Goal: Task Accomplishment & Management: Manage account settings

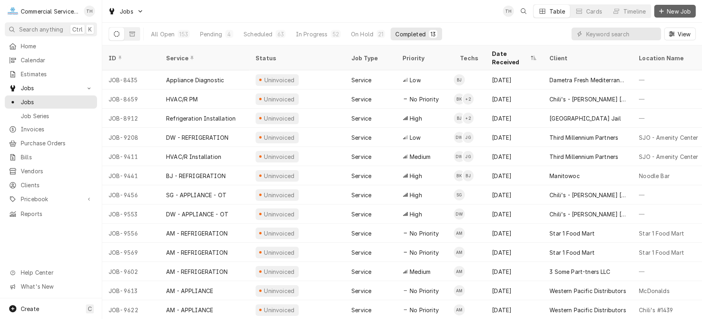
click at [684, 12] on span "New Job" at bounding box center [678, 11] width 27 height 8
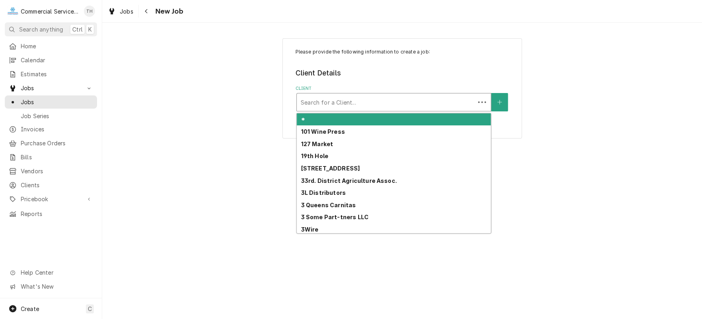
click at [382, 100] on div "Client" at bounding box center [386, 102] width 170 height 14
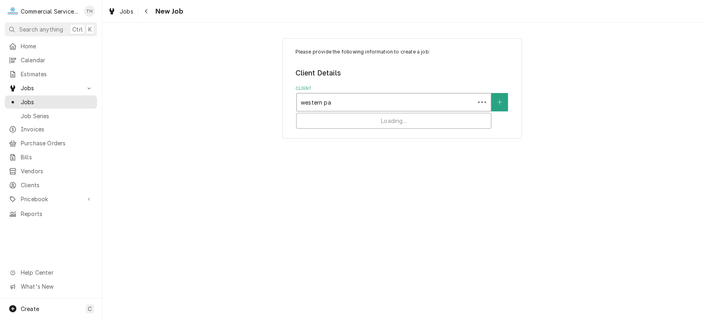
type input "western pac"
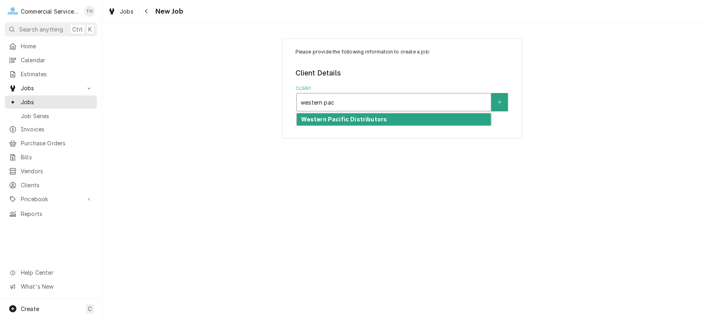
click at [334, 117] on strong "Western Pacific Distributors" at bounding box center [344, 119] width 86 height 7
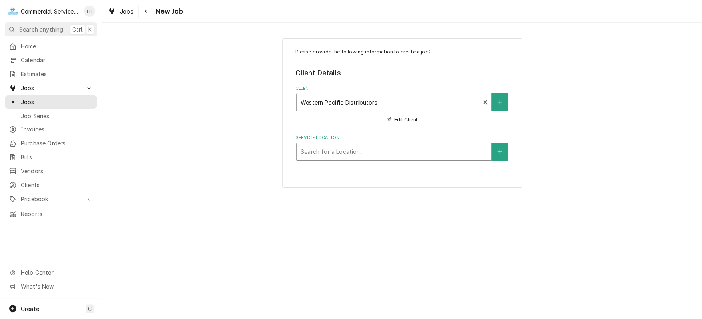
click at [339, 153] on div "Service Location" at bounding box center [394, 151] width 186 height 14
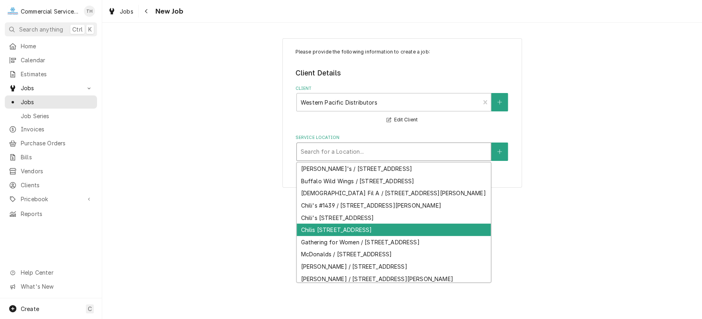
click at [348, 226] on div "Chilis 970 / 1349 Canyon Del Rey Blvd, Seaside, CA 93955" at bounding box center [394, 229] width 194 height 12
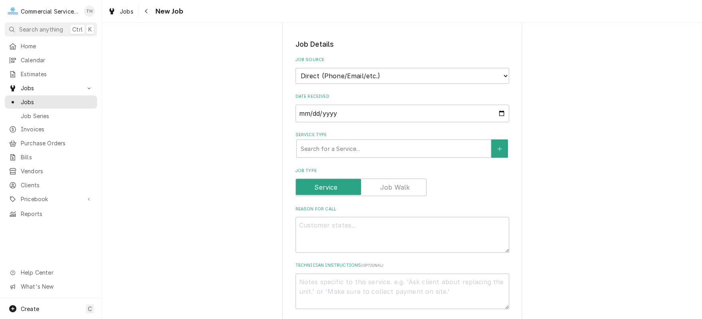
scroll to position [160, 0]
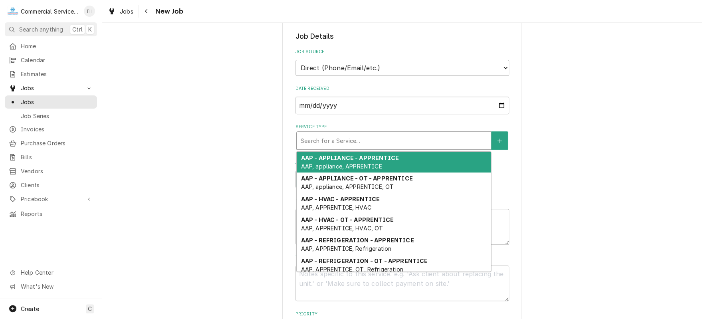
click at [351, 143] on div "Service Type" at bounding box center [394, 140] width 186 height 14
type textarea "x"
type input "a"
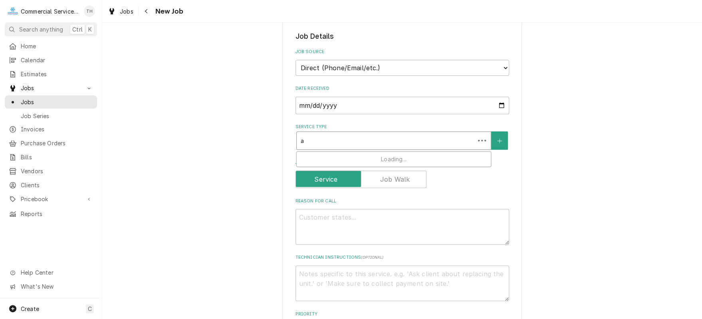
type textarea "x"
type input "am"
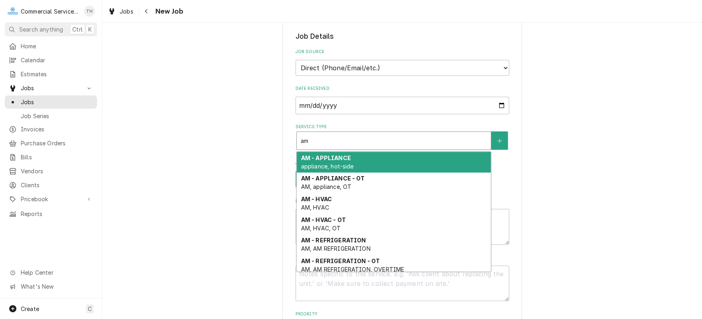
click at [375, 164] on div "AM - APPLIANCE appliance, hot-side" at bounding box center [394, 162] width 194 height 21
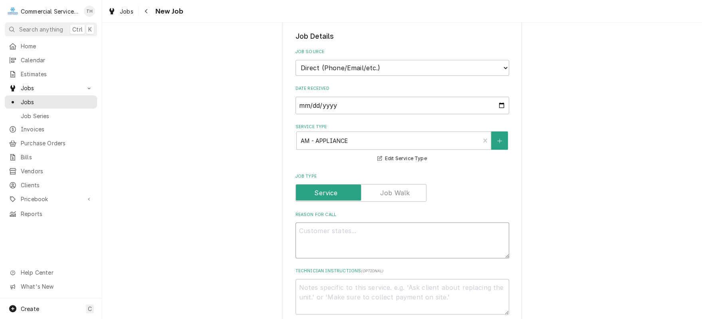
click at [314, 228] on textarea "Reason For Call" at bounding box center [402, 240] width 214 height 36
type textarea "x"
type textarea "H"
type textarea "x"
type textarea "He"
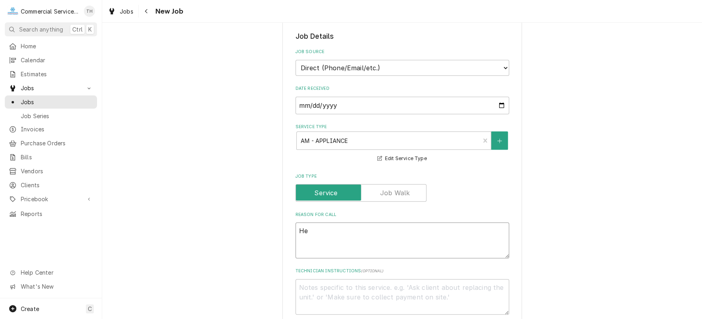
type textarea "x"
type textarea "Hen"
type textarea "x"
type textarea "Henn"
type textarea "x"
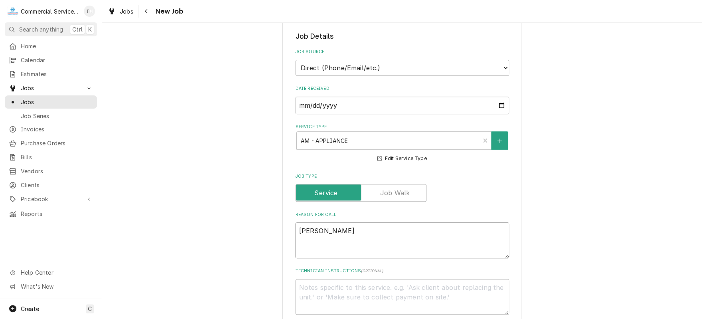
type textarea "Henny"
type textarea "x"
type textarea "Henny"
type textarea "x"
type textarea "Henny P"
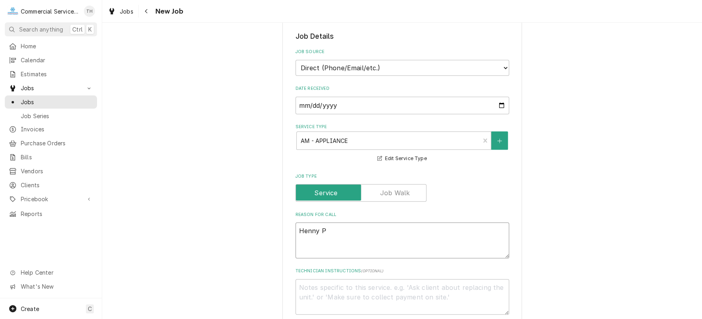
type textarea "x"
type textarea "Henny Pe"
type textarea "x"
type textarea "Henny Pen"
type textarea "x"
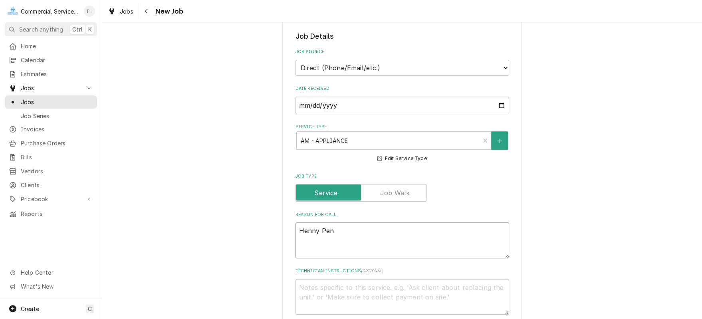
type textarea "Henny Penn"
type textarea "x"
type textarea "[PERSON_NAME]"
type textarea "x"
type textarea "[PERSON_NAME]"
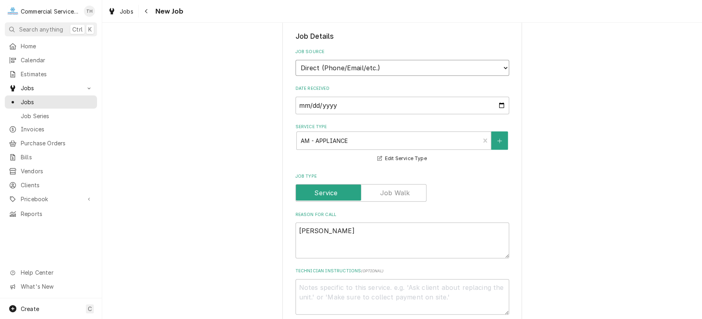
click at [326, 66] on select "Direct (Phone/Email/etc.) Service Channel Corrigo Ecotrak Other" at bounding box center [402, 68] width 214 height 16
select select "100"
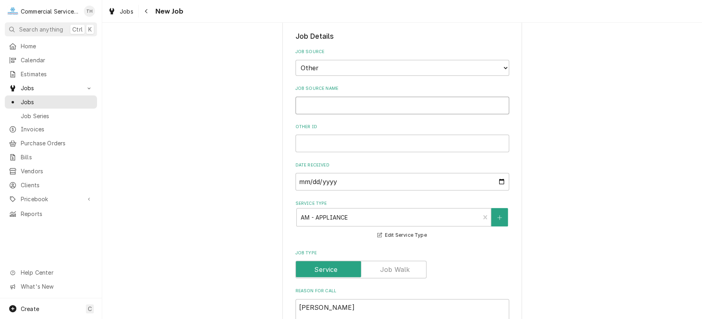
click at [332, 105] on input "Job Source Name" at bounding box center [402, 106] width 214 height 18
type textarea "x"
type input "H"
type textarea "x"
type input "HP"
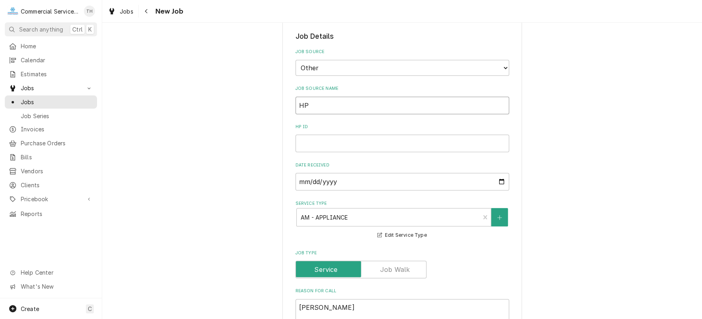
type textarea "x"
type input "HP"
type textarea "x"
type input "R"
type textarea "x"
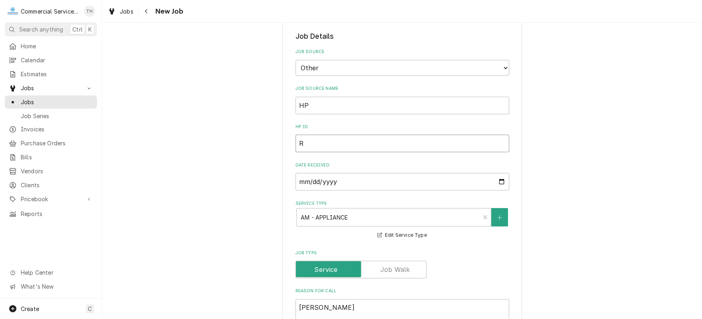
type input "RE"
type textarea "x"
type input "REF"
type textarea "x"
type input "REF#"
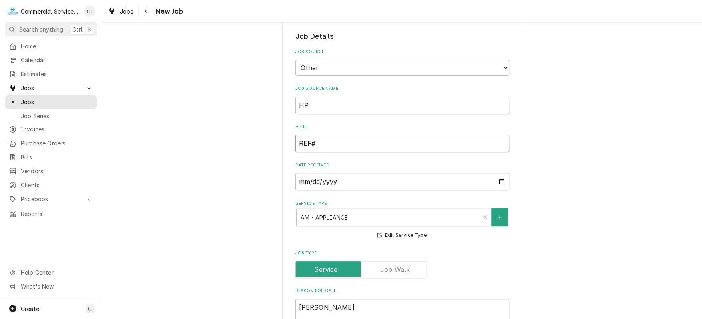
type textarea "x"
type input "REF#"
type textarea "x"
type input "REF# 2"
type textarea "x"
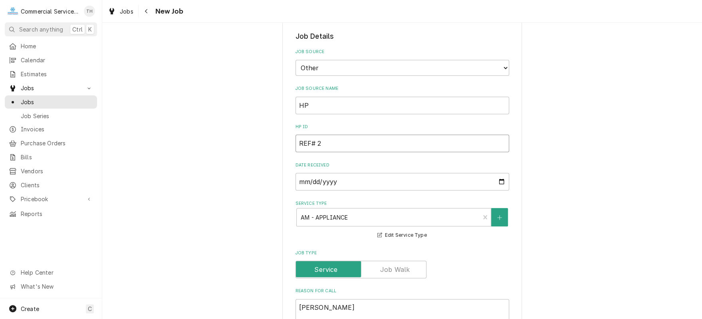
type input "REF# 25"
type textarea "x"
type input "REF# 250"
type textarea "x"
type input "REF# 2504"
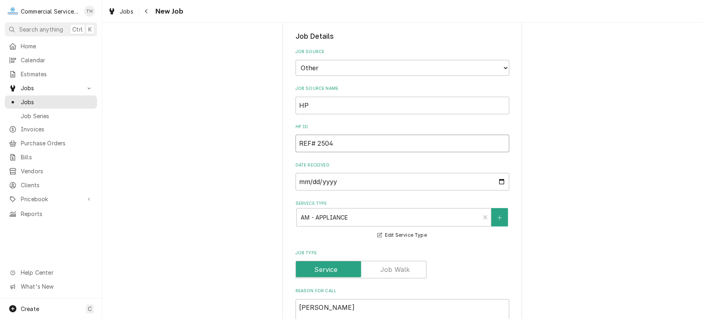
type textarea "x"
type input "REF# 25041"
type textarea "x"
type input "REF# 250410"
type textarea "x"
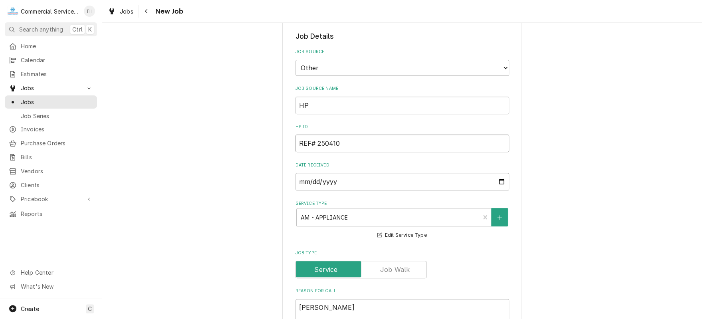
type input "REF# 250410-"
type textarea "x"
type input "REF# 250410-0"
type textarea "x"
type input "REF# 250410-00"
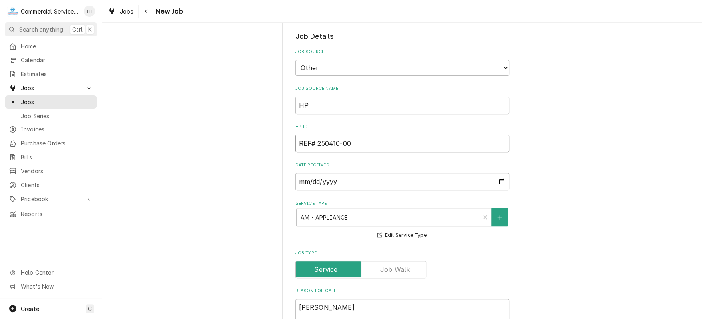
type textarea "x"
type input "REF# 250410-000"
drag, startPoint x: 296, startPoint y: 141, endPoint x: 311, endPoint y: 138, distance: 15.5
click at [304, 140] on input "REF# 250410-000" at bounding box center [402, 143] width 214 height 18
drag, startPoint x: 356, startPoint y: 143, endPoint x: 284, endPoint y: 144, distance: 71.8
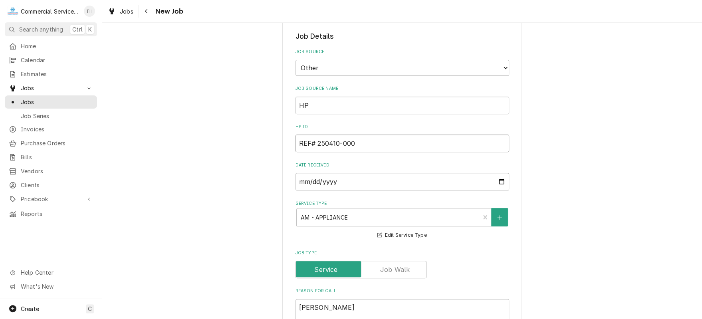
type textarea "x"
type input "R"
type textarea "x"
type input "RE"
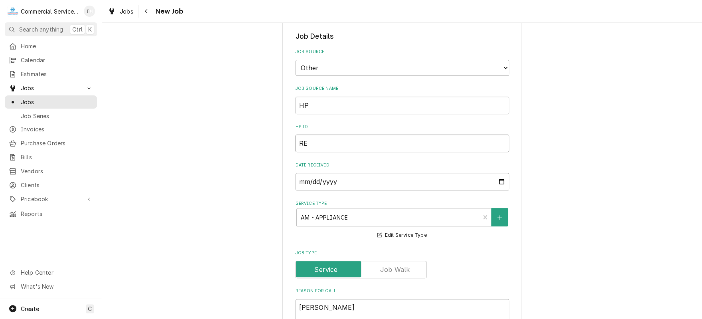
type textarea "x"
type input "REF"
type textarea "x"
type input "REF#"
type textarea "x"
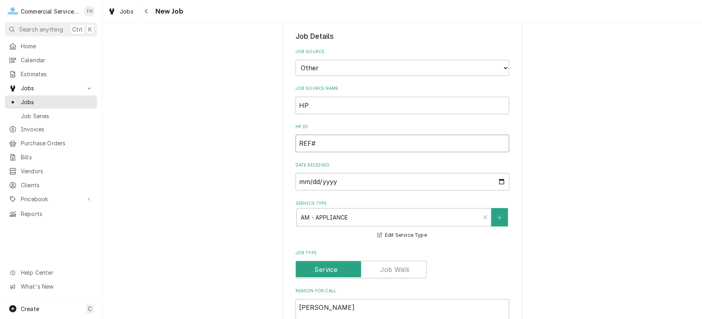
type input "REF#2"
type textarea "x"
type input "REF#25"
type textarea "x"
type input "REF#250"
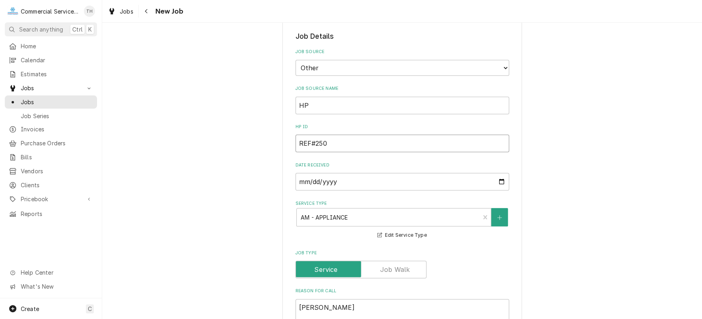
type textarea "x"
type input "REF#2504"
type textarea "x"
type input "REF#25041"
type textarea "x"
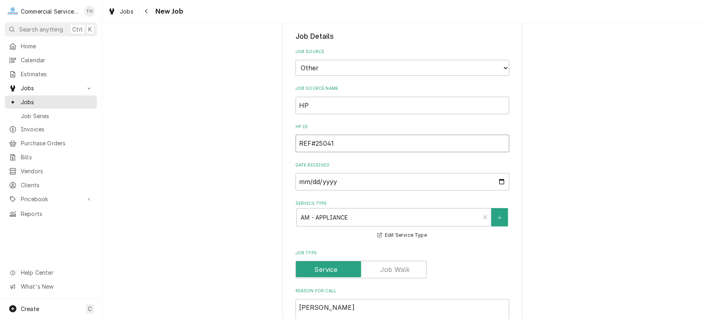
type input "REF#250410"
type textarea "x"
type input "REF#250410-"
type textarea "x"
type input "REF#250410-0"
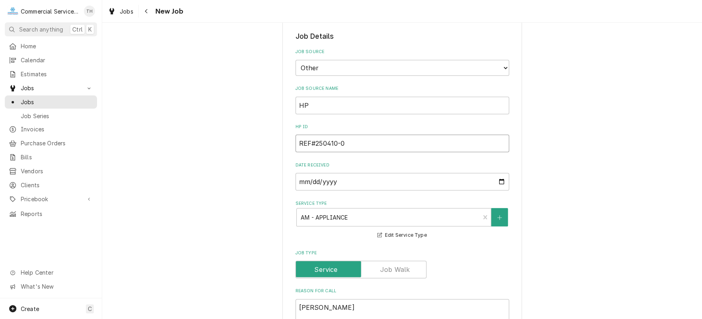
type textarea "x"
type input "REF#250410-00"
type textarea "x"
type input "REF#250410-000"
type textarea "x"
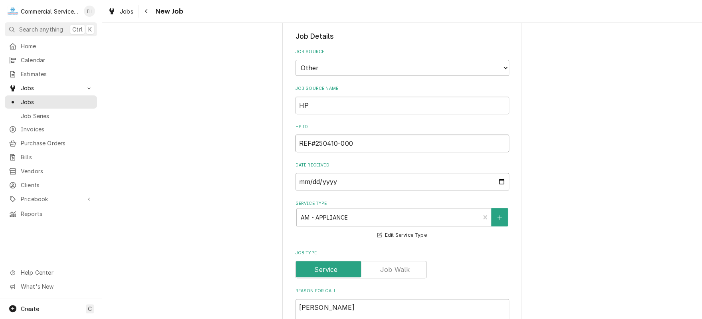
type input "REF#250410-0004"
type textarea "x"
type input "EF#250410-0004"
type textarea "x"
type input "F#250410-0004"
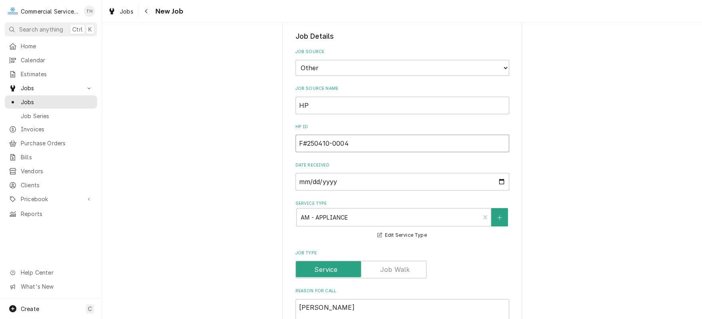
type textarea "x"
type input "#250410-0004"
type textarea "x"
type input "#250410-00043"
type textarea "x"
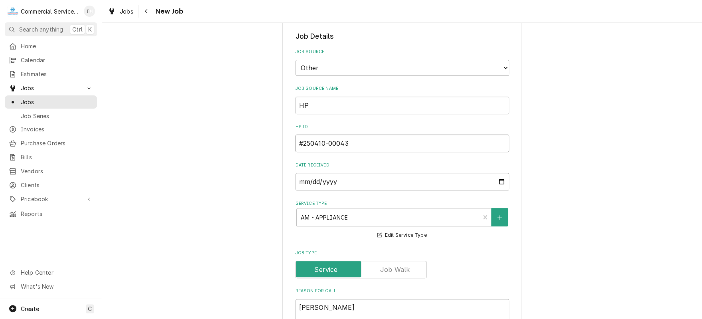
type input "#250410-000439"
type textarea "x"
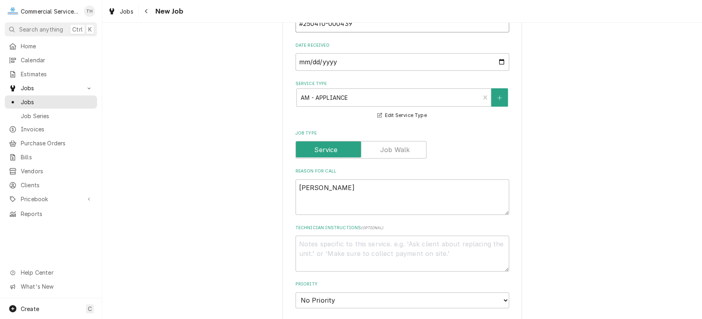
scroll to position [359, 0]
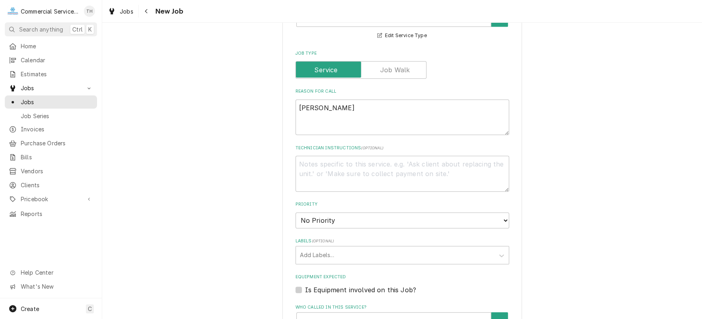
type input "#250410-000439"
click at [353, 108] on textarea "Henny Penny" at bounding box center [402, 117] width 214 height 36
type textarea "x"
type textarea "Henny Penny f"
type textarea "x"
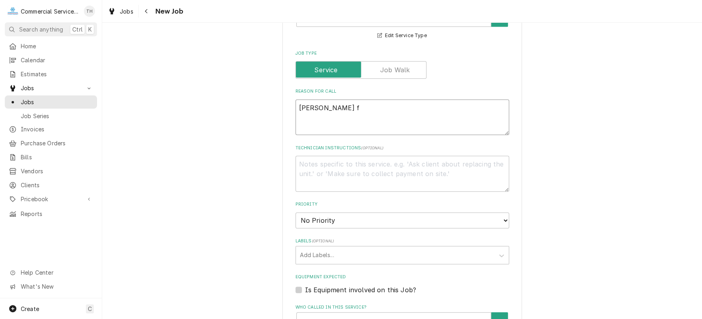
type textarea "Henny Penny fr"
type textarea "x"
type textarea "Henny Penny fry"
type textarea "x"
type textarea "Henny Penny frye"
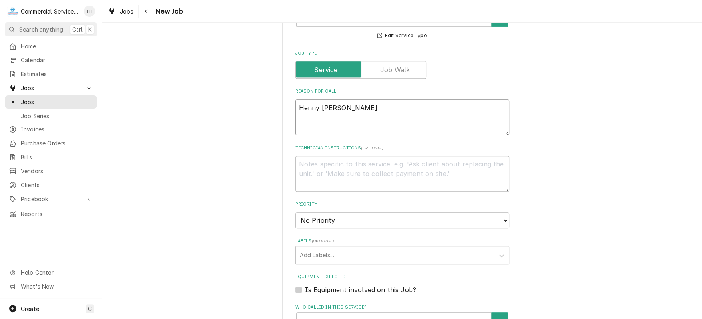
type textarea "x"
type textarea "Henny Penny fryer"
type textarea "x"
type textarea "Henny Penny fryer"
type textarea "x"
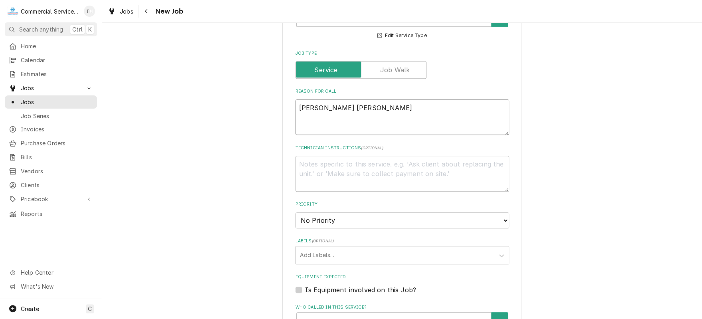
type textarea "Henny Penny fryer P"
type textarea "x"
type textarea "Henny Penny fryer PM"
type textarea "x"
type textarea "Henny Penny fryer PM"
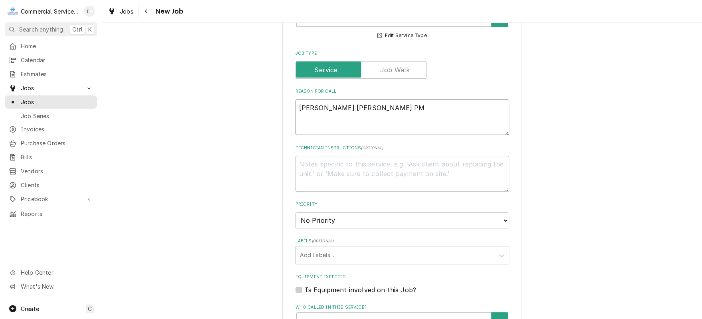
type textarea "x"
type textarea "Henny Penny fryer PM c"
type textarea "x"
type textarea "Henny Penny fryer PM ch"
type textarea "x"
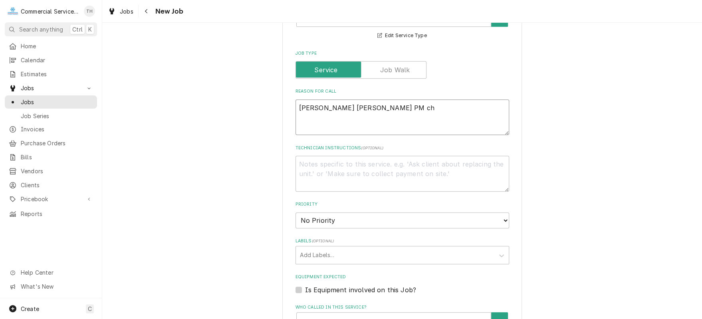
type textarea "Henny Penny fryer PM che"
type textarea "x"
type textarea "Henny Penny fryer PM chec"
type textarea "x"
type textarea "Henny Penny fryer PM check"
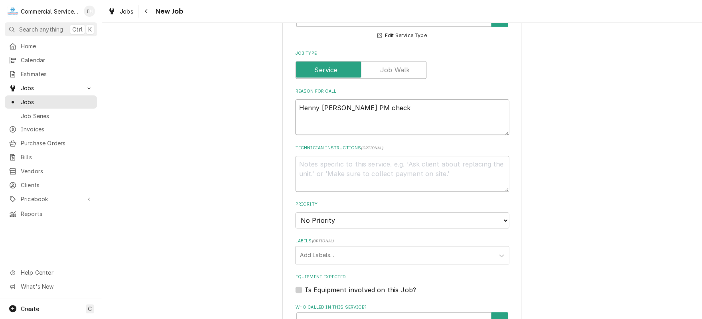
type textarea "x"
type textarea "Henny Penny fryer PM chec"
type textarea "x"
type textarea "Henny Penny fryer PM che"
type textarea "x"
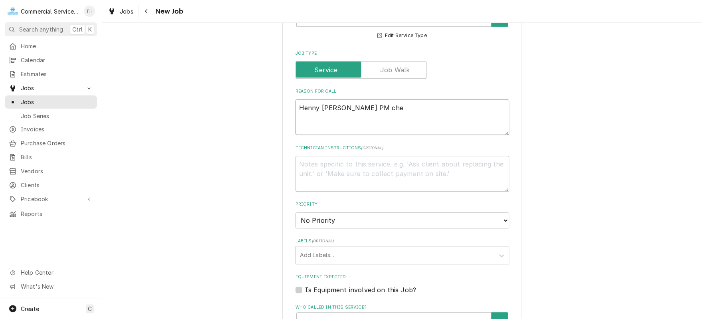
type textarea "Henny Penny fryer PM ch"
type textarea "x"
type textarea "Henny Penny fryer PM c"
type textarea "x"
type textarea "Henny Penny fryer PM"
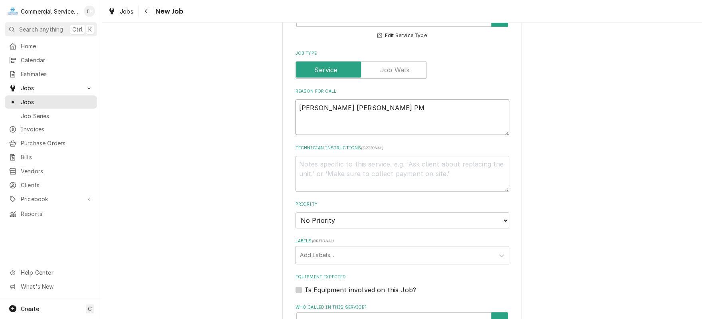
type textarea "x"
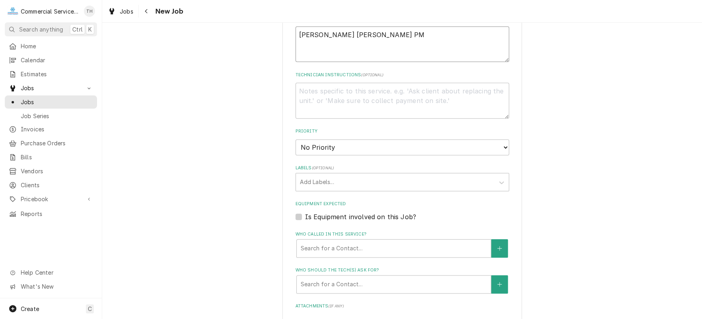
scroll to position [439, 0]
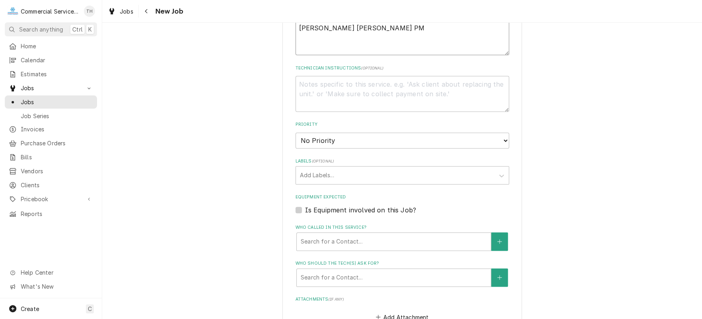
type textarea "Henny Penny fryer PM"
click at [326, 83] on textarea "Technician Instructions ( optional )" at bounding box center [402, 94] width 214 height 36
type textarea "x"
type textarea "P"
type textarea "x"
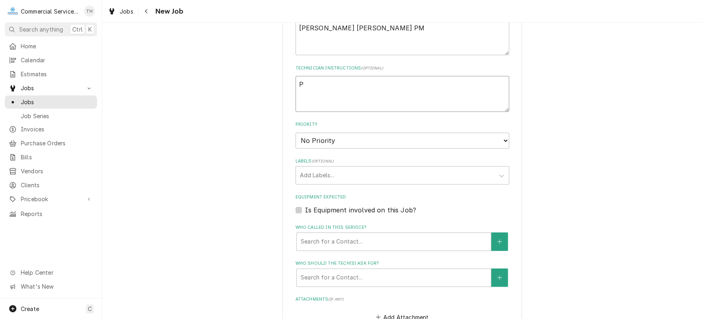
type textarea "Pl"
type textarea "x"
type textarea "Ple"
type textarea "x"
type textarea "Plea"
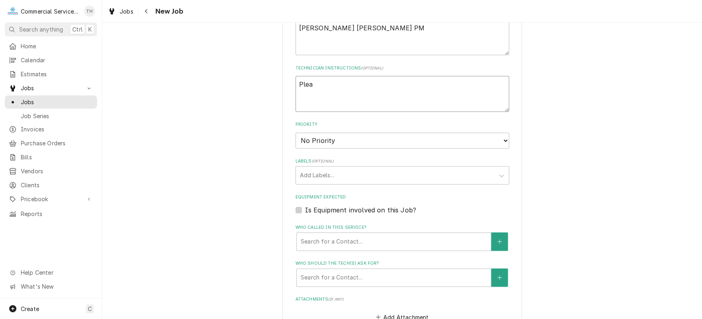
type textarea "x"
type textarea "Pleas"
type textarea "x"
type textarea "Please"
type textarea "x"
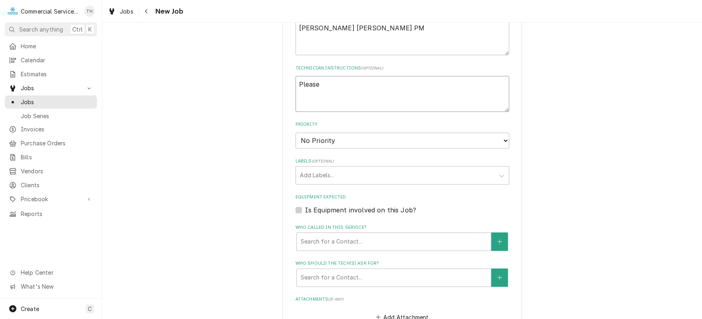
type textarea "Please"
type textarea "x"
type textarea "Please be"
type textarea "x"
type textarea "Please ber"
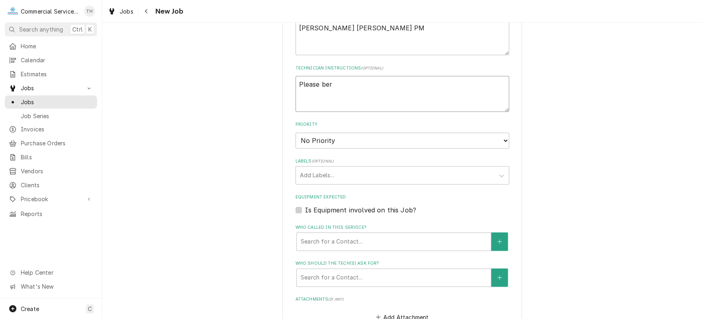
type textarea "x"
type textarea "Please ber"
type textarea "x"
type textarea "Please ber"
type textarea "x"
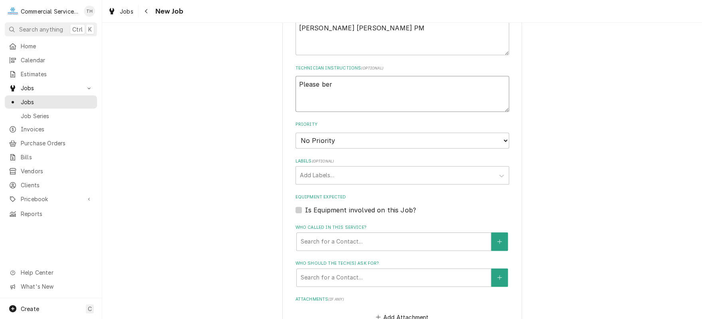
type textarea "Please be"
type textarea "x"
type textarea "Please be"
type textarea "x"
type textarea "Please be d"
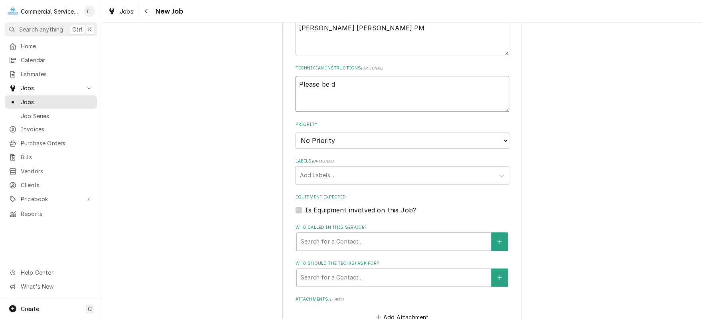
type textarea "x"
type textarea "Please be do"
type textarea "x"
type textarea "Please be don"
type textarea "x"
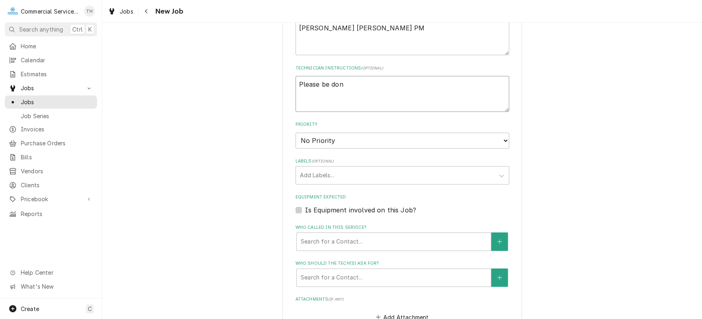
type textarea "Please be done"
type textarea "x"
type textarea "Please be done"
type textarea "x"
type textarea "Please be done b"
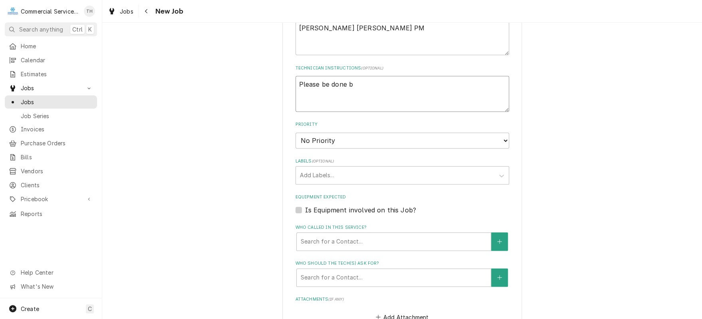
type textarea "x"
type textarea "Please be done by"
type textarea "x"
type textarea "Please be done by"
type textarea "x"
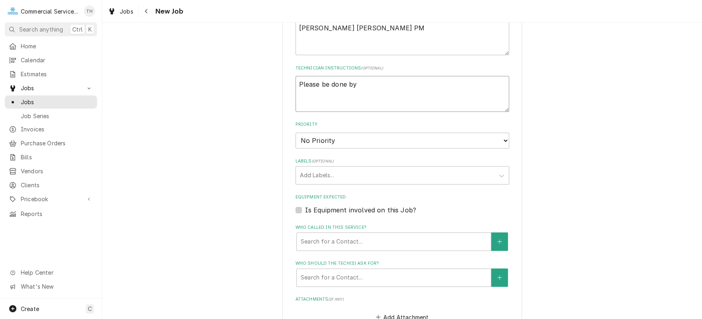
type textarea "Please be done by 1"
type textarea "x"
type textarea "Please be done by 10"
type textarea "x"
type textarea "Please be done by 10a"
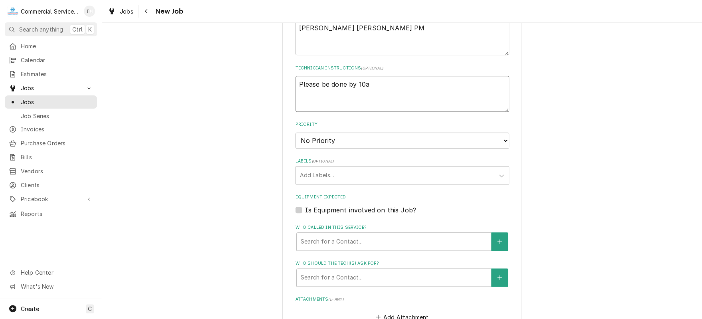
type textarea "x"
type textarea "Please be done by 10am"
click at [295, 86] on textarea "Please be done by 10am" at bounding box center [402, 94] width 214 height 36
click at [301, 84] on textarea "7 am start time - Please be done by 10am" at bounding box center [402, 94] width 214 height 36
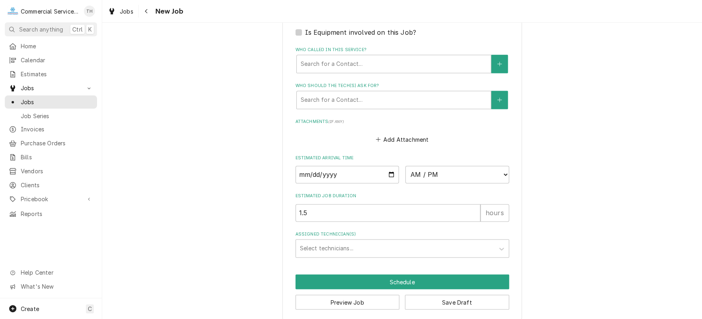
scroll to position [621, 0]
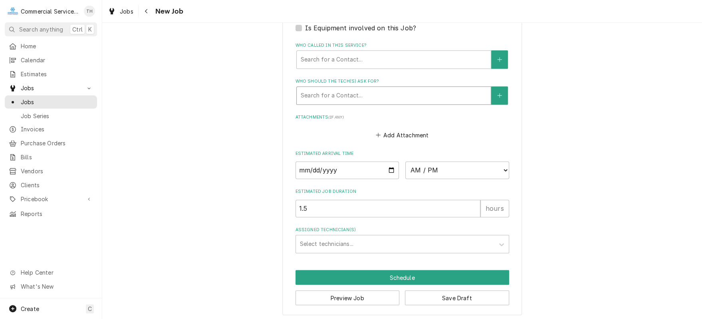
click at [370, 89] on div "Who should the tech(s) ask for?" at bounding box center [394, 95] width 186 height 14
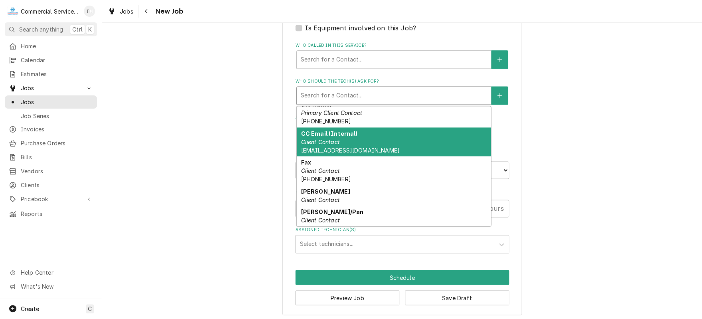
scroll to position [0, 0]
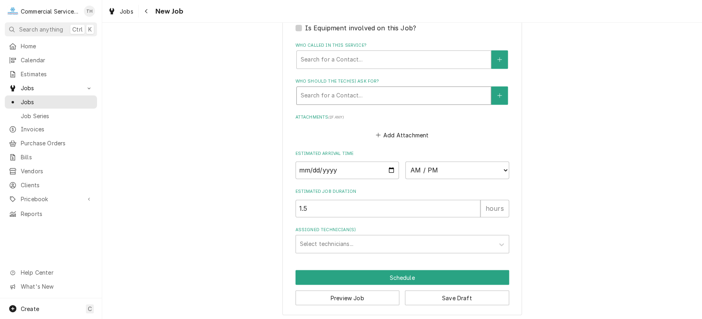
click at [389, 91] on div "Who should the tech(s) ask for?" at bounding box center [394, 95] width 186 height 14
click at [492, 91] on button "Who should the tech(s) ask for?" at bounding box center [499, 95] width 17 height 18
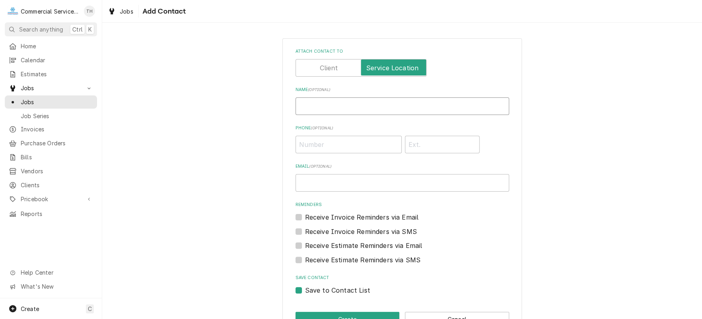
drag, startPoint x: 324, startPoint y: 105, endPoint x: 312, endPoint y: 105, distance: 12.4
click at [322, 105] on input "Name ( optional )" at bounding box center [402, 106] width 214 height 18
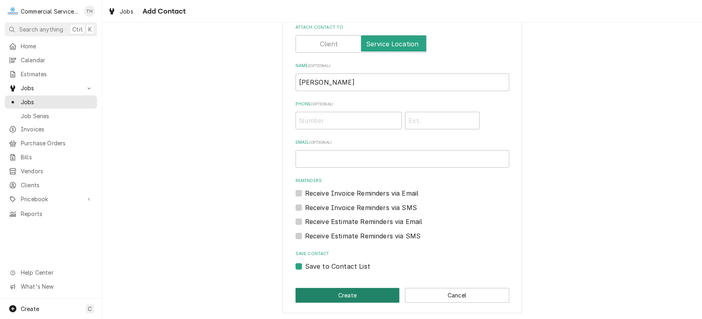
click at [329, 295] on button "Create" at bounding box center [347, 295] width 104 height 15
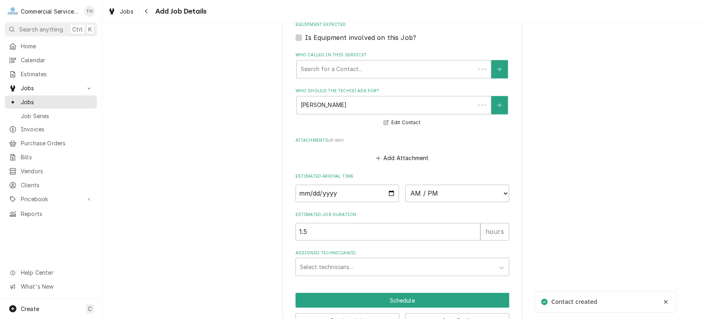
scroll to position [611, 0]
click at [386, 190] on input "Date" at bounding box center [347, 194] width 104 height 18
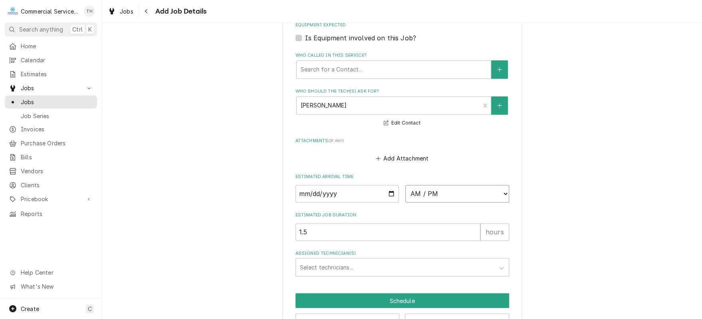
click at [425, 196] on select "AM / PM 6:00 AM 6:15 AM 6:30 AM 6:45 AM 7:00 AM 7:15 AM 7:30 AM 7:45 AM 8:00 AM…" at bounding box center [457, 194] width 104 height 18
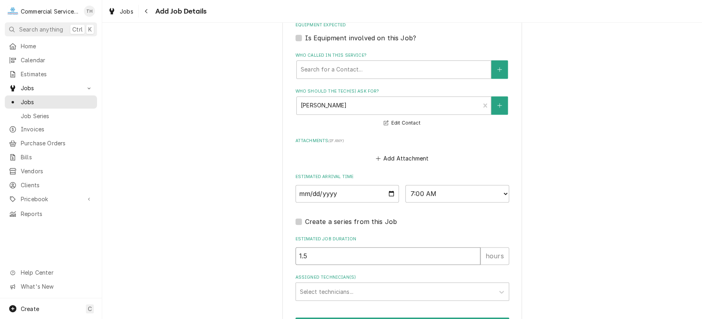
drag, startPoint x: 315, startPoint y: 250, endPoint x: 279, endPoint y: 254, distance: 36.5
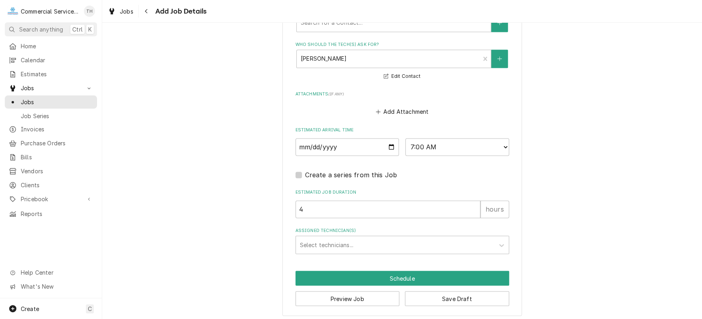
scroll to position [658, 0]
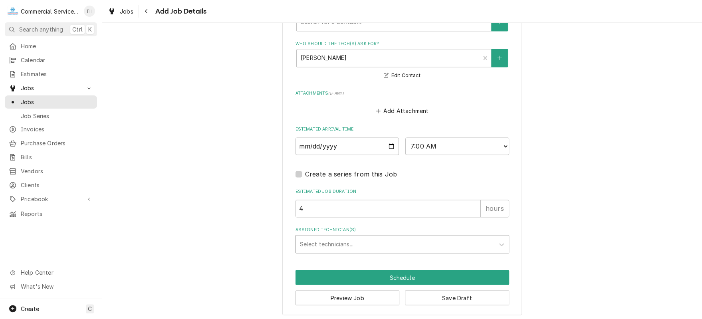
click at [354, 246] on div "Assigned Technician(s)" at bounding box center [395, 244] width 190 height 14
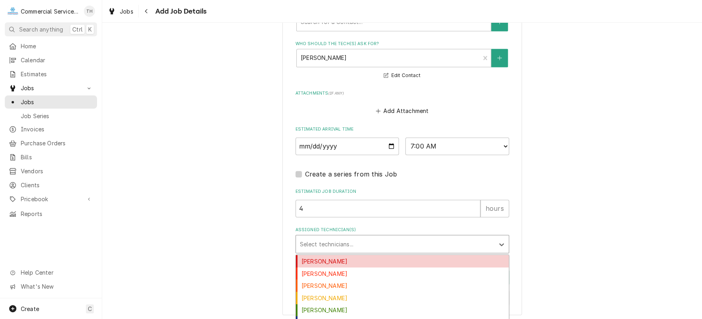
click at [359, 256] on div "Audie Murphy" at bounding box center [402, 261] width 213 height 12
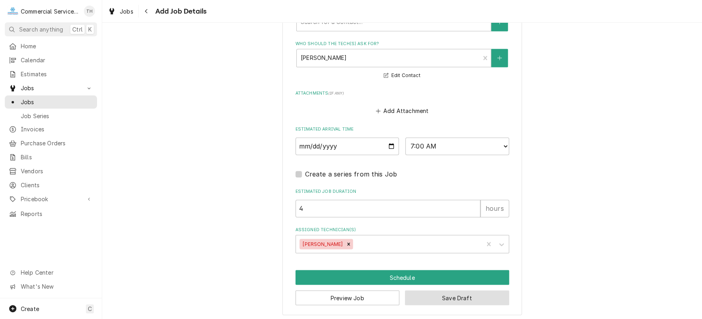
click at [469, 292] on button "Save Draft" at bounding box center [457, 297] width 104 height 15
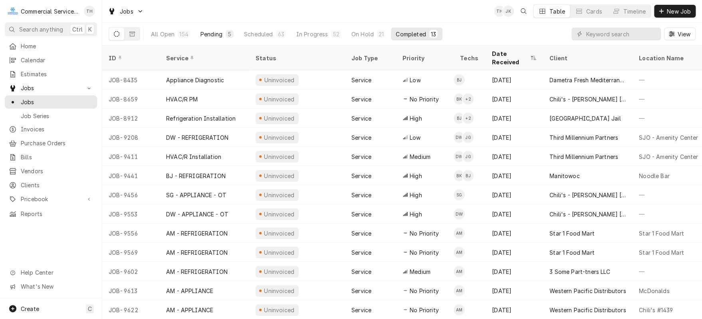
click at [218, 35] on div "Pending" at bounding box center [211, 34] width 22 height 8
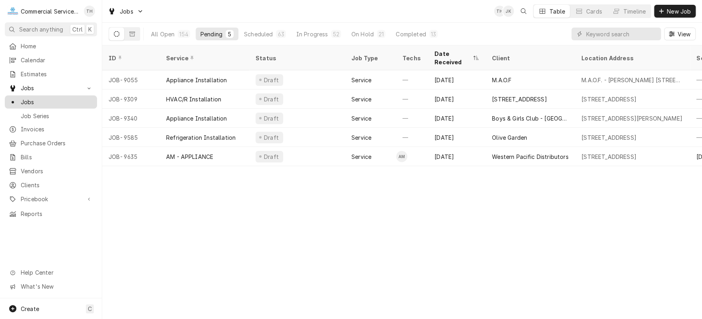
click at [35, 98] on span "Jobs" at bounding box center [57, 102] width 72 height 8
click at [416, 34] on div "Completed" at bounding box center [410, 34] width 30 height 8
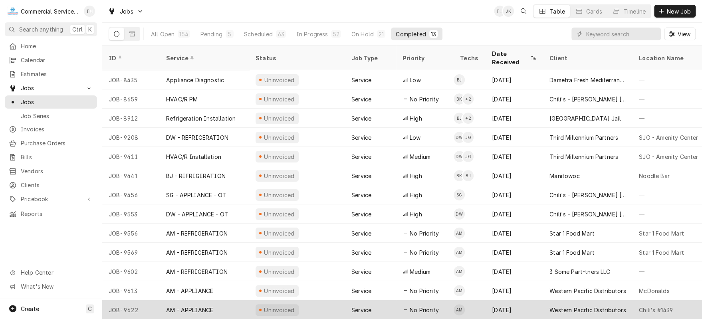
click at [574, 306] on div "Western Pacific Distributors" at bounding box center [587, 310] width 76 height 8
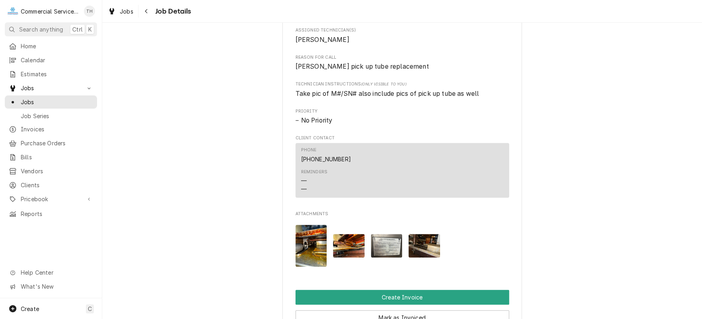
scroll to position [439, 0]
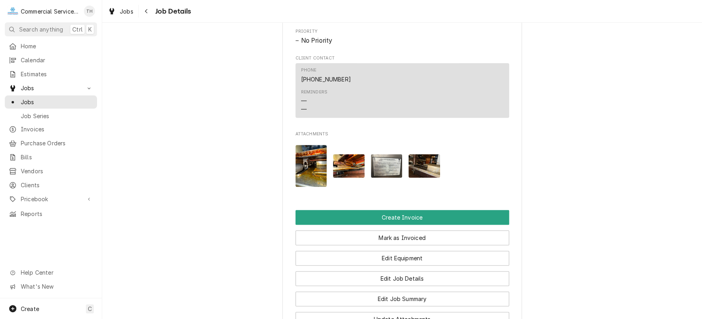
click at [316, 187] on img "Attachments" at bounding box center [311, 166] width 32 height 42
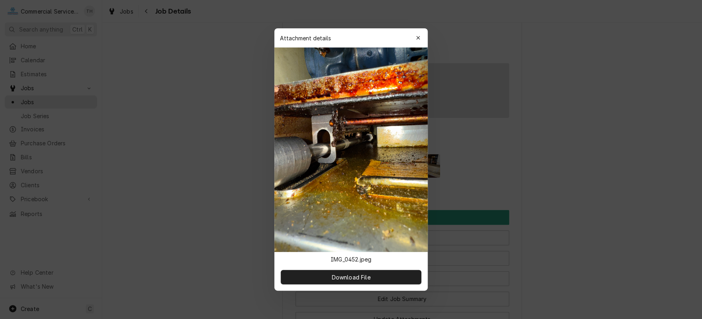
click at [538, 170] on div at bounding box center [351, 159] width 702 height 319
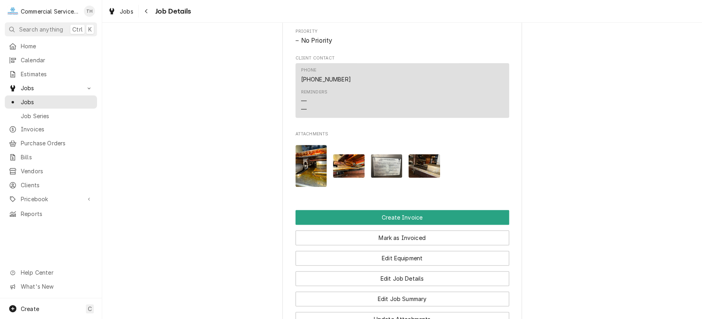
click at [345, 176] on img "Attachments" at bounding box center [349, 166] width 32 height 24
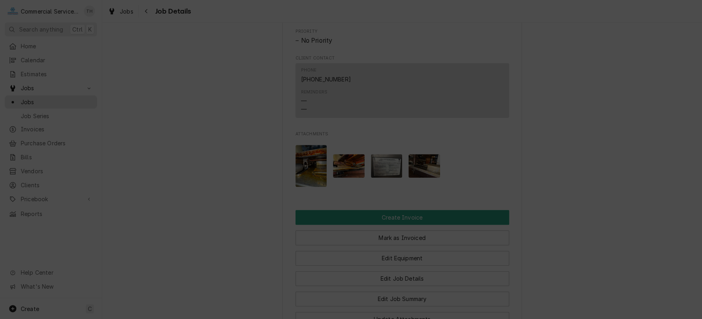
click at [619, 150] on div at bounding box center [351, 159] width 702 height 319
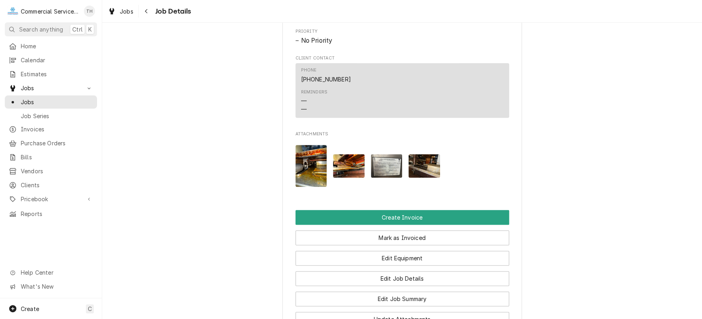
click at [395, 175] on img "Attachments" at bounding box center [387, 166] width 32 height 24
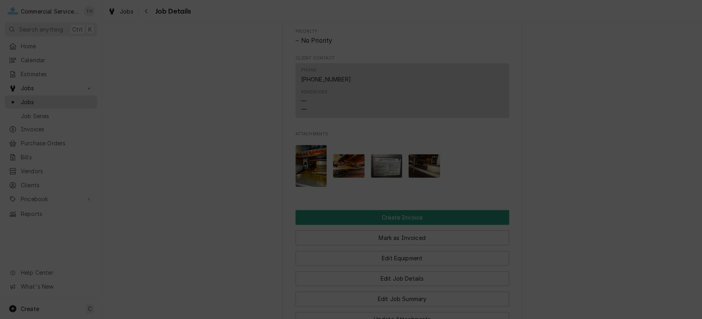
click at [525, 162] on div at bounding box center [351, 159] width 702 height 319
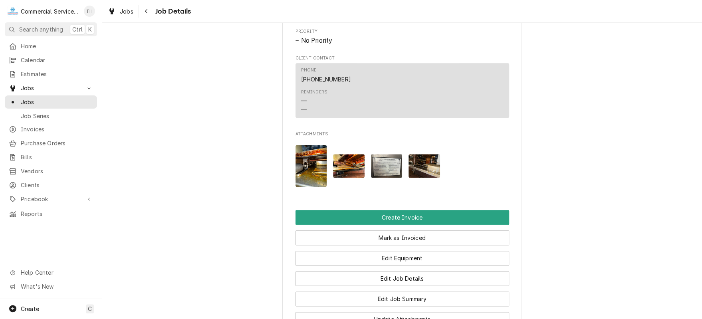
click at [421, 172] on img "Attachments" at bounding box center [424, 166] width 32 height 24
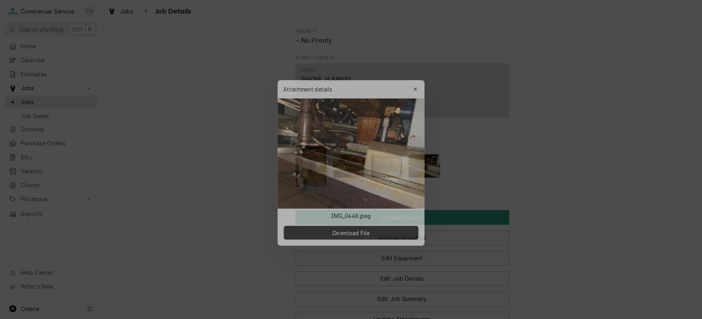
click at [547, 166] on div at bounding box center [351, 159] width 702 height 319
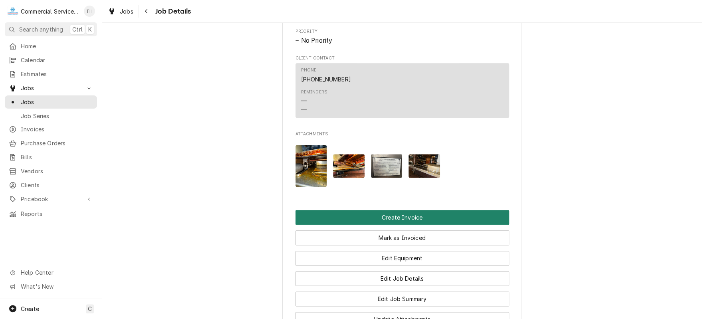
click at [461, 219] on button "Create Invoice" at bounding box center [402, 217] width 214 height 15
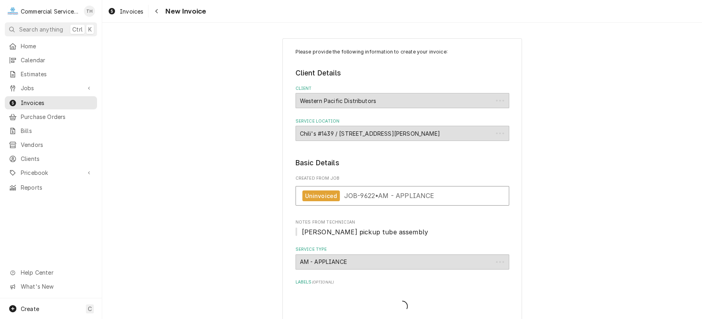
type textarea "x"
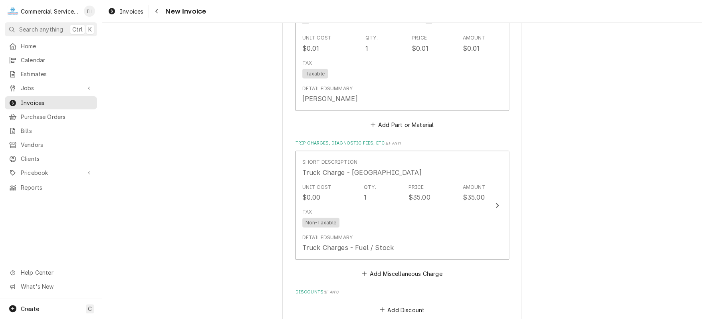
scroll to position [1038, 0]
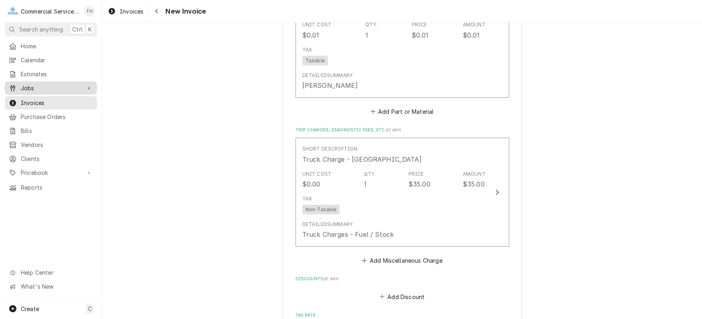
click at [67, 84] on span "Jobs" at bounding box center [51, 88] width 60 height 8
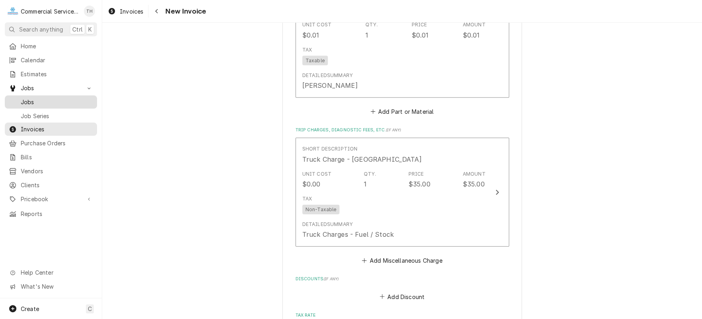
click at [66, 98] on span "Jobs" at bounding box center [57, 102] width 72 height 8
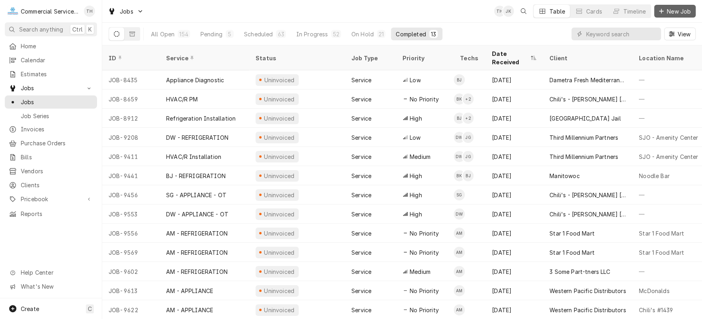
click at [677, 12] on span "New Job" at bounding box center [678, 11] width 27 height 8
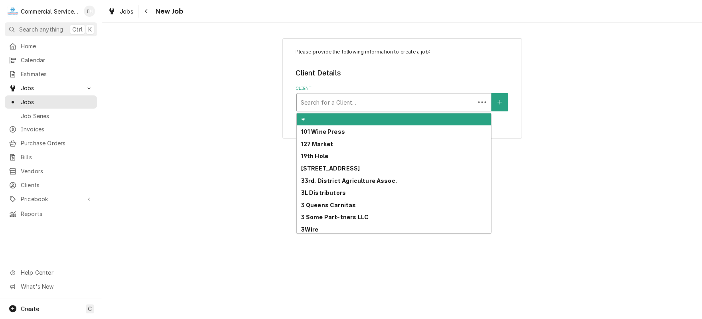
click at [377, 101] on div "Client" at bounding box center [386, 102] width 170 height 14
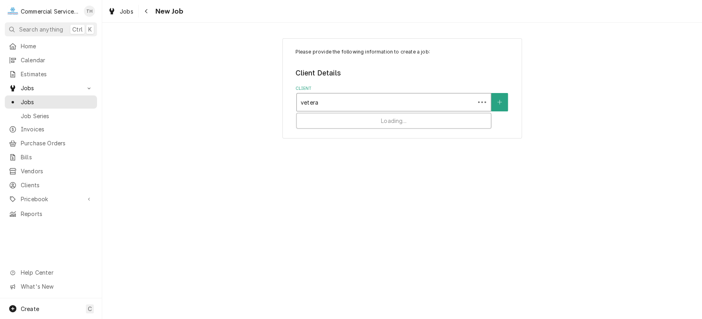
type input "veteran"
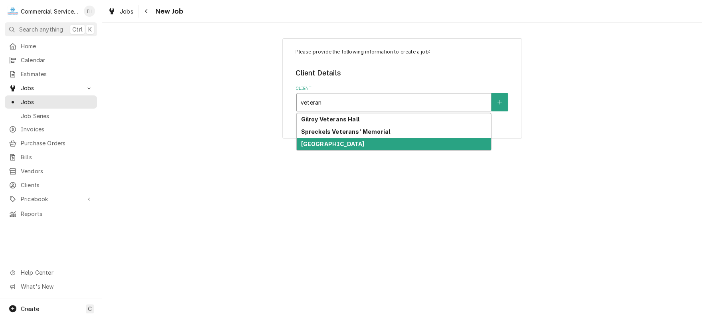
click at [359, 146] on strong "Veterans Memorial Building" at bounding box center [332, 143] width 63 height 7
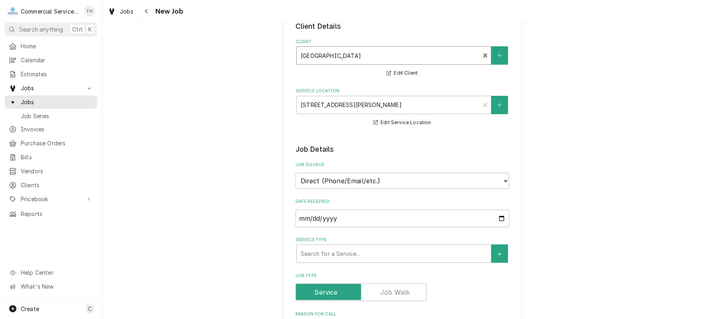
scroll to position [120, 0]
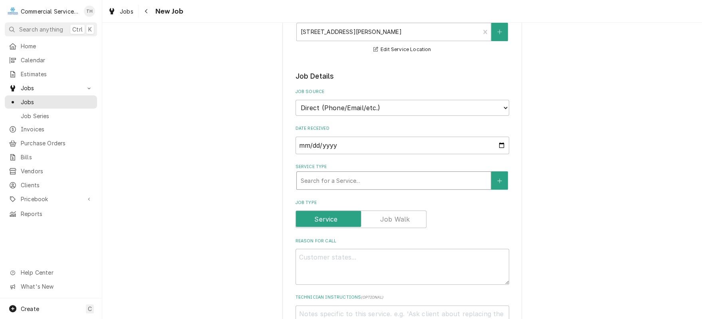
click at [348, 182] on div "Service Type" at bounding box center [394, 180] width 186 height 14
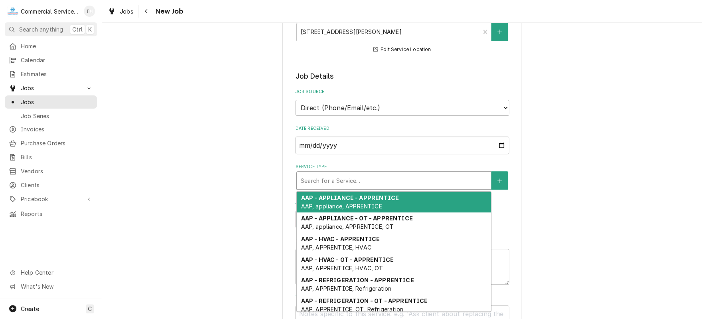
type textarea "x"
type input "c"
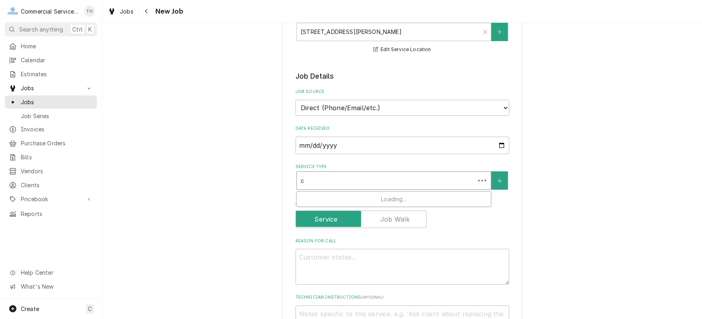
type textarea "x"
type input "cb"
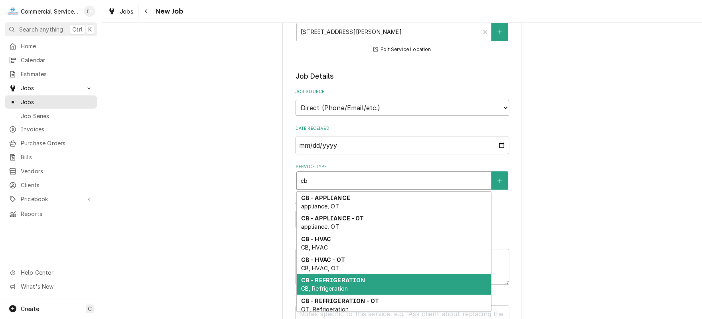
click at [355, 277] on strong "CB - REFRIGERATION" at bounding box center [333, 280] width 64 height 7
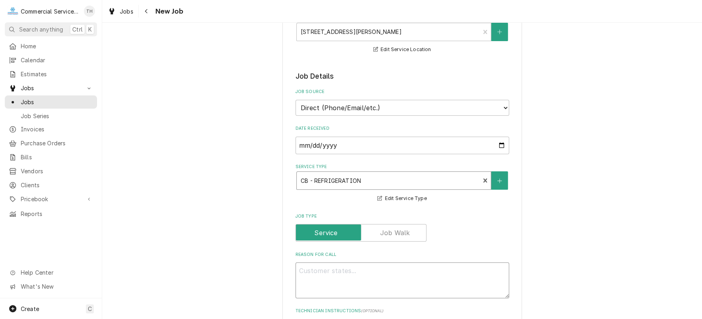
click at [337, 267] on textarea "Reason For Call" at bounding box center [402, 280] width 214 height 36
type textarea "x"
type textarea "K"
type textarea "x"
type textarea "Ke"
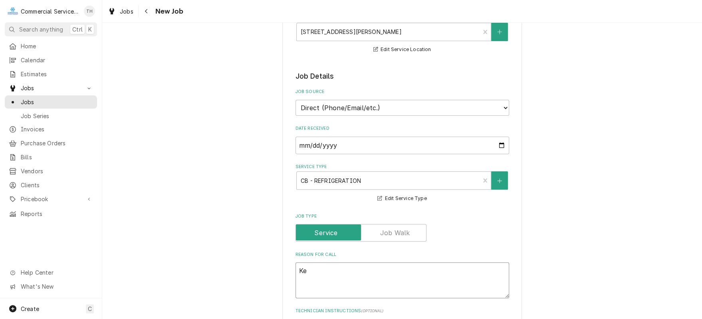
type textarea "x"
type textarea "Keg"
type textarea "x"
type textarea "Keg"
type textarea "x"
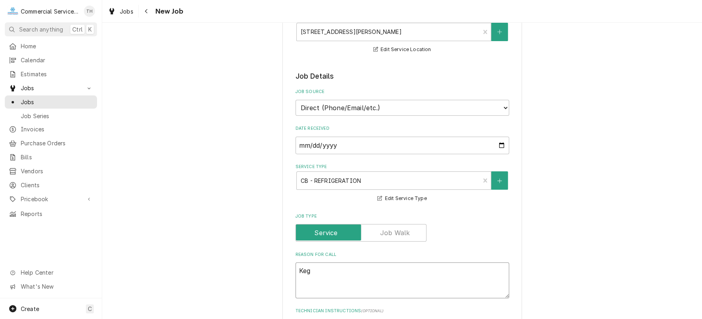
type textarea "Keg c"
type textarea "x"
type textarea "Keg co"
type textarea "x"
type textarea "Keg coo"
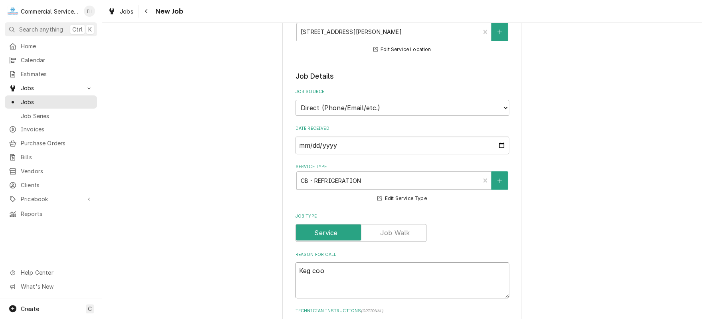
type textarea "x"
type textarea "Keg cool"
type textarea "x"
type textarea "Keg coole"
type textarea "x"
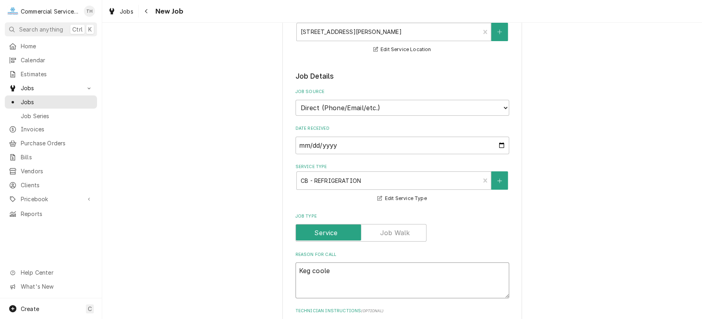
type textarea "Keg cooler"
type textarea "x"
type textarea "Keg cooler"
type textarea "x"
type textarea "Keg cooler n"
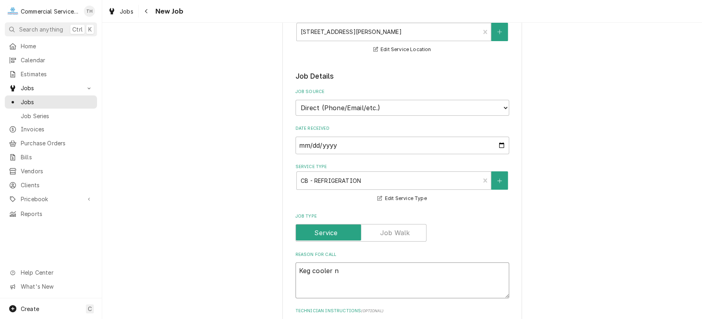
type textarea "x"
type textarea "Keg cooler no"
type textarea "x"
type textarea "Keg cooler not"
type textarea "x"
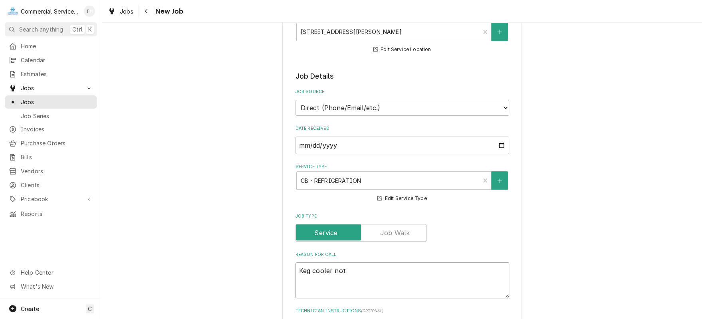
type textarea "Keg cooler not"
type textarea "x"
type textarea "Keg cooler not w"
type textarea "x"
type textarea "Keg cooler not wo"
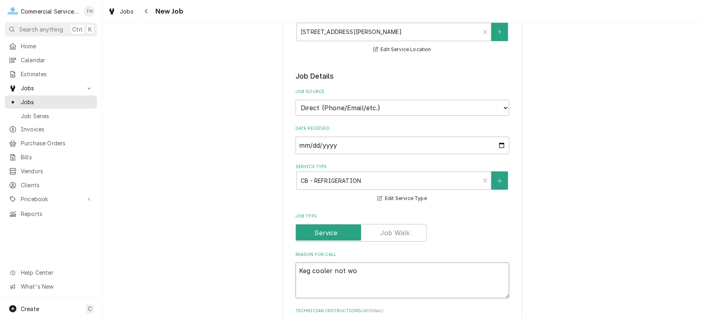
type textarea "x"
type textarea "Keg cooler not wor"
type textarea "x"
type textarea "Keg cooler not work"
type textarea "x"
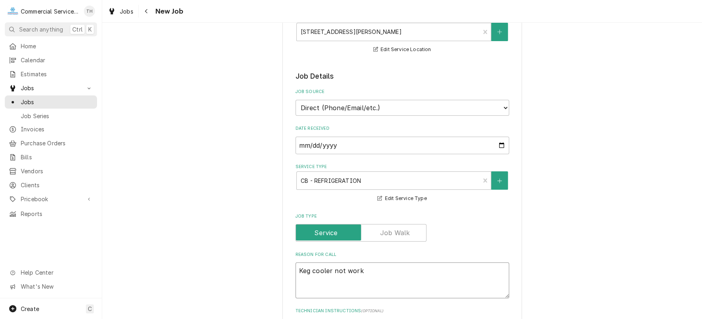
type textarea "Keg cooler not worki"
type textarea "x"
type textarea "Keg cooler not workin"
type textarea "x"
type textarea "Keg cooler not working"
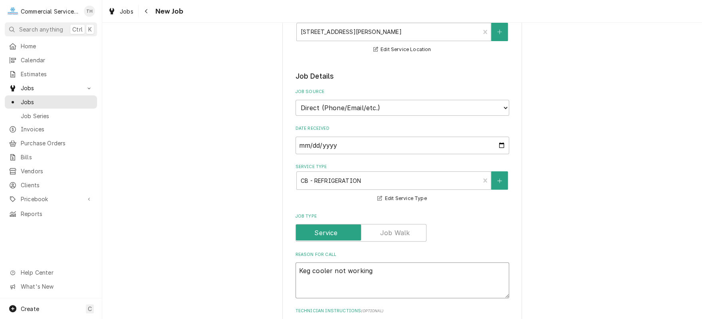
type textarea "x"
type textarea "Keg cooler not working"
type textarea "x"
type textarea "Keg cooler not working R"
type textarea "x"
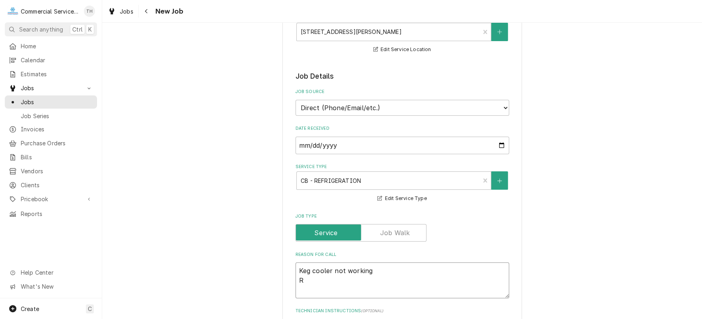
type textarea "Keg cooler not working Re"
type textarea "x"
type textarea "Keg cooler not working Ref"
type textarea "x"
type textarea "Keg cooler not working Refe"
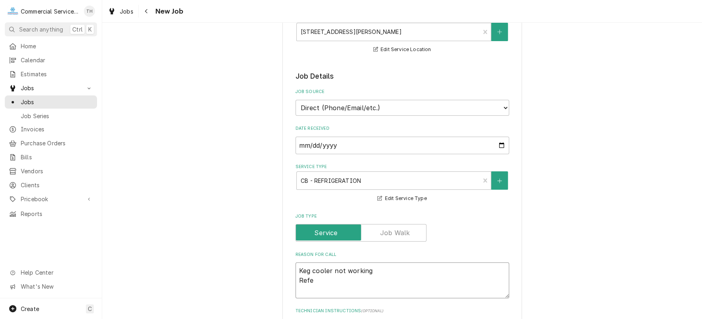
type textarea "x"
type textarea "Keg cooler not working Refer"
type textarea "x"
type textarea "Keg cooler not working Refer"
type textarea "x"
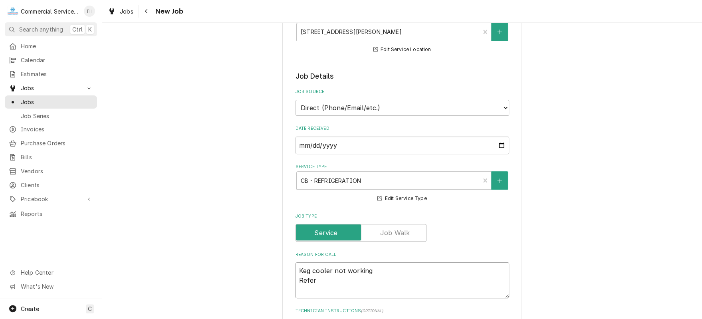
type textarea "Keg cooler not working Refer n"
type textarea "x"
type textarea "Keg cooler not working Refer ne"
type textarea "x"
type textarea "Keg cooler not working Refer nee"
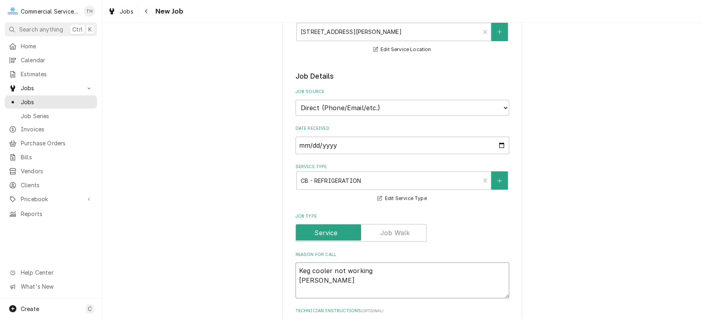
type textarea "x"
type textarea "Keg cooler not working Refer need"
type textarea "x"
type textarea "Keg cooler not working Refer needs"
type textarea "x"
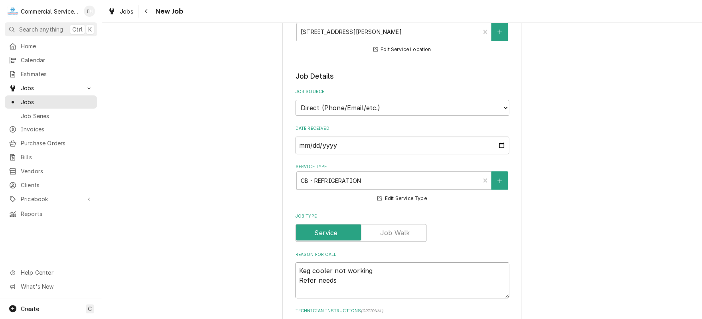
type textarea "Keg cooler not working Refer needs"
type textarea "x"
type textarea "Keg cooler not working Refer needs a"
type textarea "x"
type textarea "Keg cooler not working Refer needs a"
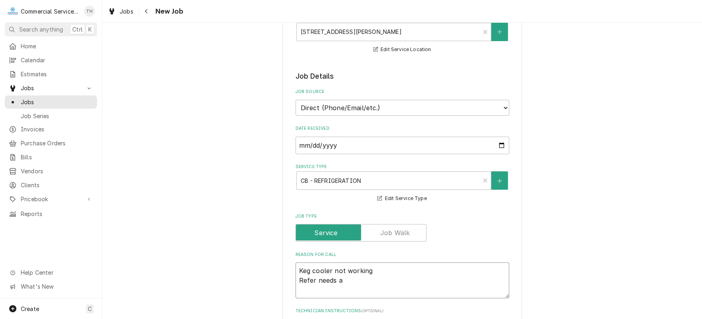
type textarea "x"
type textarea "Keg cooler not working Refer needs a n"
type textarea "x"
type textarea "Keg cooler not working Refer needs a ne"
type textarea "x"
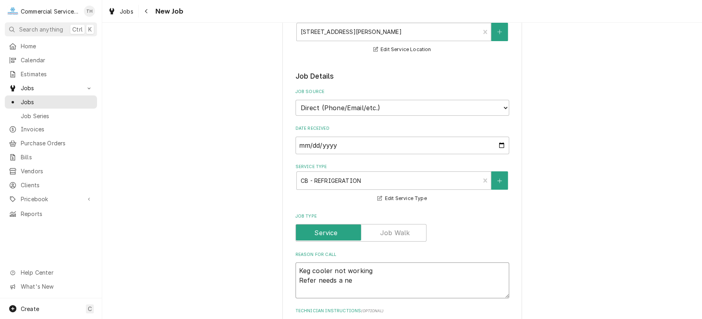
type textarea "Keg cooler not working Refer needs a new"
type textarea "x"
type textarea "Keg cooler not working Refer needs a new"
type textarea "x"
type textarea "Keg cooler not working Refer needs a new f"
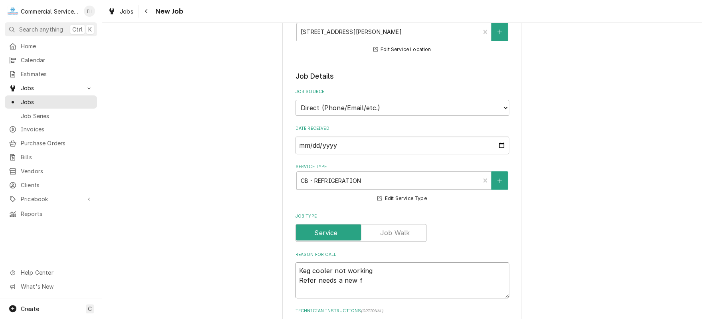
type textarea "x"
type textarea "Keg cooler not working Refer needs a new fan"
type textarea "x"
type textarea "Keg cooler not working Refer needs a new fan"
type textarea "x"
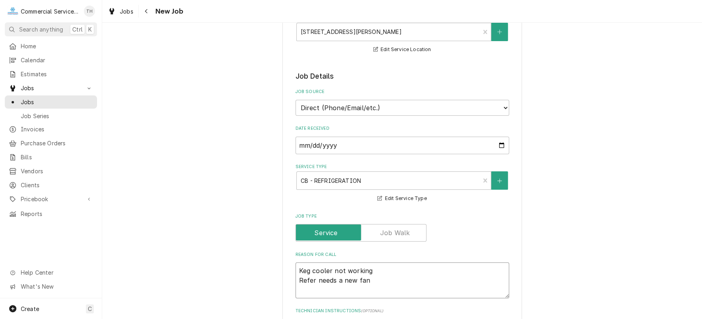
type textarea "Keg cooler not working Refer needs a new fan c"
type textarea "x"
type textarea "Keg cooler not working Refer needs a new fan co"
type textarea "x"
type textarea "Keg cooler not working Refer needs a new fan cov"
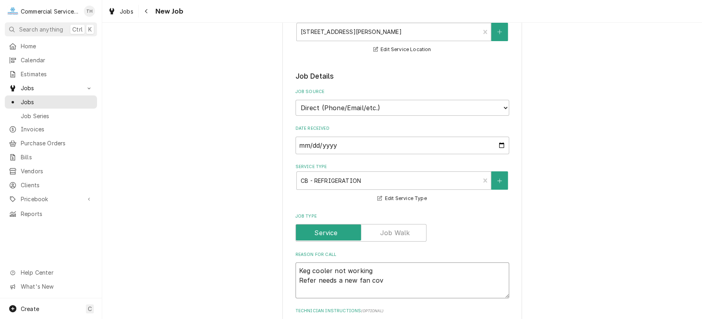
type textarea "x"
type textarea "Keg cooler not working Refer needs a new fan cove"
type textarea "x"
type textarea "Keg cooler not working Refer needs a new fan cover"
type textarea "x"
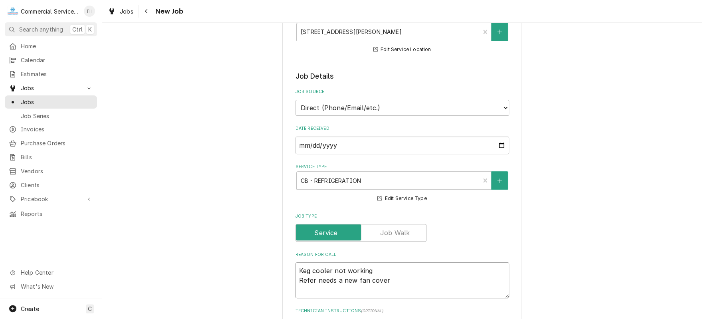
type textarea "Keg cooler not working Refer needs a new fan cover"
type textarea "x"
type textarea "Keg cooler not working Refer needs a new fan cover O"
type textarea "x"
type textarea "Keg cooler not working Refer needs a new fan cover Ot"
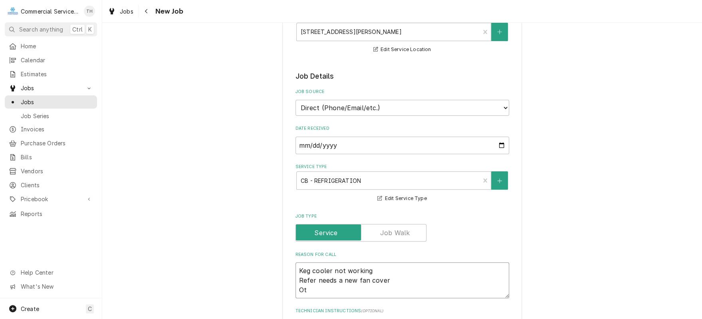
type textarea "x"
type textarea "Keg cooler not working Refer needs a new fan cover Oth"
type textarea "x"
type textarea "Keg cooler not working Refer needs a new fan cover Othe"
type textarea "x"
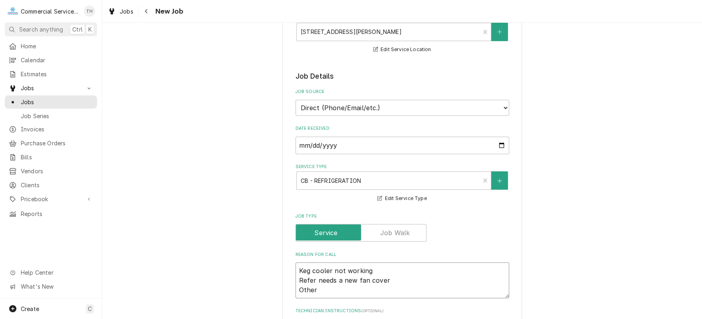
type textarea "Keg cooler not working Refer needs a new fan cover Other"
type textarea "x"
type textarea "Keg cooler not working Refer needs a new fan cover Other c"
type textarea "x"
type textarea "Keg cooler not working Refer needs a new fan cover Other co"
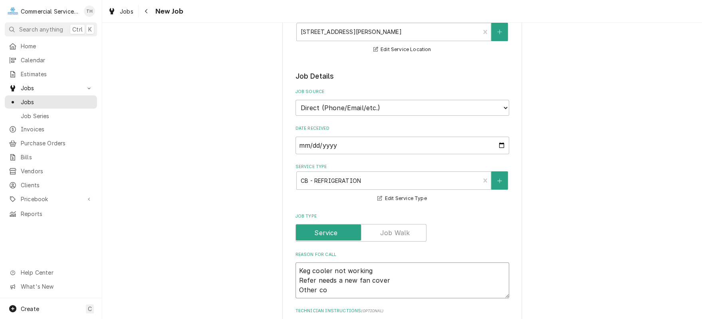
type textarea "x"
type textarea "Keg cooler not working Refer needs a new fan cover Other coo"
type textarea "x"
type textarea "Keg cooler not working Refer needs a new fan cover Other cool"
type textarea "x"
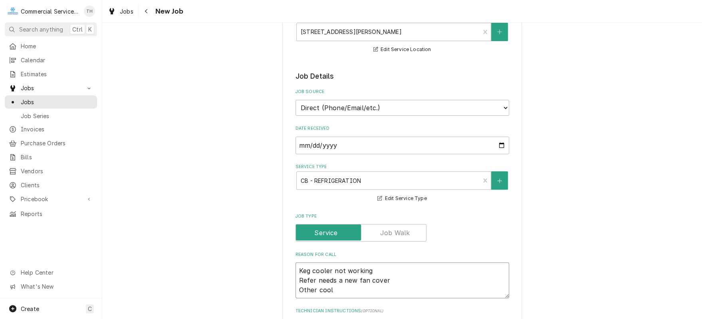
type textarea "Keg cooler not working Refer needs a new fan cover Other coole"
type textarea "x"
type textarea "Keg cooler not working Refer needs a new fan cover Other cooler"
type textarea "x"
type textarea "Keg cooler not working Refer needs a new fan cover Other cooler"
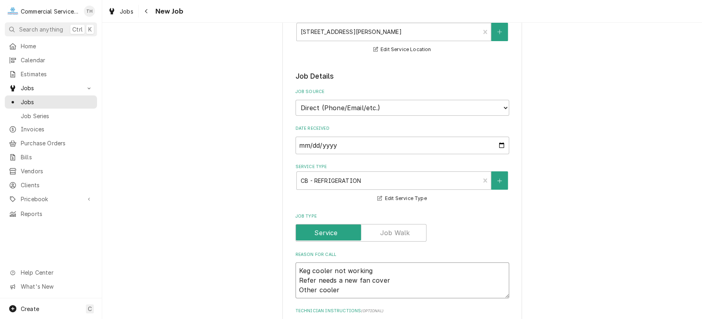
type textarea "x"
type textarea "Keg cooler not working Refer needs a new fan cover Other cooler m"
type textarea "x"
type textarea "Keg cooler not working Refer needs a new fan cover Other cooler may"
type textarea "x"
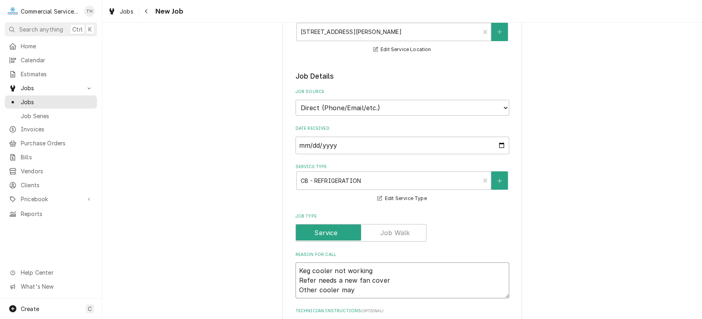
type textarea "Keg cooler not working Refer needs a new fan cover Other cooler may"
type textarea "x"
type textarea "Keg cooler not working Refer needs a new fan cover Other cooler may n"
type textarea "x"
type textarea "Keg cooler not working Refer needs a new fan cover Other cooler may ne"
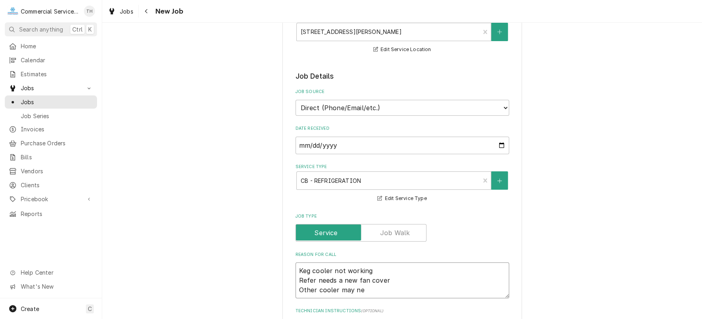
type textarea "x"
type textarea "Keg cooler not working Refer needs a new fan cover Other cooler may nee"
type textarea "x"
type textarea "Keg cooler not working Refer needs a new fan cover Other cooler may need"
type textarea "x"
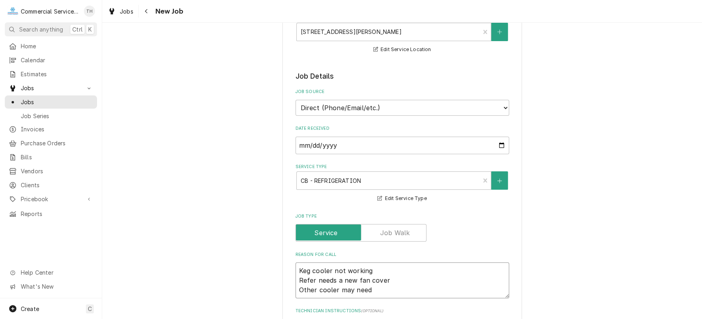
type textarea "Keg cooler not working Refer needs a new fan cover Other cooler may need"
type textarea "x"
type textarea "Keg cooler not working Refer needs a new fan cover Other cooler may need a"
type textarea "x"
type textarea "Keg cooler not working Refer needs a new fan cover Other cooler may need a"
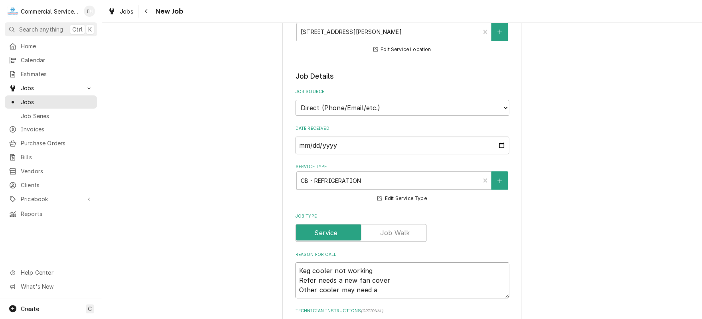
type textarea "x"
type textarea "Keg cooler not working Refer needs a new fan cover Other cooler may need a n"
type textarea "x"
type textarea "Keg cooler not working Refer needs a new fan cover Other cooler may need a ne"
type textarea "x"
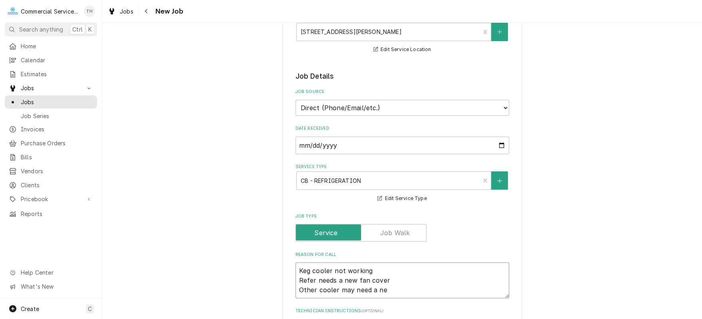
type textarea "Keg cooler not working Refer needs a new fan cover Other cooler may need a new"
type textarea "x"
type textarea "Keg cooler not working Refer needs a new fan cover Other cooler may need a new r"
type textarea "x"
type textarea "Keg cooler not working Refer needs a new fan cover Other cooler may need a new …"
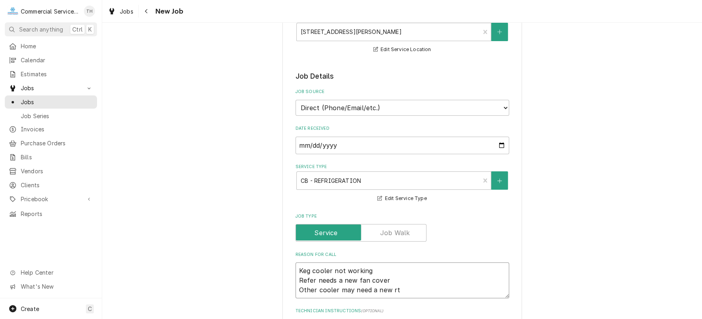
type textarea "x"
type textarea "Keg cooler not working Refer needs a new fan cover Other cooler may need a new …"
type textarea "x"
type textarea "Keg cooler not working Refer needs a new fan cover Other cooler may need a new …"
type textarea "x"
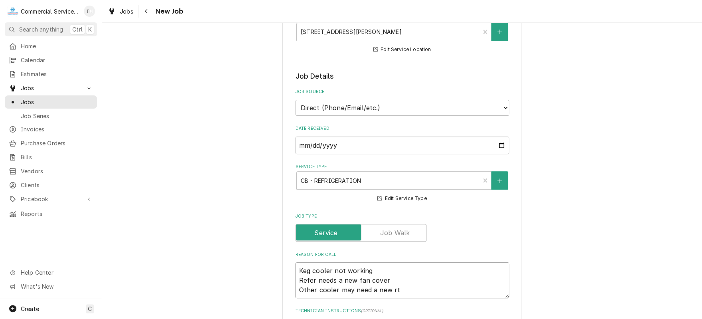
type textarea "Keg cooler not working Refer needs a new fan cover Other cooler may need a new r"
type textarea "x"
type textarea "Keg cooler not working Refer needs a new fan cover Other cooler may need a new"
type textarea "x"
type textarea "Keg cooler not working Refer needs a new fan cover Other cooler may need a new t"
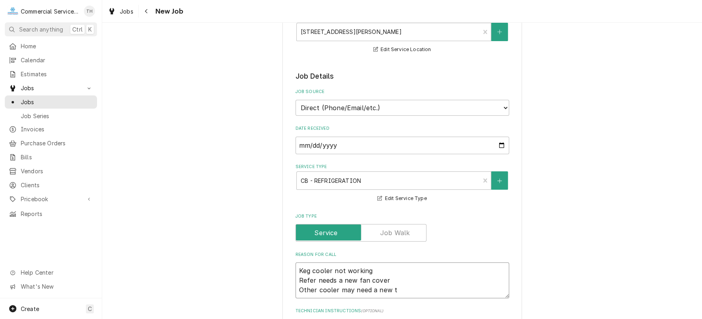
type textarea "x"
type textarea "Keg cooler not working Refer needs a new fan cover Other cooler may need a new …"
type textarea "x"
type textarea "Keg cooler not working Refer needs a new fan cover Other cooler may need a new …"
type textarea "x"
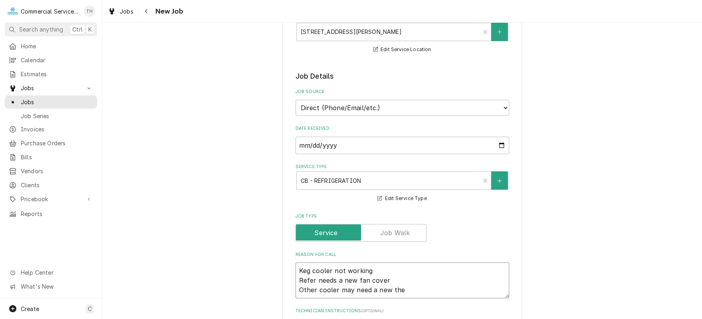
type textarea "Keg cooler not working Refer needs a new fan cover Other cooler may need a new …"
type textarea "x"
type textarea "Keg cooler not working Refer needs a new fan cover Other cooler may need a new …"
type textarea "x"
type textarea "Keg cooler not working Refer needs a new fan cover Other cooler may need a new …"
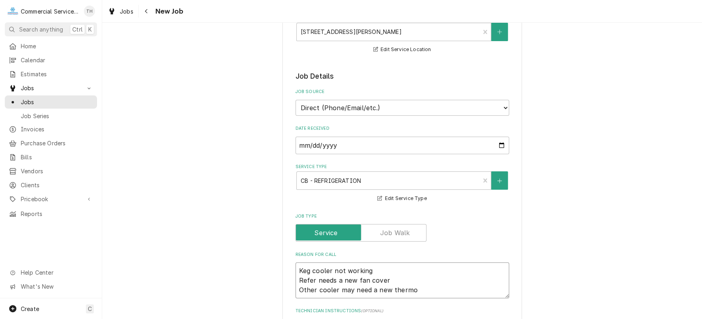
type textarea "x"
type textarea "Keg cooler not working Refer needs a new fan cover Other cooler may need a new …"
type textarea "x"
type textarea "Keg cooler not working Refer needs a new fan cover Other cooler may need a new …"
type textarea "x"
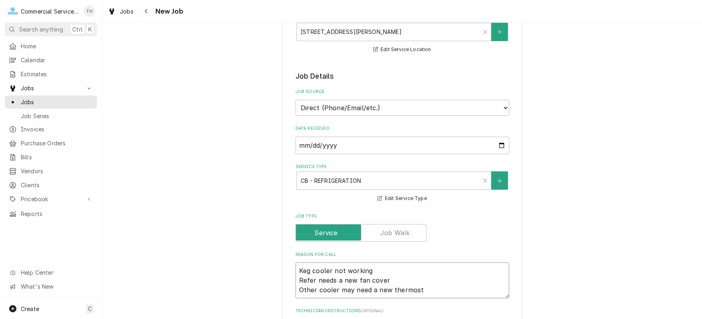
type textarea "Keg cooler not working Refer needs a new fan cover Other cooler may need a new …"
type textarea "x"
type textarea "Keg cooler not working Refer needs a new fan cover Other cooler may need a new …"
type textarea "x"
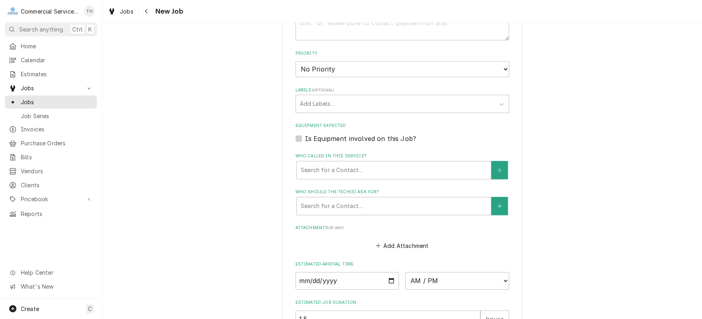
scroll to position [439, 0]
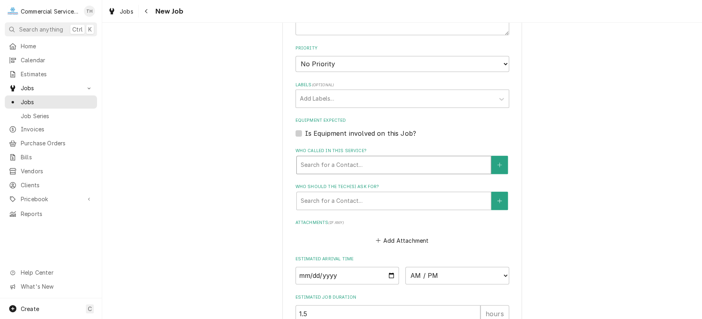
type textarea "Keg cooler not working Refer needs a new fan cover Other cooler may need a new …"
click at [312, 166] on div "Who called in this service?" at bounding box center [394, 165] width 186 height 14
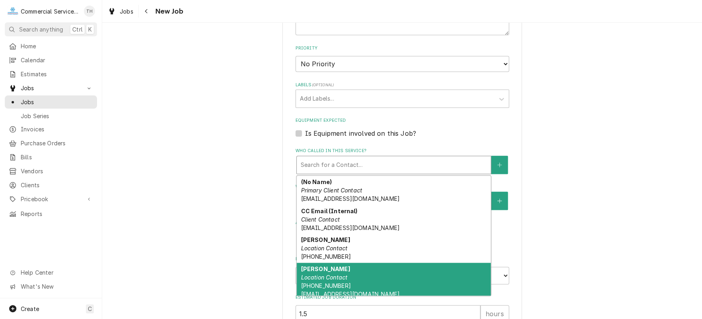
click at [327, 265] on strong "Maria Spandri" at bounding box center [325, 268] width 49 height 7
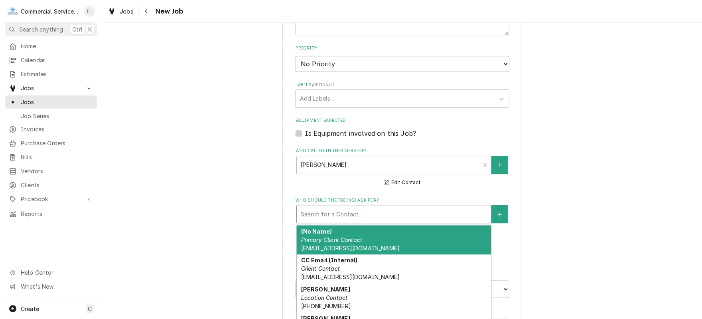
drag, startPoint x: 338, startPoint y: 214, endPoint x: 337, endPoint y: 251, distance: 37.1
click at [338, 217] on div "Who should the tech(s) ask for?" at bounding box center [394, 214] width 186 height 14
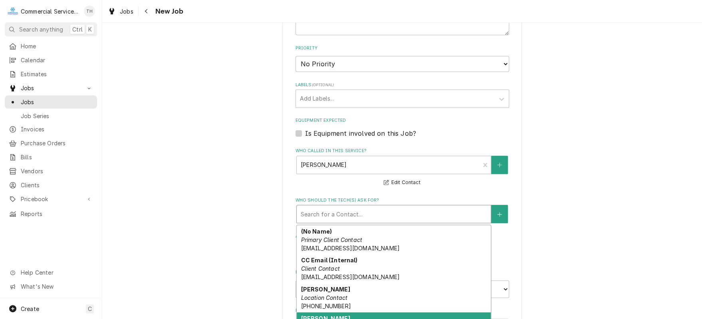
type textarea "x"
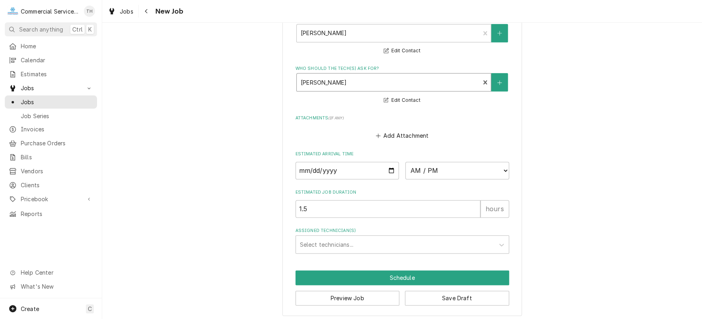
scroll to position [571, 0]
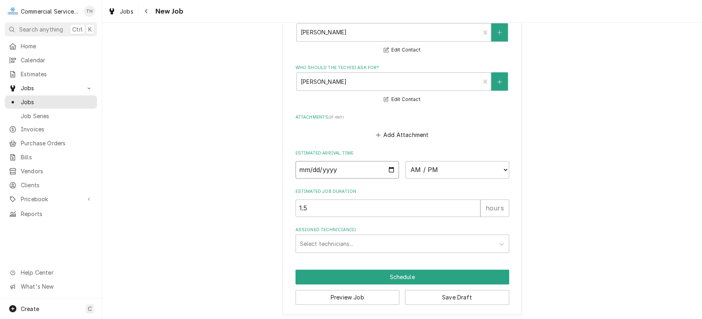
click at [389, 166] on input "Date" at bounding box center [347, 170] width 104 height 18
type input "2025-09-23"
type textarea "x"
click at [446, 172] on select "AM / PM 6:00 AM 6:15 AM 6:30 AM 6:45 AM 7:00 AM 7:15 AM 7:30 AM 7:45 AM 8:00 AM…" at bounding box center [457, 170] width 104 height 18
select select "08:00:00"
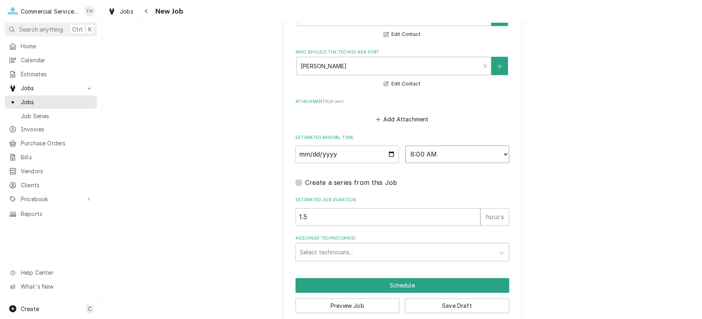
scroll to position [595, 0]
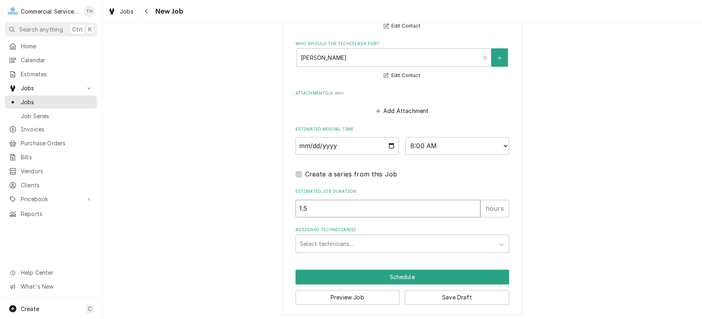
drag, startPoint x: 344, startPoint y: 202, endPoint x: 221, endPoint y: 206, distance: 122.2
type textarea "x"
type input "3"
type textarea "x"
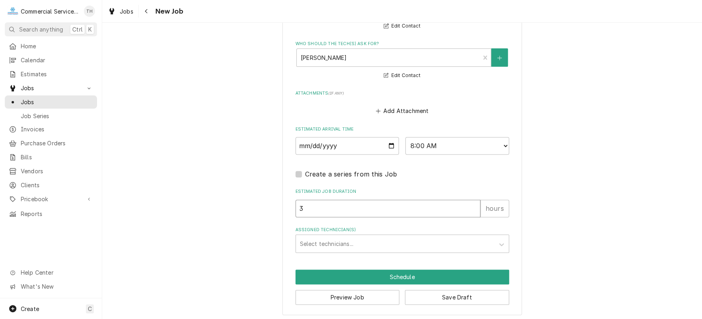
type input "3.5"
type textarea "x"
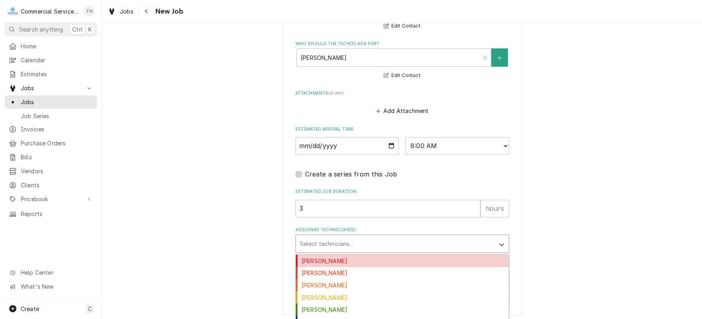
click at [373, 239] on div "Assigned Technician(s)" at bounding box center [395, 243] width 190 height 14
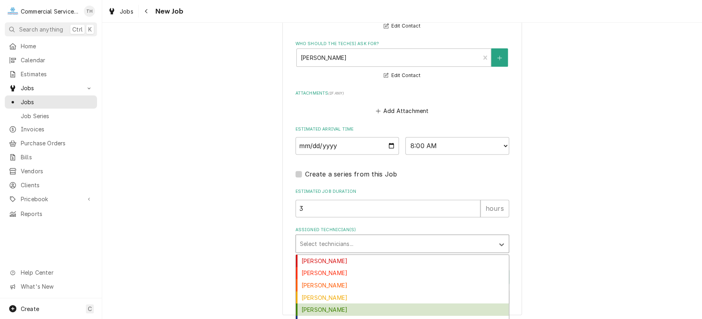
click at [370, 304] on div "[PERSON_NAME]" at bounding box center [402, 309] width 213 height 12
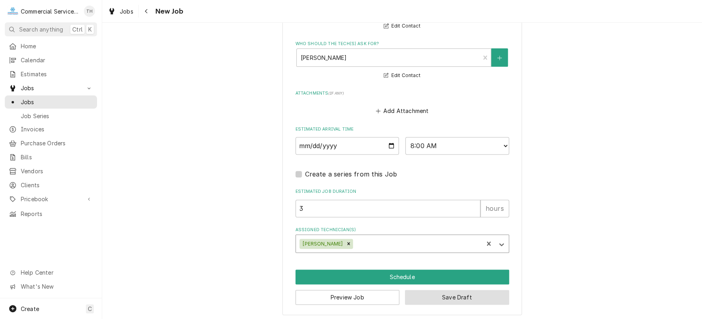
click at [445, 294] on button "Save Draft" at bounding box center [457, 297] width 104 height 15
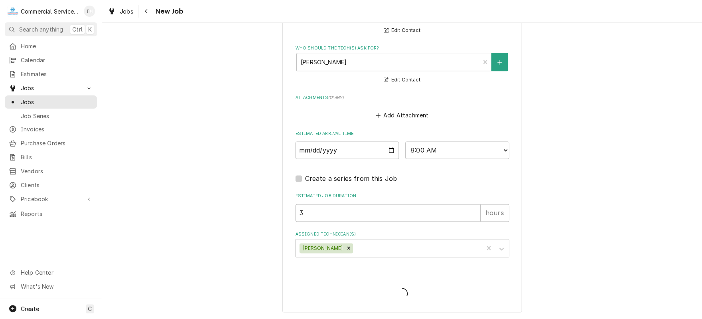
scroll to position [588, 0]
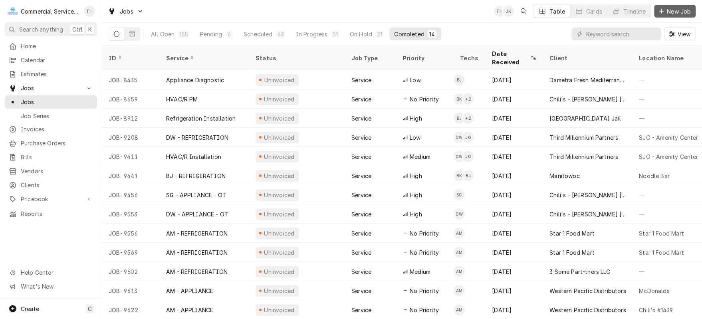
click at [670, 9] on span "New Job" at bounding box center [678, 11] width 27 height 8
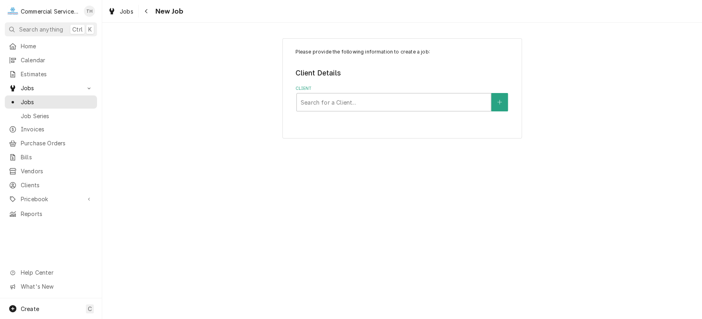
click at [391, 103] on div "Client" at bounding box center [394, 102] width 186 height 14
type input "alisal sch"
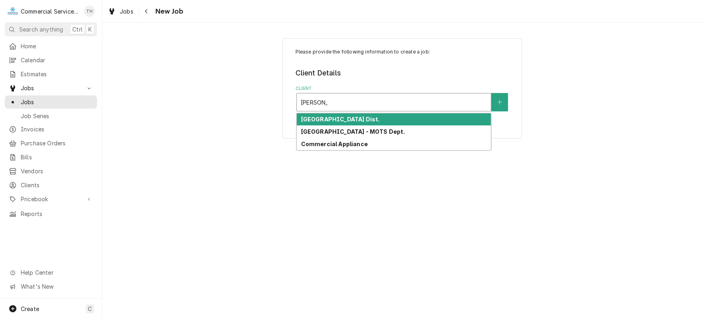
click at [386, 118] on div "[GEOGRAPHIC_DATA] Dist." at bounding box center [394, 119] width 194 height 12
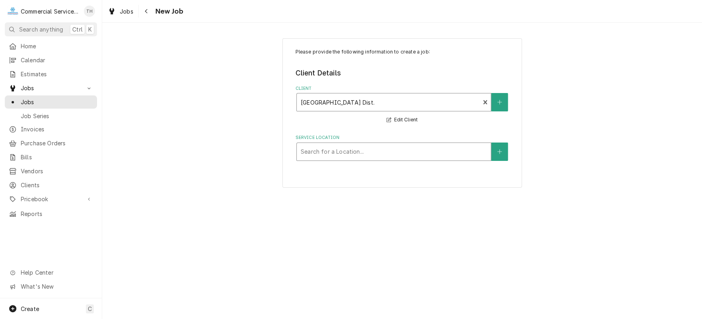
click at [387, 153] on div "Service Location" at bounding box center [394, 151] width 186 height 14
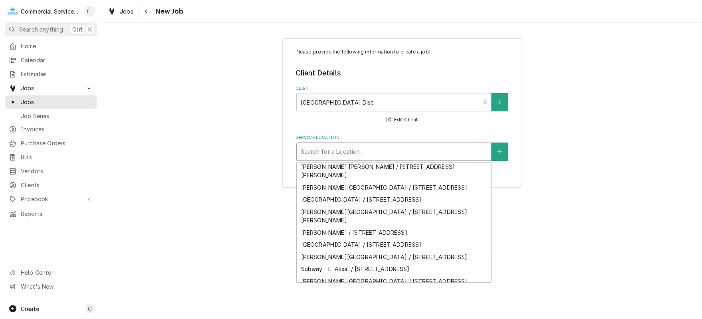
scroll to position [197, 0]
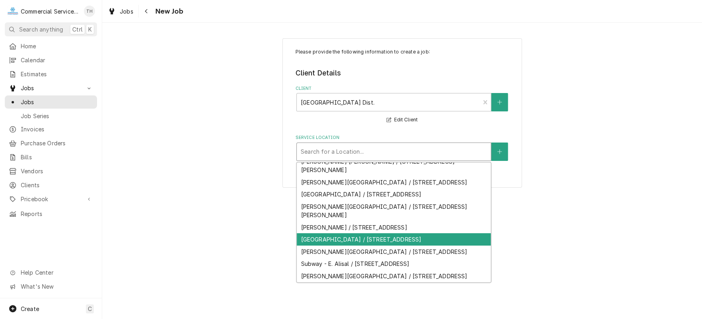
click at [380, 233] on div "MONTE BELLA ELEMENTARY SCHOOL / 1300 Tuscany Blvd, Salinas, CA 93905" at bounding box center [394, 239] width 194 height 12
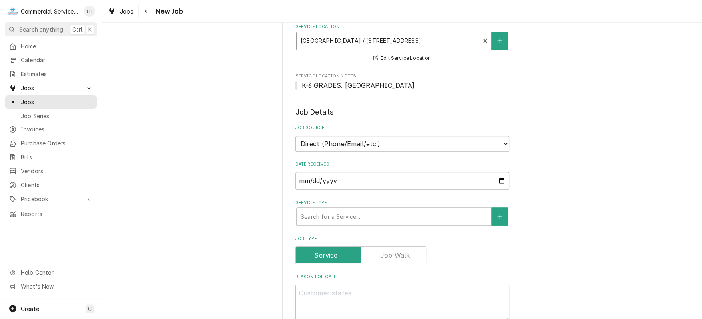
scroll to position [160, 0]
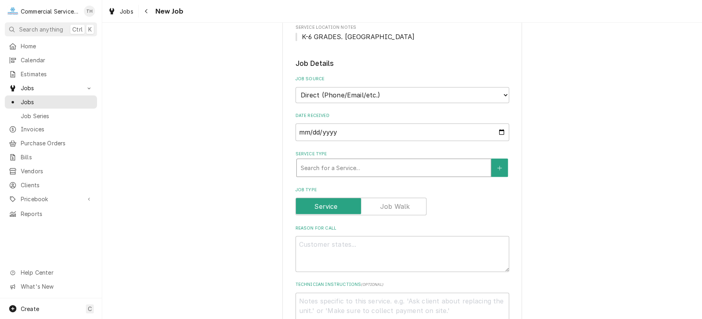
click at [370, 168] on div "Service Type" at bounding box center [394, 167] width 186 height 14
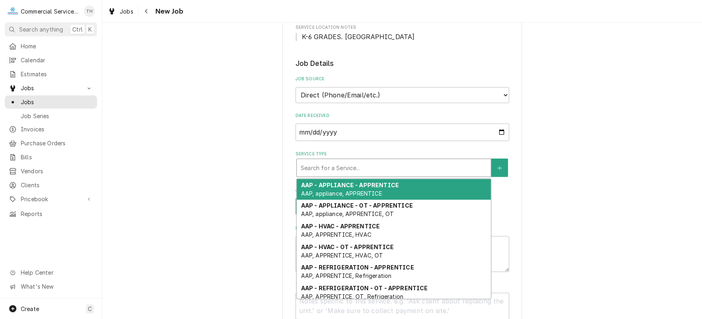
type textarea "x"
type input "d"
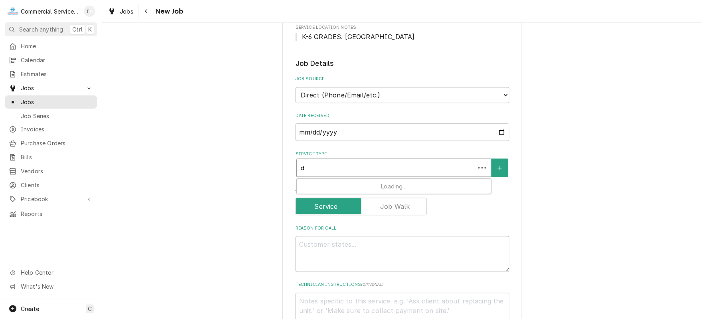
type textarea "x"
type input "dw"
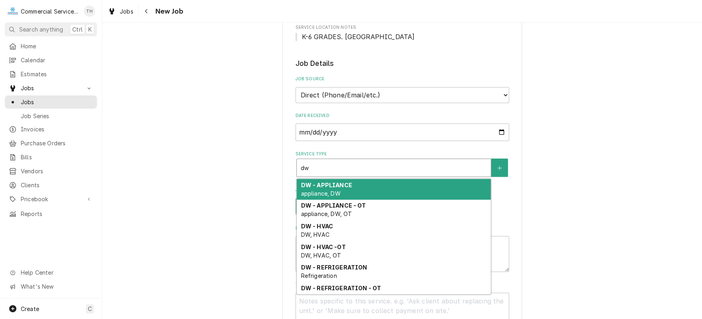
click at [373, 185] on div "DW - APPLIANCE appliance, DW" at bounding box center [394, 189] width 194 height 21
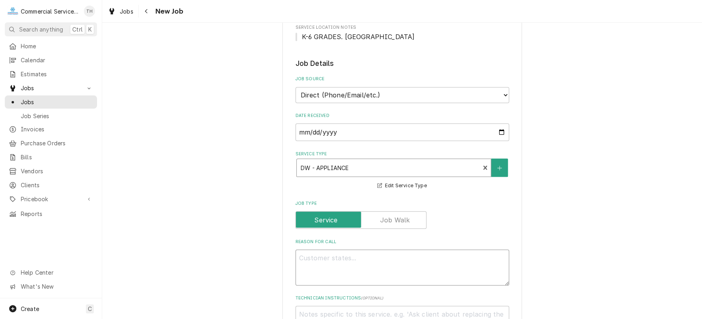
click at [348, 260] on textarea "Reason For Call" at bounding box center [402, 267] width 214 height 36
type textarea "x"
type textarea "I"
type textarea "x"
type textarea "In"
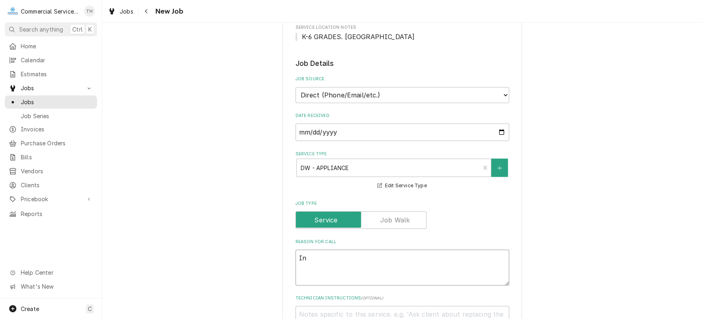
type textarea "x"
type textarea "Ins"
type textarea "x"
type textarea "Inst"
type textarea "x"
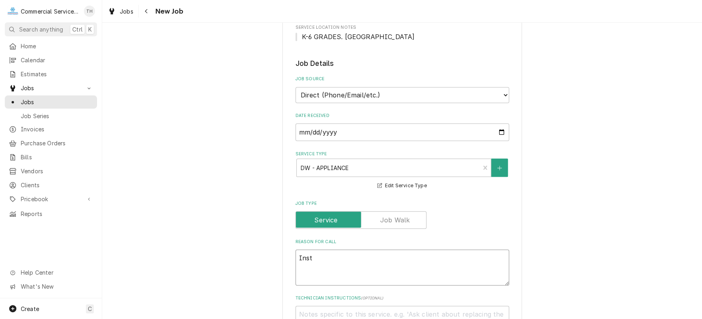
type textarea "Insta"
type textarea "x"
type textarea "Instal"
type textarea "x"
type textarea "Install"
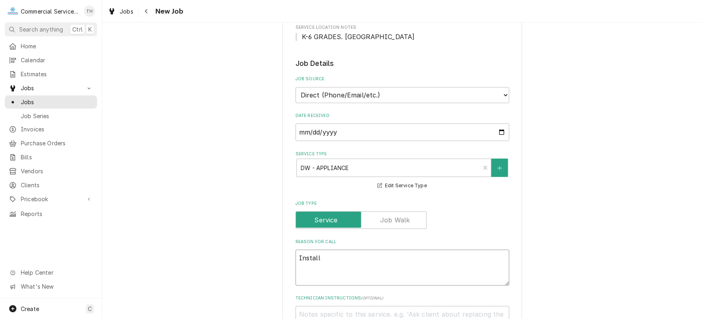
type textarea "x"
type textarea "Install"
type textarea "x"
type textarea "Install n"
type textarea "x"
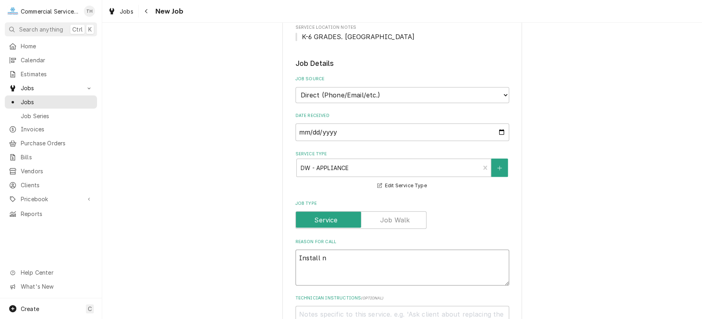
type textarea "Install ne"
type textarea "x"
type textarea "Install new"
type textarea "x"
type textarea "Install new g"
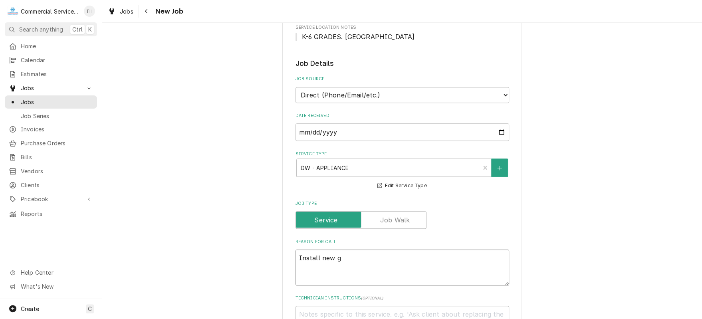
type textarea "x"
type textarea "Install new ga"
type textarea "x"
type textarea "Install new gar"
type textarea "x"
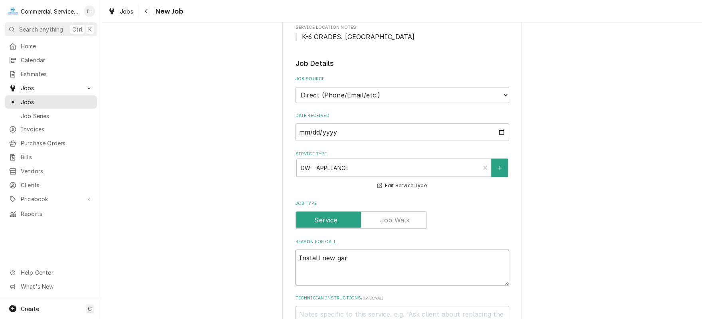
type textarea "Install new garn"
type textarea "x"
type textarea "Install new gar"
type textarea "x"
type textarea "Install new garb"
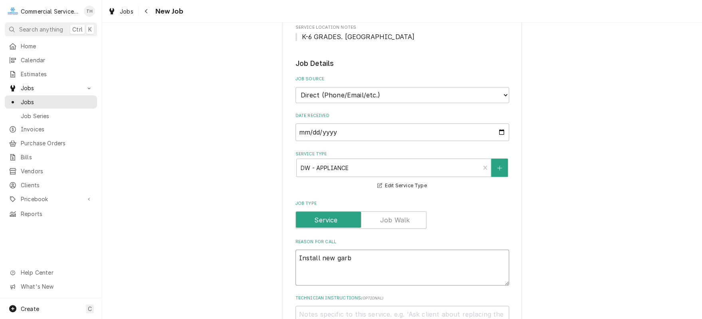
type textarea "x"
type textarea "Install new garba"
type textarea "x"
type textarea "Install new garbag"
type textarea "x"
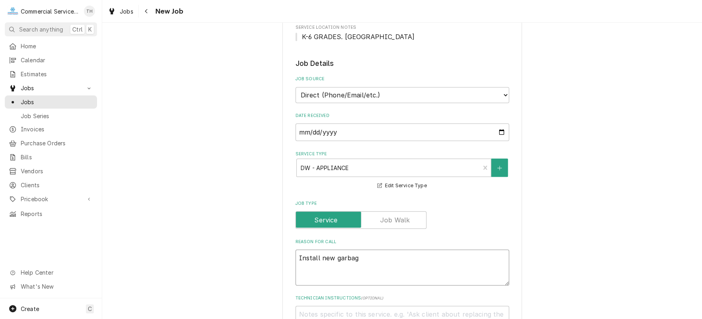
type textarea "Install new garbage"
type textarea "x"
type textarea "Install new garbage"
type textarea "x"
type textarea "Install new garbage d"
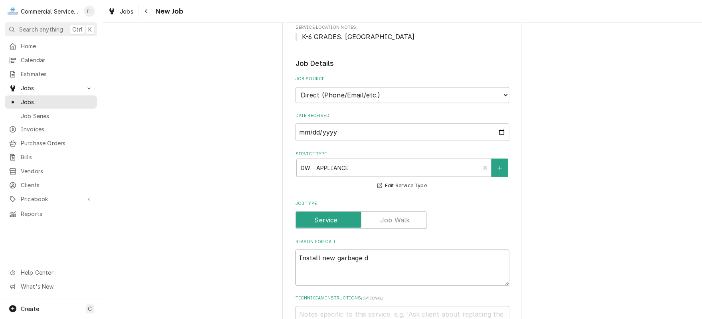
type textarea "x"
type textarea "Install new garbage di"
type textarea "x"
type textarea "Install new garbage dis"
type textarea "x"
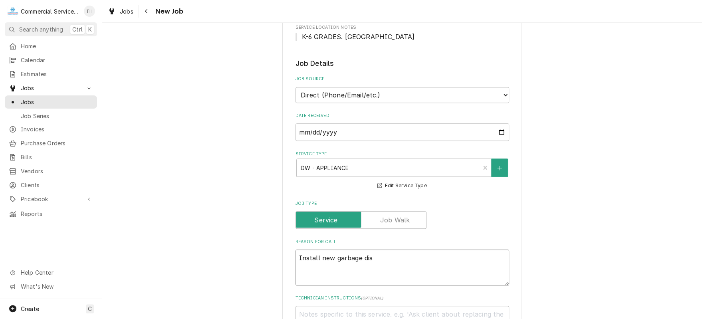
type textarea "Install new garbage disp"
type textarea "x"
type textarea "Install new garbage dispo"
type textarea "x"
type textarea "Install new garbage dispos"
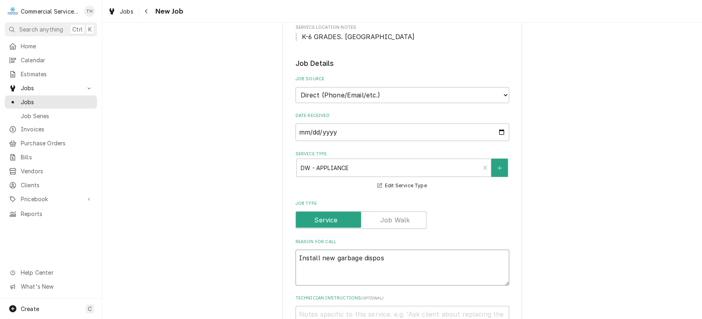
type textarea "x"
type textarea "Install new garbage disposa"
type textarea "x"
type textarea "Install new garbage disposal"
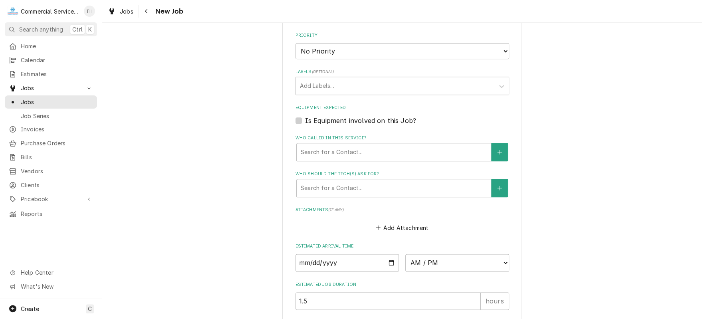
scroll to position [319, 0]
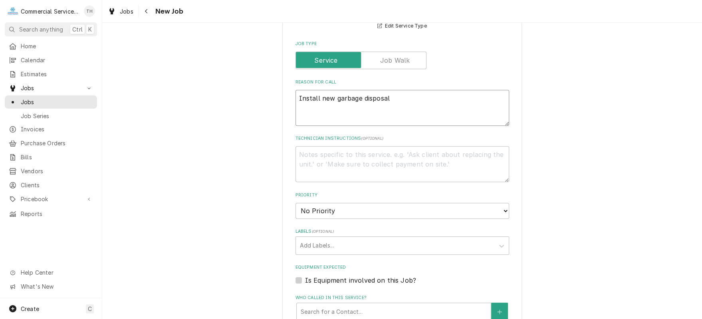
type textarea "x"
type textarea "Install new garbage disposal"
type textarea "x"
type textarea "Install new garbage disposal &"
type textarea "x"
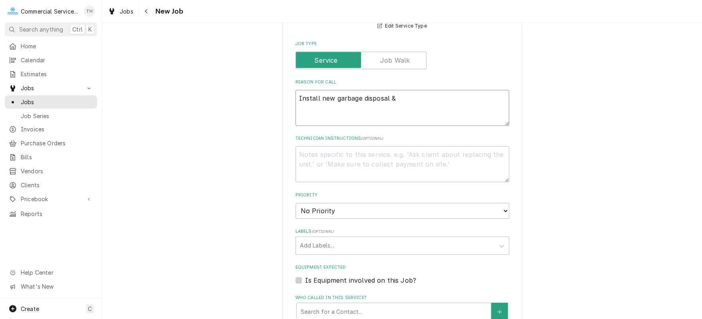
type textarea "Install new garbage disposal &"
type textarea "x"
type textarea "Install new garbage disposal & l"
type textarea "x"
type textarea "Install new garbage disposal & le"
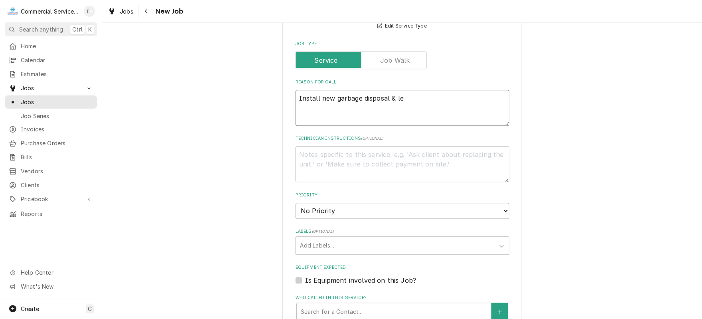
type textarea "x"
type textarea "Install new garbage disposal & leg"
type textarea "x"
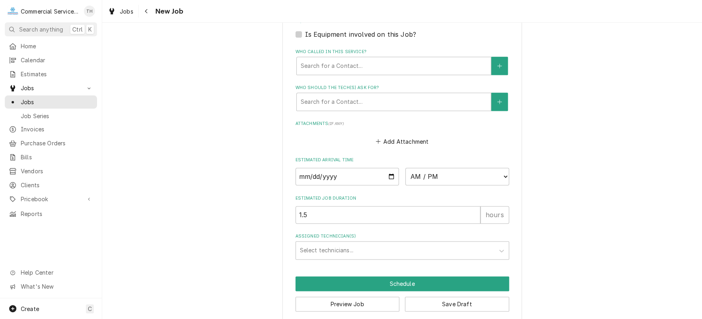
scroll to position [571, 0]
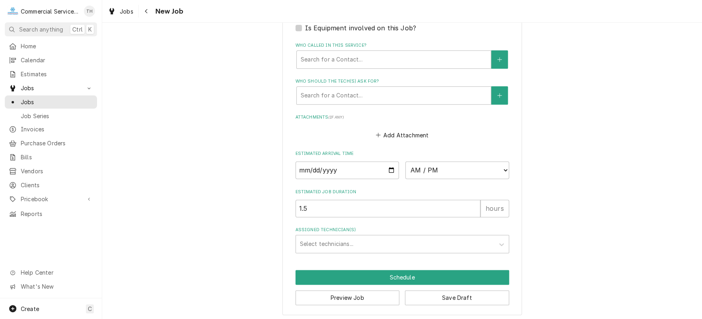
type textarea "Install new garbage disposal & leg"
click at [386, 166] on input "Date" at bounding box center [347, 170] width 104 height 18
type input "2025-09-22"
type textarea "x"
click at [499, 167] on select "AM / PM 6:00 AM 6:15 AM 6:30 AM 6:45 AM 7:00 AM 7:15 AM 7:30 AM 7:45 AM 8:00 AM…" at bounding box center [457, 170] width 104 height 18
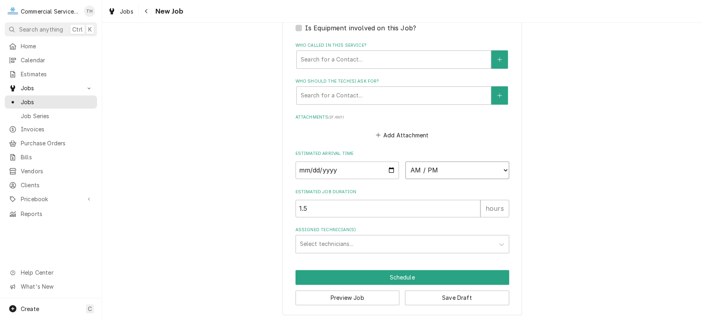
select select "14:30:00"
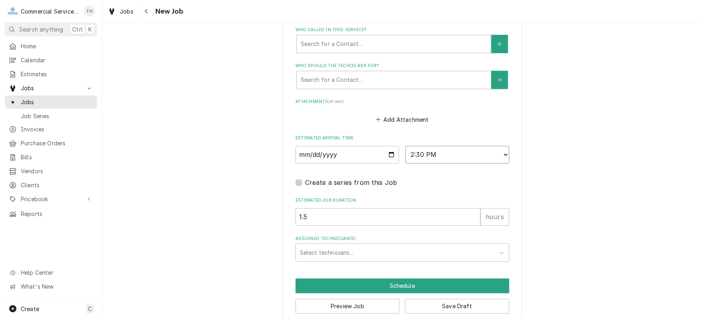
scroll to position [595, 0]
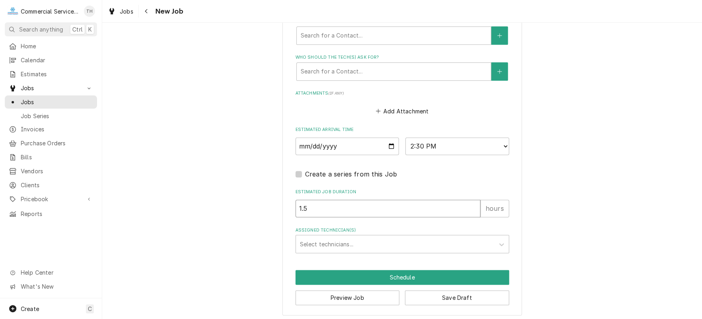
drag, startPoint x: 318, startPoint y: 205, endPoint x: 279, endPoint y: 203, distance: 38.4
type textarea "x"
type input "2"
type textarea "x"
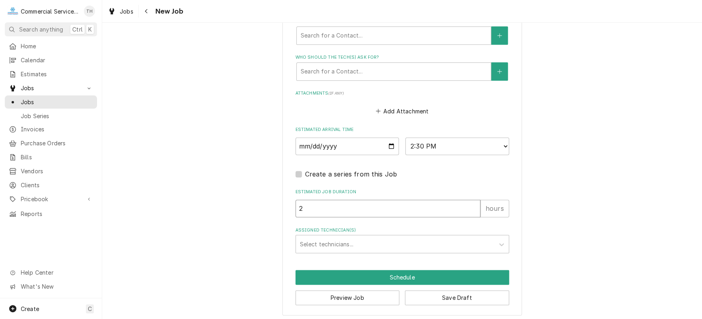
type input "2.5"
type textarea "x"
type input "2.5"
click at [307, 238] on div "Assigned Technician(s)" at bounding box center [395, 244] width 190 height 14
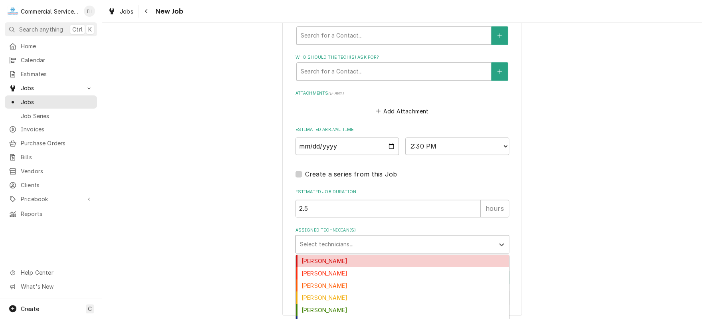
type input "d"
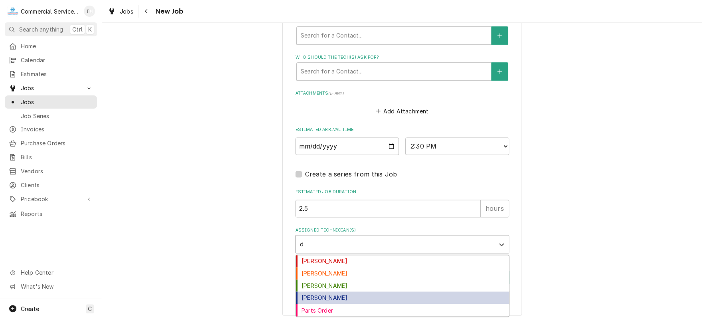
click at [313, 291] on div "David Waite" at bounding box center [402, 297] width 213 height 12
type textarea "x"
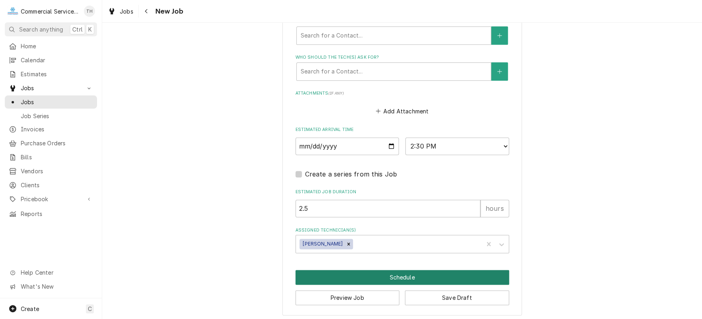
click at [409, 271] on button "Schedule" at bounding box center [402, 277] width 214 height 15
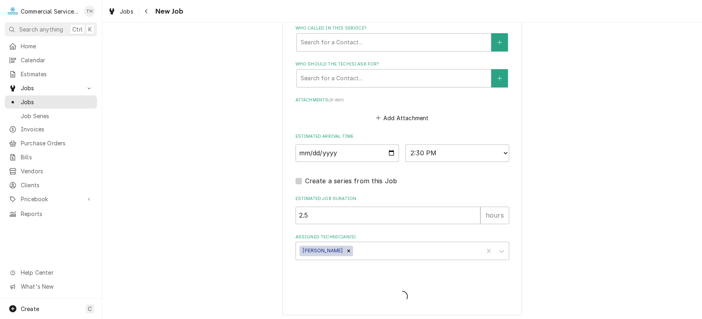
type textarea "x"
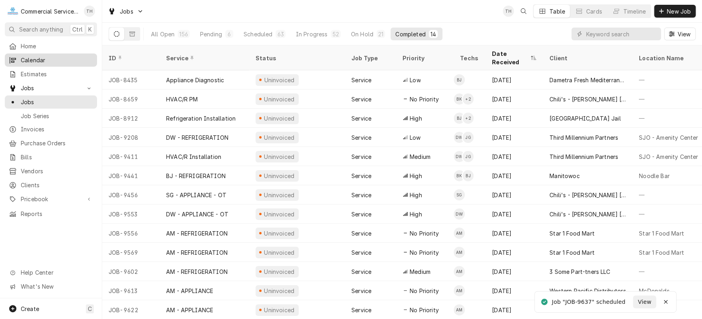
click at [43, 60] on span "Calendar" at bounding box center [57, 60] width 72 height 8
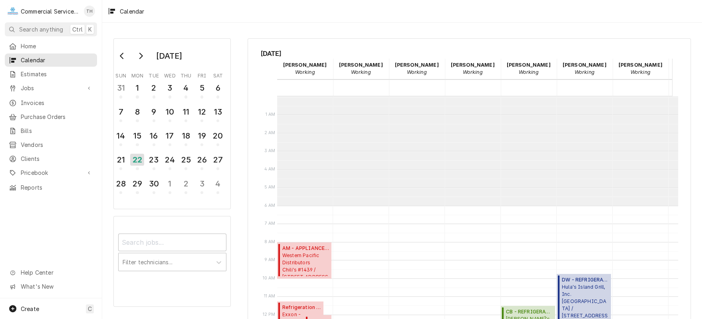
scroll to position [109, 0]
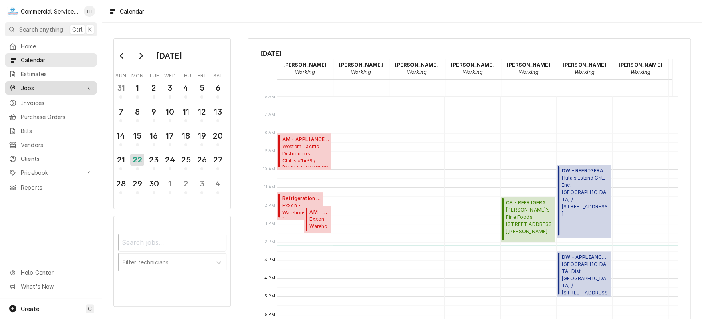
click at [53, 87] on span "Jobs" at bounding box center [51, 88] width 60 height 8
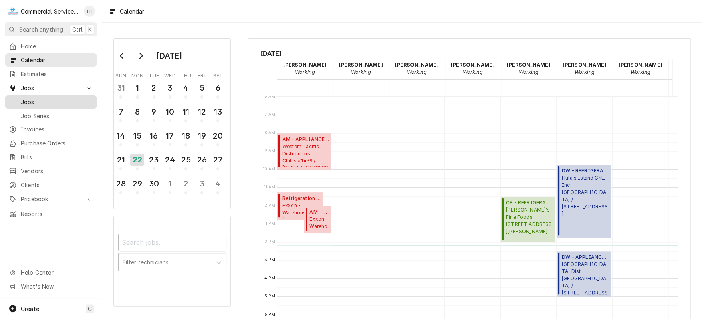
click at [53, 99] on span "Jobs" at bounding box center [57, 102] width 72 height 8
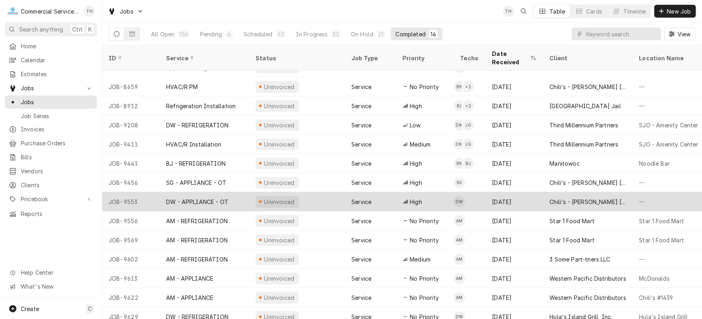
scroll to position [16, 0]
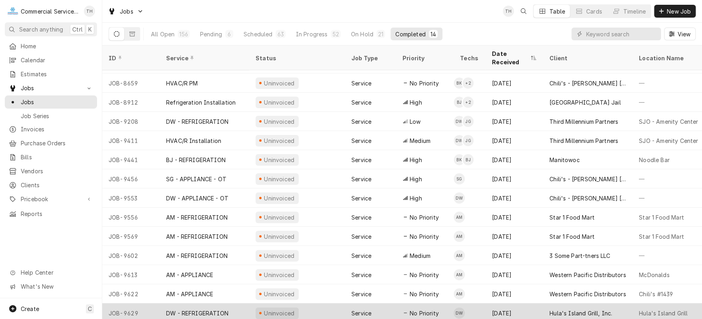
click at [583, 309] on div "Hula's Island Grill, Inc." at bounding box center [580, 313] width 63 height 8
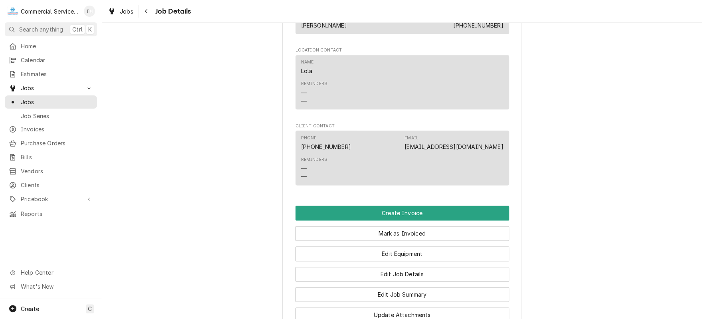
scroll to position [439, 0]
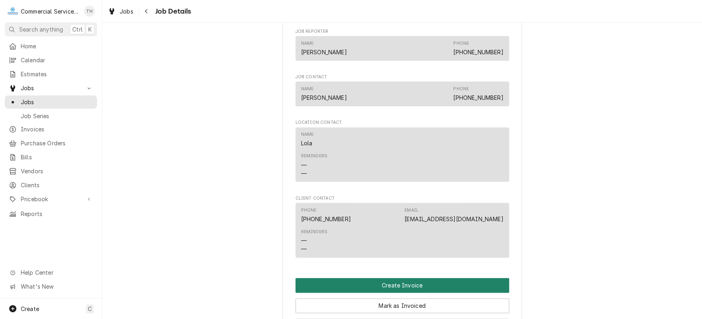
click at [428, 293] on button "Create Invoice" at bounding box center [402, 285] width 214 height 15
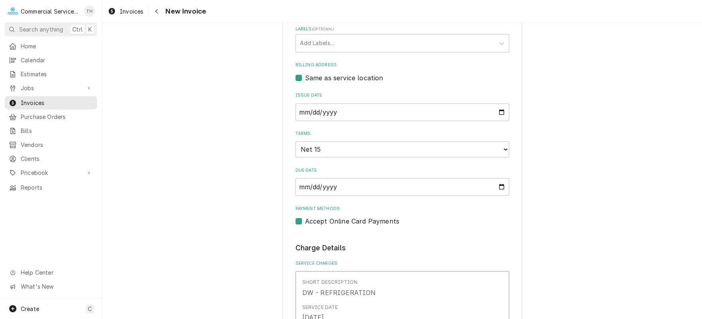
scroll to position [239, 0]
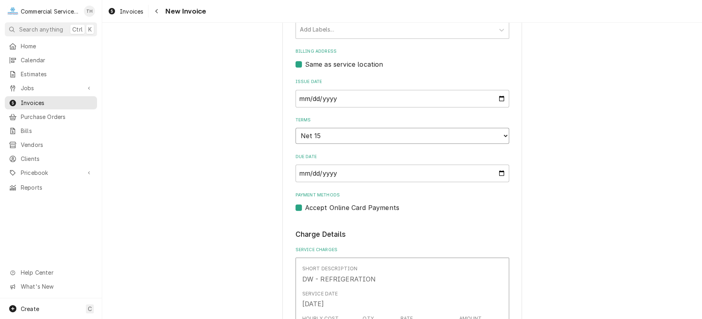
click at [423, 137] on select "Choose payment terms... Same Day Net 7 Net 14 Net 15 Net 21 Net 30 Net 45 Net 6…" at bounding box center [402, 136] width 214 height 16
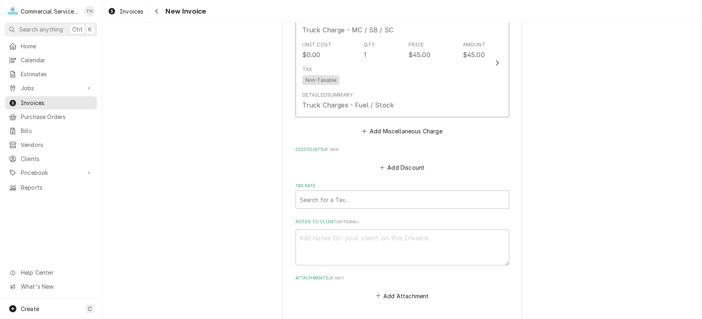
scroll to position [1237, 0]
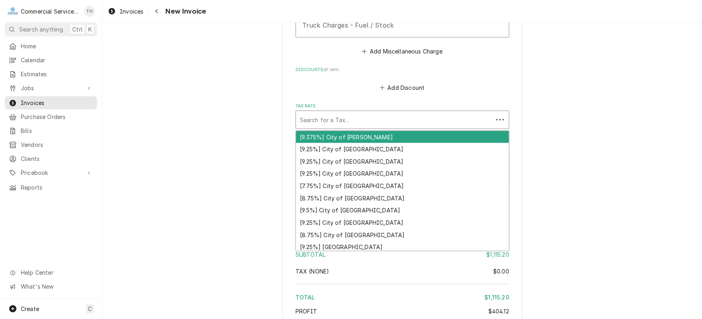
click at [393, 123] on div "Tax Rate" at bounding box center [394, 120] width 189 height 14
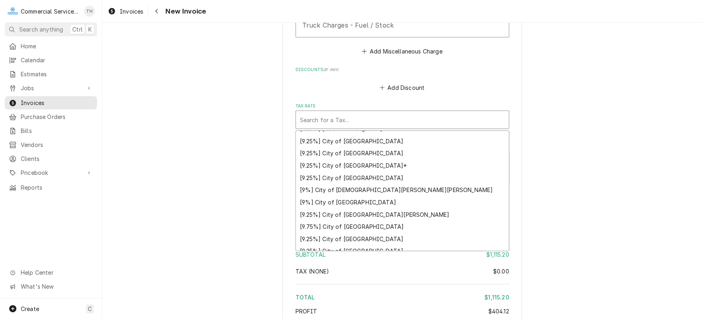
scroll to position [120, 0]
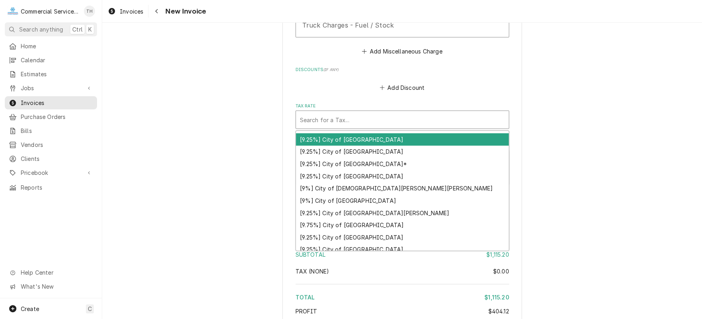
click at [380, 140] on div "[9.25%] City of Monterey" at bounding box center [402, 139] width 213 height 12
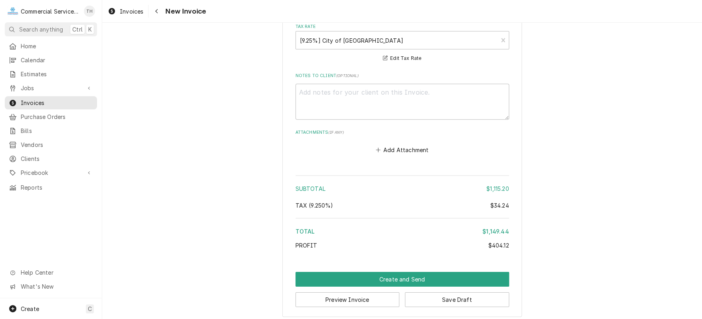
scroll to position [1319, 0]
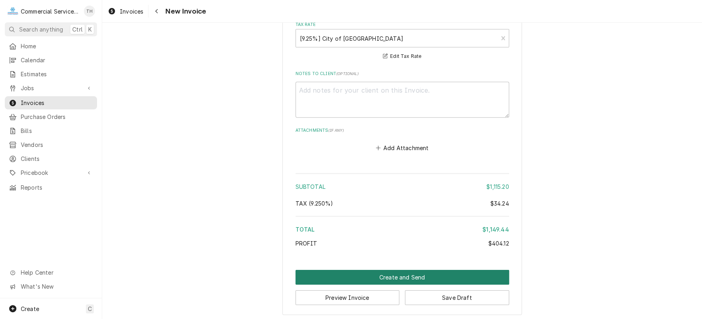
click at [365, 271] on button "Create and Send" at bounding box center [402, 277] width 214 height 15
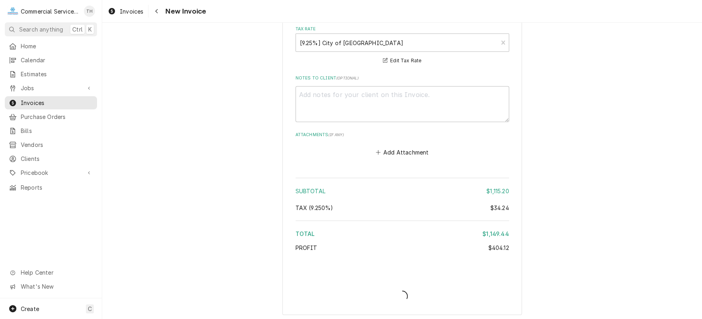
type textarea "x"
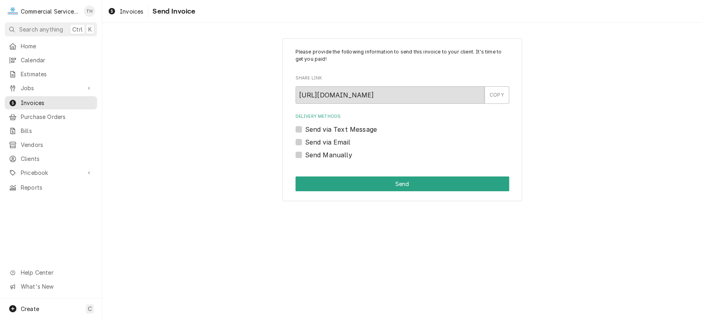
click at [305, 154] on label "Send Manually" at bounding box center [328, 155] width 47 height 10
click at [305, 154] on input "Send Manually" at bounding box center [412, 159] width 214 height 18
checkbox input "true"
click at [346, 175] on div "Please provide the following information to send this invoice to your client. I…" at bounding box center [401, 119] width 239 height 163
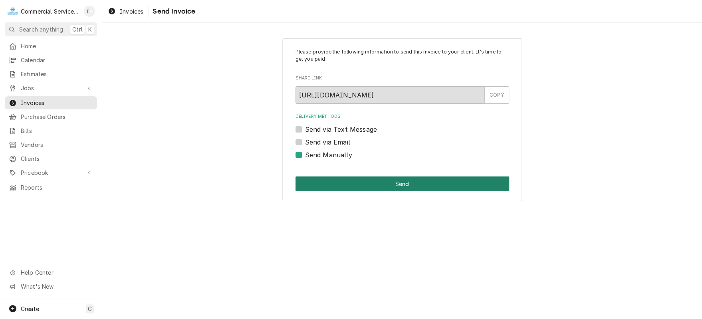
click at [346, 180] on button "Send" at bounding box center [402, 183] width 214 height 15
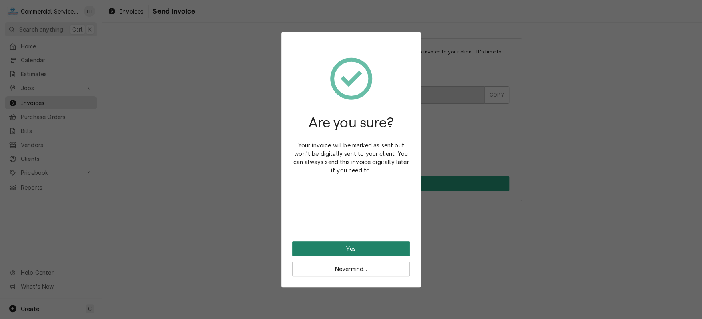
click at [370, 244] on button "Yes" at bounding box center [350, 248] width 117 height 15
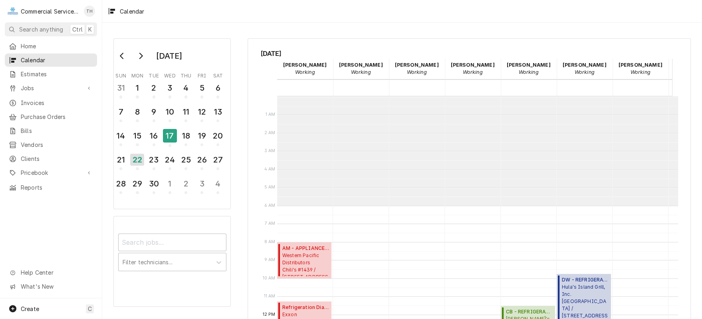
scroll to position [109, 0]
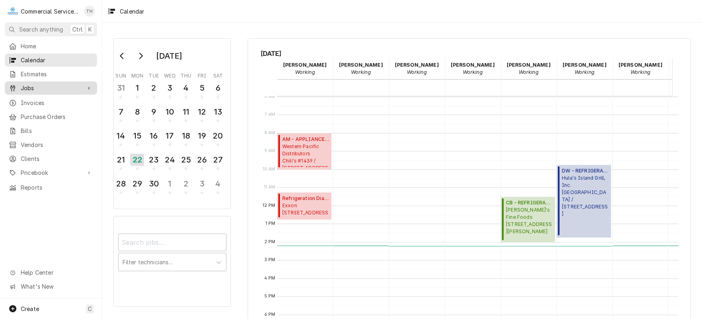
drag, startPoint x: 55, startPoint y: 86, endPoint x: 55, endPoint y: 91, distance: 4.4
click at [55, 86] on span "Jobs" at bounding box center [51, 88] width 60 height 8
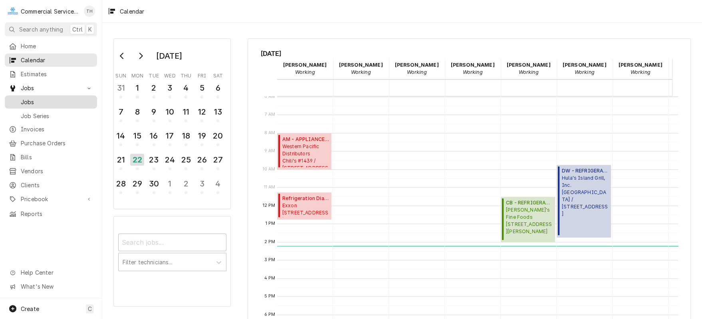
click at [56, 99] on span "Jobs" at bounding box center [57, 102] width 72 height 8
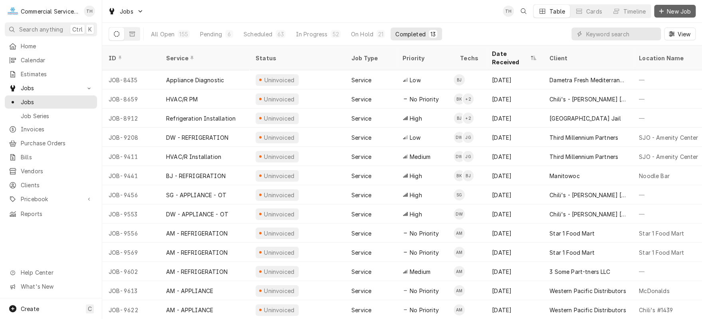
click at [678, 12] on span "New Job" at bounding box center [678, 11] width 27 height 8
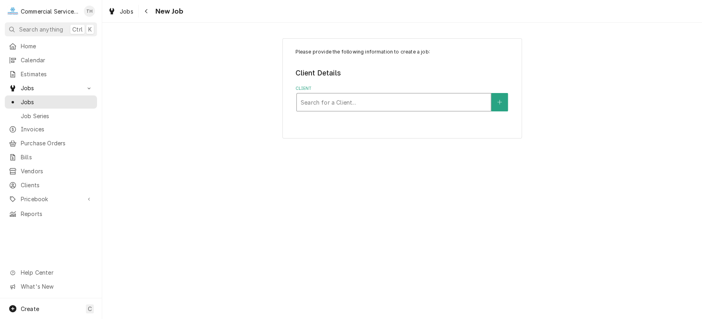
click at [334, 99] on div "Client" at bounding box center [394, 102] width 186 height 14
type input "olive garden"
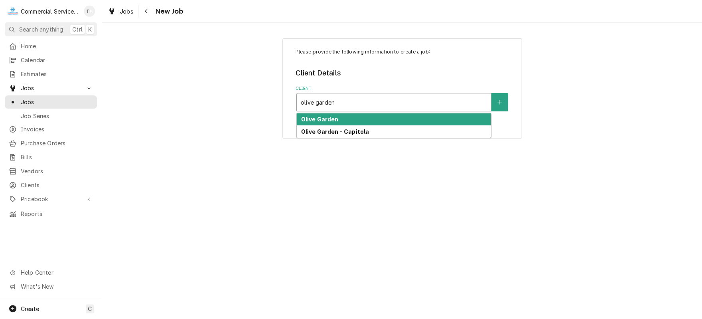
click at [330, 119] on strong "Olive Garden" at bounding box center [320, 119] width 38 height 7
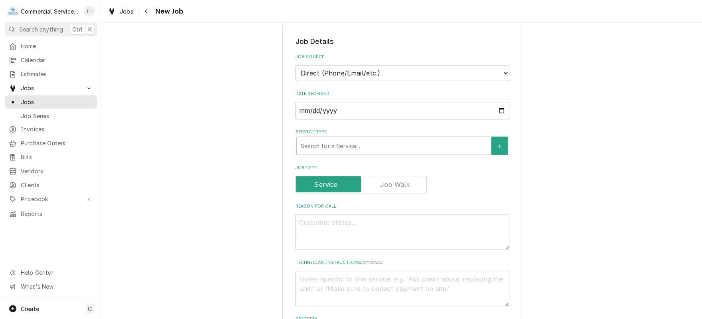
scroll to position [160, 0]
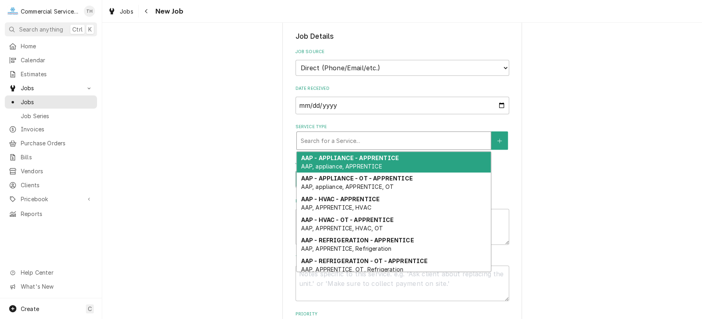
click at [336, 141] on div "Service Type" at bounding box center [394, 140] width 186 height 14
type textarea "x"
type input "s"
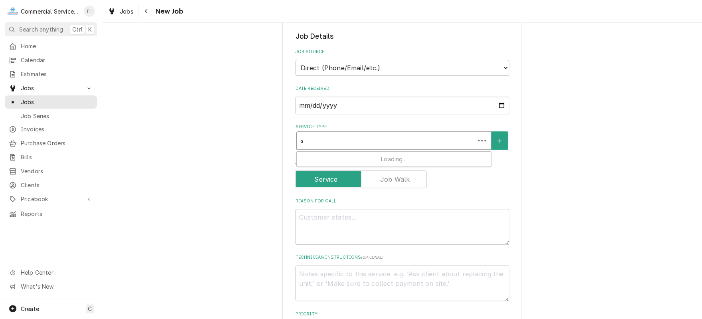
type textarea "x"
type input "sg"
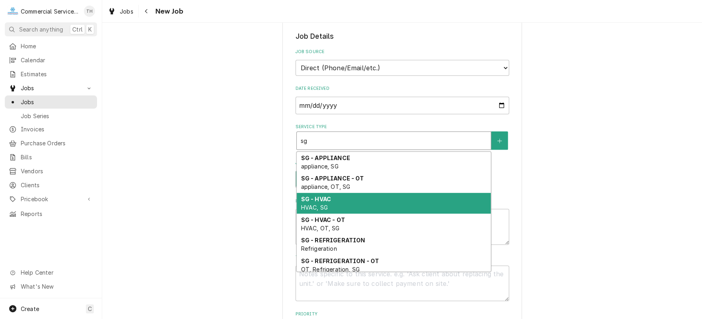
click at [338, 209] on div "SG - HVAC HVAC, SG" at bounding box center [394, 203] width 194 height 21
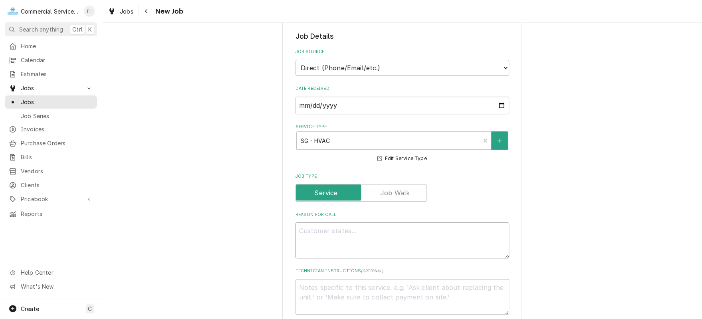
click at [336, 225] on textarea "Reason For Call" at bounding box center [402, 240] width 214 height 36
type textarea "x"
type textarea "B"
type textarea "x"
type textarea "Ba"
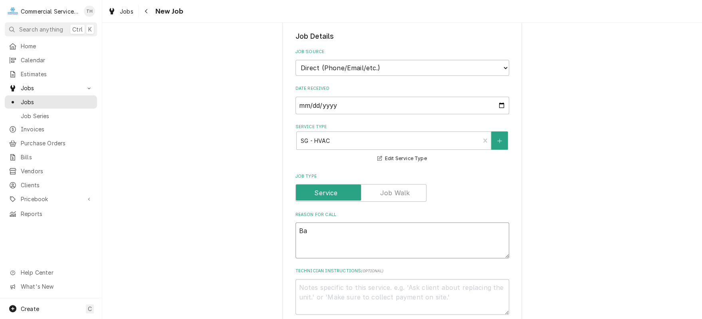
type textarea "x"
type textarea "Bac"
type textarea "x"
type textarea "Back"
type textarea "x"
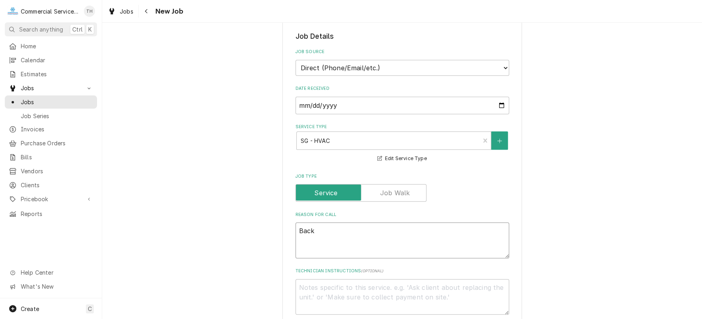
type textarea "Back"
type textarea "x"
type textarea "Back k"
type textarea "x"
type textarea "Back ki"
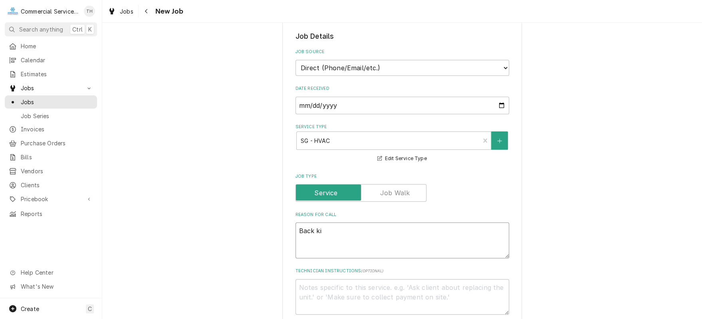
type textarea "x"
type textarea "Back kit"
type textarea "x"
type textarea "Back kitc"
type textarea "x"
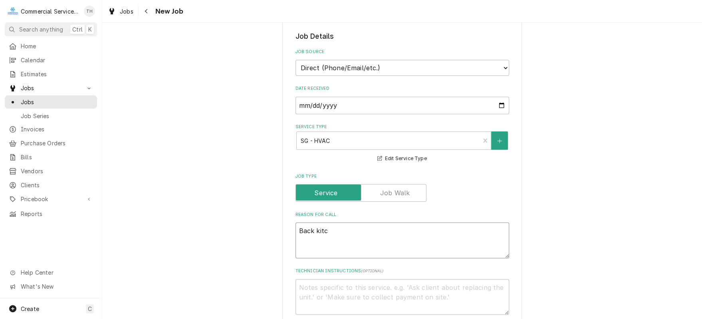
type textarea "Back kitch"
type textarea "x"
type textarea "Back kitchen"
type textarea "x"
type textarea "Back kitchen"
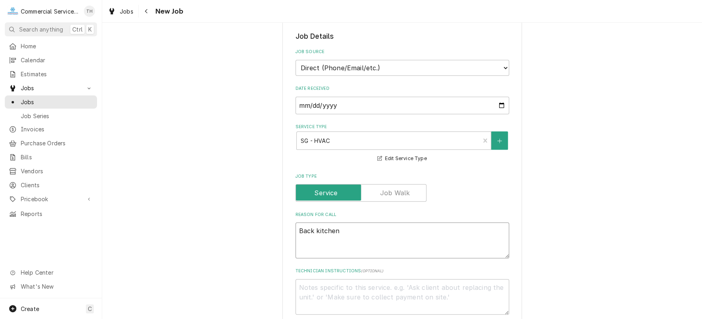
type textarea "x"
type textarea "Back kitchen AC"
type textarea "x"
type textarea "Back kitchen AC"
type textarea "x"
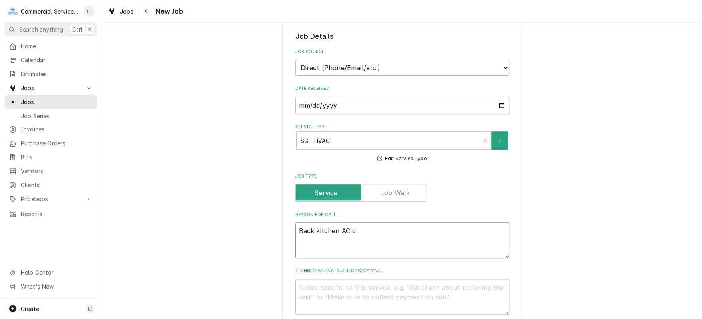
type textarea "Back kitchen AC do"
type textarea "x"
type textarea "Back kitchen AC dow"
type textarea "x"
type textarea "Back kitchen AC down"
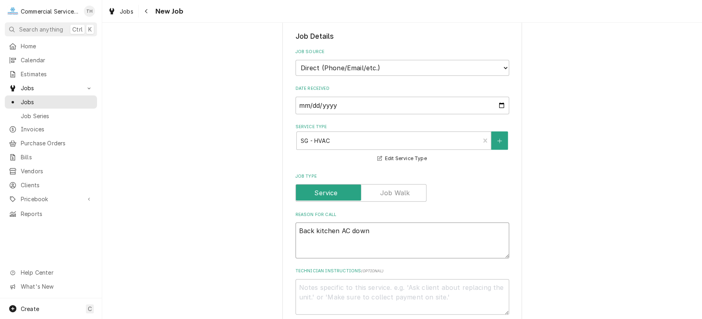
type textarea "x"
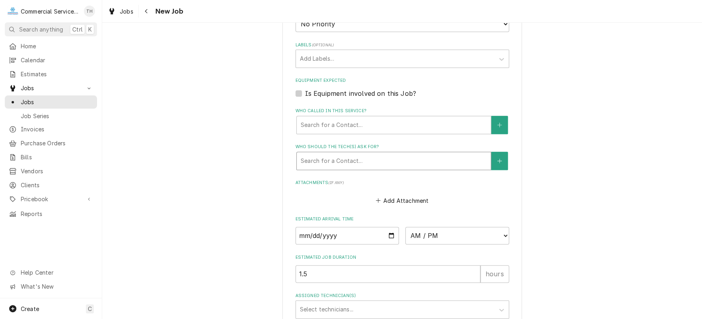
scroll to position [544, 0]
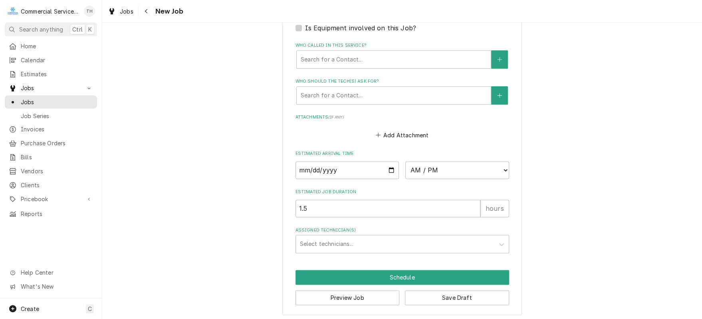
type textarea "Back kitchen AC down"
click at [388, 168] on input "Date" at bounding box center [347, 170] width 104 height 18
type input "2025-09-22"
type textarea "x"
click at [436, 172] on select "AM / PM 6:00 AM 6:15 AM 6:30 AM 6:45 AM 7:00 AM 7:15 AM 7:30 AM 7:45 AM 8:00 AM…" at bounding box center [457, 170] width 104 height 18
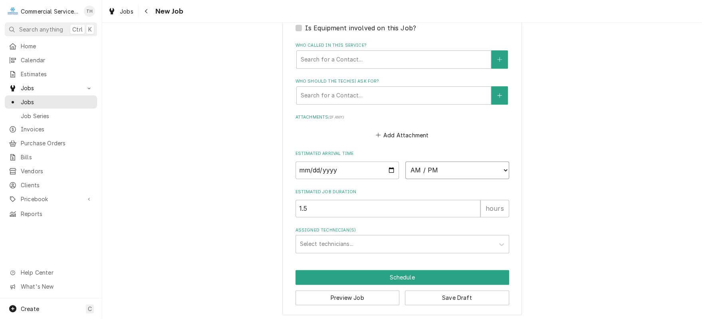
select select "14:15:00"
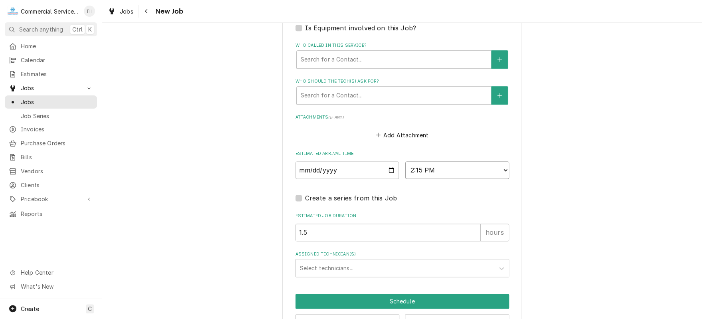
type textarea "x"
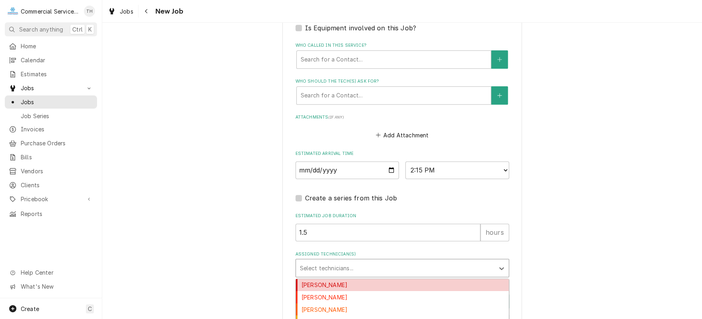
click at [387, 263] on div "Assigned Technician(s)" at bounding box center [395, 268] width 190 height 14
type input "s"
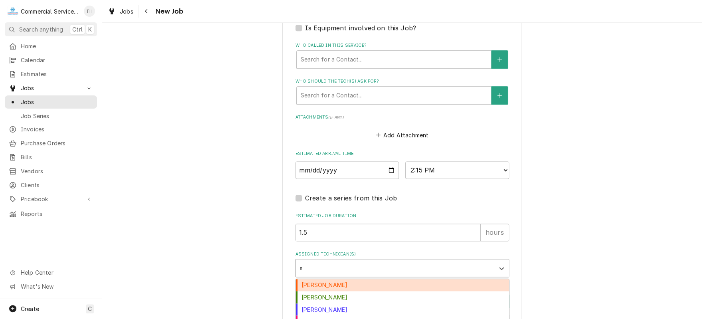
scroll to position [568, 0]
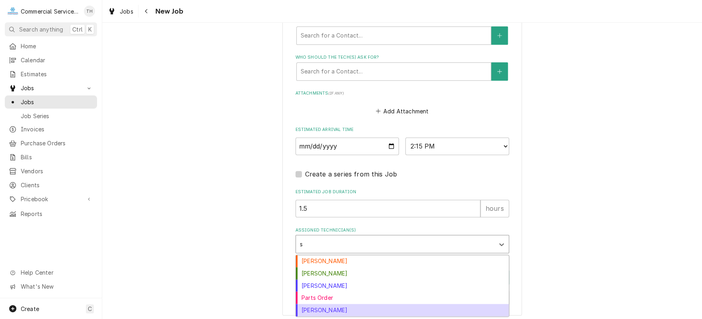
click at [382, 309] on div "Sebastian Gomez" at bounding box center [402, 310] width 213 height 12
type textarea "x"
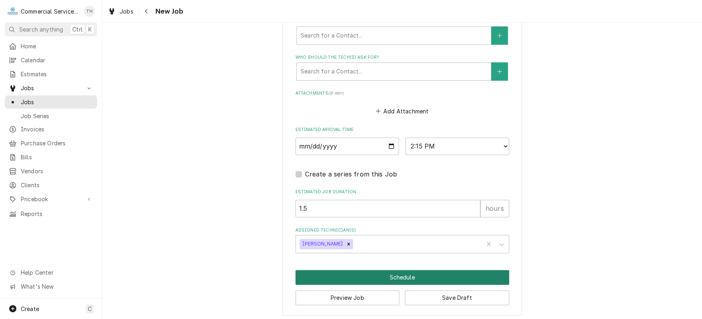
click at [399, 271] on button "Schedule" at bounding box center [402, 277] width 214 height 15
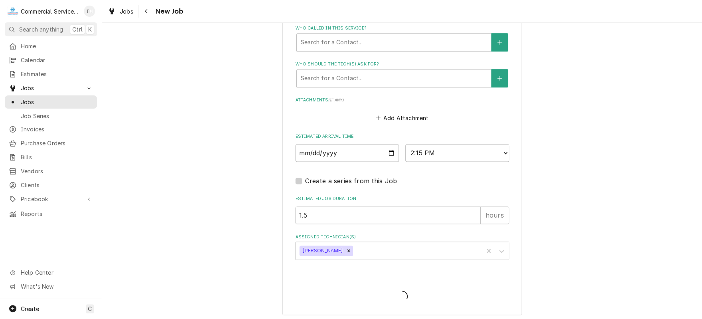
type textarea "x"
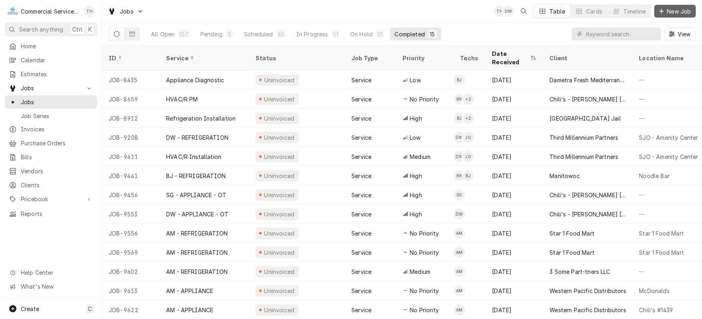
click at [660, 9] on icon "Dynamic Content Wrapper" at bounding box center [660, 11] width 5 height 6
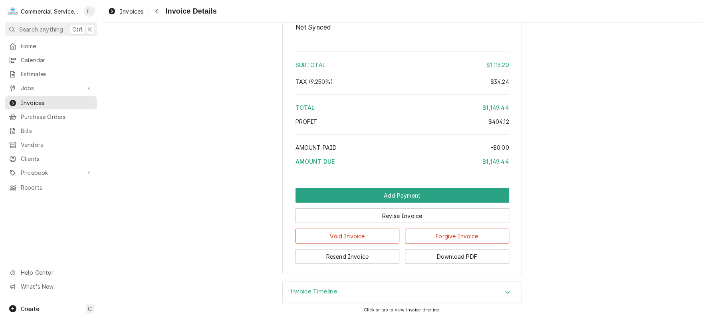
scroll to position [1224, 0]
drag, startPoint x: 405, startPoint y: 194, endPoint x: 411, endPoint y: 289, distance: 95.9
click at [411, 289] on div "Outstanding Sender Commercial Service Co. 541 Brunken Ave Salinas, CA 93901 (83…" at bounding box center [401, 171] width 599 height 296
click at [360, 257] on button "Resend Invoice" at bounding box center [347, 256] width 104 height 15
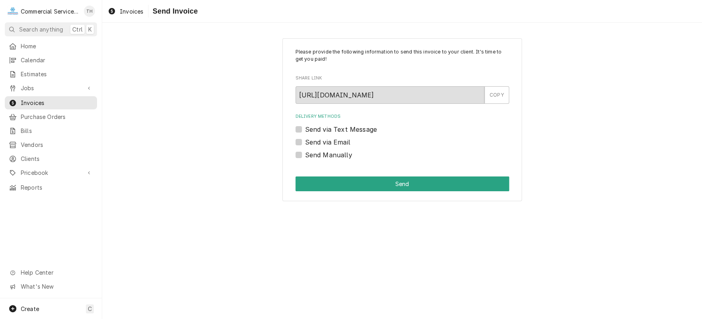
click at [305, 143] on label "Send via Email" at bounding box center [327, 142] width 45 height 10
click at [305, 143] on input "Send via Email" at bounding box center [412, 146] width 214 height 18
checkbox input "true"
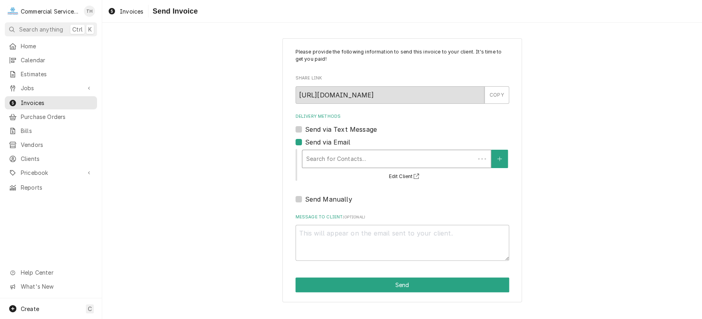
click at [332, 154] on div "Delivery Methods" at bounding box center [388, 159] width 164 height 14
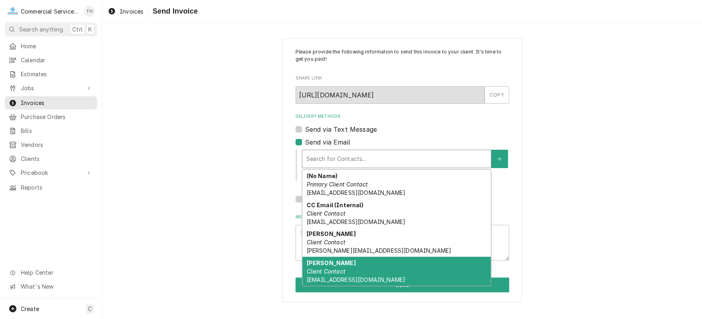
click at [337, 268] on em "Client Contact" at bounding box center [325, 271] width 39 height 7
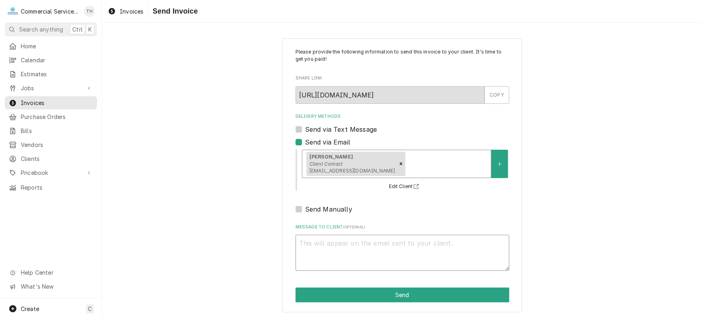
click at [340, 244] on textarea "Message to Client ( optional )" at bounding box center [402, 253] width 214 height 36
type textarea "x"
type textarea "P"
type textarea "x"
type textarea "Pl"
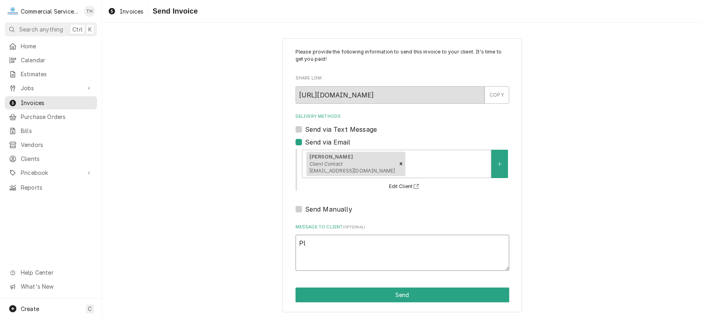
type textarea "x"
type textarea "Ple"
type textarea "x"
type textarea "Plea"
type textarea "x"
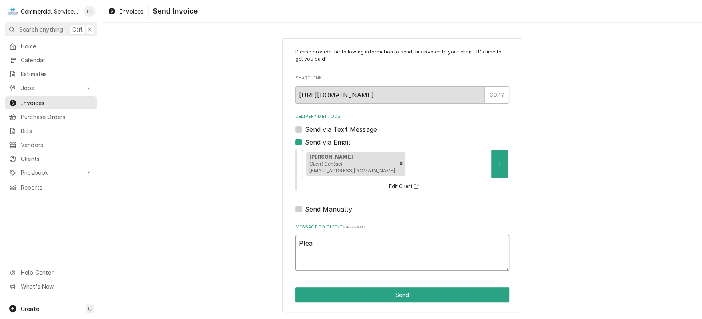
type textarea "Pleas"
type textarea "x"
type textarea "Please"
type textarea "x"
type textarea "Please"
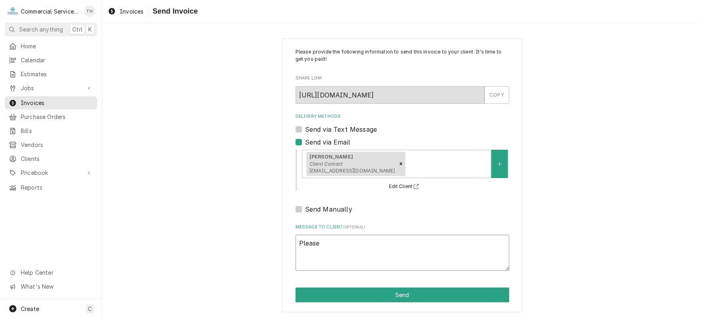
type textarea "x"
type textarea "Please s"
type textarea "x"
type textarea "Please se"
type textarea "x"
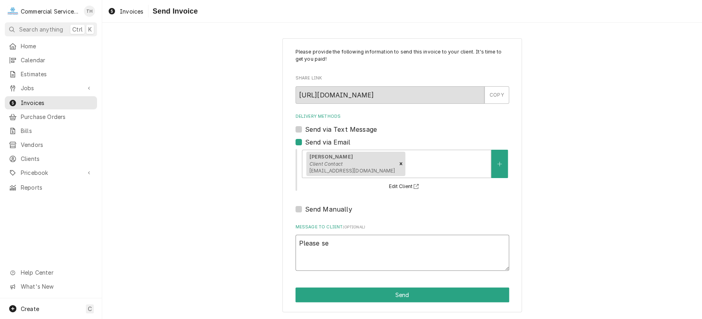
type textarea "Please see"
type textarea "x"
type textarea "Please see"
type textarea "x"
type textarea "Please see t"
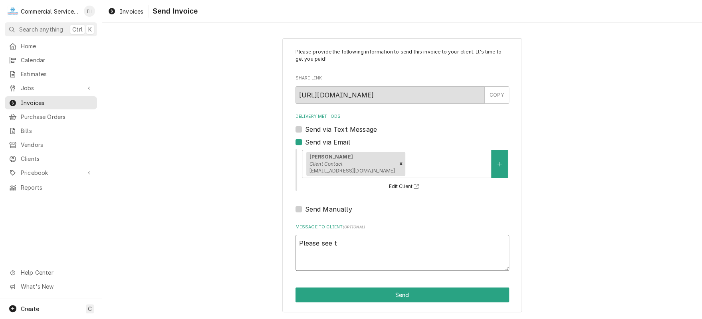
type textarea "x"
type textarea "Please see th"
type textarea "x"
type textarea "Please see the"
type textarea "x"
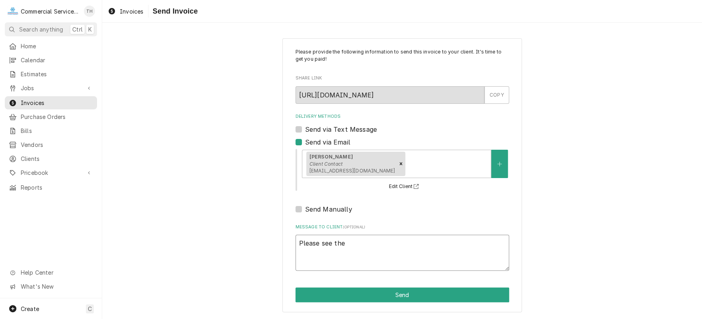
type textarea "Please see the"
type textarea "x"
type textarea "Please see the a"
type textarea "x"
type textarea "Please see the at"
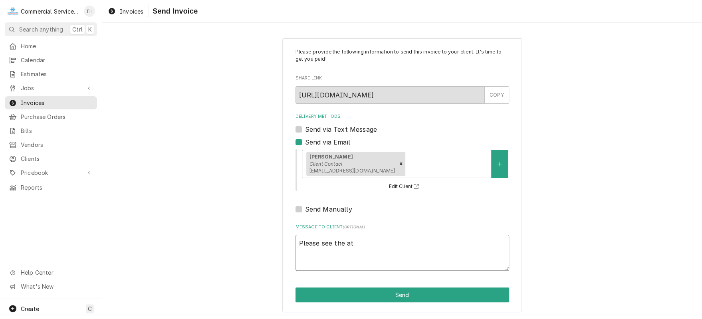
type textarea "x"
type textarea "Please see the att"
type textarea "x"
type textarea "Please see the atta"
type textarea "x"
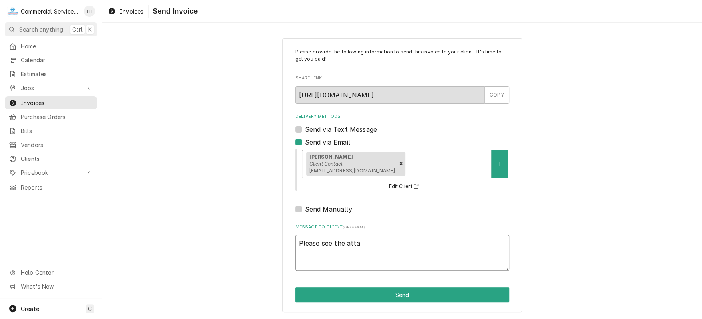
type textarea "Please see the attac"
type textarea "x"
type textarea "Please see the attach"
type textarea "x"
type textarea "Please see the attache"
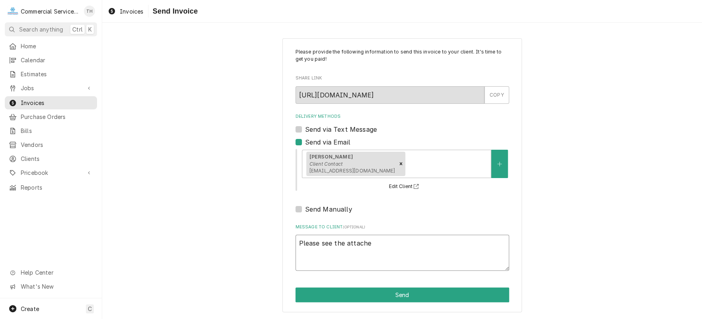
type textarea "x"
type textarea "Please see the attached"
type textarea "x"
type textarea "Please see the attached"
type textarea "x"
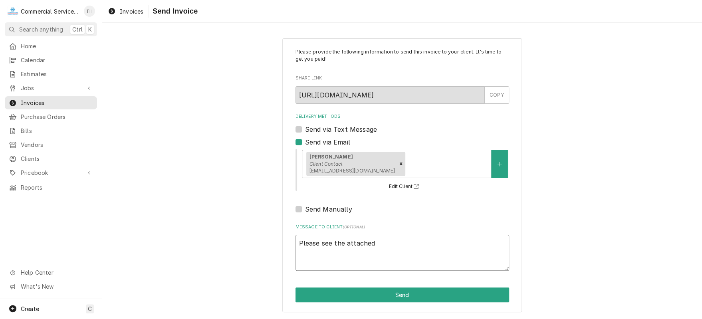
type textarea "Please see the attached i"
type textarea "x"
type textarea "Please see the attached in"
type textarea "x"
type textarea "Please see the attached inv"
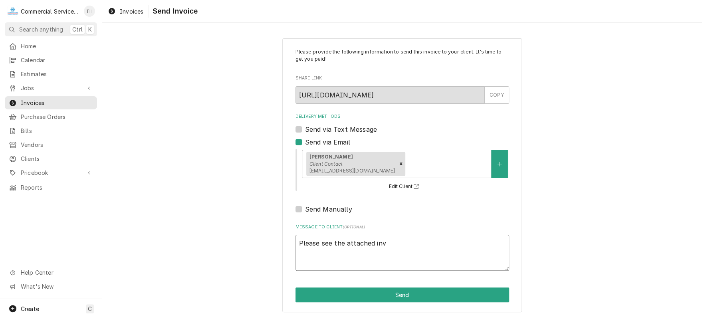
type textarea "x"
type textarea "Please see the attached invo"
type textarea "x"
type textarea "Please see the attached invoi"
type textarea "x"
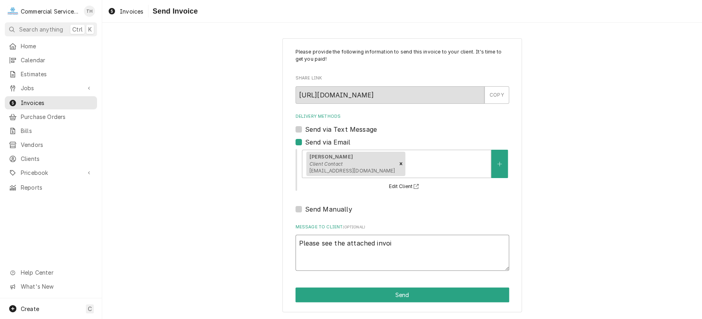
type textarea "Please see the attached invoic"
type textarea "x"
type textarea "Please see the attached invoice"
type textarea "x"
type textarea "Please see the attached invoice"
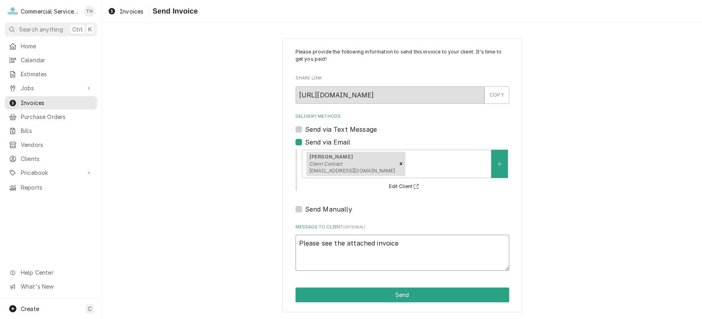
type textarea "x"
type textarea "Please see the attached invoice f"
type textarea "x"
type textarea "Please see the attached invoice fo"
type textarea "x"
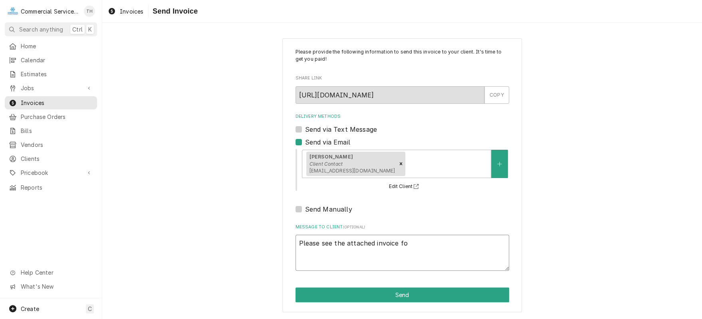
type textarea "Please see the attached invoice for"
type textarea "x"
type textarea "Please see the attached invoice for"
type textarea "x"
type textarea "Please see the attached invoice for p"
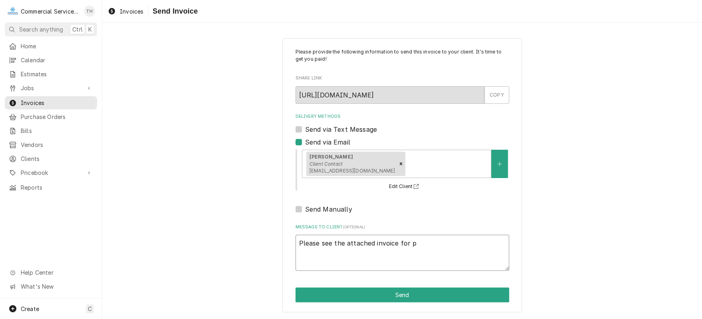
type textarea "x"
type textarea "Please see the attached invoice for pa"
type textarea "x"
type textarea "Please see the attached invoice for pay"
type textarea "x"
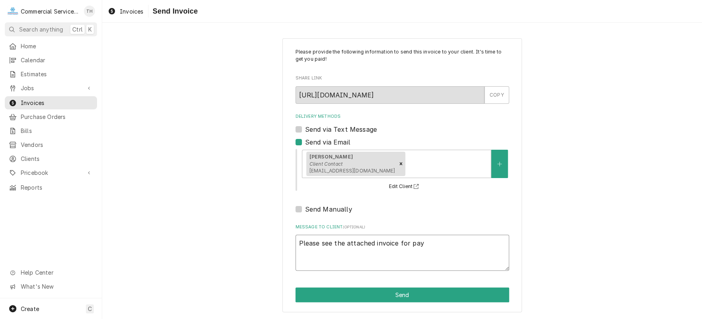
type textarea "Please see the attached invoice for paym"
type textarea "x"
type textarea "Please see the attached invoice for payme"
type textarea "x"
type textarea "Please see the attached invoice for paymen"
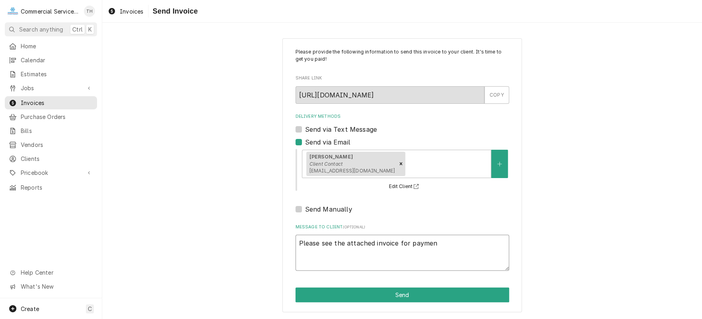
type textarea "x"
type textarea "Please see the attached invoice for payment"
type textarea "x"
type textarea "Please see the attached invoice for payment"
type textarea "x"
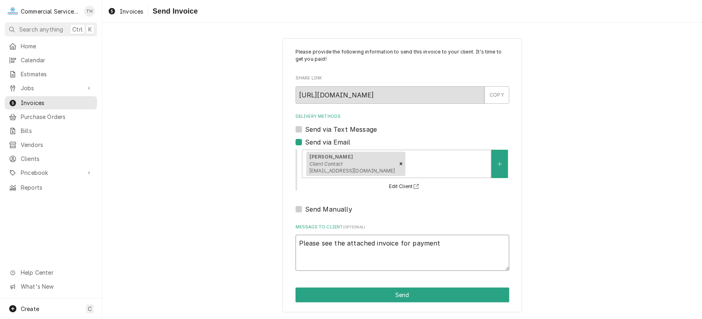
type textarea "Please see the attached invoice for payment p"
type textarea "x"
type textarea "Please see the attached invoice for payment pr"
type textarea "x"
type textarea "Please see the attached invoice for payment pro"
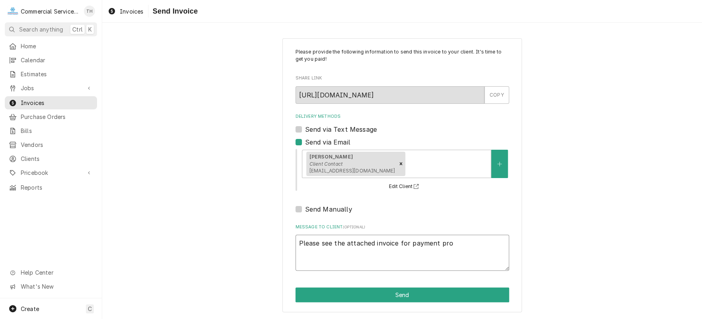
type textarea "x"
type textarea "Please see the attached invoice for payment proc"
type textarea "x"
type textarea "Please see the attached invoice for payment proce"
type textarea "x"
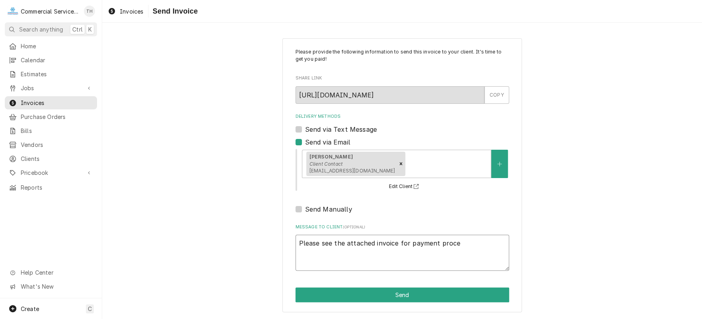
type textarea "Please see the attached invoice for payment proces"
type textarea "x"
type textarea "Please see the attached invoice for payment process"
type textarea "x"
type textarea "Please see the attached invoice for payment processi"
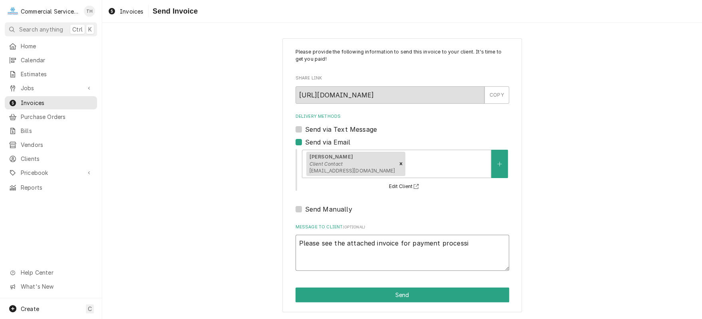
type textarea "x"
type textarea "Please see the attached invoice for payment processin"
type textarea "x"
type textarea "Please see the attached invoice for payment processing"
type textarea "x"
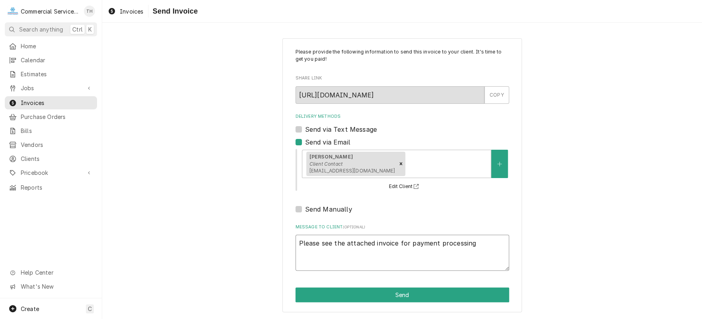
type textarea "Please see the attached invoice for payment processing"
type textarea "x"
type textarea "Please see the attached invoice for payment processing T"
type textarea "x"
type textarea "Please see the attached invoice for payment processing Th"
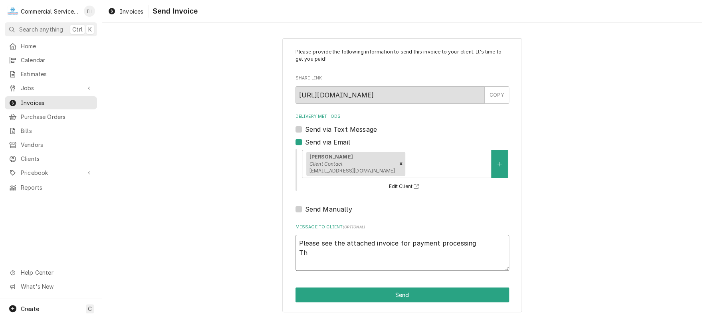
type textarea "x"
type textarea "Please see the attached invoice for payment processing Tha"
type textarea "x"
type textarea "Please see the attached invoice for payment processing Than"
type textarea "x"
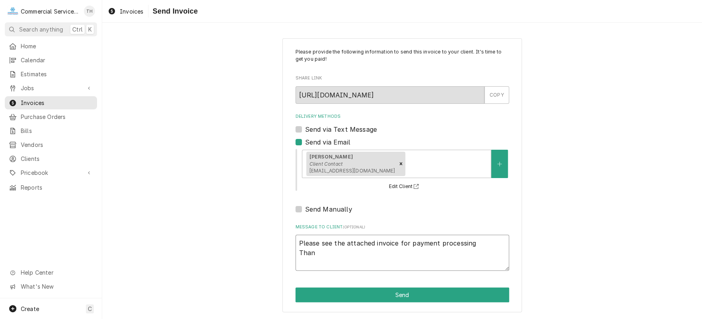
type textarea "Please see the attached invoice for payment processing Thank"
type textarea "x"
type textarea "Please see the attached invoice for payment processing Thank"
type textarea "x"
type textarea "Please see the attached invoice for payment processing Thank y"
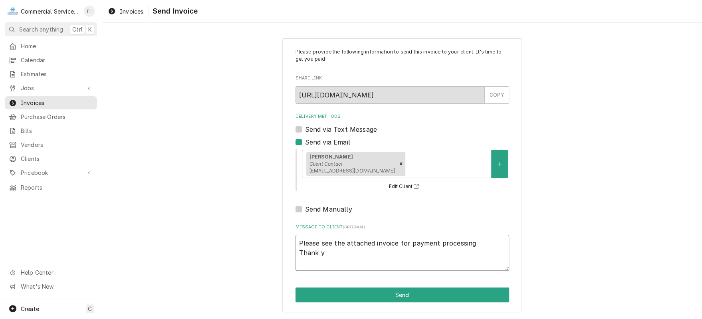
type textarea "x"
type textarea "Please see the attached invoice for payment processing Thank yo"
type textarea "x"
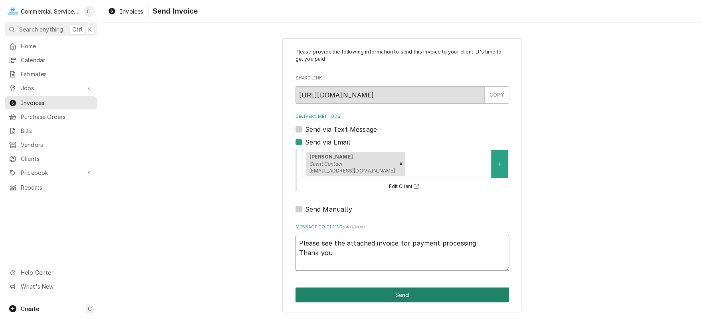
type textarea "Please see the attached invoice for payment processing Thank you"
click at [350, 288] on button "Send" at bounding box center [402, 294] width 214 height 15
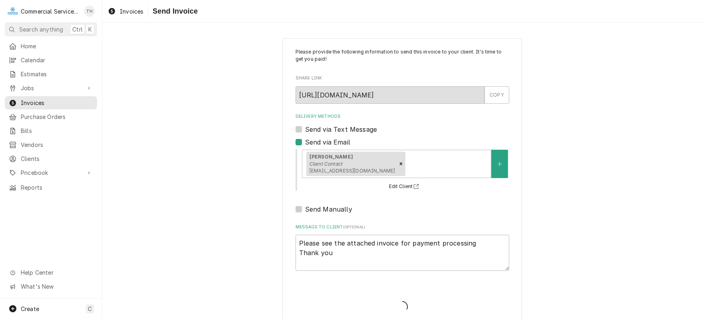
type textarea "x"
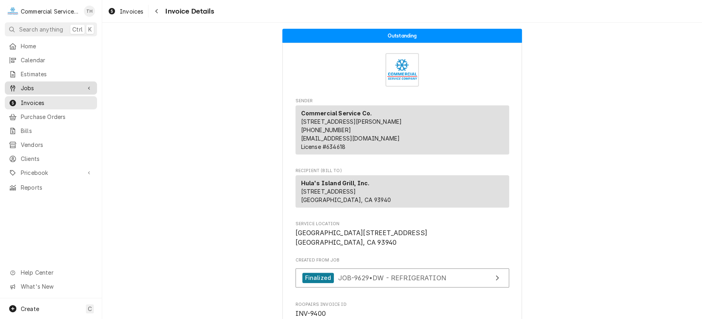
click at [66, 87] on span "Jobs" at bounding box center [51, 88] width 60 height 8
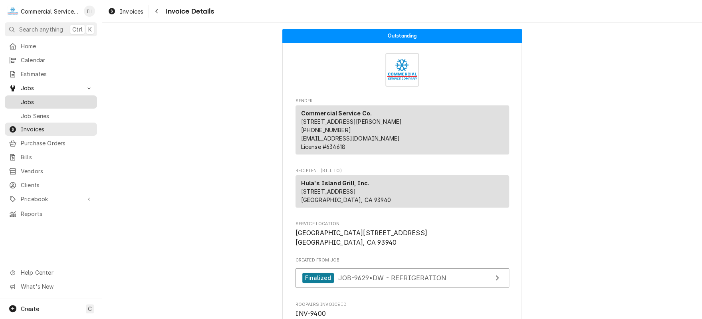
click at [65, 98] on span "Jobs" at bounding box center [57, 102] width 72 height 8
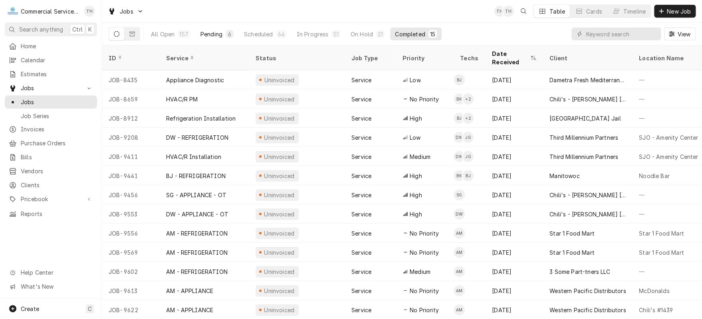
click at [218, 35] on div "Pending" at bounding box center [211, 34] width 22 height 8
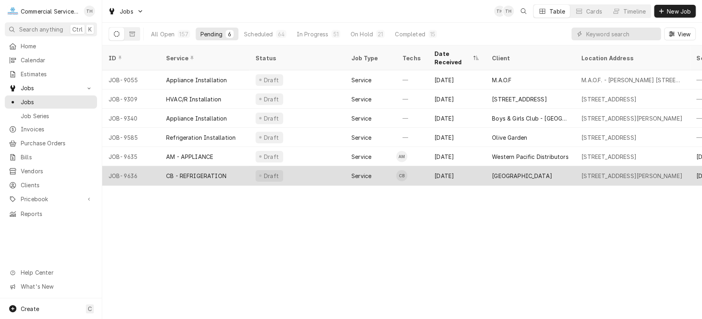
click at [524, 172] on div "Veterans Memorial Building" at bounding box center [522, 176] width 60 height 8
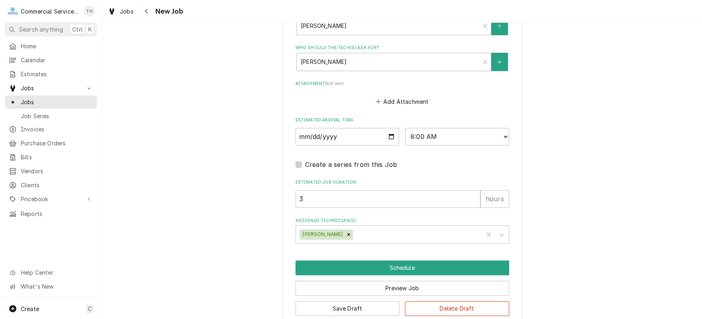
scroll to position [589, 0]
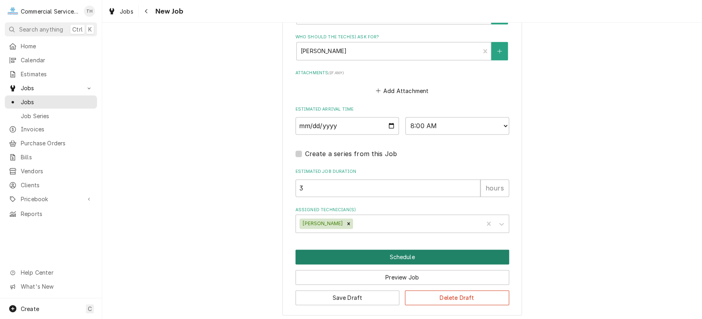
click at [403, 250] on button "Schedule" at bounding box center [402, 256] width 214 height 15
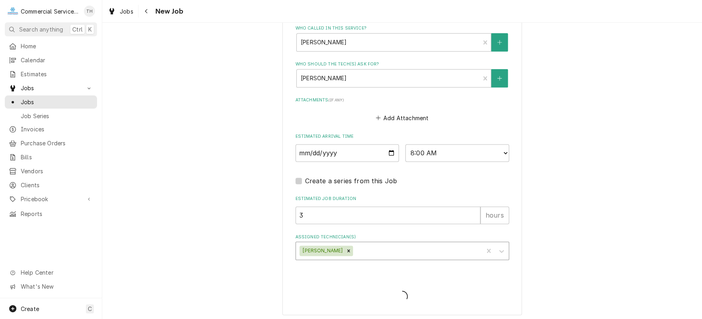
type textarea "x"
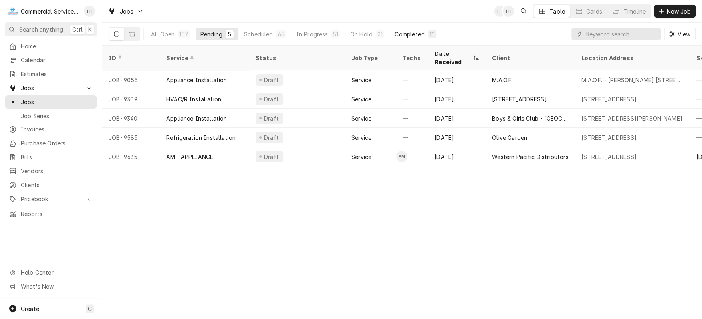
click at [420, 32] on div "Completed" at bounding box center [409, 34] width 30 height 8
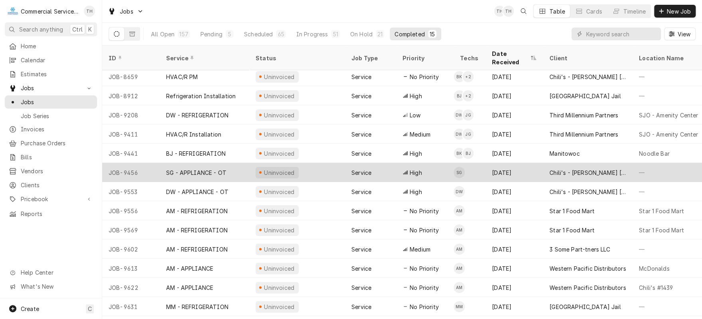
scroll to position [35, 0]
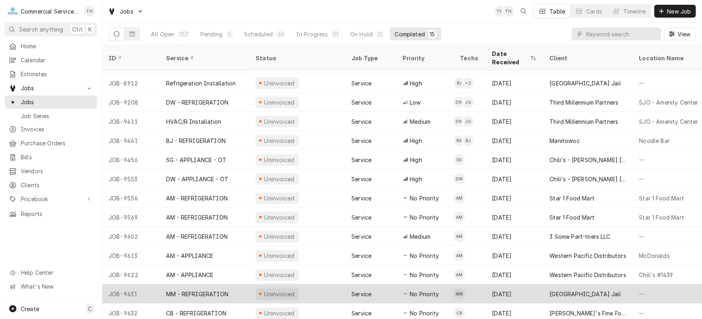
click at [587, 290] on div "[GEOGRAPHIC_DATA] Jail" at bounding box center [584, 294] width 71 height 8
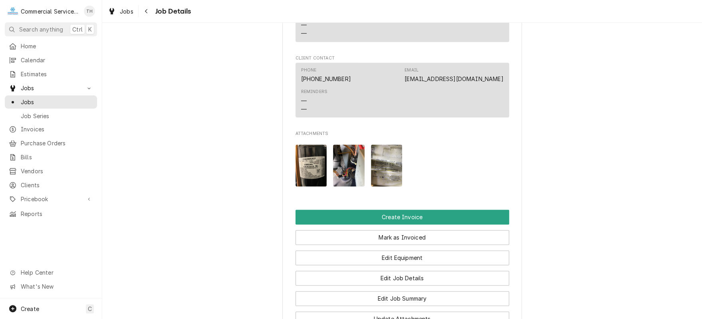
scroll to position [479, 0]
click at [310, 176] on img "Attachments" at bounding box center [311, 165] width 32 height 42
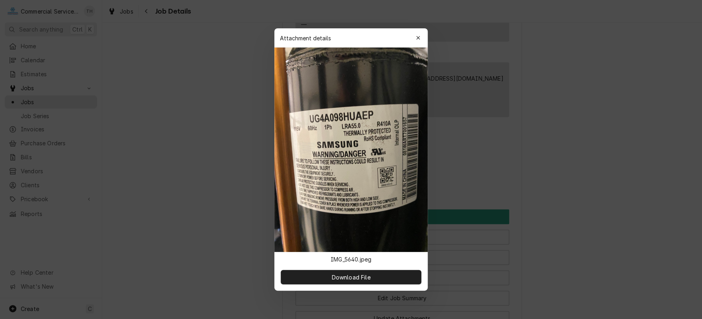
click at [540, 136] on div at bounding box center [351, 159] width 702 height 319
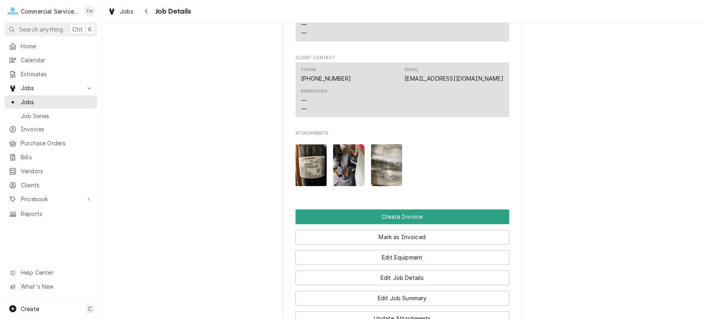
click at [338, 172] on img "Attachments" at bounding box center [349, 165] width 32 height 42
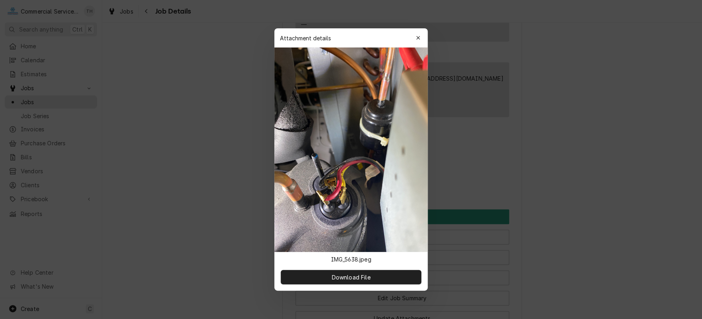
click at [556, 151] on div at bounding box center [351, 159] width 702 height 319
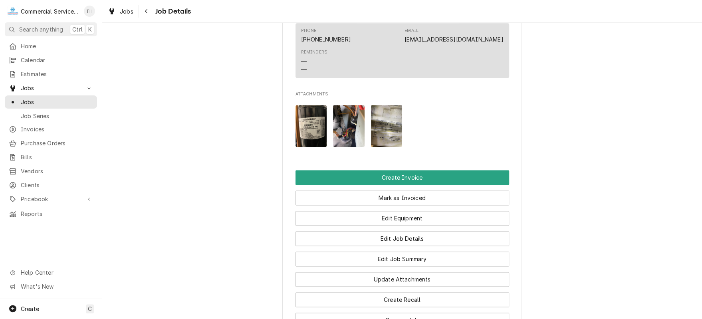
scroll to position [519, 0]
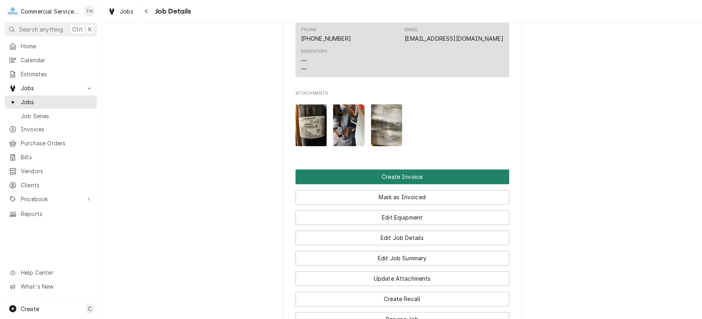
click at [412, 182] on button "Create Invoice" at bounding box center [402, 176] width 214 height 15
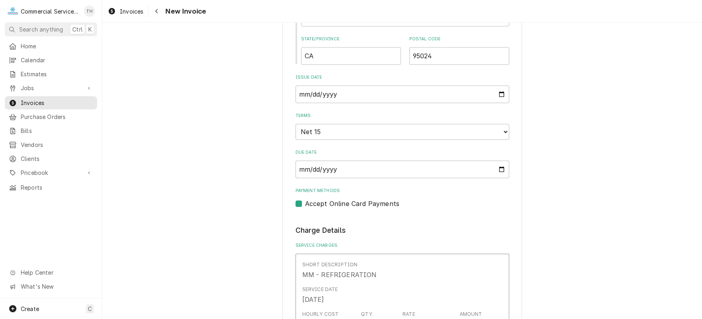
scroll to position [479, 0]
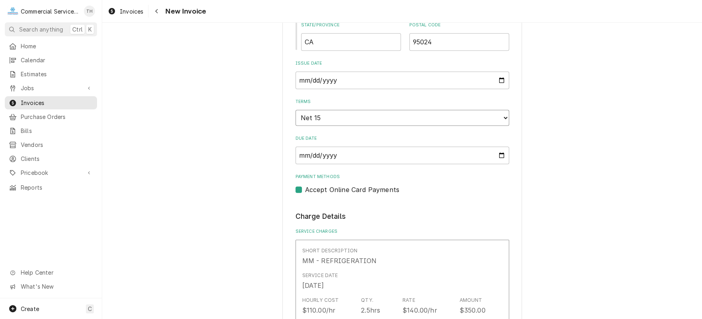
click at [441, 114] on select "Choose payment terms... Same Day Net 7 Net 14 Net 15 Net 21 Net 30 Net 45 Net 6…" at bounding box center [402, 118] width 214 height 16
type textarea "x"
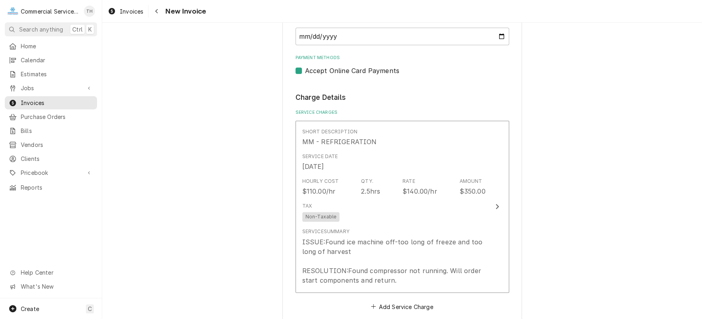
scroll to position [599, 0]
click at [305, 67] on label "Accept Online Card Payments" at bounding box center [352, 70] width 94 height 10
click at [305, 67] on input "Payment Methods" at bounding box center [412, 74] width 214 height 18
checkbox input "false"
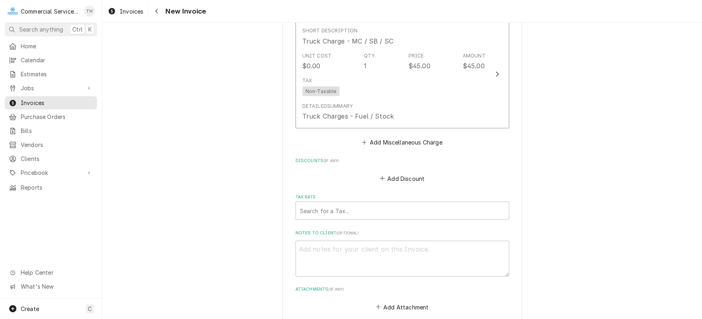
scroll to position [1038, 0]
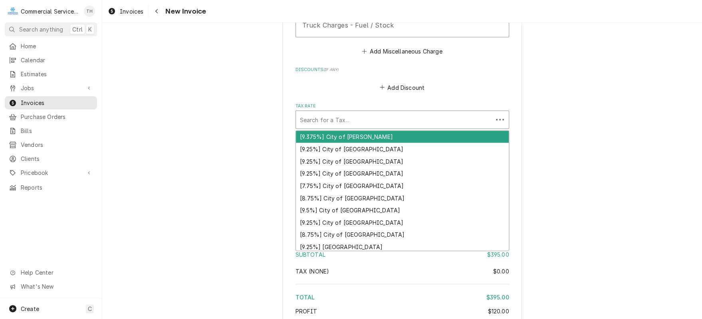
drag, startPoint x: 332, startPoint y: 121, endPoint x: 354, endPoint y: 168, distance: 51.8
click at [334, 121] on div "Tax Rate" at bounding box center [394, 120] width 189 height 14
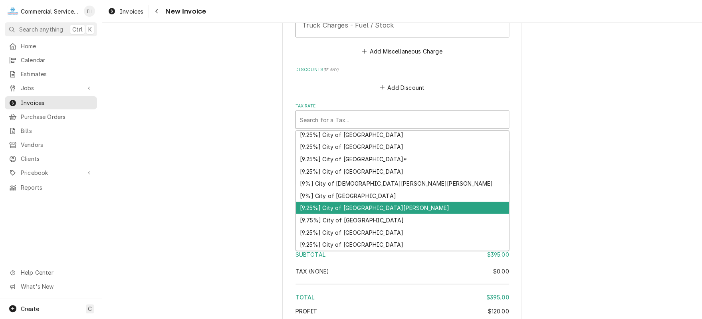
scroll to position [204, 0]
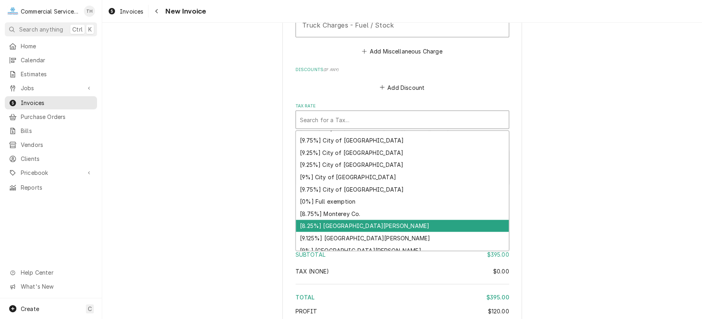
click at [386, 220] on div "[8.25%] [GEOGRAPHIC_DATA][PERSON_NAME]" at bounding box center [402, 226] width 213 height 12
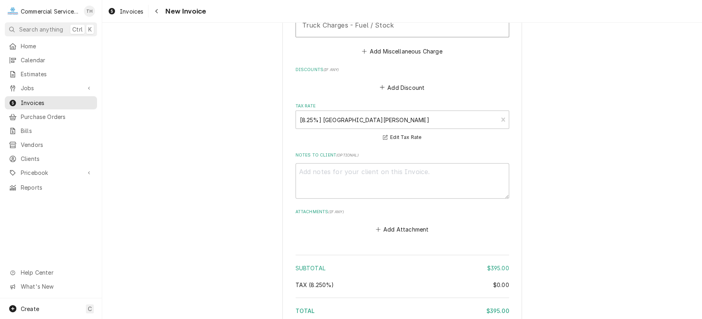
scroll to position [1119, 0]
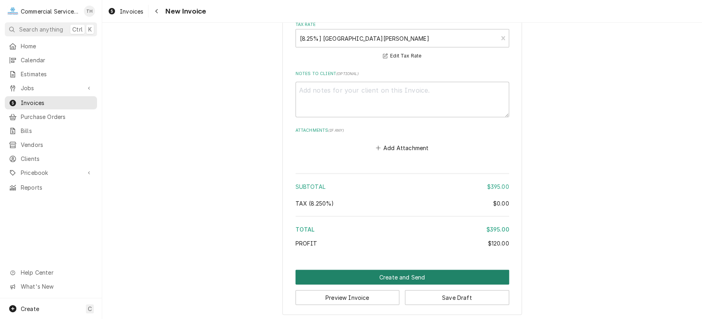
click at [392, 272] on button "Create and Send" at bounding box center [402, 277] width 214 height 15
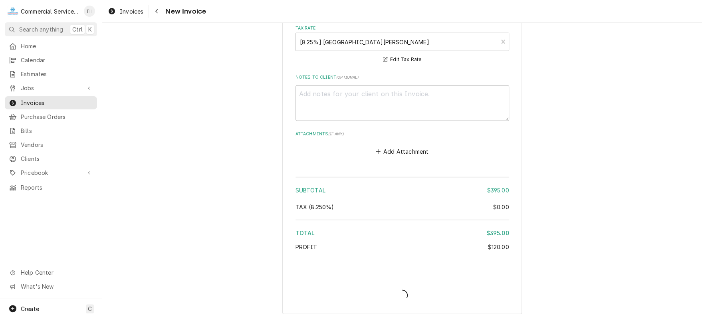
type textarea "x"
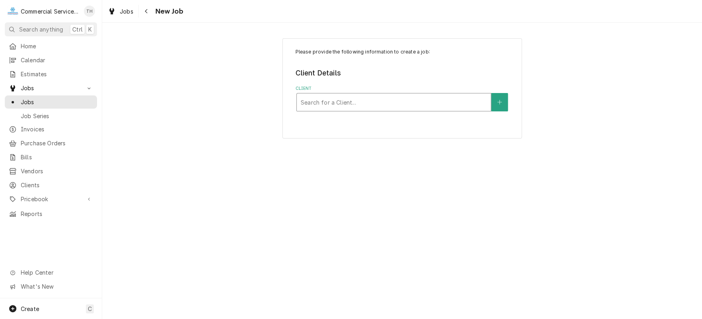
click at [387, 105] on div "Client" at bounding box center [394, 102] width 186 height 14
type input "dametra"
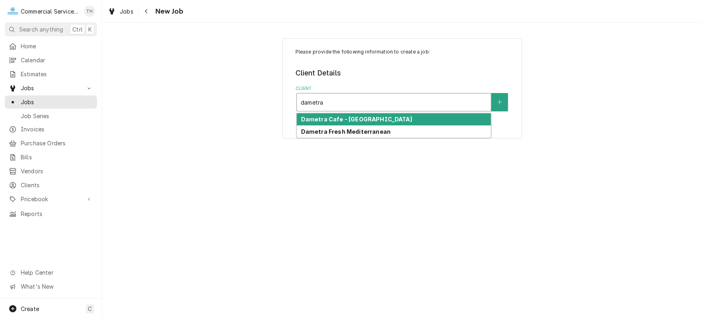
click at [312, 120] on strong "Dametra Cafe - [GEOGRAPHIC_DATA]" at bounding box center [356, 119] width 111 height 7
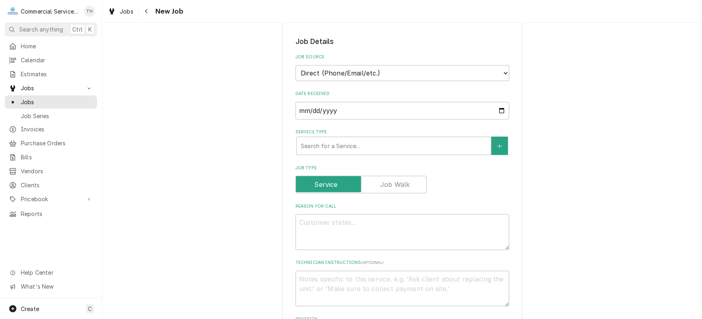
scroll to position [160, 0]
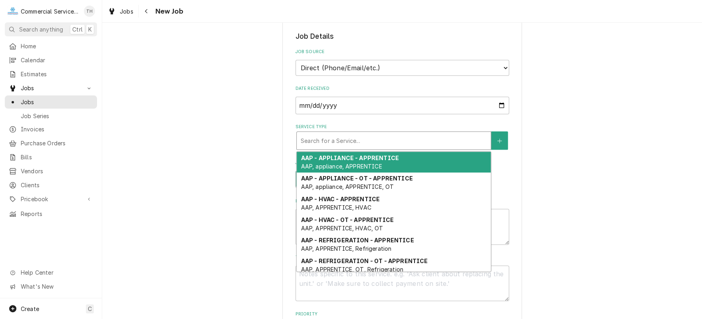
click at [357, 140] on div "Service Type" at bounding box center [394, 140] width 186 height 14
type textarea "x"
type input "c"
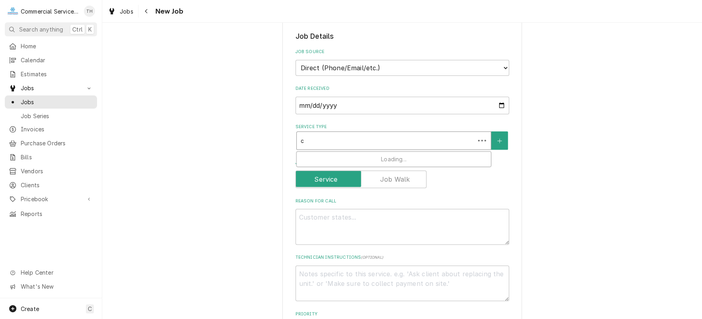
type textarea "x"
type input "cb"
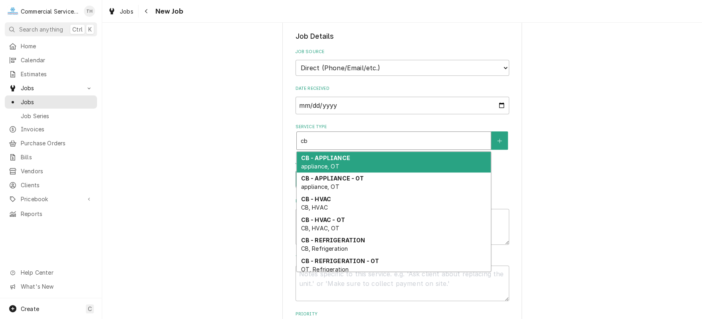
click at [350, 162] on div "CB - APPLIANCE appliance, OT" at bounding box center [394, 162] width 194 height 21
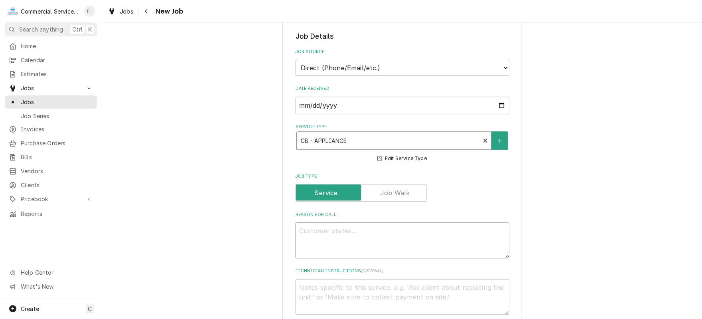
click at [338, 232] on textarea "Reason For Call" at bounding box center [402, 240] width 214 height 36
type textarea "x"
type textarea "p"
type textarea "x"
type textarea "pi"
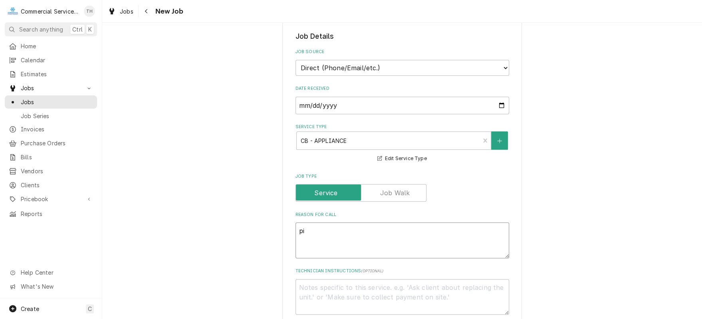
type textarea "x"
type textarea "piz"
type textarea "x"
type textarea "pizz"
type textarea "x"
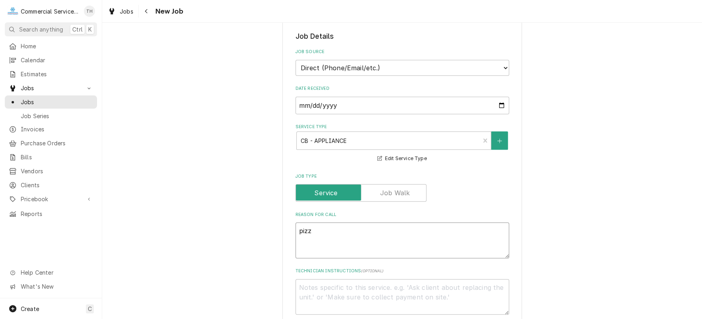
type textarea "pizza"
type textarea "x"
type textarea "pizza"
type textarea "x"
type textarea "pizza o"
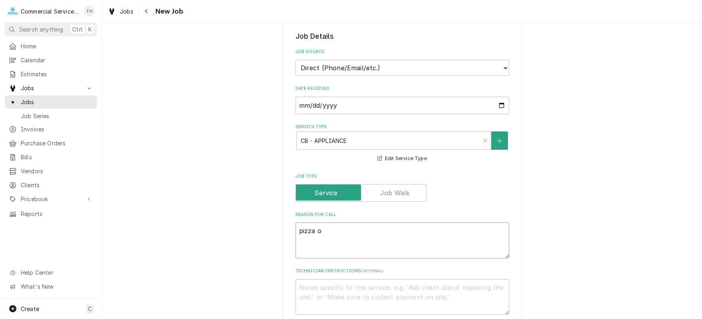
type textarea "x"
type textarea "pizza ov"
type textarea "x"
type textarea "pizza ove"
type textarea "x"
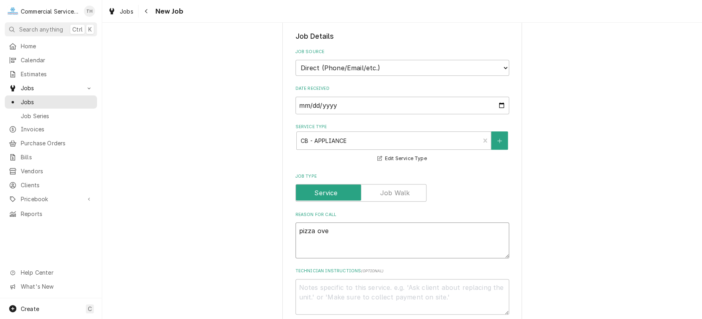
type textarea "pizza oven"
type textarea "x"
type textarea "pizza oven"
type textarea "x"
type textarea "pizza oven d"
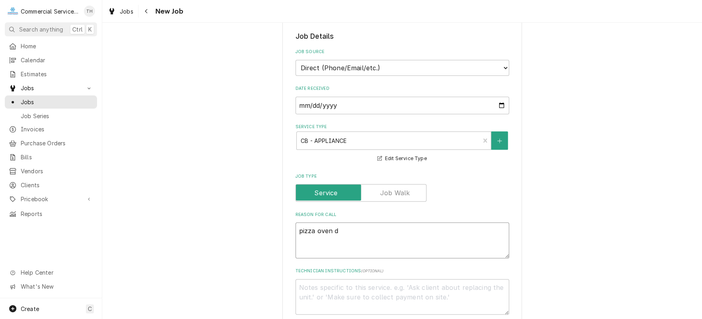
type textarea "x"
type textarea "pizza oven do"
type textarea "x"
type textarea "pizza oven dow"
type textarea "x"
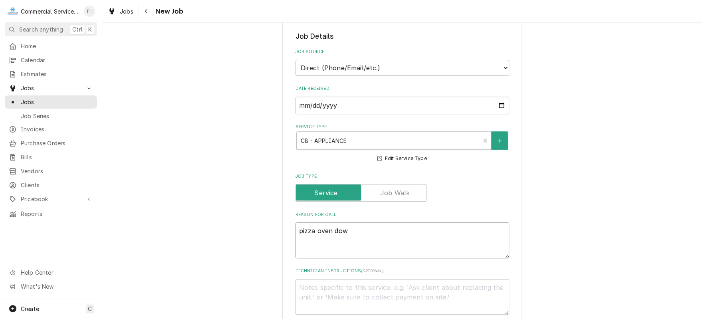
type textarea "pizza oven down"
type textarea "x"
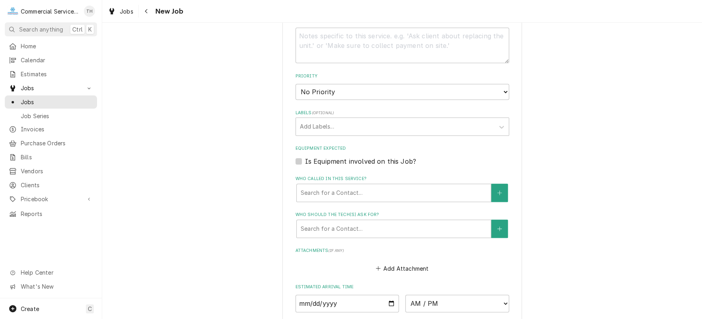
scroll to position [479, 0]
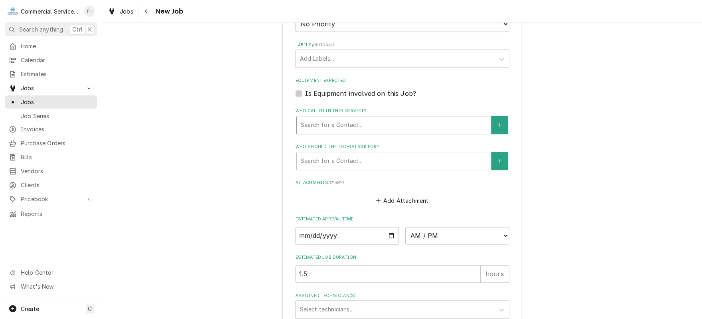
type textarea "pizza oven down"
click at [399, 129] on div "Who called in this service?" at bounding box center [394, 125] width 186 height 14
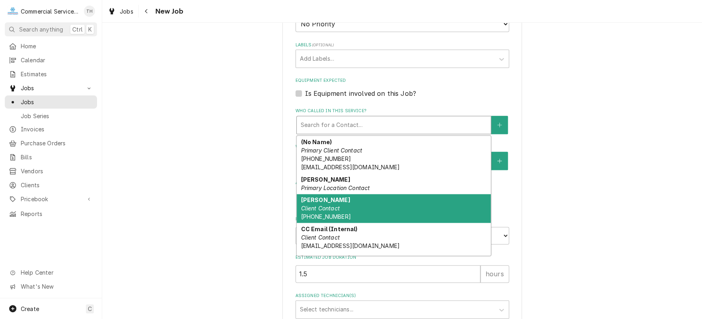
click at [392, 210] on div "[PERSON_NAME] Client Contact [PHONE_NUMBER]" at bounding box center [394, 208] width 194 height 29
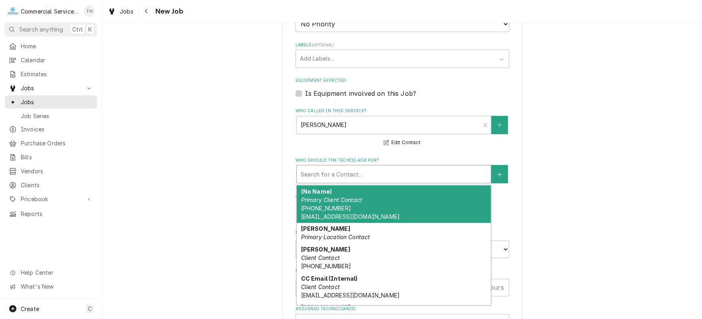
click at [387, 174] on div "Who should the tech(s) ask for?" at bounding box center [394, 174] width 186 height 14
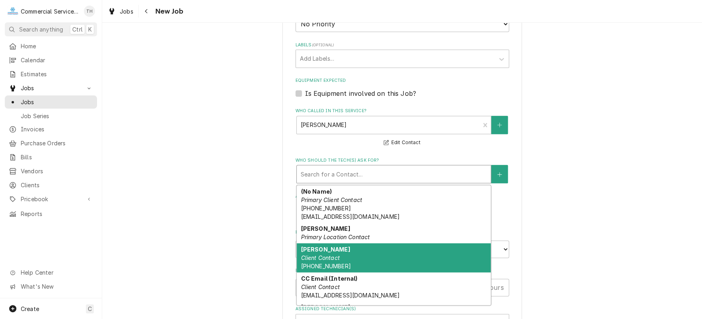
drag, startPoint x: 377, startPoint y: 248, endPoint x: 352, endPoint y: 197, distance: 56.9
click at [373, 239] on div "(No Name) Primary Client Contact [PHONE_NUMBER] [EMAIL_ADDRESS][DOMAIN_NAME] [P…" at bounding box center [394, 245] width 194 height 120
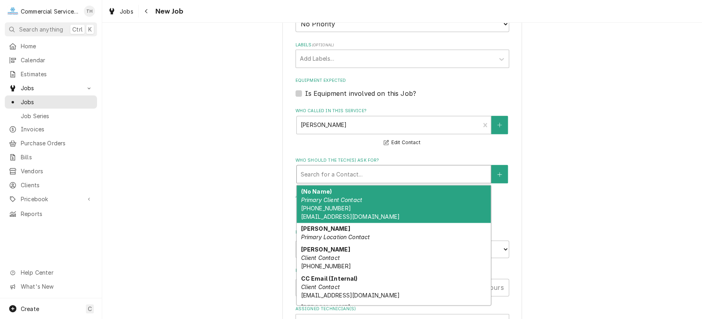
scroll to position [54, 0]
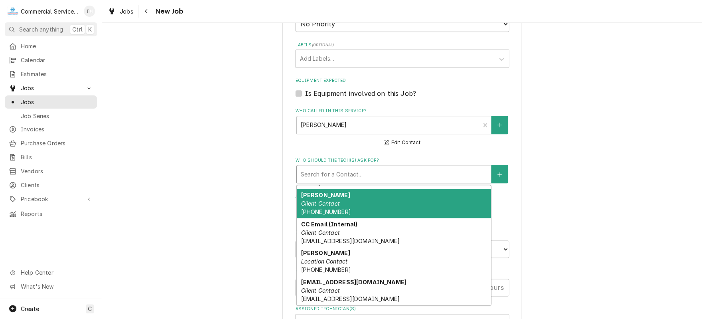
click at [352, 206] on div "[PERSON_NAME] Client Contact [PHONE_NUMBER]" at bounding box center [394, 203] width 194 height 29
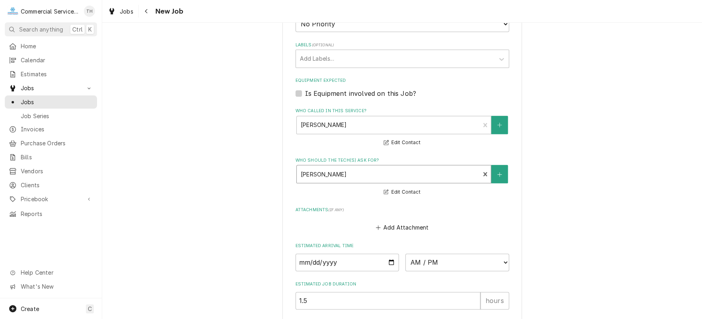
scroll to position [571, 0]
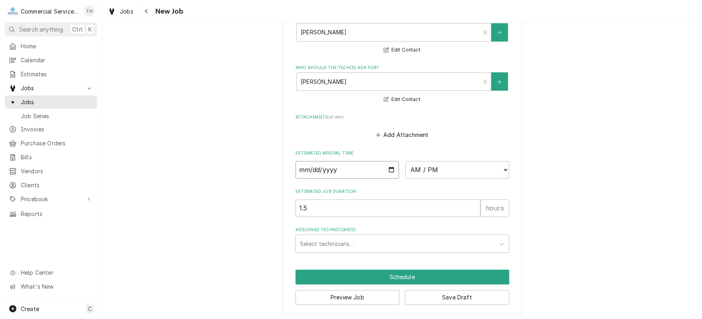
click at [385, 167] on input "Date" at bounding box center [347, 170] width 104 height 18
type textarea "x"
type input "[DATE]"
type textarea "x"
click at [451, 164] on select "AM / PM 6:00 AM 6:15 AM 6:30 AM 6:45 AM 7:00 AM 7:15 AM 7:30 AM 7:45 AM 8:00 AM…" at bounding box center [457, 170] width 104 height 18
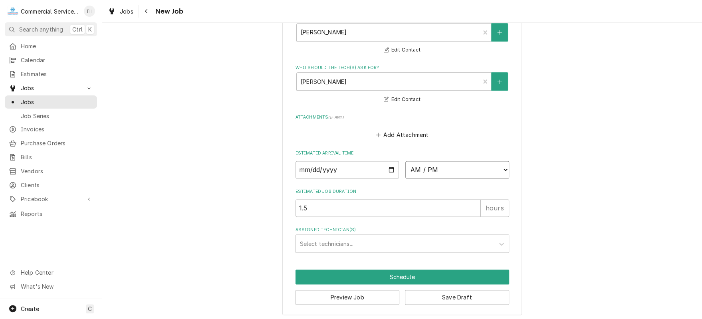
select select "14:45:00"
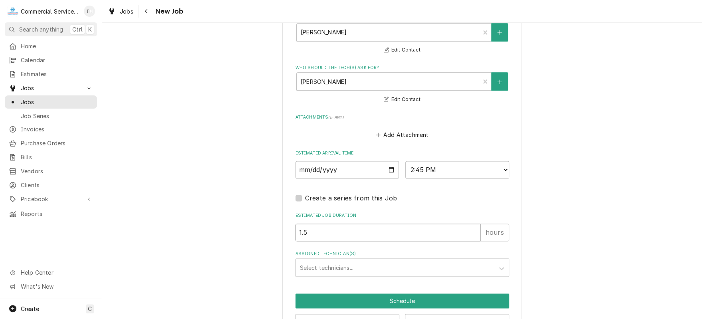
drag, startPoint x: 374, startPoint y: 229, endPoint x: 251, endPoint y: 217, distance: 123.1
type textarea "x"
type input "3"
type textarea "x"
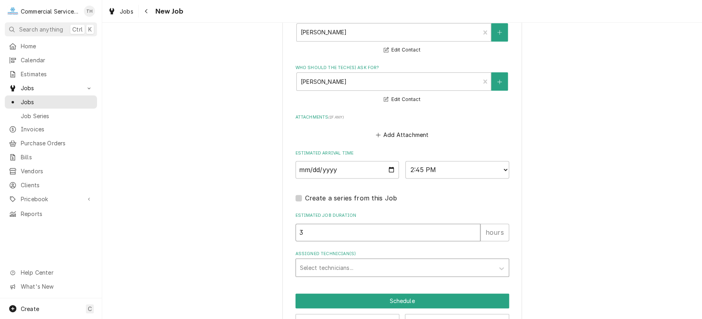
type input "3"
click at [309, 261] on div "Assigned Technician(s)" at bounding box center [395, 267] width 190 height 14
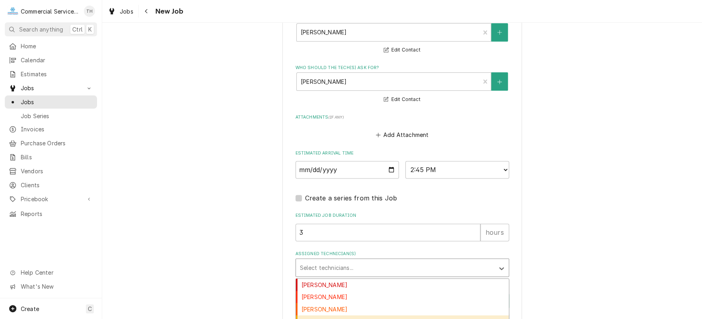
scroll to position [14, 0]
click at [358, 314] on div "[PERSON_NAME]" at bounding box center [402, 319] width 213 height 12
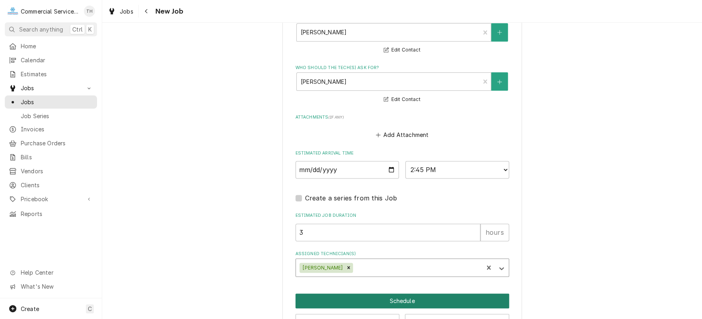
click at [424, 295] on button "Schedule" at bounding box center [402, 300] width 214 height 15
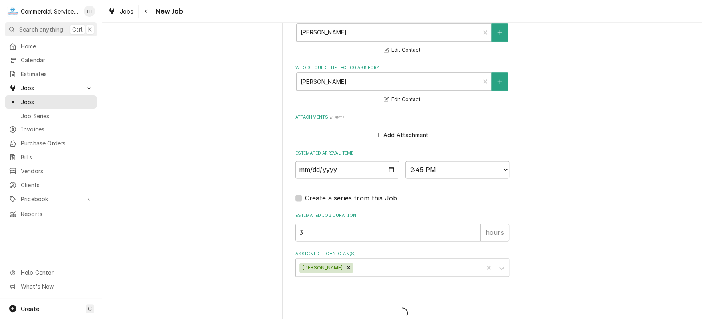
type textarea "x"
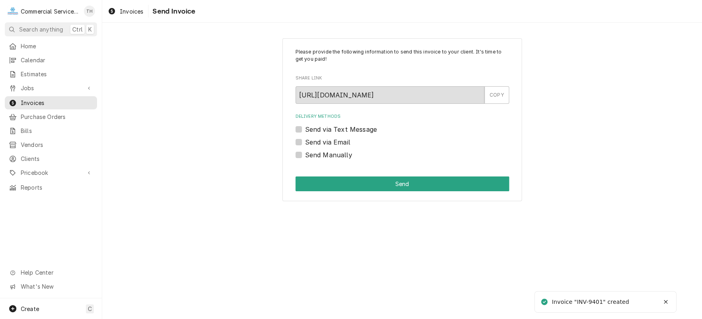
click at [305, 142] on label "Send via Email" at bounding box center [327, 142] width 45 height 10
click at [305, 142] on input "Send via Email" at bounding box center [412, 146] width 214 height 18
checkbox input "true"
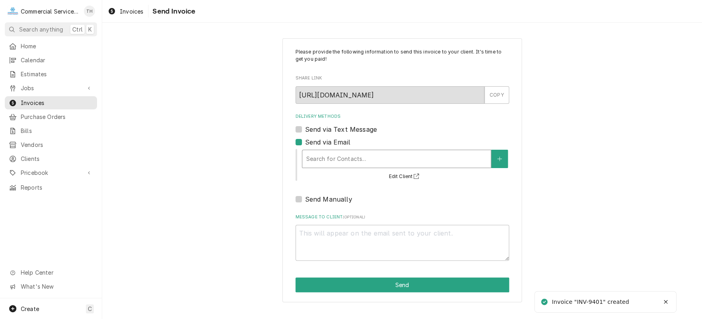
type textarea "x"
click at [343, 160] on div "Delivery Methods" at bounding box center [396, 159] width 180 height 14
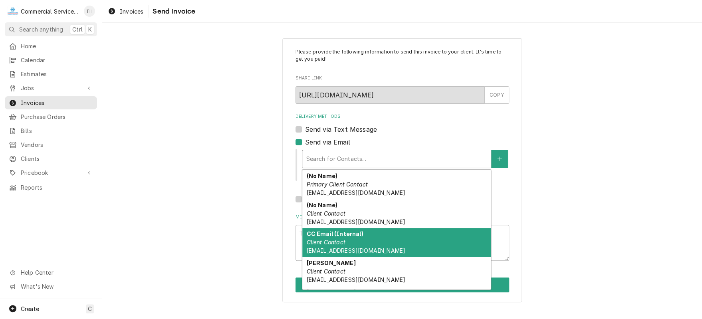
scroll to position [25, 0]
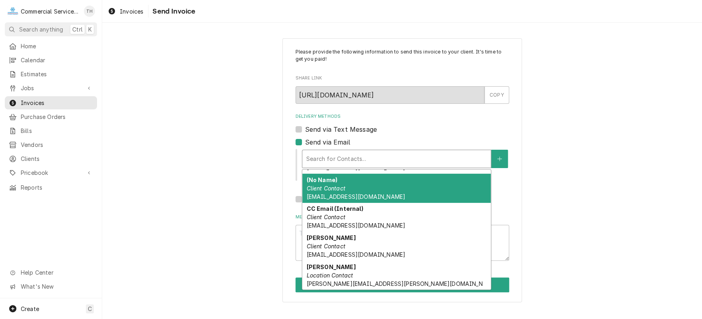
click at [305, 138] on label "Send via Email" at bounding box center [327, 142] width 45 height 10
click at [305, 138] on input "Send via Email" at bounding box center [412, 146] width 214 height 18
checkbox input "false"
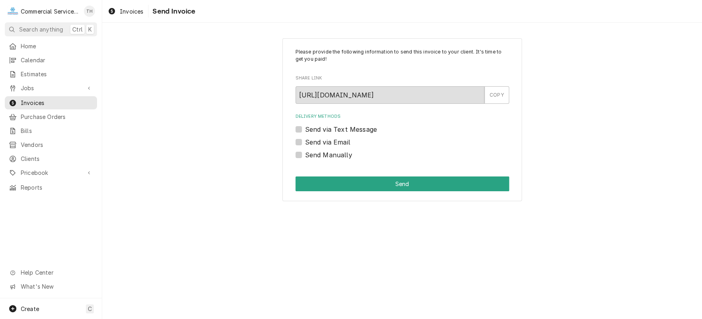
click at [305, 156] on label "Send Manually" at bounding box center [328, 155] width 47 height 10
click at [305, 156] on input "Send Manually" at bounding box center [412, 159] width 214 height 18
checkbox input "true"
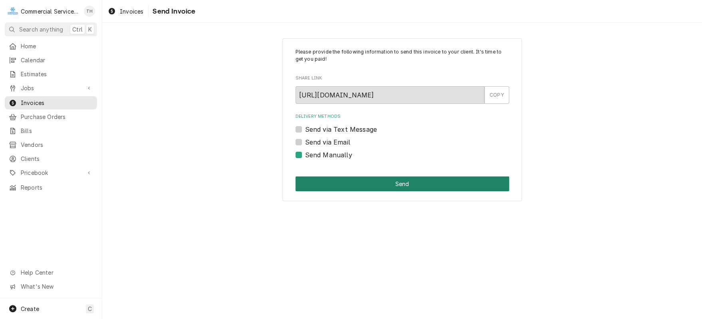
click at [364, 183] on button "Send" at bounding box center [402, 183] width 214 height 15
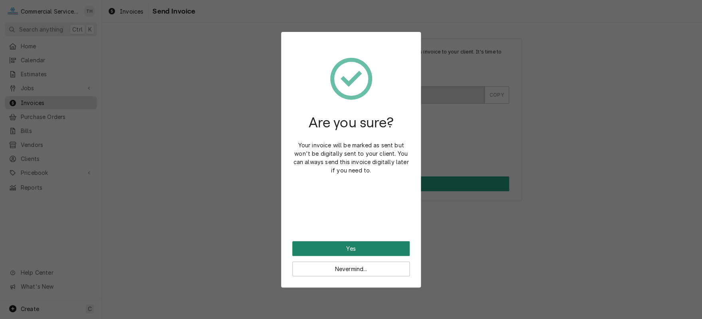
click at [360, 249] on button "Yes" at bounding box center [350, 248] width 117 height 15
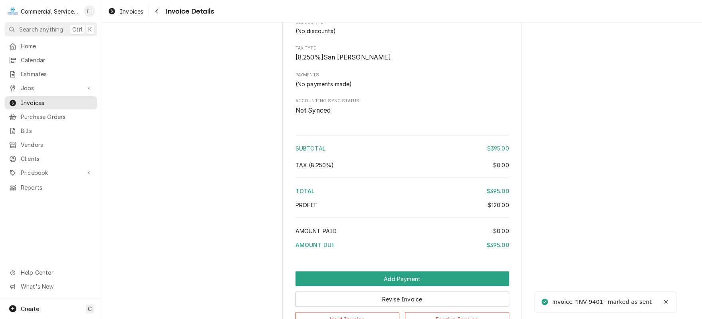
scroll to position [873, 0]
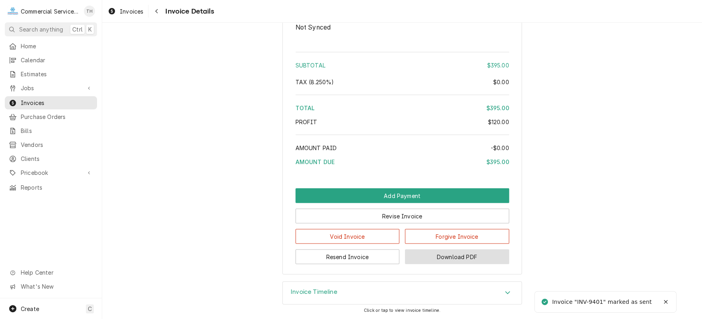
click at [439, 256] on button "Download PDF" at bounding box center [457, 256] width 104 height 15
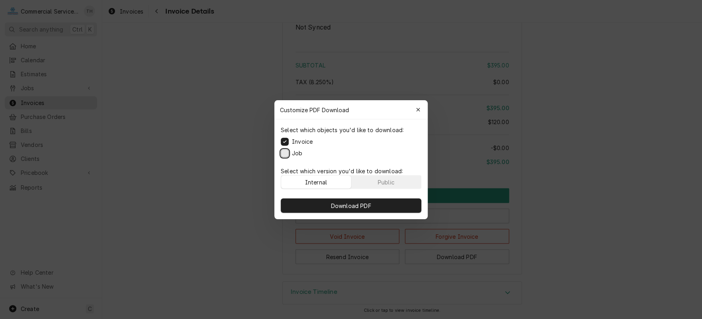
click at [285, 153] on button "Job" at bounding box center [285, 153] width 8 height 8
click at [356, 204] on span "Download PDF" at bounding box center [350, 205] width 43 height 8
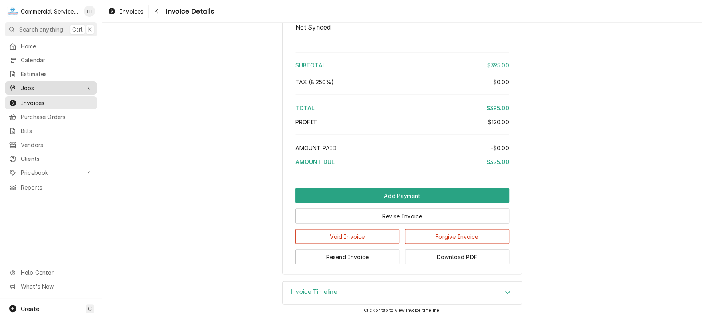
click at [35, 86] on span "Jobs" at bounding box center [51, 88] width 60 height 8
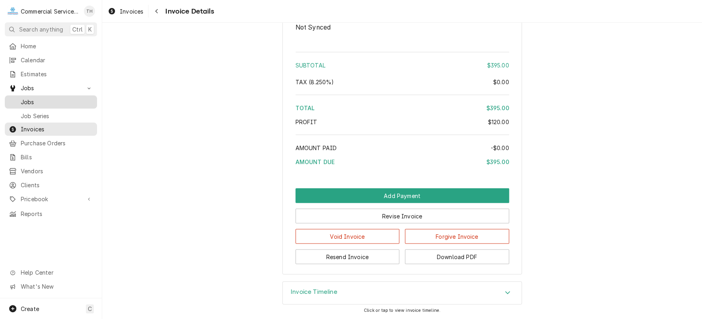
click at [35, 98] on span "Jobs" at bounding box center [57, 102] width 72 height 8
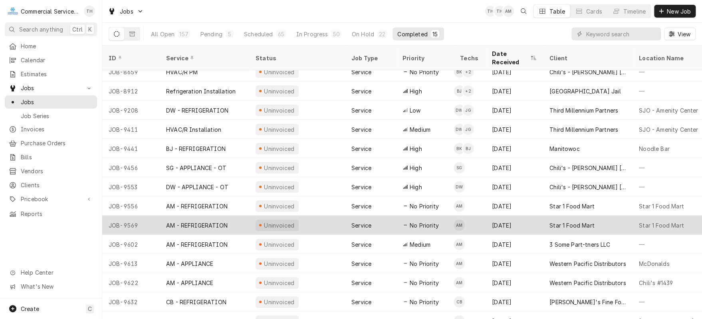
scroll to position [35, 0]
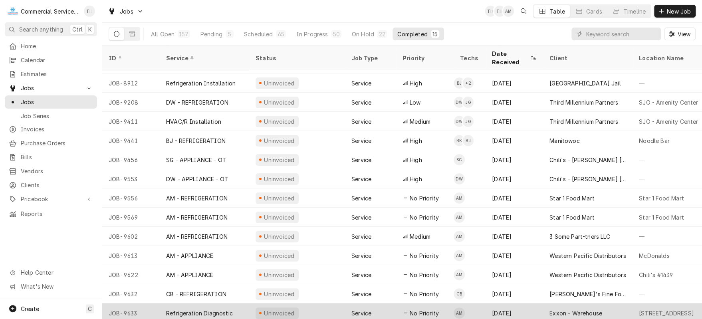
click at [585, 309] on div "Exxon - Warehouse" at bounding box center [575, 313] width 53 height 8
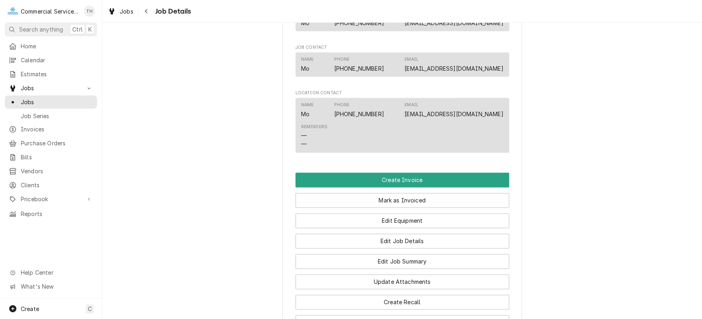
scroll to position [599, 0]
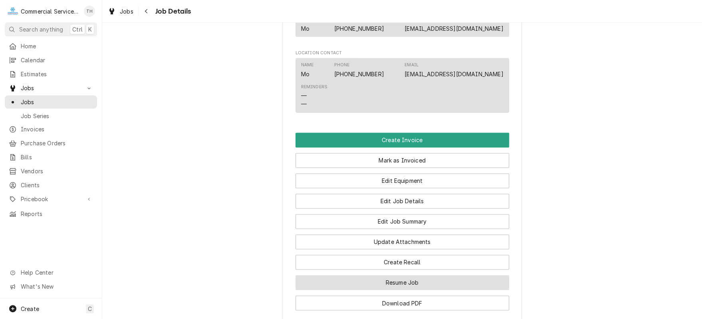
click at [406, 288] on button "Resume Job" at bounding box center [402, 282] width 214 height 15
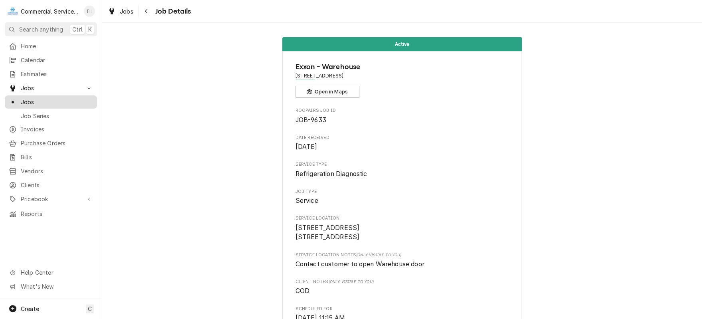
click at [56, 98] on span "Jobs" at bounding box center [57, 102] width 72 height 8
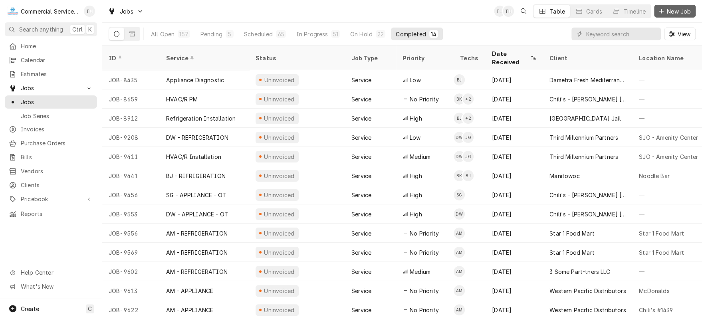
click at [674, 12] on span "New Job" at bounding box center [678, 11] width 27 height 8
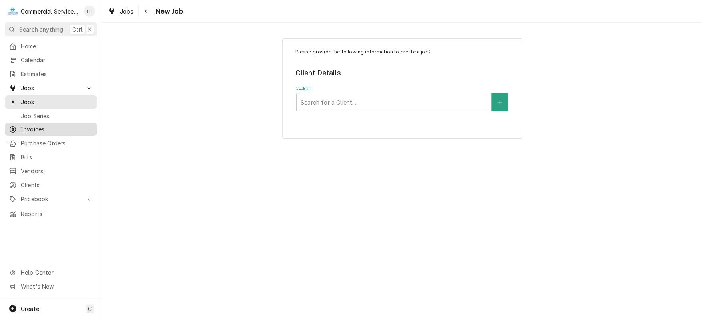
click at [60, 127] on span "Invoices" at bounding box center [57, 129] width 72 height 8
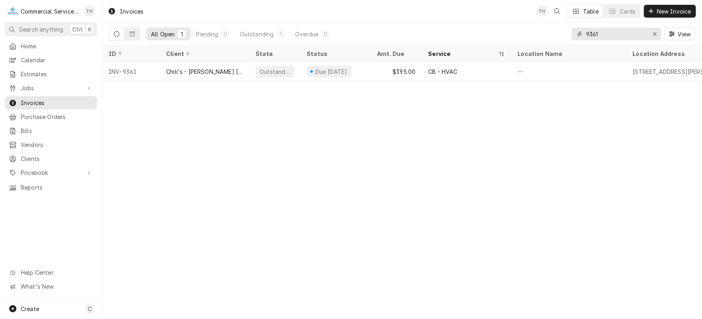
drag, startPoint x: 657, startPoint y: 32, endPoint x: 658, endPoint y: 25, distance: 7.0
click at [657, 30] on div "Erase input" at bounding box center [654, 34] width 8 height 8
click at [662, 11] on span "New Invoice" at bounding box center [673, 11] width 38 height 8
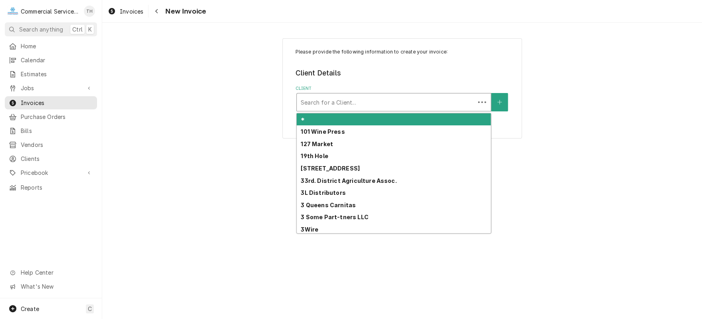
click at [402, 99] on div "Client" at bounding box center [386, 102] width 170 height 14
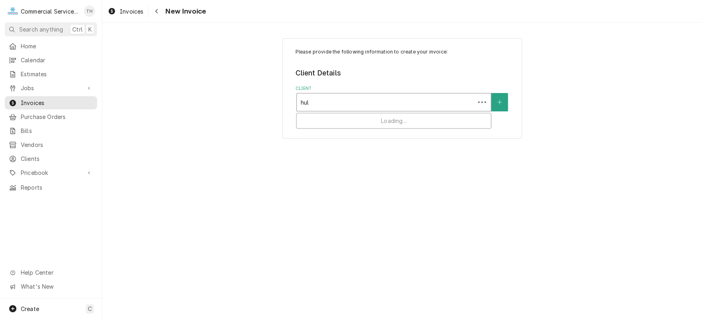
type input "hula"
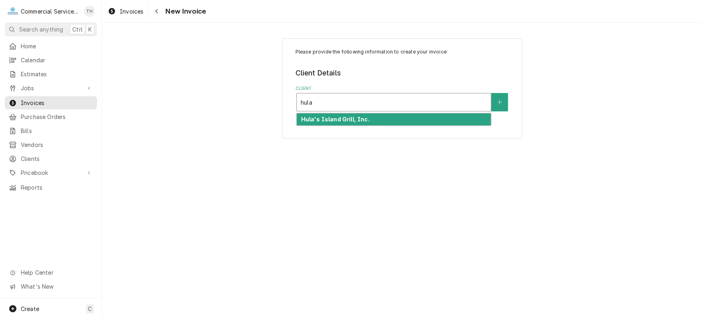
click at [393, 123] on div "Hula's Island Grill, Inc." at bounding box center [394, 119] width 194 height 12
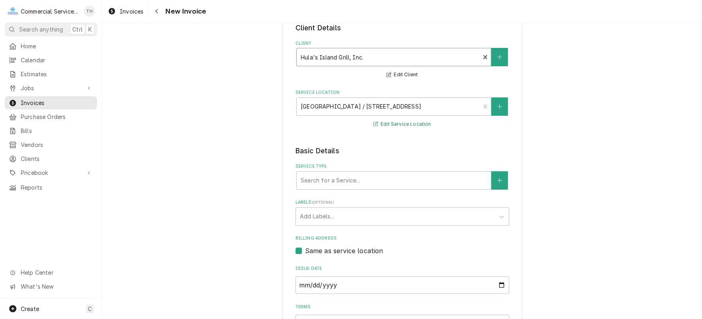
scroll to position [80, 0]
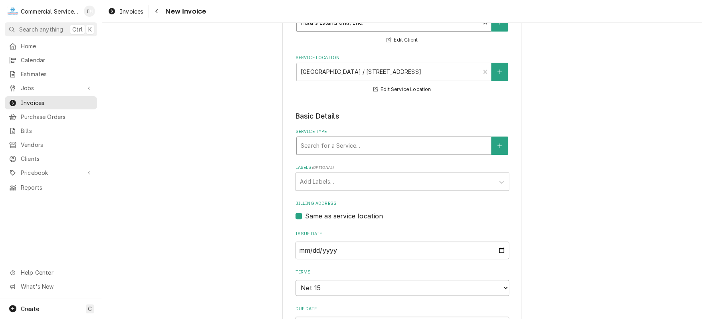
click at [383, 145] on div "Service Type" at bounding box center [394, 145] width 186 height 14
type input "part"
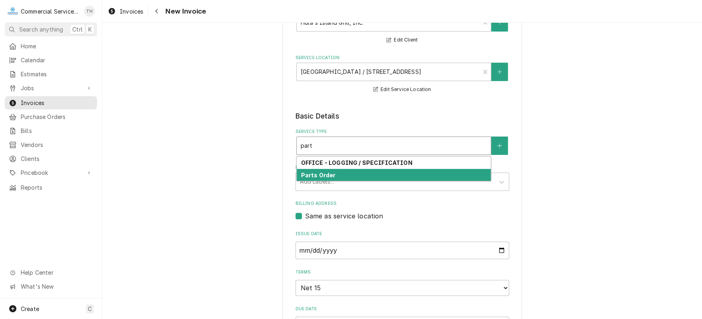
click at [368, 174] on div "Parts Order" at bounding box center [394, 175] width 194 height 12
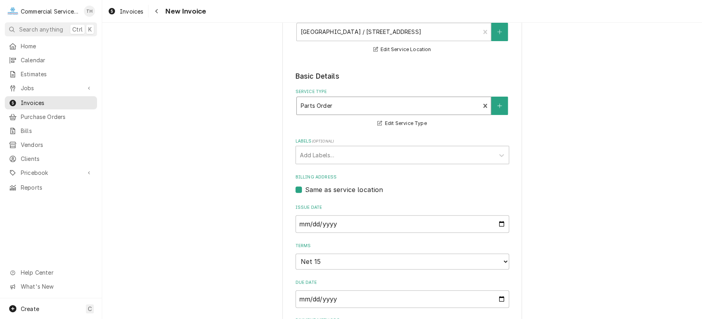
scroll to position [160, 0]
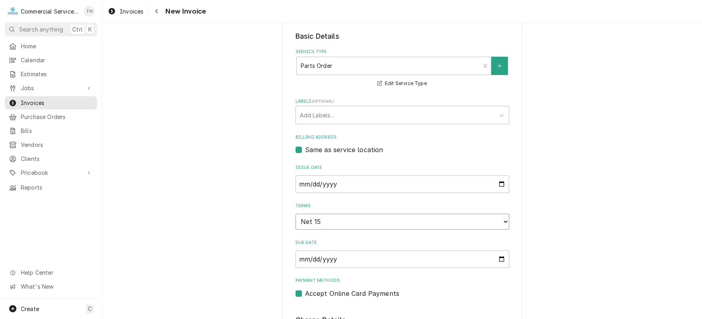
click at [365, 217] on select "Choose payment terms... Same Day Net 7 Net 14 Net 15 Net 21 Net 30 Net 45 Net 6…" at bounding box center [402, 222] width 214 height 16
type textarea "x"
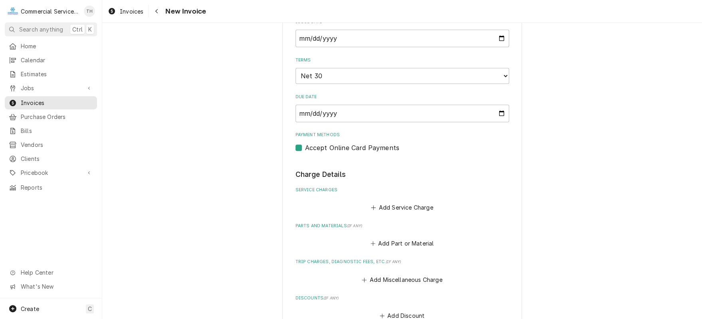
scroll to position [319, 0]
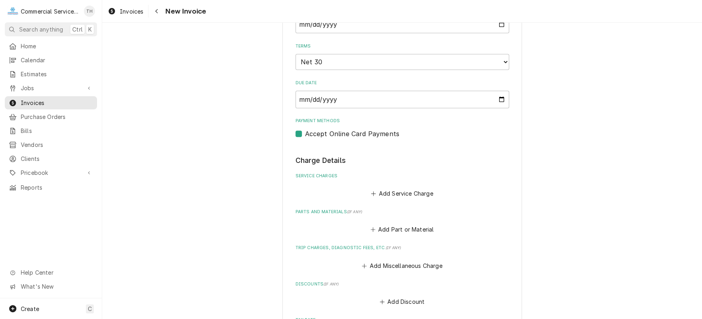
click at [305, 131] on label "Accept Online Card Payments" at bounding box center [352, 134] width 94 height 10
click at [305, 131] on input "Payment Methods" at bounding box center [412, 138] width 214 height 18
checkbox input "false"
type textarea "x"
drag, startPoint x: 382, startPoint y: 227, endPoint x: 382, endPoint y: 214, distance: 13.2
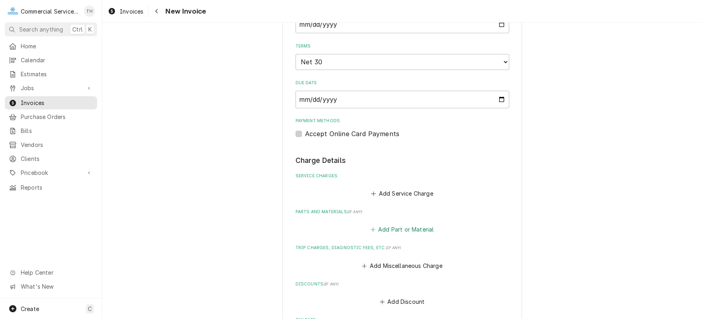
click at [382, 226] on button "Add Part or Material" at bounding box center [402, 229] width 66 height 11
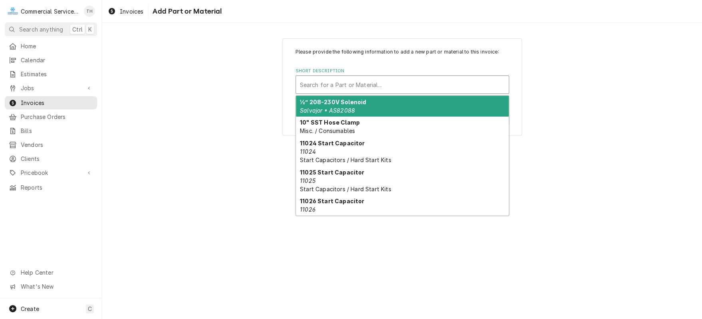
click at [337, 83] on div "Short Description" at bounding box center [402, 84] width 205 height 14
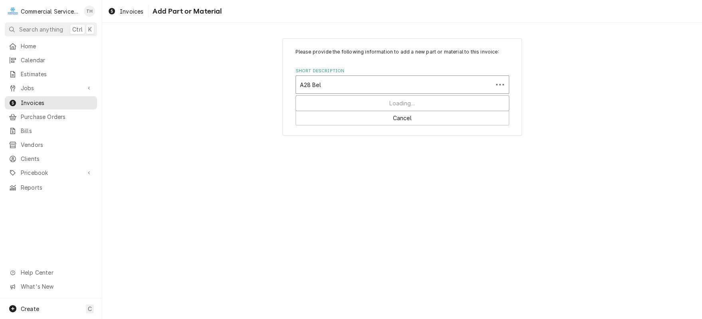
type input "A28 Belt"
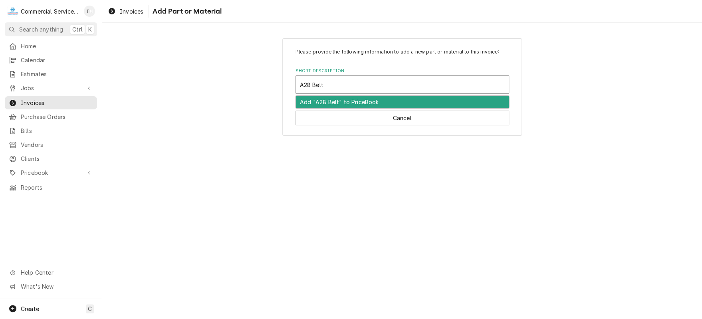
click at [337, 105] on div "Add "A28 Belt" to PriceBook" at bounding box center [402, 102] width 213 height 12
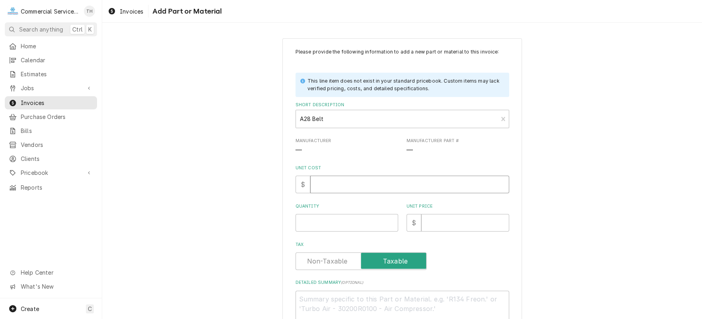
click at [333, 183] on input "Unit Cost" at bounding box center [409, 185] width 199 height 18
type textarea "x"
type input "9"
type textarea "x"
type input "9.3"
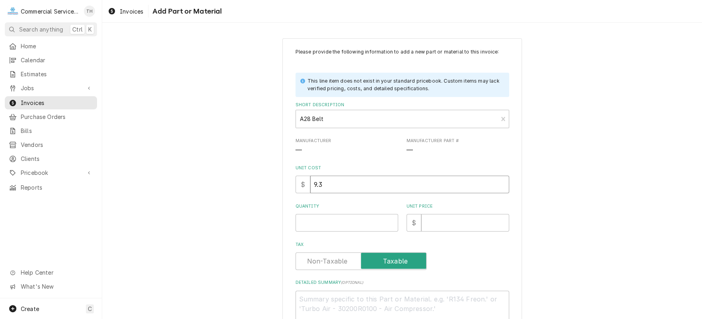
type textarea "x"
type input "9.33"
type textarea "x"
type input "1"
type textarea "x"
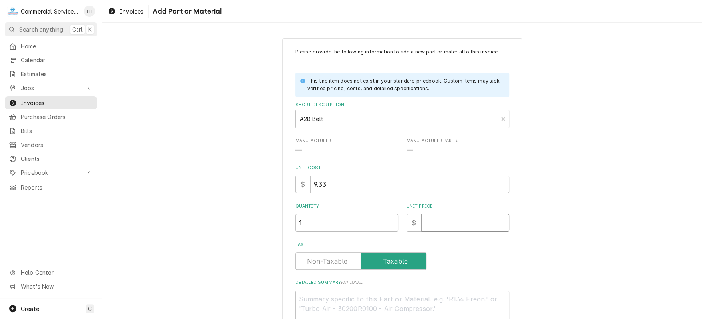
type input "1"
type textarea "x"
type input "18"
type textarea "x"
type input "18.6"
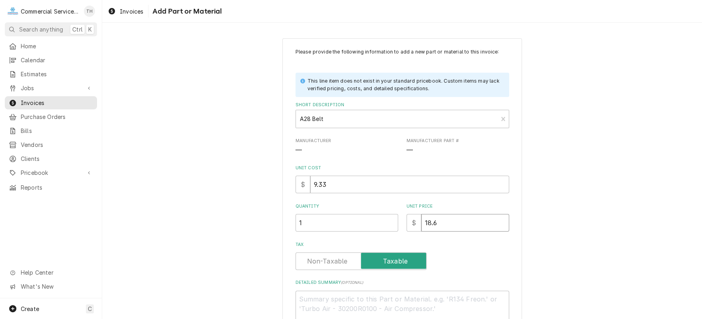
type textarea "x"
type input "18.65"
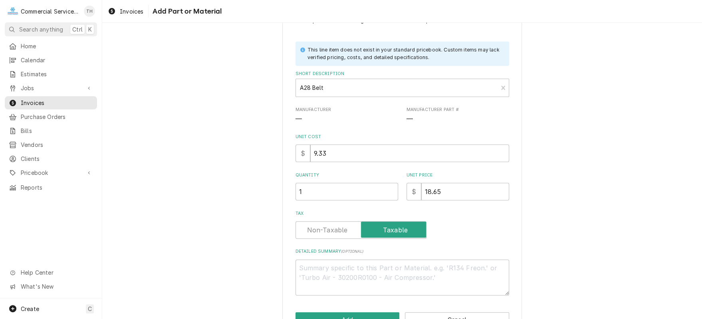
scroll to position [40, 0]
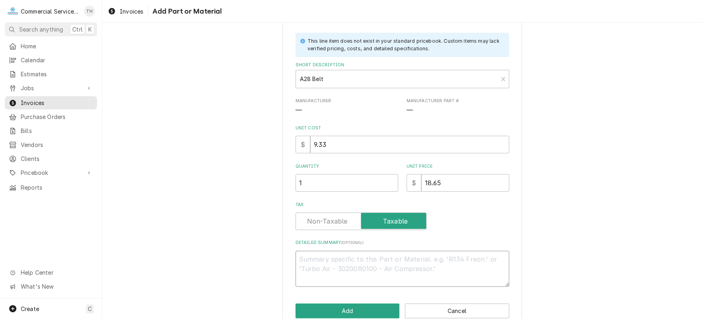
click at [314, 255] on textarea "Detailed Summary ( optional )" at bounding box center [402, 269] width 214 height 36
type textarea "x"
type textarea "B"
type textarea "x"
type textarea "Be"
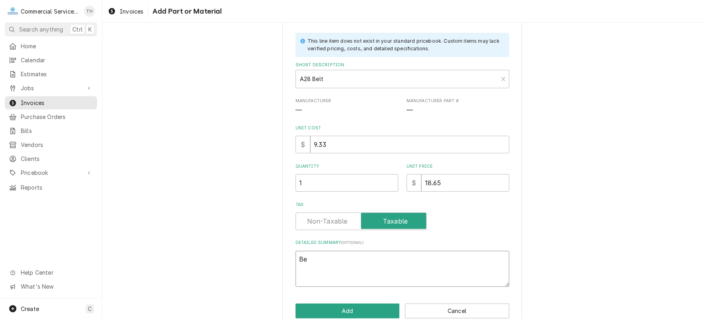
type textarea "x"
type textarea "Bel"
type textarea "x"
type textarea "Belt"
type textarea "x"
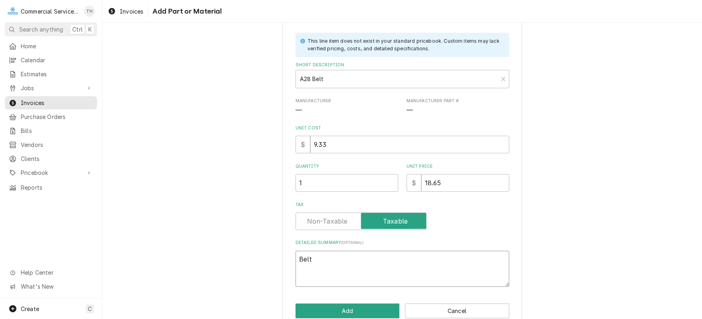
type textarea "Belt"
type textarea "x"
type textarea "Belt u"
type textarea "x"
type textarea "Belt us"
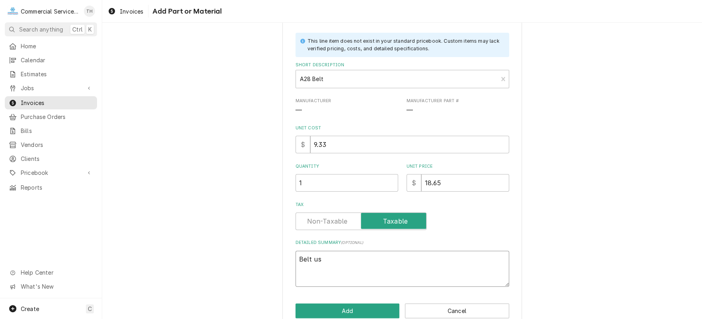
type textarea "x"
type textarea "Belt use"
type textarea "x"
type textarea "Belt used"
type textarea "x"
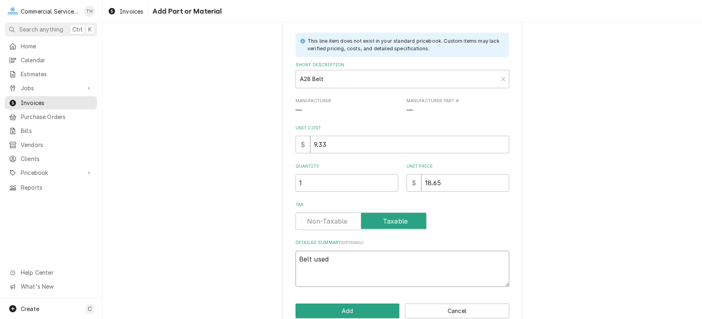
type textarea "Belt used"
type textarea "x"
type textarea "Belt used o"
type textarea "x"
type textarea "Belt used on"
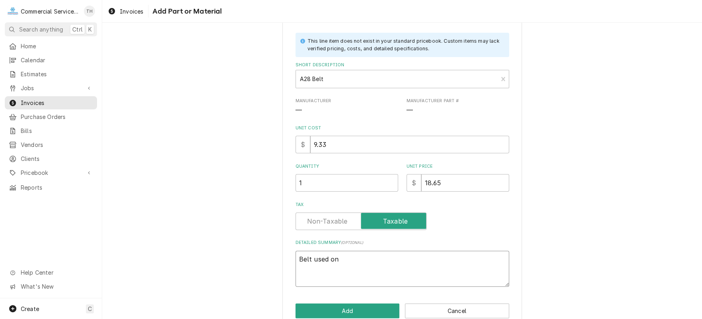
type textarea "x"
type textarea "Belt used on"
type textarea "x"
type textarea "Belt used on P"
type textarea "x"
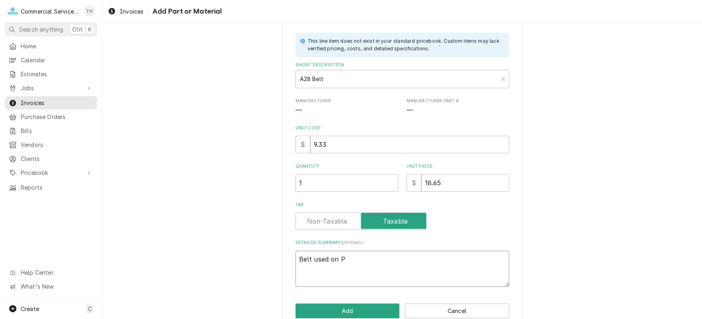
type textarea "Belt used on PM"
type textarea "x"
type textarea "Belt used on PM"
type textarea "x"
type textarea "Belt used on PM s"
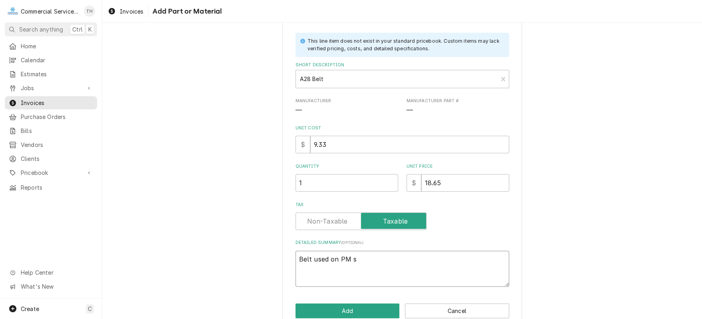
type textarea "x"
type textarea "Belt used on PM se"
type textarea "x"
type textarea "Belt used on PM ser"
type textarea "x"
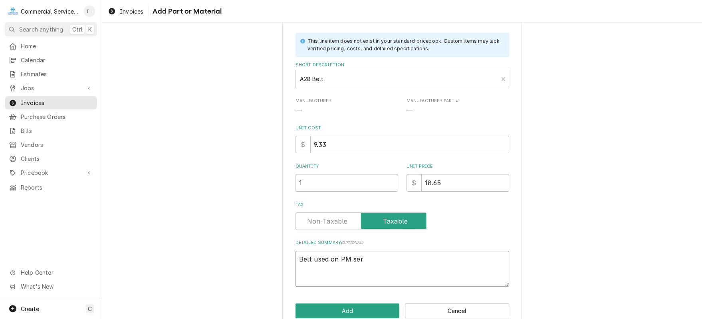
type textarea "Belt used on PM serv"
type textarea "x"
type textarea "Belt used on PM servi"
type textarea "x"
type textarea "Belt used on PM servic"
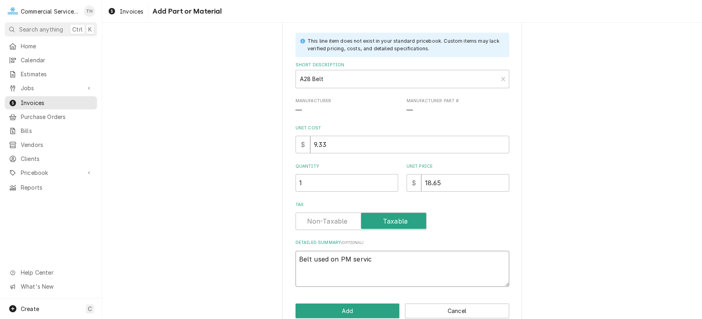
type textarea "x"
type textarea "Belt used on PM service"
click at [307, 306] on button "Add" at bounding box center [347, 310] width 104 height 15
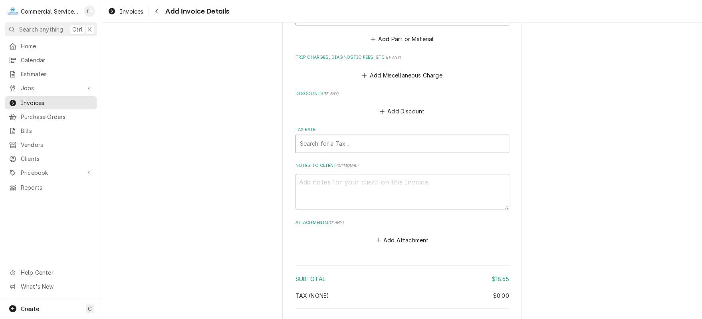
scroll to position [708, 0]
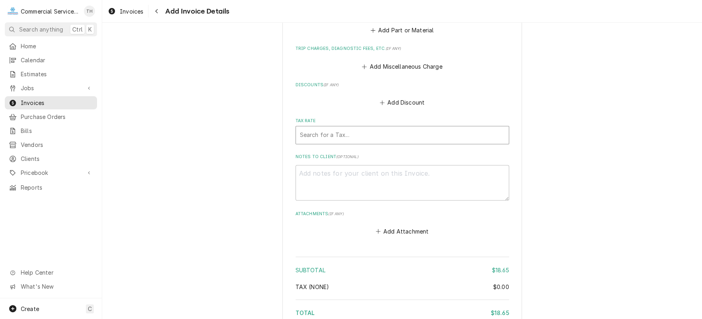
click at [381, 133] on div "Tax Rate" at bounding box center [402, 135] width 205 height 14
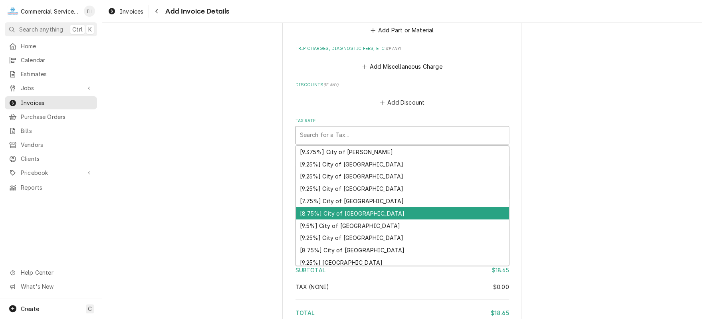
scroll to position [120, 0]
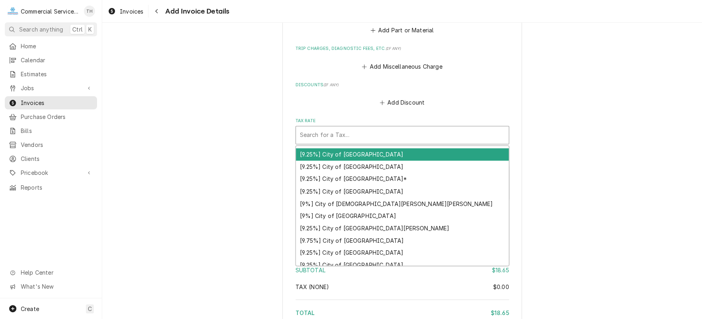
click at [372, 150] on div "[9.25%] City of Monterey" at bounding box center [402, 154] width 213 height 12
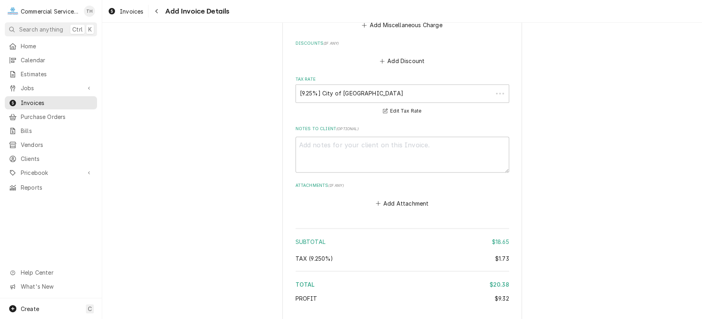
scroll to position [792, 0]
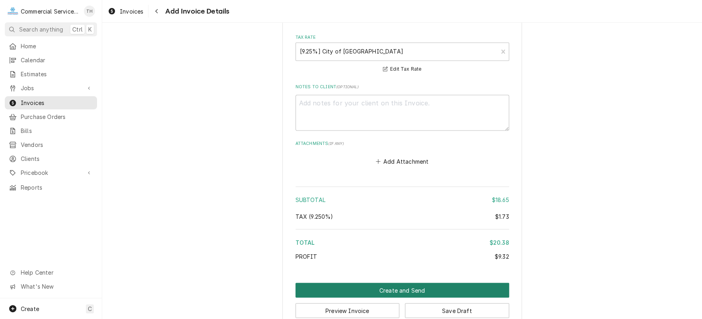
click at [379, 283] on button "Create and Send" at bounding box center [402, 290] width 214 height 15
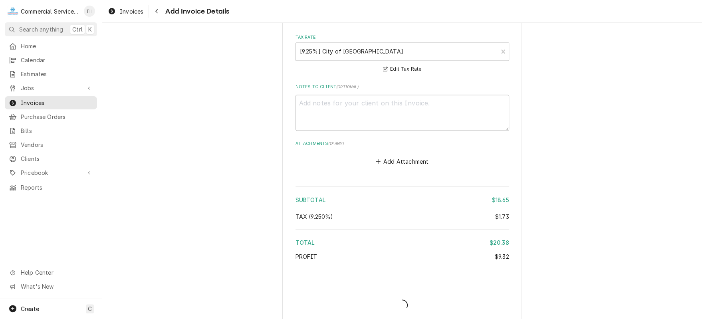
type textarea "x"
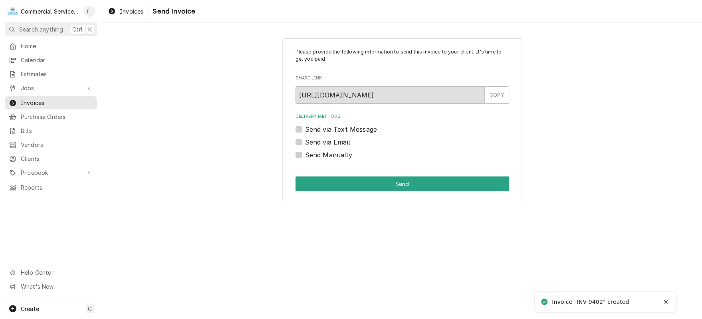
click at [297, 138] on div "Send via Email" at bounding box center [402, 142] width 214 height 10
drag, startPoint x: 296, startPoint y: 140, endPoint x: 307, endPoint y: 146, distance: 12.7
click at [305, 141] on label "Send via Email" at bounding box center [327, 142] width 45 height 10
click at [305, 141] on input "Send via Email" at bounding box center [412, 146] width 214 height 18
checkbox input "true"
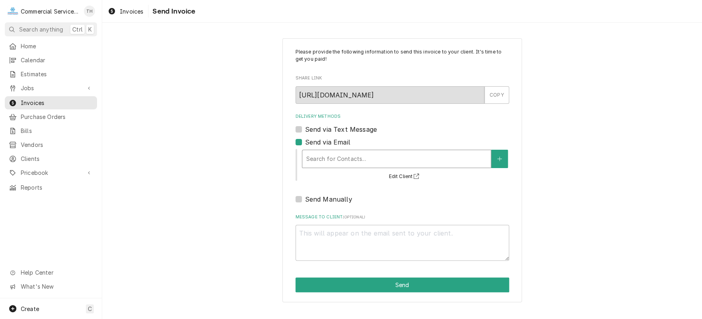
click at [322, 158] on div "Delivery Methods" at bounding box center [396, 159] width 180 height 14
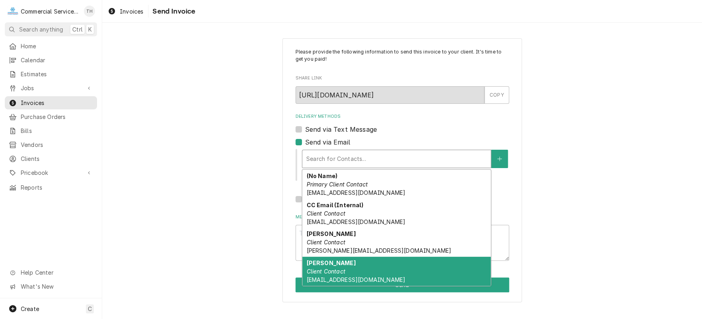
click at [330, 272] on em "Client Contact" at bounding box center [325, 271] width 39 height 7
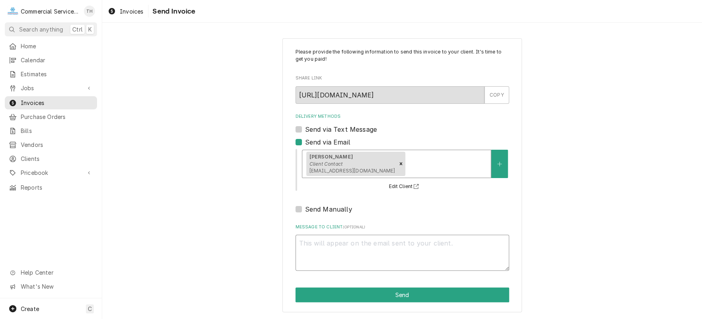
click at [339, 264] on textarea "Message to Client ( optional )" at bounding box center [402, 253] width 214 height 36
type textarea "x"
type textarea "P"
type textarea "x"
type textarea "Pl"
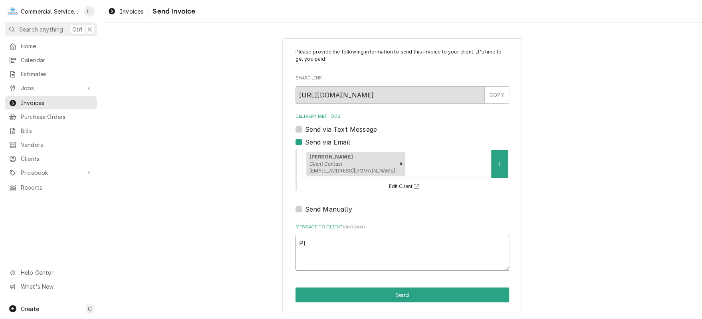
type textarea "x"
type textarea "Ple"
type textarea "x"
type textarea "Plea"
type textarea "x"
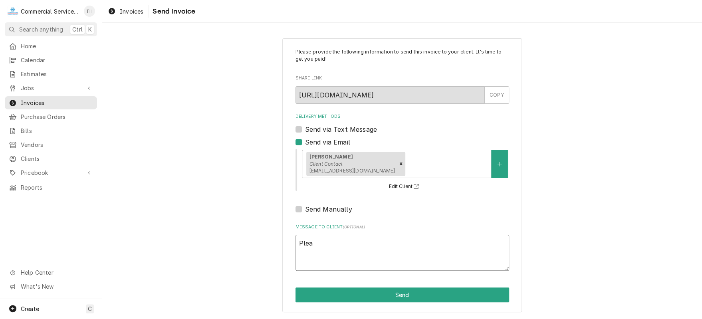
type textarea "Pleas"
type textarea "x"
type textarea "Please"
type textarea "x"
type textarea "Please"
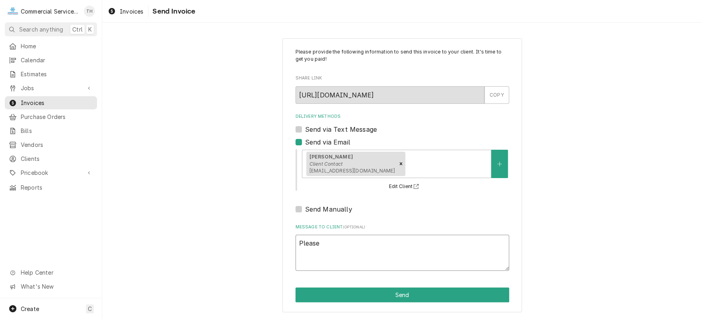
type textarea "x"
type textarea "Please s"
type textarea "x"
type textarea "Please se"
type textarea "x"
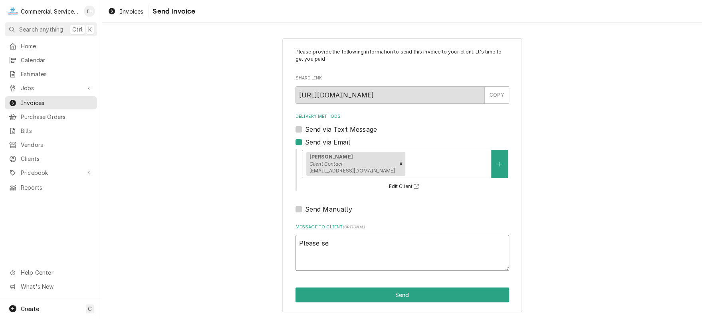
type textarea "Please see"
type textarea "x"
type textarea "Please see"
type textarea "x"
type textarea "Please see t"
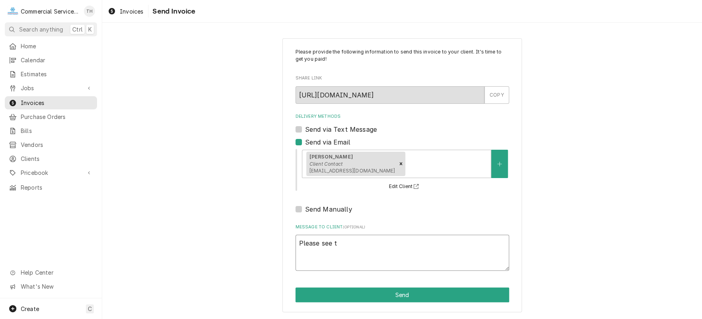
type textarea "x"
type textarea "Please see th"
type textarea "x"
type textarea "Please see the"
type textarea "x"
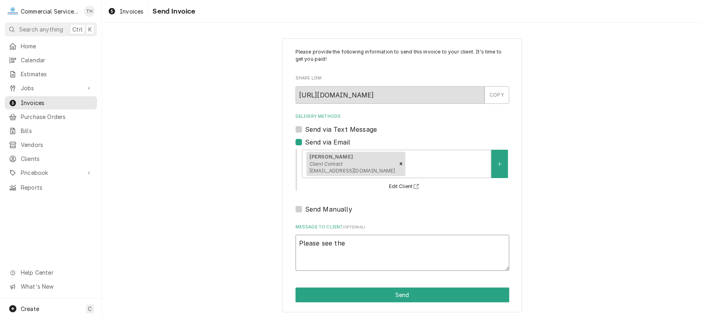
type textarea "Please see the"
type textarea "x"
type textarea "Please see the a"
type textarea "x"
type textarea "Please see the at"
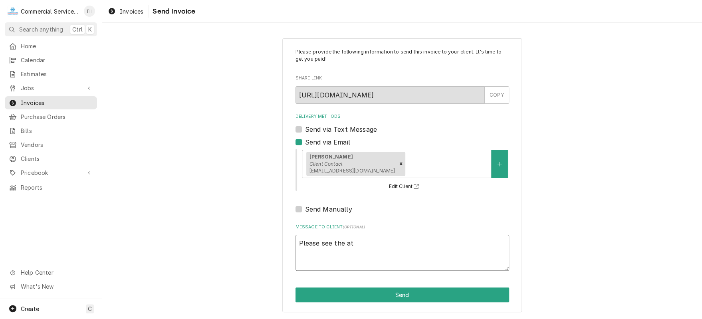
type textarea "x"
type textarea "Please see the att"
type textarea "x"
type textarea "Please see the atta"
type textarea "x"
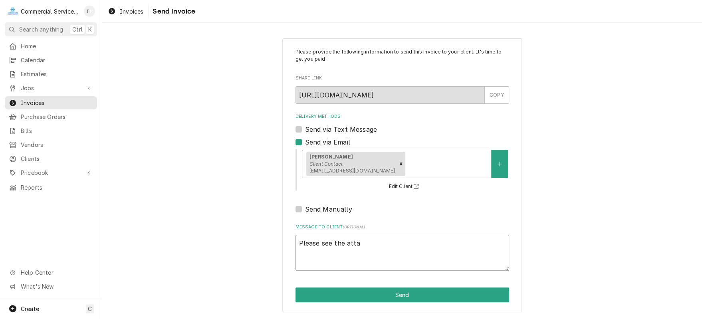
type textarea "Please see the attac"
type textarea "x"
type textarea "Please see the attach"
type textarea "x"
type textarea "Please see the attache"
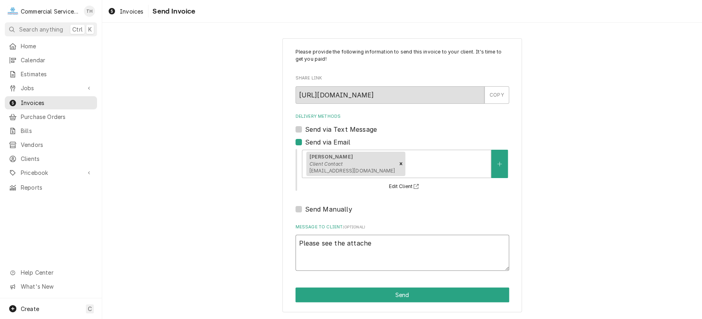
type textarea "x"
type textarea "Please see the attached"
type textarea "x"
type textarea "Please see the attached"
type textarea "x"
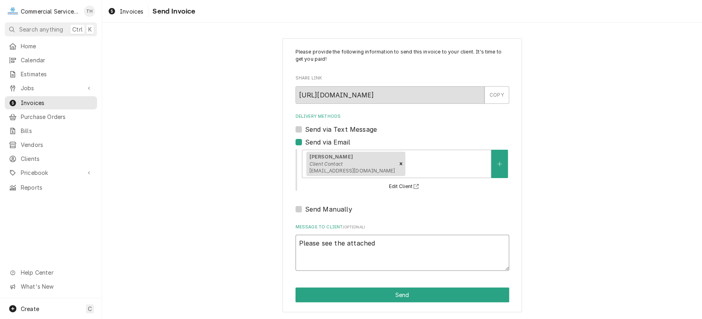
type textarea "Please see the attached i"
type textarea "x"
type textarea "Please see the attached in"
type textarea "x"
type textarea "Please see the attached inv"
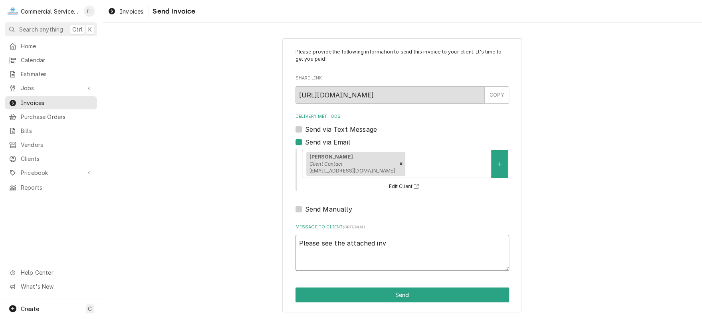
type textarea "x"
type textarea "Please see the attached invo"
type textarea "x"
type textarea "Please see the attached invoi"
type textarea "x"
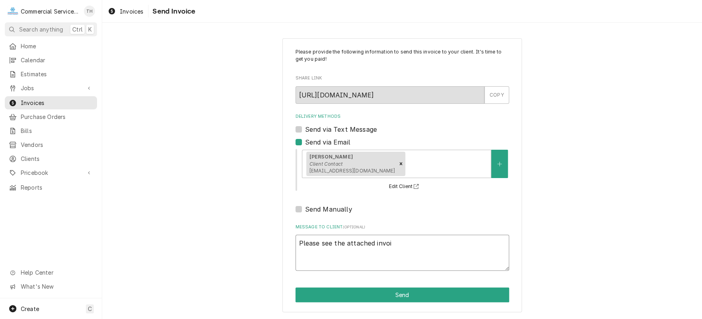
type textarea "Please see the attached invoic"
type textarea "x"
type textarea "Please see the attached invoice"
type textarea "x"
type textarea "Please see the attached invoice"
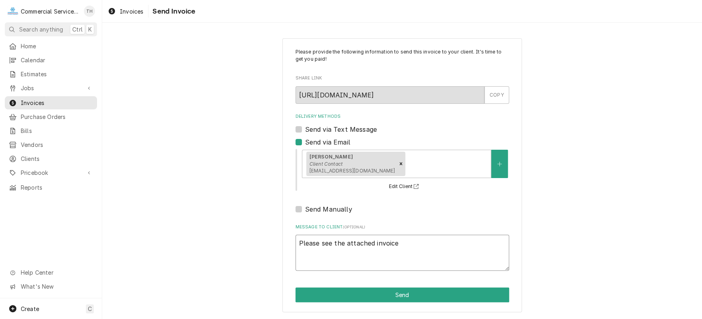
type textarea "x"
type textarea "Please see the attached invoice f"
type textarea "x"
type textarea "Please see the attached invoice fo"
type textarea "x"
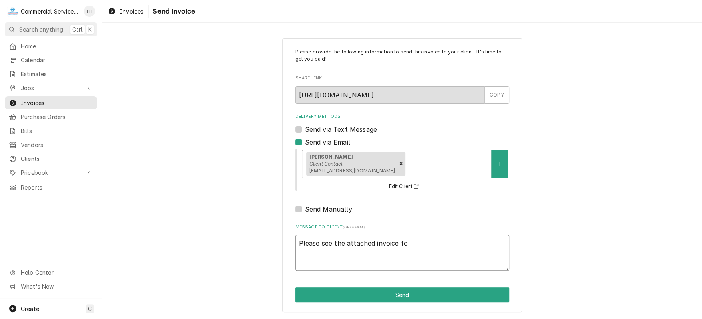
type textarea "Please see the attached invoice for"
type textarea "x"
type textarea "Please see the attached invoice for"
type textarea "x"
type textarea "Please see the attached invoice for p"
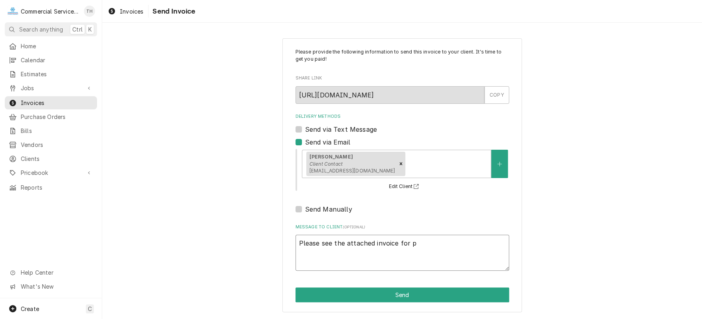
type textarea "x"
type textarea "Please see the attached invoice for pa"
type textarea "x"
type textarea "Please see the attached invoice for pay"
type textarea "x"
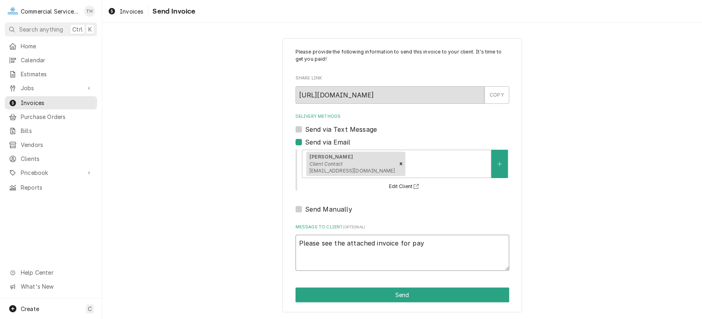
type textarea "Please see the attached invoice for paym"
type textarea "x"
type textarea "Please see the attached invoice for payme"
type textarea "x"
type textarea "Please see the attached invoice for paymen"
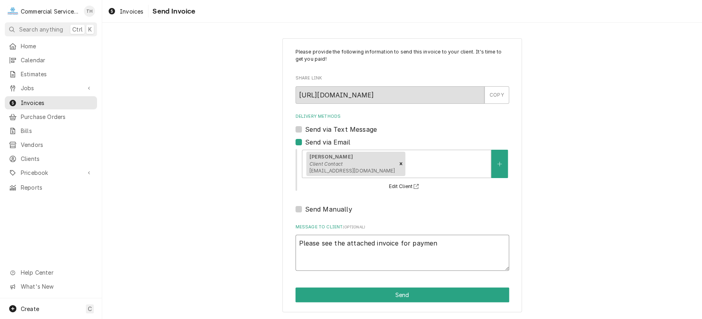
type textarea "x"
type textarea "Please see the attached invoice for payment"
type textarea "x"
type textarea "Please see the attached invoice for payment"
type textarea "x"
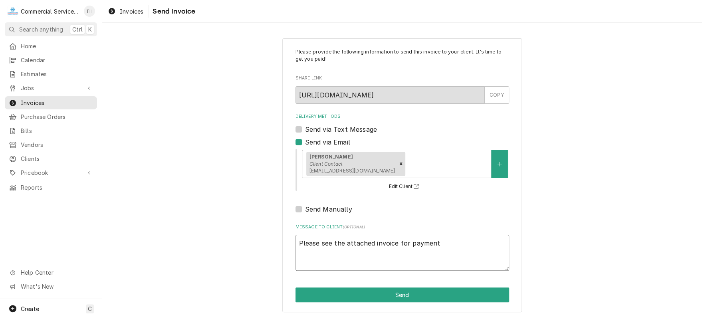
type textarea "Please see the attached invoice for payment p"
type textarea "x"
type textarea "Please see the attached invoice for payment pr"
type textarea "x"
type textarea "Please see the attached invoice for payment pro"
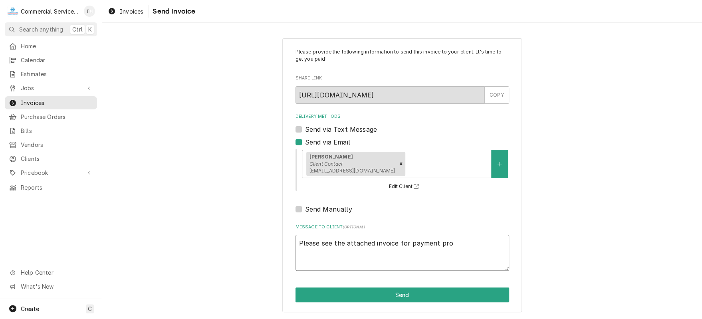
type textarea "x"
type textarea "Please see the attached invoice for payment proc"
type textarea "x"
type textarea "Please see the attached invoice for payment proce"
type textarea "x"
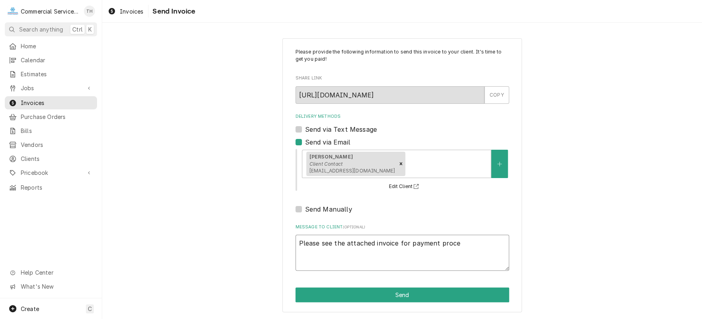
type textarea "Please see the attached invoice for payment proces"
type textarea "x"
type textarea "Please see the attached invoice for payment processi"
type textarea "x"
type textarea "Please see the attached invoice for payment processin"
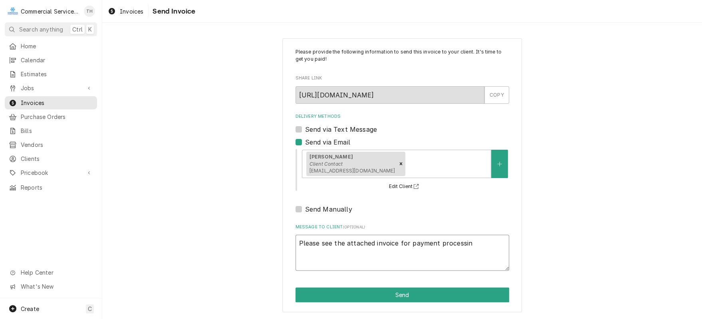
type textarea "x"
type textarea "Please see the attached invoice for payment processing"
type textarea "x"
type textarea "Please see the attached invoice for payment processing"
type textarea "x"
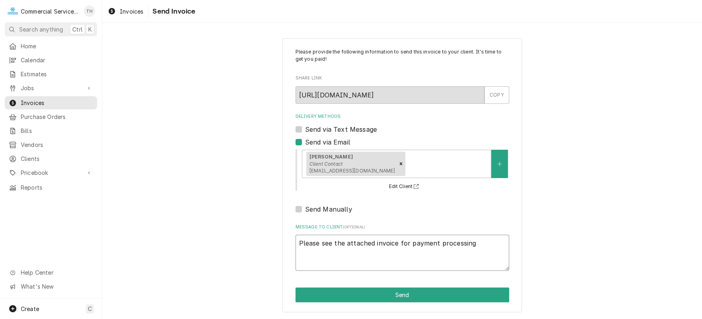
type textarea "Please see the attached invoice for payment processing T"
type textarea "x"
type textarea "Please see the attached invoice for payment processing Th"
type textarea "x"
type textarea "Please see the attached invoice for payment processing Tha"
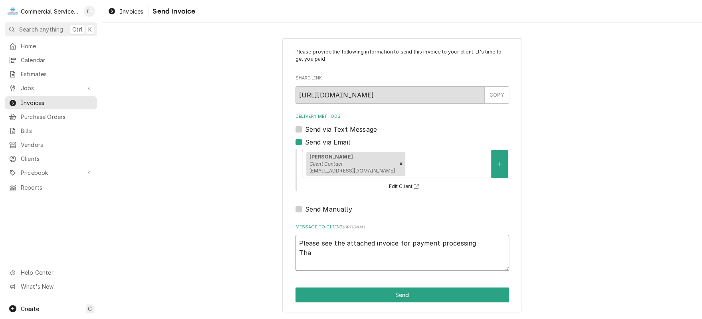
type textarea "x"
type textarea "Please see the attached invoice for payment processing Than"
type textarea "x"
type textarea "Please see the attached invoice for payment processing Thank"
type textarea "x"
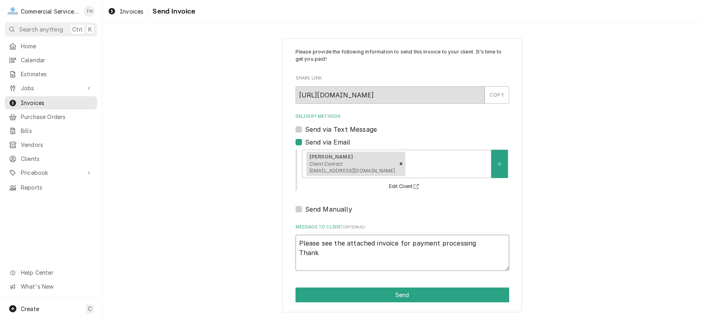
type textarea "Please see the attached invoice for payment processing Thank"
type textarea "x"
type textarea "Please see the attached invoice for payment processing Thank y"
type textarea "x"
type textarea "Please see the attached invoice for payment processing Thank yo"
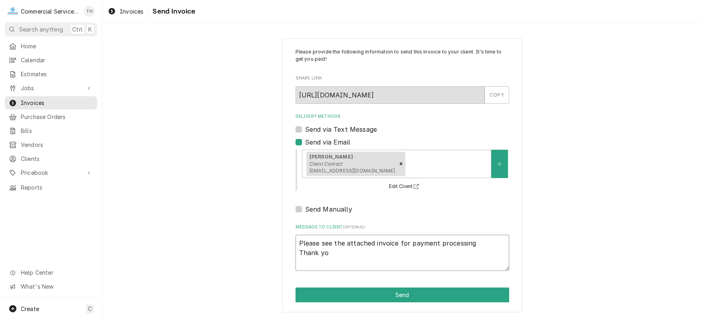
type textarea "x"
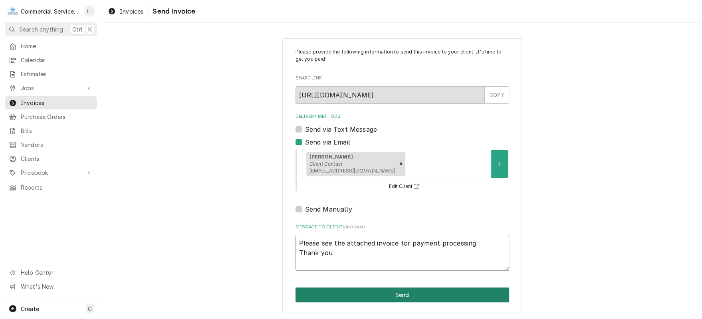
type textarea "Please see the attached invoice for payment processing Thank you"
click at [404, 290] on button "Send" at bounding box center [402, 294] width 214 height 15
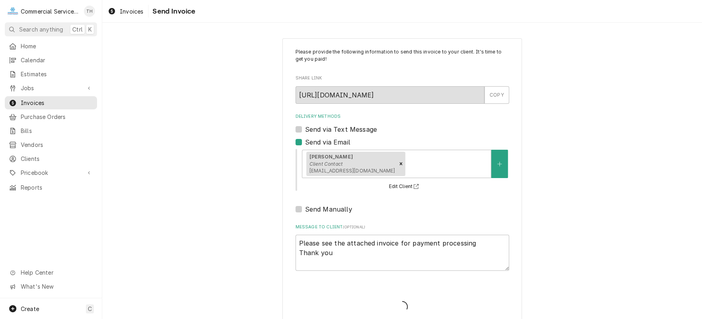
type textarea "x"
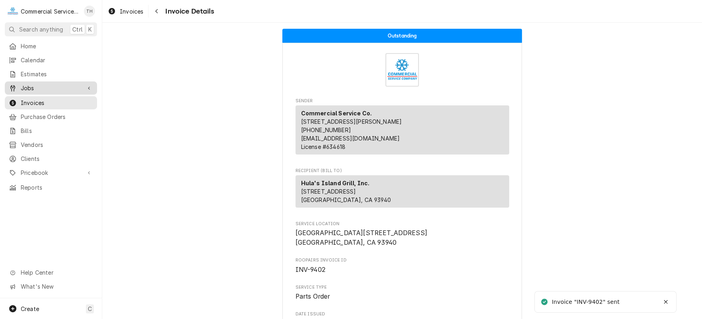
click at [57, 84] on span "Jobs" at bounding box center [51, 88] width 60 height 8
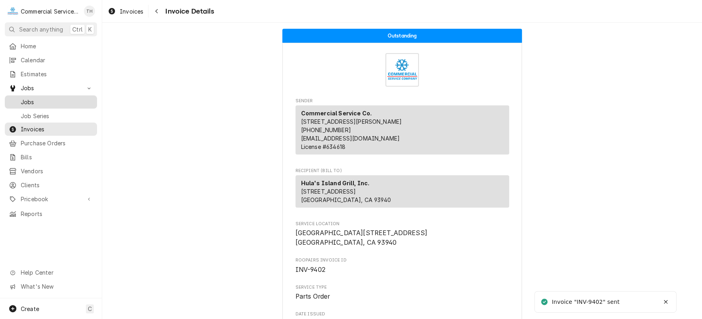
click at [56, 98] on span "Jobs" at bounding box center [57, 102] width 72 height 8
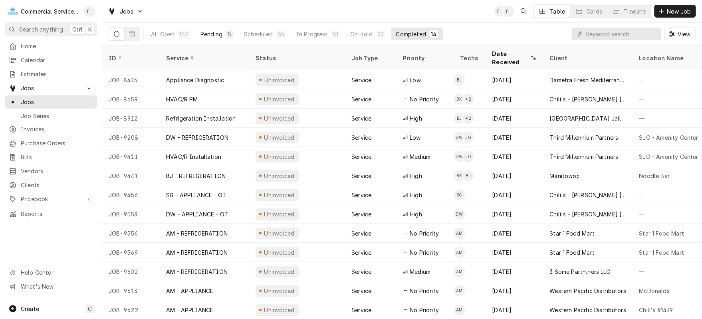
click at [203, 38] on button "Pending 5" at bounding box center [217, 34] width 43 height 13
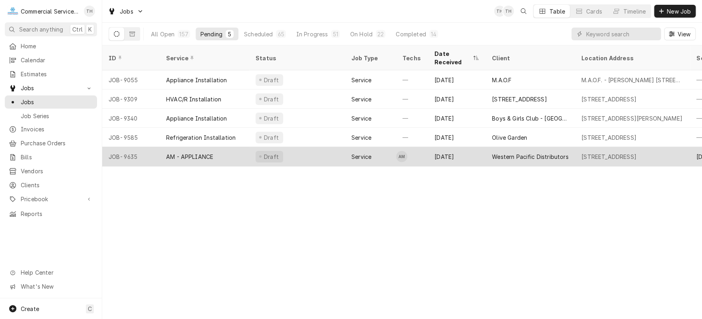
click at [519, 152] on div "Western Pacific Distributors" at bounding box center [530, 156] width 76 height 8
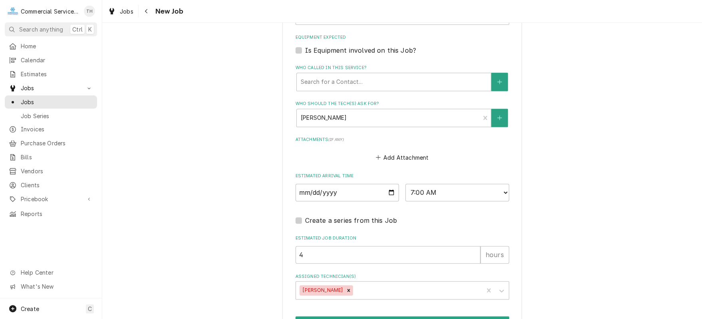
scroll to position [665, 0]
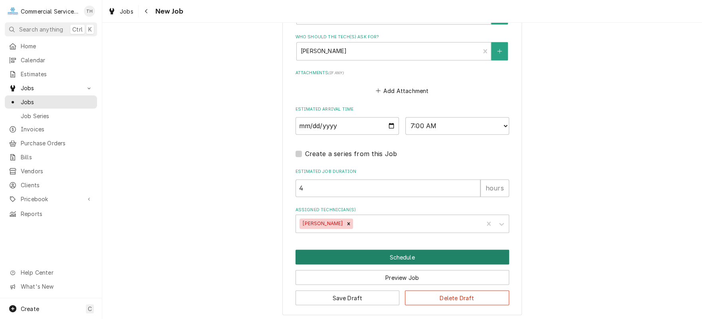
click at [407, 250] on button "Schedule" at bounding box center [402, 256] width 214 height 15
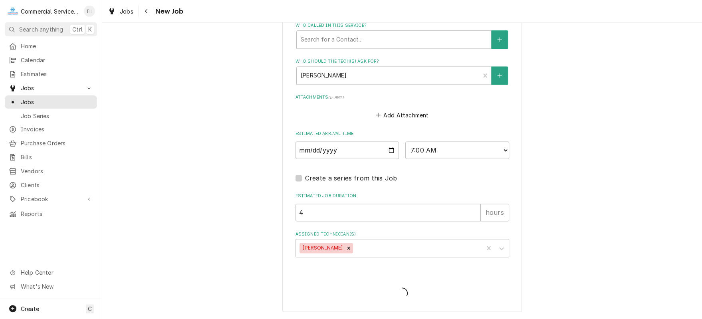
scroll to position [638, 0]
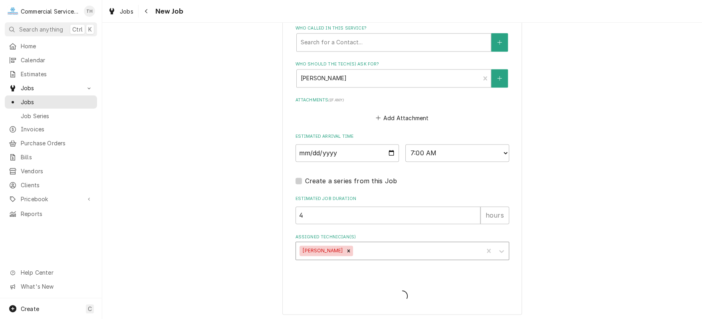
type textarea "x"
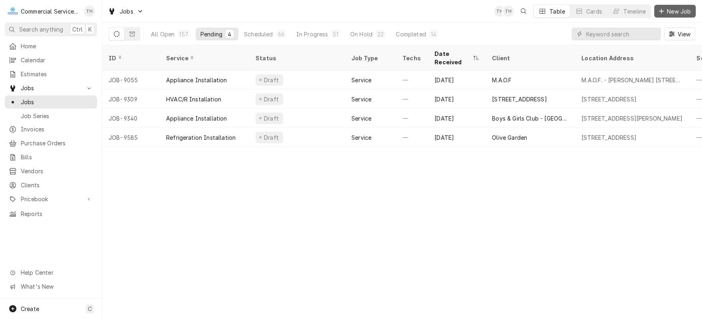
click at [685, 10] on span "New Job" at bounding box center [678, 11] width 27 height 8
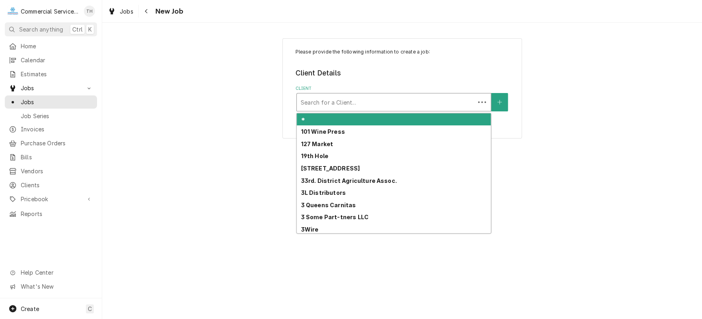
click at [441, 100] on div "Client" at bounding box center [386, 102] width 170 height 14
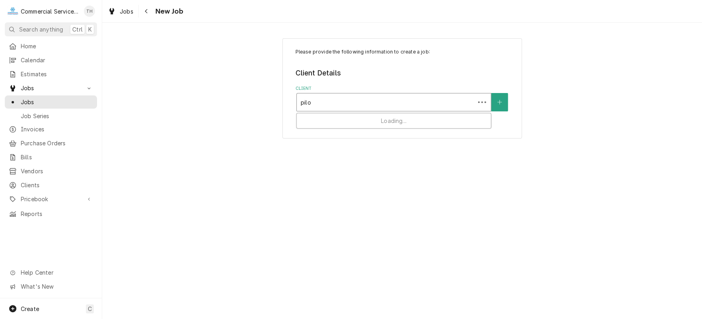
type input "pilot"
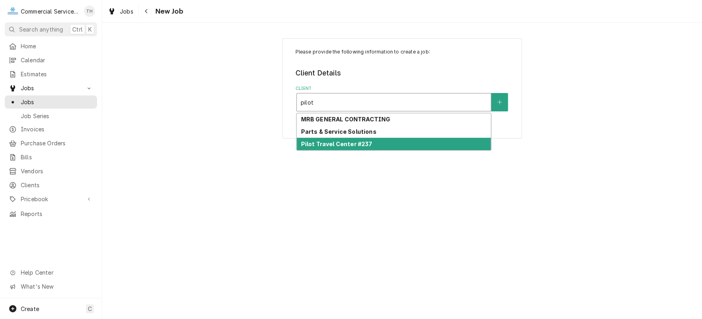
click at [398, 140] on div "Pilot Travel Center #237" at bounding box center [394, 144] width 194 height 12
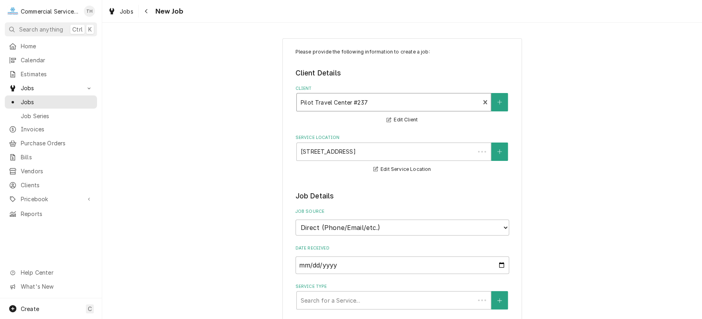
type textarea "x"
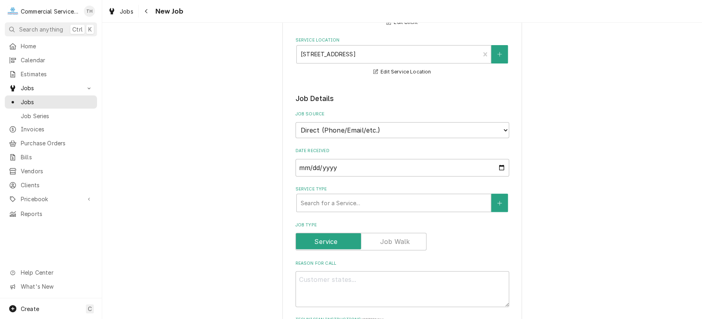
scroll to position [160, 0]
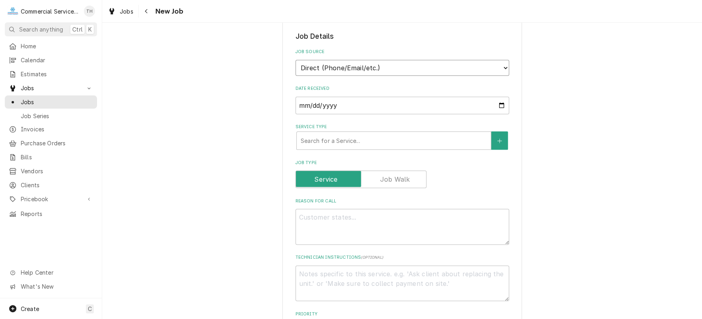
click at [377, 67] on select "Direct (Phone/Email/etc.) Service Channel Corrigo Ecotrak Other" at bounding box center [402, 68] width 214 height 16
select select "100"
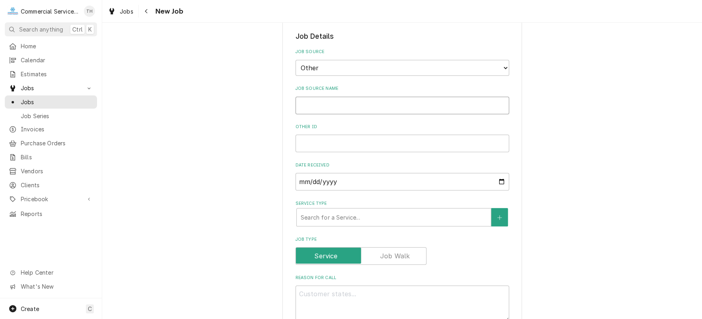
click at [340, 103] on input "Job Source Name" at bounding box center [402, 106] width 214 height 18
type textarea "x"
type input "P"
type textarea "x"
type input "PF"
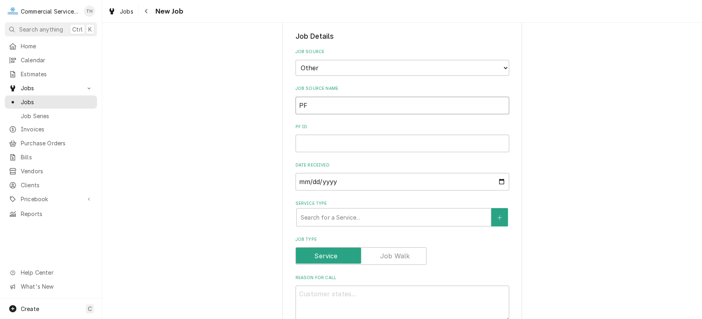
type textarea "x"
type input "PFJ"
type textarea "x"
type input "PFJ"
type textarea "x"
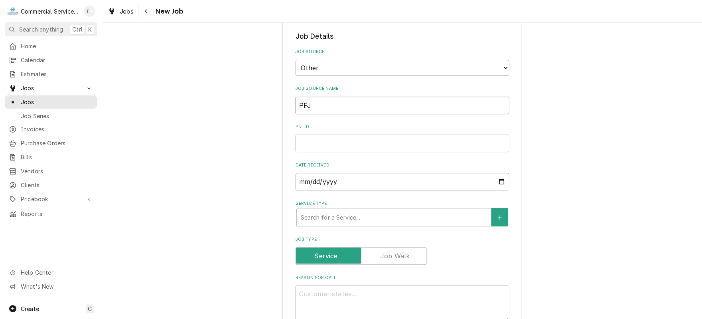
type input "PFJ 2"
type textarea "x"
type input "PFJ 23"
type textarea "x"
type input "PFJ 237"
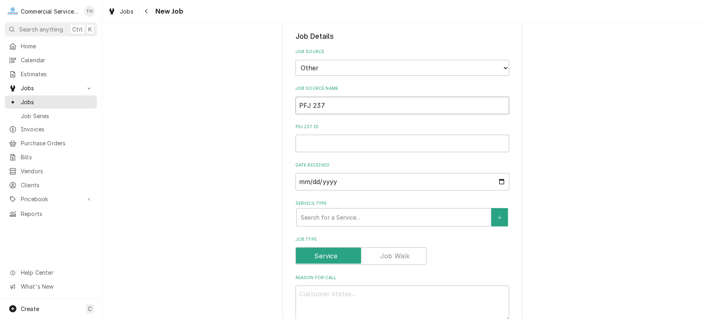
type textarea "x"
type input "PFJ 237"
click at [340, 144] on input "PFJ 237 ID" at bounding box center [402, 143] width 214 height 18
type textarea "x"
type input "1"
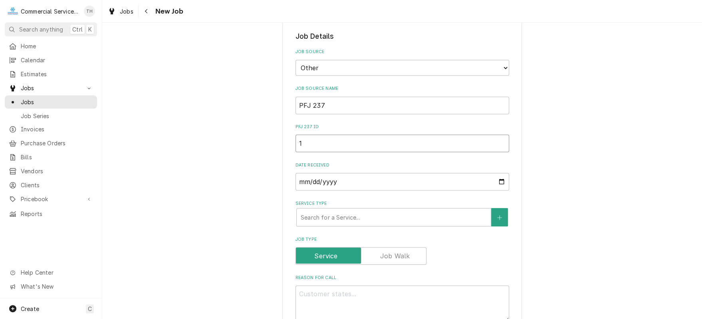
type textarea "x"
type input "17"
type textarea "x"
type input "170"
type textarea "x"
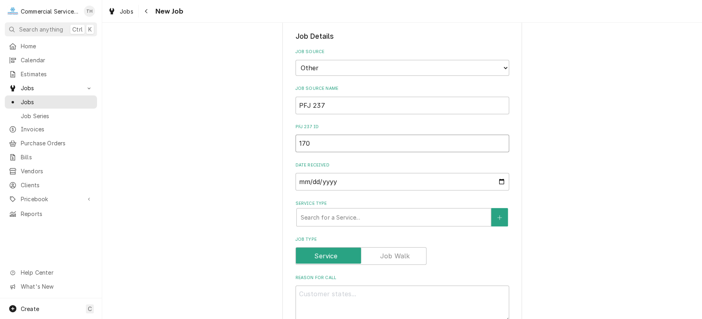
type input "1701"
type textarea "x"
type input "17010"
type textarea "x"
type input "170101"
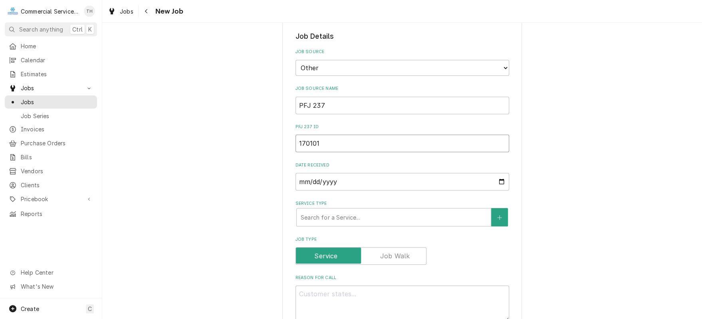
type textarea "x"
type input "1701013"
type textarea "x"
type input "17010138"
type textarea "x"
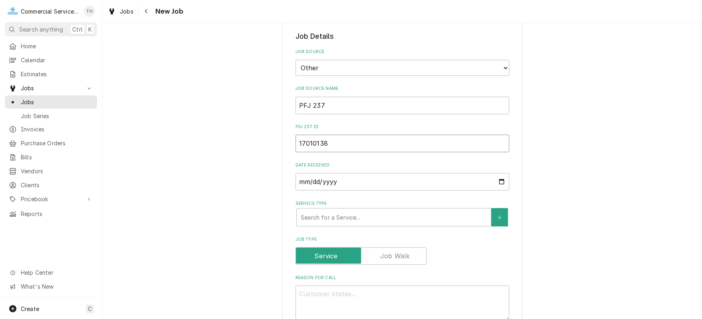
type input "170101380"
type textarea "x"
type input "1701013808"
type textarea "x"
type input "17010138086"
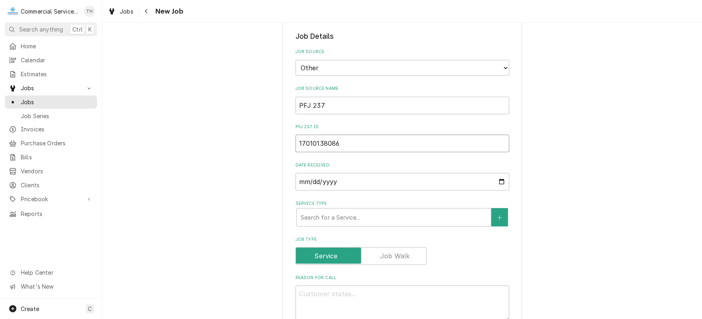
type textarea "x"
type input "170101380861"
type textarea "x"
type input "1701013808611"
type textarea "x"
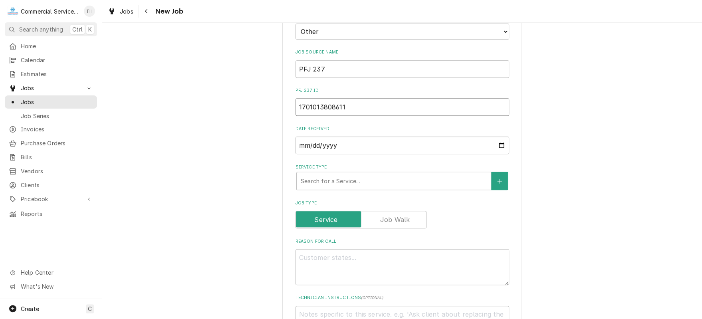
scroll to position [239, 0]
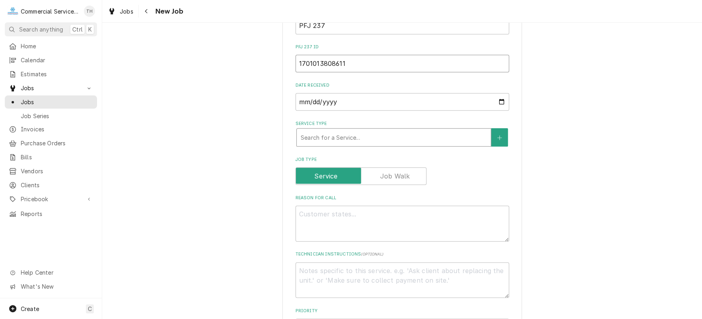
type input "1701013808611"
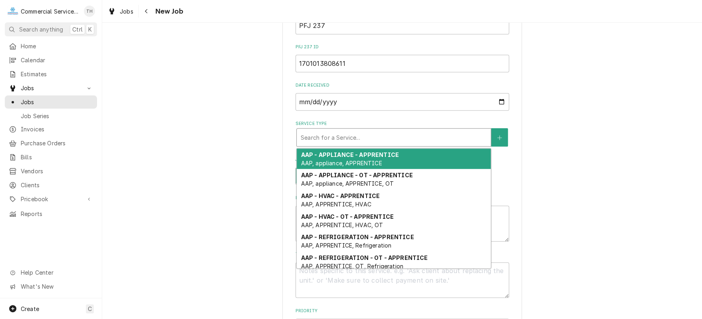
click at [352, 137] on div "Service Type" at bounding box center [394, 137] width 186 height 14
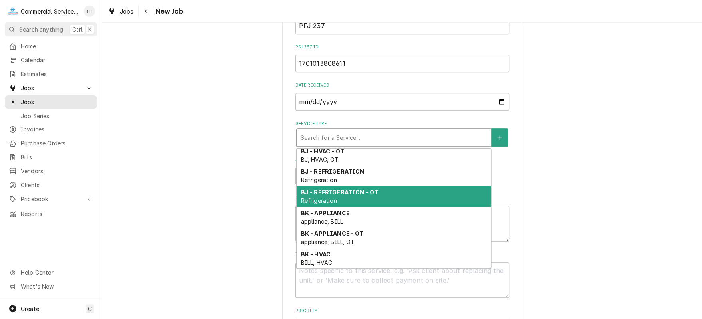
scroll to position [471, 0]
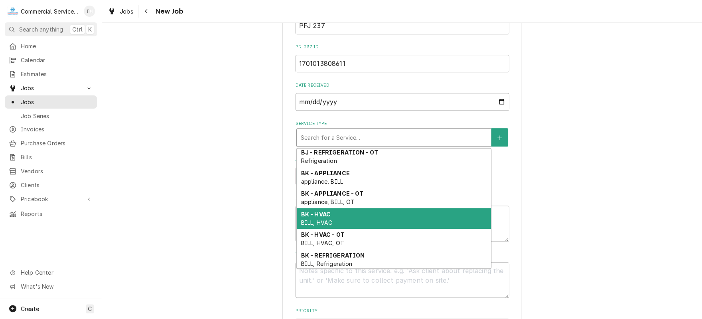
click at [381, 214] on div "BK - HVAC BILL, HVAC" at bounding box center [394, 218] width 194 height 21
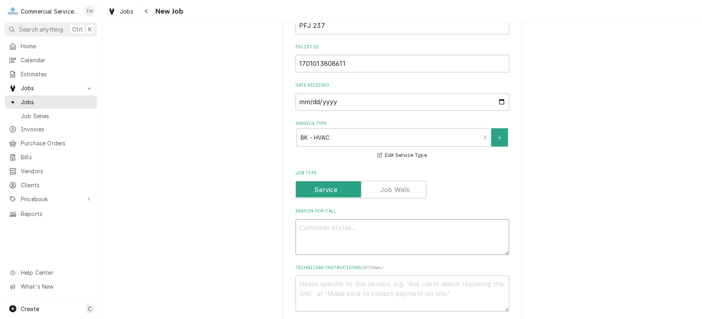
click at [364, 225] on textarea "Reason For Call" at bounding box center [402, 237] width 214 height 36
type textarea "x"
type textarea "R"
type textarea "x"
type textarea "Re"
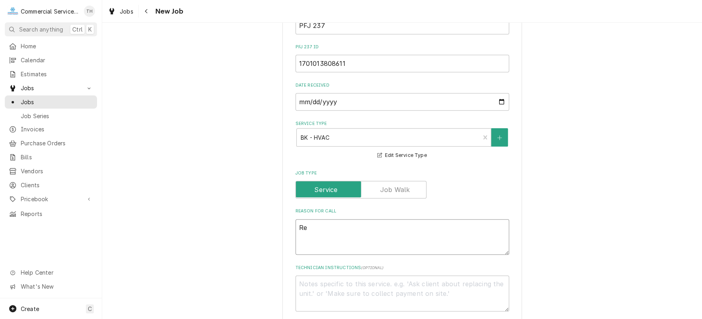
type textarea "x"
type textarea "Res"
type textarea "x"
type textarea "Rese"
type textarea "x"
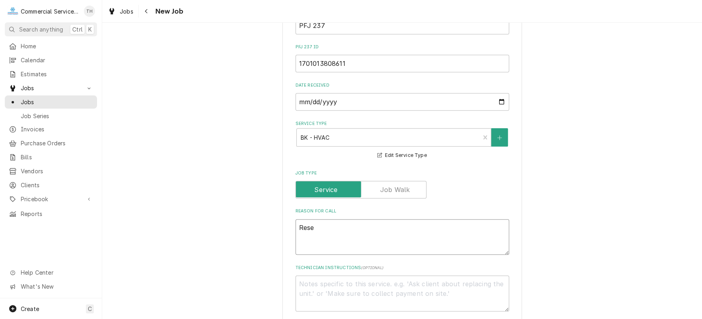
type textarea "Resec"
type textarea "x"
type textarea "Resecu"
type textarea "x"
type textarea "Resecur"
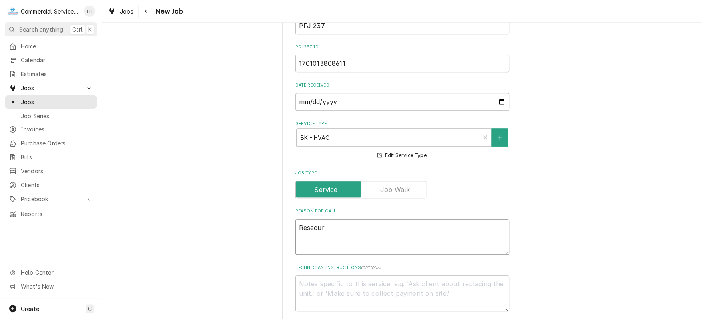
type textarea "x"
type textarea "Resecure"
type textarea "x"
type textarea "Resecure"
type textarea "x"
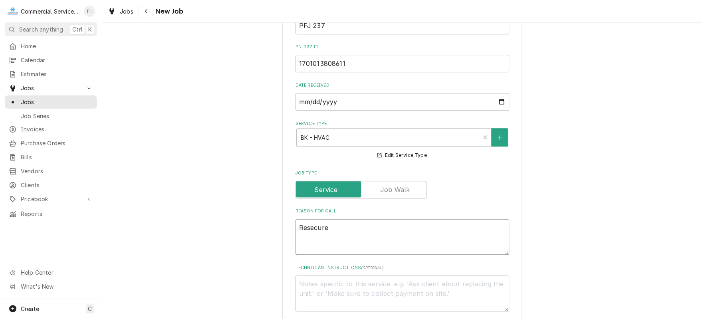
type textarea "Resecure d"
type textarea "x"
type textarea "Resecure dr"
type textarea "x"
type textarea "Resecure dry"
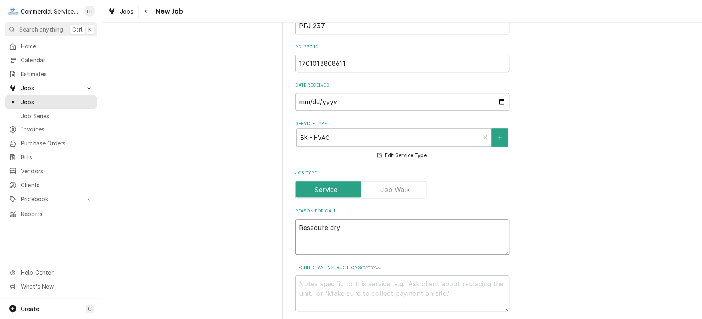
type textarea "x"
type textarea "Resecure drye"
type textarea "x"
type textarea "Resecure dryer"
type textarea "x"
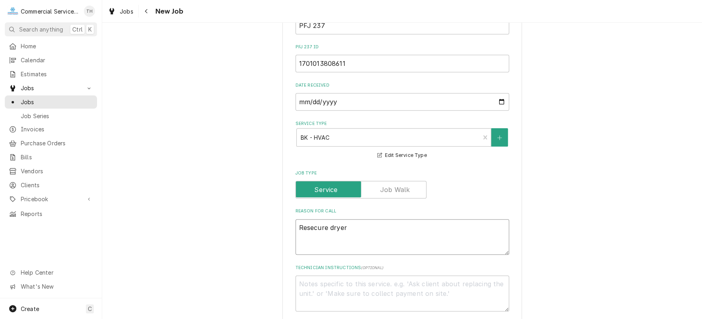
type textarea "Resecure dryer"
type textarea "x"
type textarea "Resecure dryer d"
type textarea "x"
type textarea "Resecure dryer du"
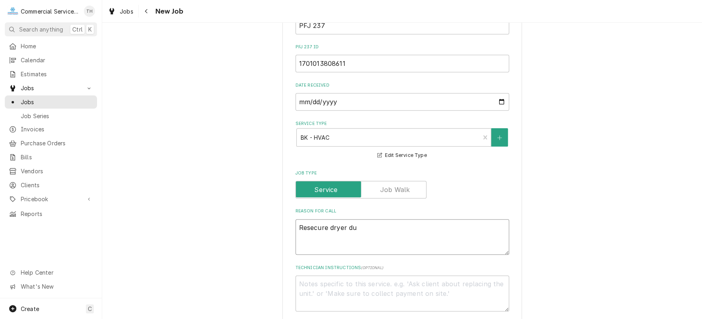
type textarea "x"
type textarea "Resecure dryer duc"
type textarea "x"
type textarea "Resecure dryer duct"
type textarea "x"
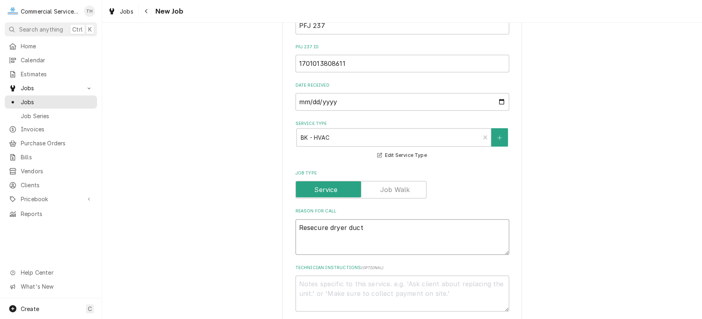
type textarea "Resecure dryer ducti"
type textarea "x"
type textarea "Resecure dryer ductin"
type textarea "x"
type textarea "Resecure dryer ducting"
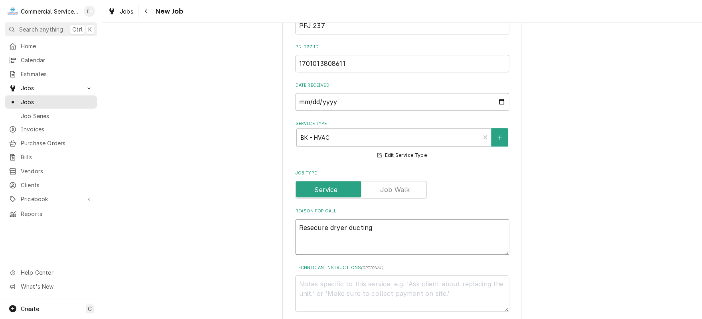
type textarea "x"
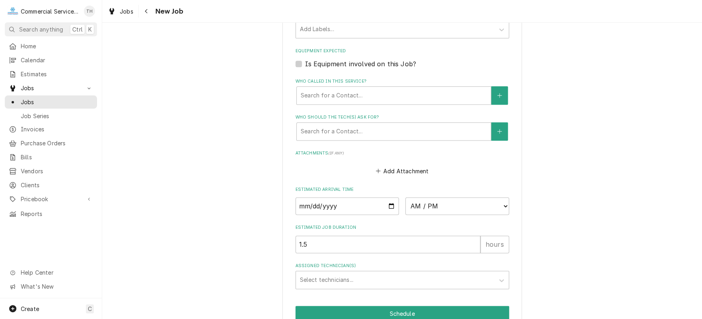
scroll to position [599, 0]
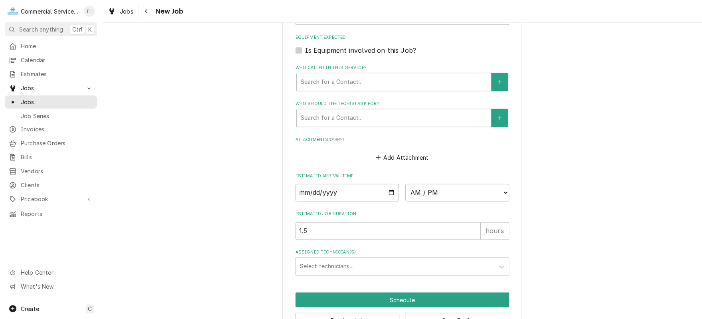
type textarea "Resecure dryer ducting"
click at [388, 190] on input "Date" at bounding box center [347, 193] width 104 height 18
type input "2025-09-23"
type textarea "x"
click at [500, 191] on select "AM / PM 6:00 AM 6:15 AM 6:30 AM 6:45 AM 7:00 AM 7:15 AM 7:30 AM 7:45 AM 8:00 AM…" at bounding box center [457, 193] width 104 height 18
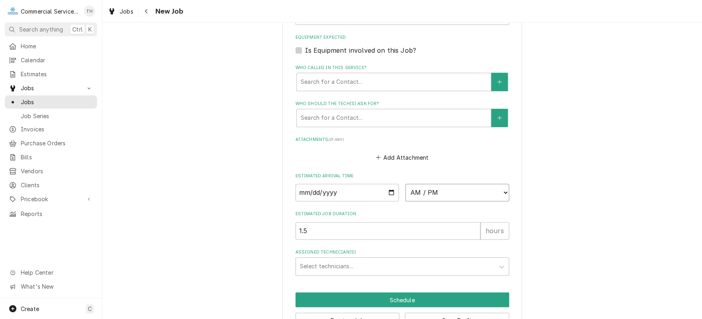
select select "09:00:00"
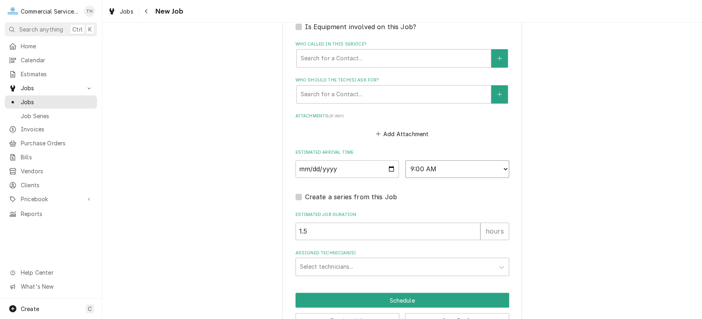
scroll to position [645, 0]
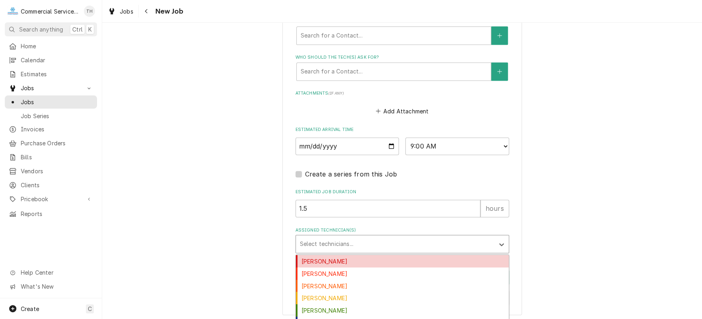
click at [395, 237] on div "Assigned Technician(s)" at bounding box center [395, 244] width 190 height 14
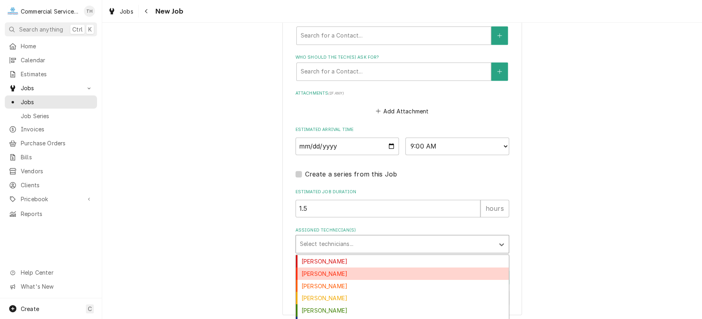
click at [387, 271] on div "Bill Key" at bounding box center [402, 273] width 213 height 12
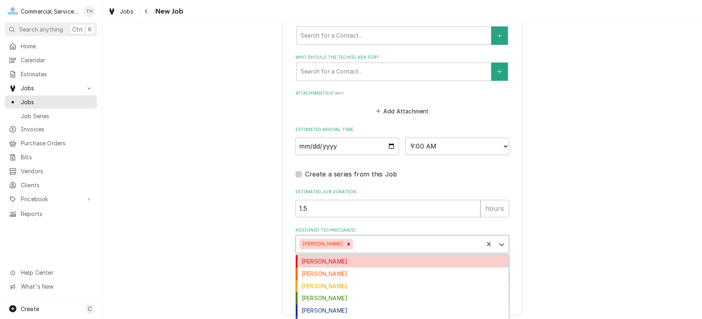
click at [388, 243] on div "Assigned Technician(s)" at bounding box center [416, 244] width 125 height 14
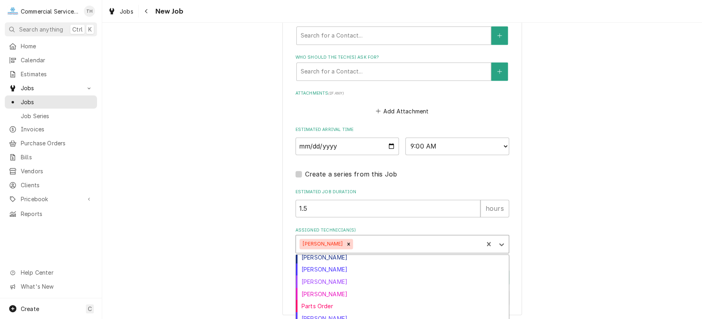
scroll to position [56, 0]
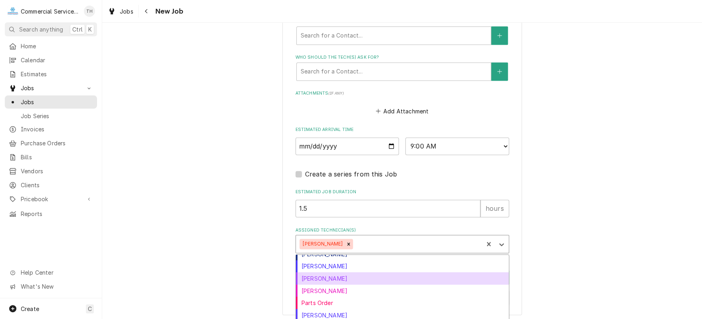
click at [387, 272] on div "John Key" at bounding box center [402, 278] width 213 height 12
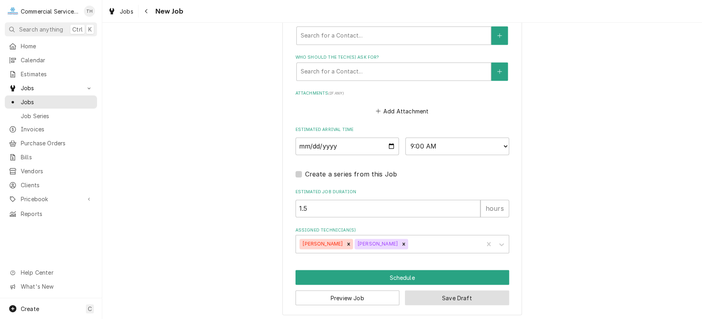
click at [439, 293] on button "Save Draft" at bounding box center [457, 297] width 104 height 15
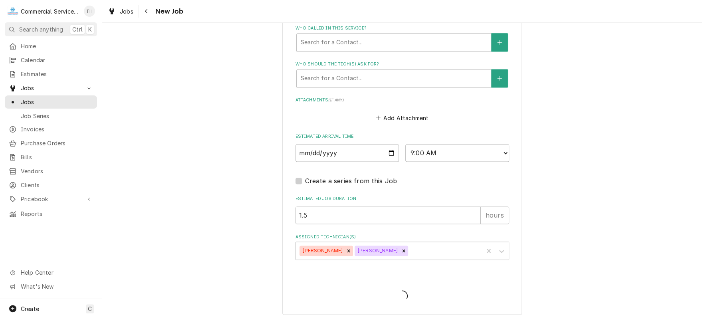
type textarea "x"
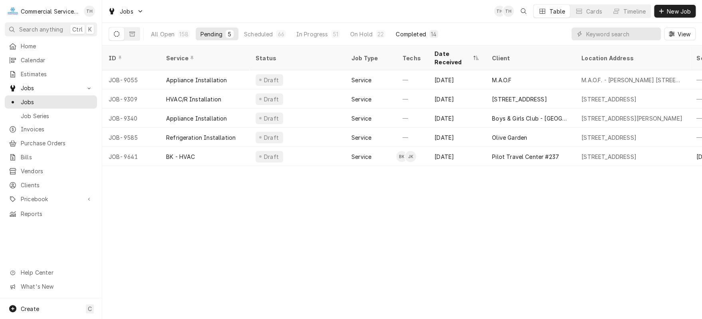
click at [407, 30] on div "Completed" at bounding box center [410, 34] width 30 height 8
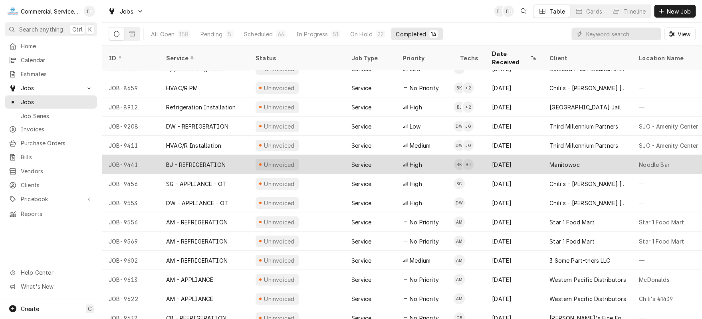
scroll to position [16, 0]
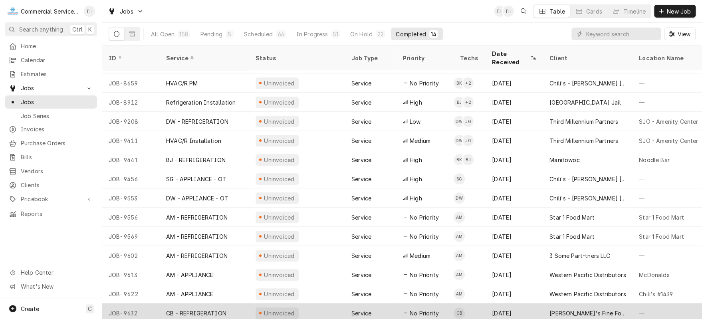
click at [595, 309] on div "[PERSON_NAME]'s Fine Foods" at bounding box center [587, 313] width 77 height 8
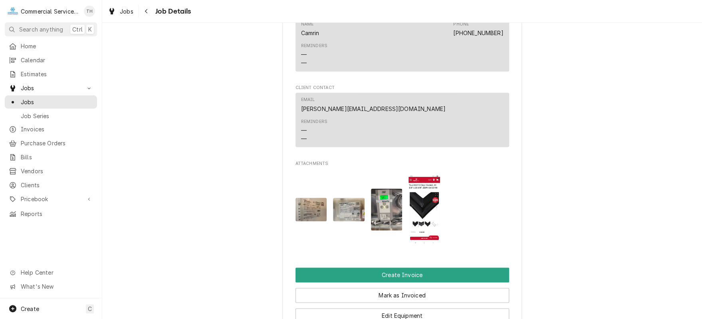
scroll to position [599, 0]
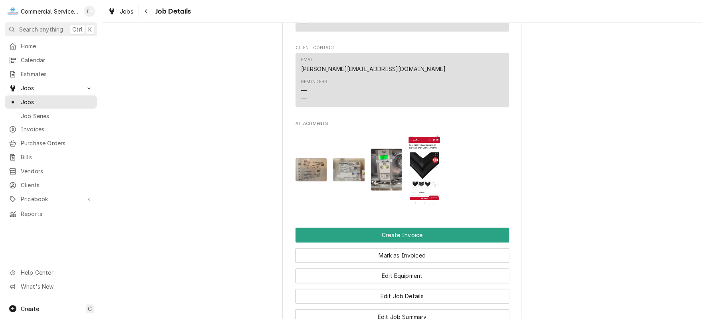
click at [386, 188] on img "Attachments" at bounding box center [387, 169] width 32 height 42
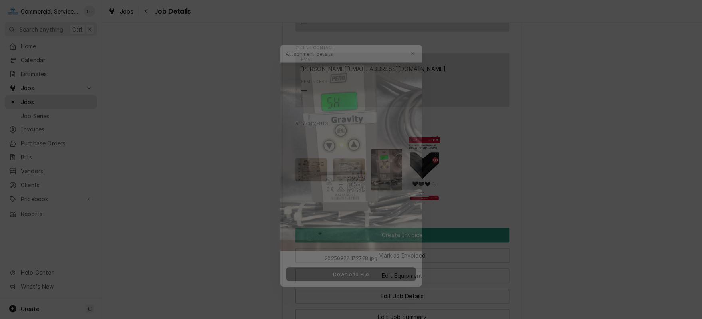
click at [558, 180] on div at bounding box center [351, 159] width 702 height 319
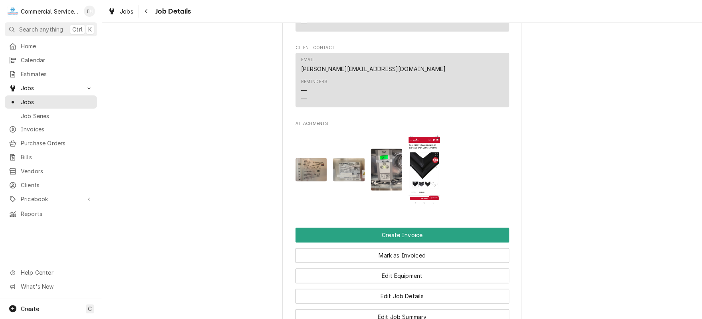
click at [340, 174] on img "Attachments" at bounding box center [349, 170] width 32 height 24
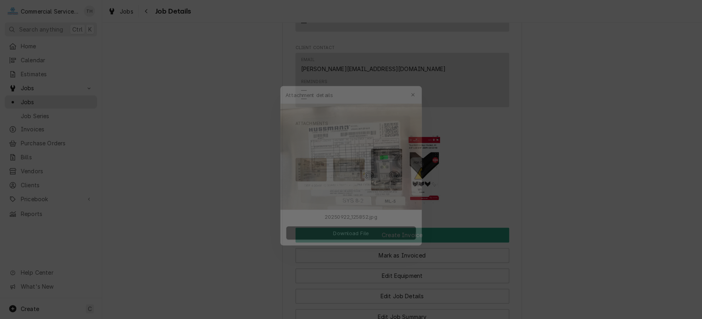
click at [563, 157] on div at bounding box center [351, 159] width 702 height 319
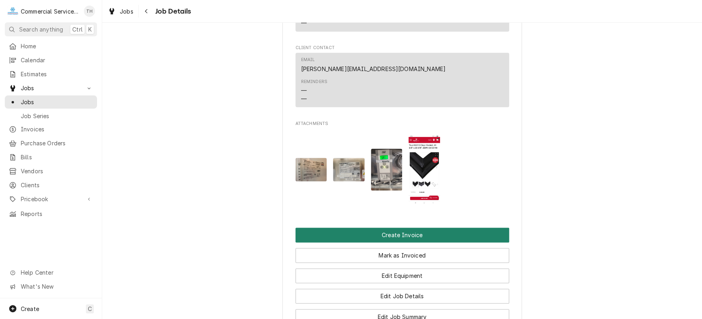
click at [419, 240] on button "Create Invoice" at bounding box center [402, 234] width 214 height 15
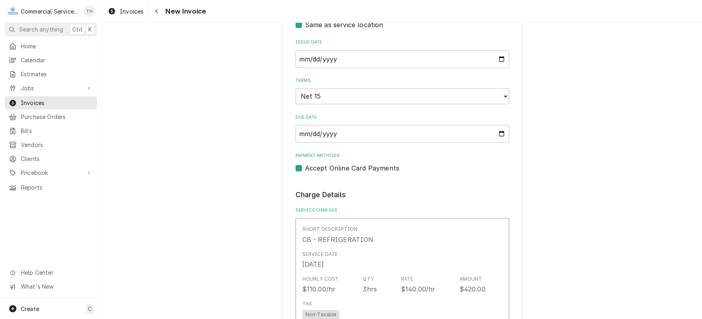
scroll to position [279, 0]
click at [407, 97] on select "Choose payment terms... Same Day Net 7 Net 14 Net 15 Net 21 Net 30 Net 45 Net 6…" at bounding box center [402, 96] width 214 height 16
type textarea "x"
click at [305, 166] on label "Accept Online Card Payments" at bounding box center [352, 168] width 94 height 10
click at [305, 166] on input "Payment Methods" at bounding box center [412, 172] width 214 height 18
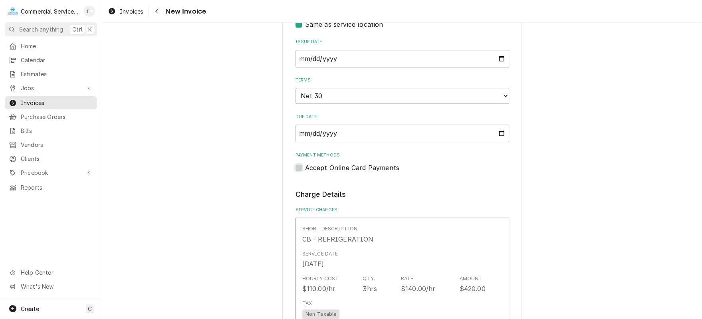
checkbox input "false"
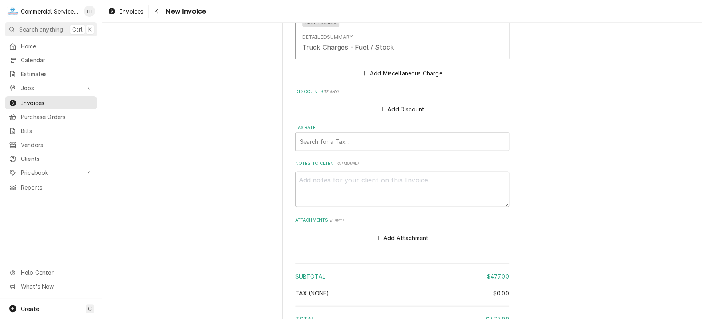
scroll to position [998, 0]
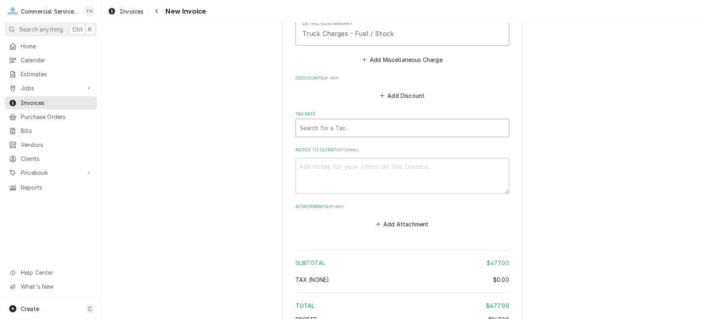
click at [405, 122] on div "Tax Rate" at bounding box center [402, 128] width 205 height 14
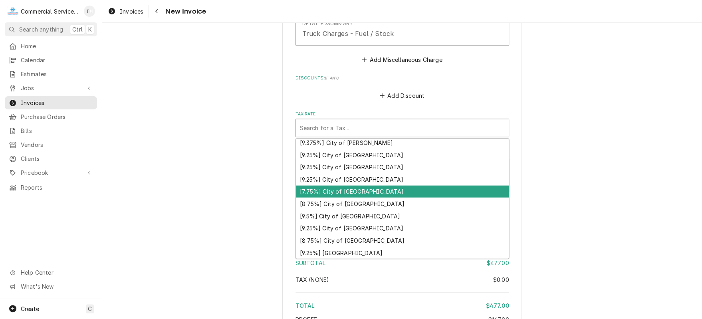
scroll to position [42, 0]
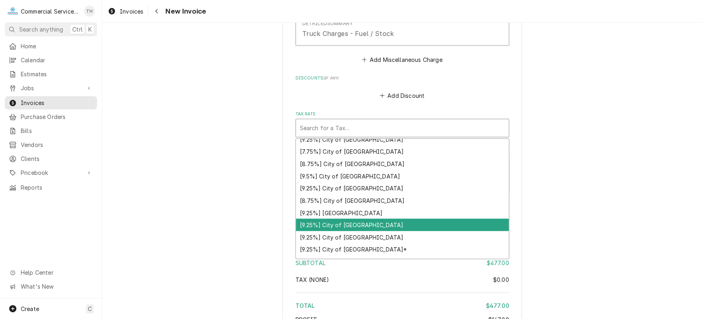
click at [409, 219] on div "[9.25%] City of Monterey" at bounding box center [402, 225] width 213 height 12
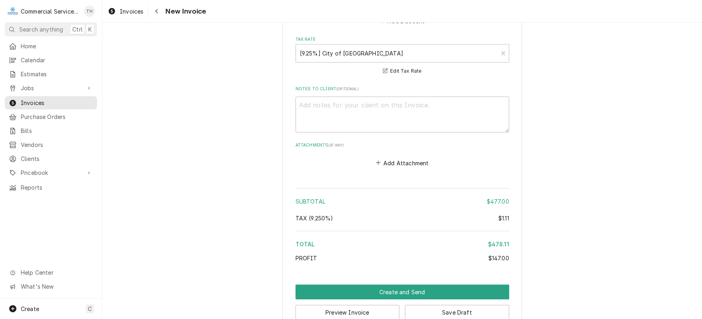
scroll to position [1077, 0]
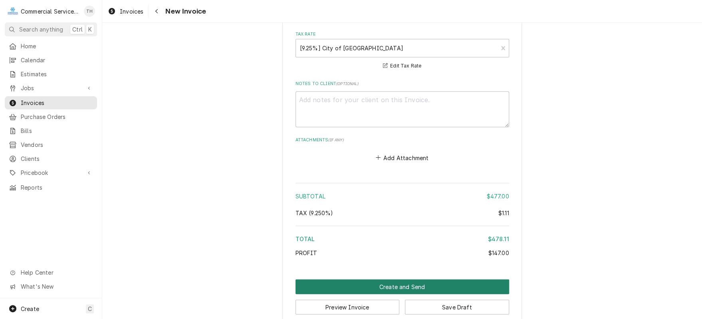
click at [402, 287] on button "Create and Send" at bounding box center [402, 286] width 214 height 15
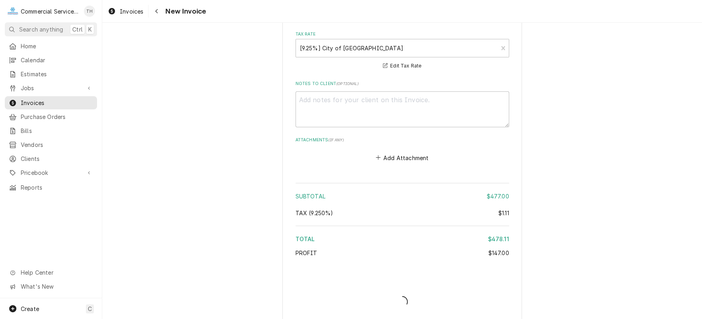
type textarea "x"
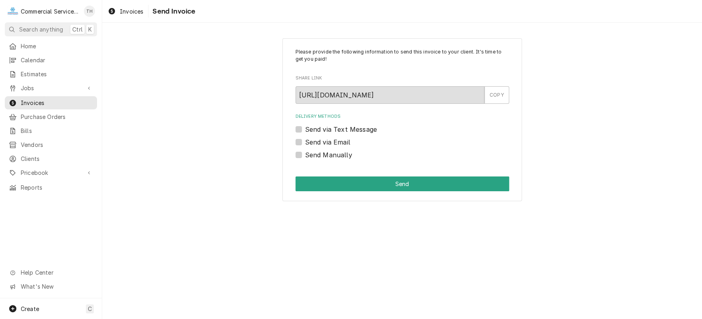
click at [305, 143] on label "Send via Email" at bounding box center [327, 142] width 45 height 10
click at [305, 143] on input "Send via Email" at bounding box center [412, 146] width 214 height 18
checkbox input "true"
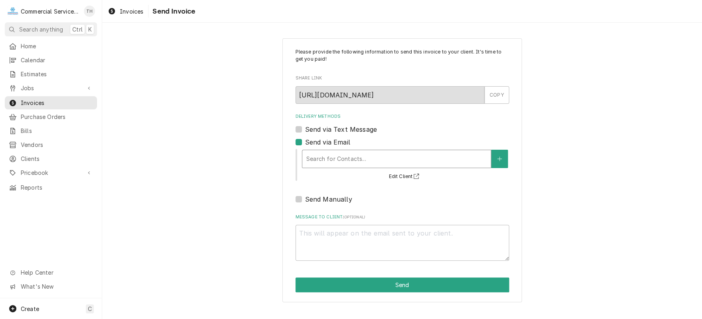
click at [319, 156] on div "Delivery Methods" at bounding box center [396, 159] width 180 height 14
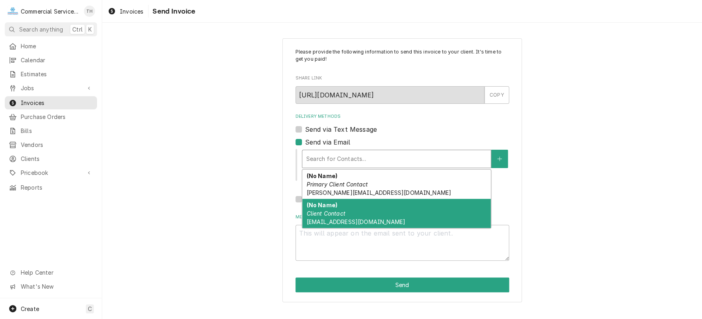
click at [342, 216] on em "Client Contact" at bounding box center [325, 213] width 39 height 7
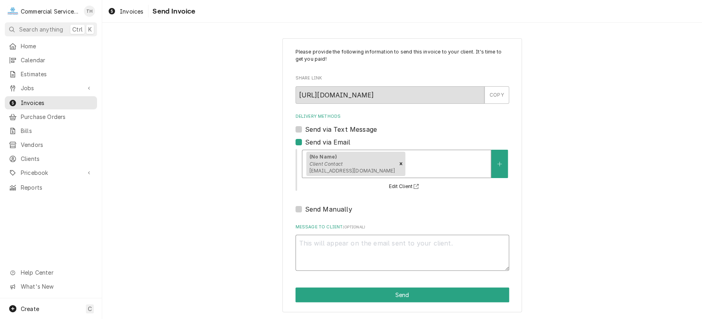
click at [335, 241] on textarea "Message to Client ( optional )" at bounding box center [402, 253] width 214 height 36
type textarea "x"
type textarea "P"
type textarea "x"
type textarea "Pl"
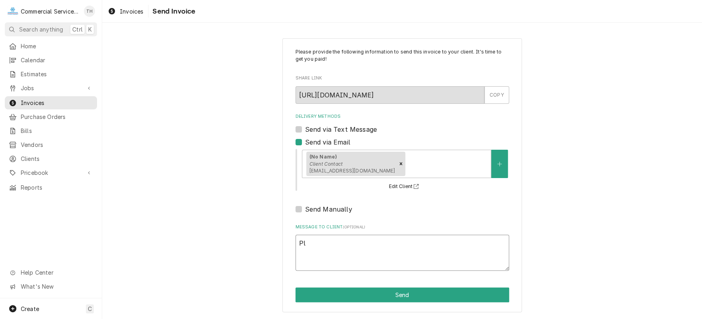
type textarea "x"
type textarea "Ple"
type textarea "x"
type textarea "Plea"
type textarea "x"
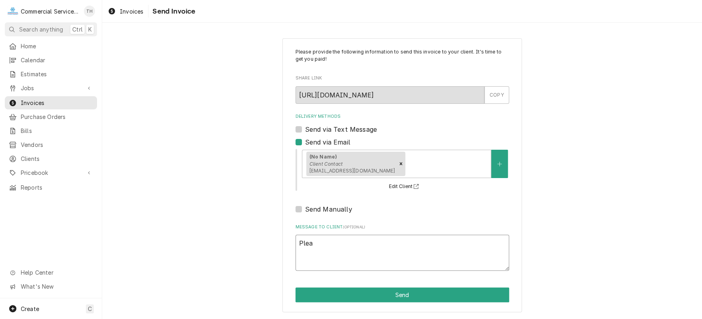
type textarea "Pleas"
type textarea "x"
type textarea "Please"
type textarea "x"
type textarea "Please"
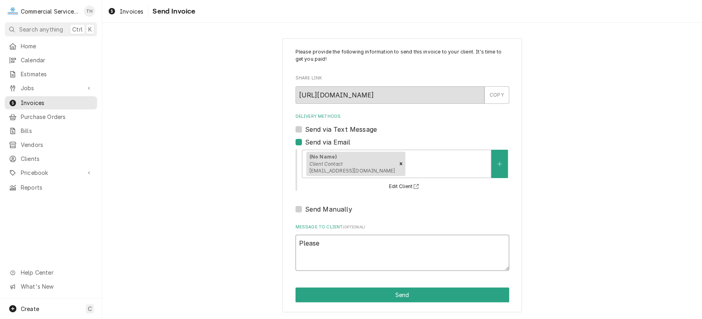
type textarea "x"
type textarea "Please s"
type textarea "x"
type textarea "Please se"
type textarea "x"
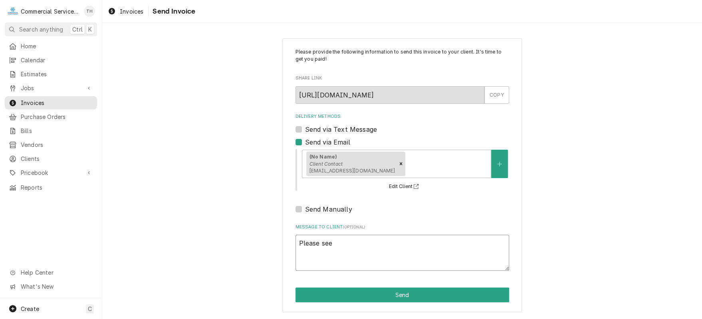
type textarea "Please see"
type textarea "x"
type textarea "Please see t"
type textarea "x"
type textarea "Please see th"
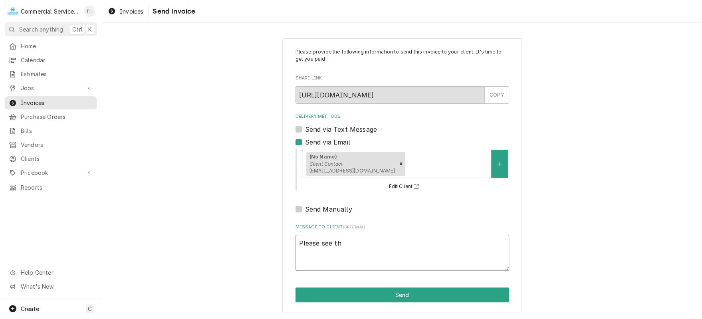
type textarea "x"
type textarea "Please see the"
type textarea "x"
type textarea "Please see the"
type textarea "x"
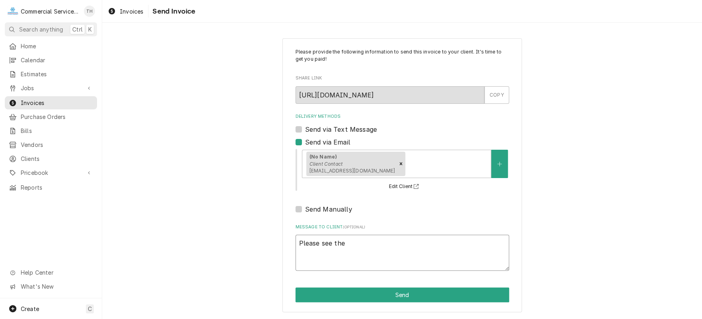
type textarea "Please see the a"
type textarea "x"
type textarea "Please see the at"
type textarea "x"
type textarea "Please see the att"
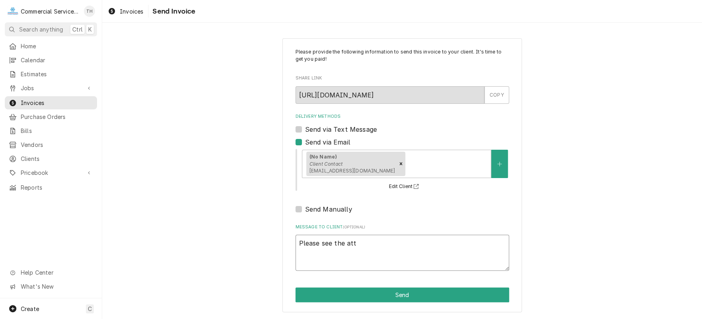
type textarea "x"
type textarea "Please see the atta"
type textarea "x"
type textarea "Please see the attac"
type textarea "x"
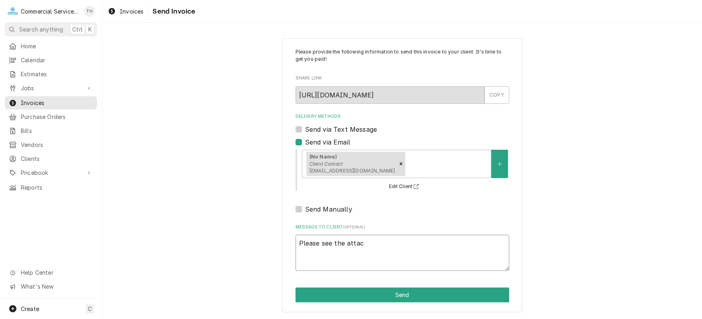
type textarea "Please see the attach"
type textarea "x"
type textarea "Please see the attache"
type textarea "x"
type textarea "Please see the attached"
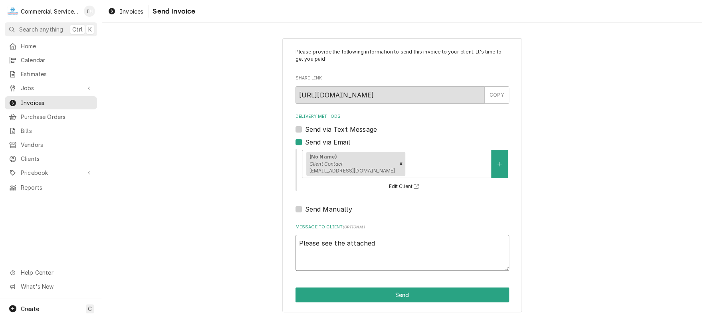
type textarea "x"
type textarea "Please see the attached"
type textarea "x"
type textarea "Please see the attached i"
type textarea "x"
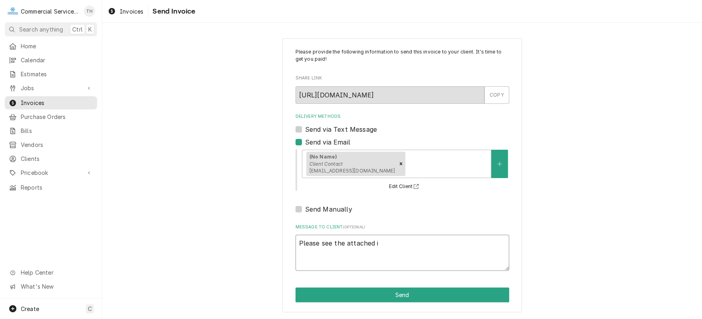
type textarea "Please see the attached in"
type textarea "x"
type textarea "Please see the attached inv"
type textarea "x"
type textarea "Please see the attached invo"
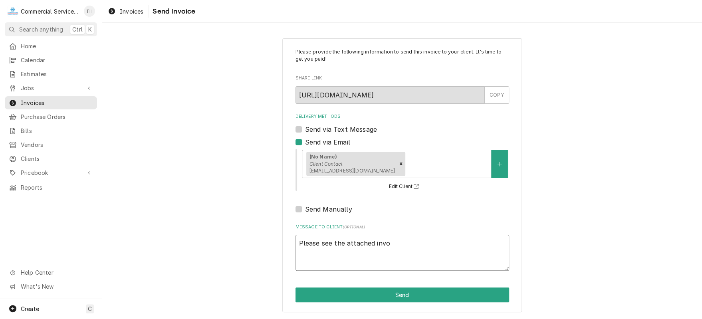
type textarea "x"
type textarea "Please see the attached invoi"
type textarea "x"
type textarea "Please see the attached invoic"
type textarea "x"
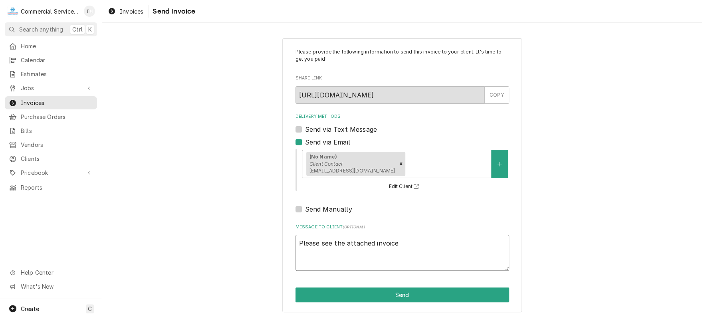
type textarea "Please see the attached invoice"
type textarea "x"
type textarea "Please see the attached invoice f"
type textarea "x"
type textarea "Please see the attached invoice fo"
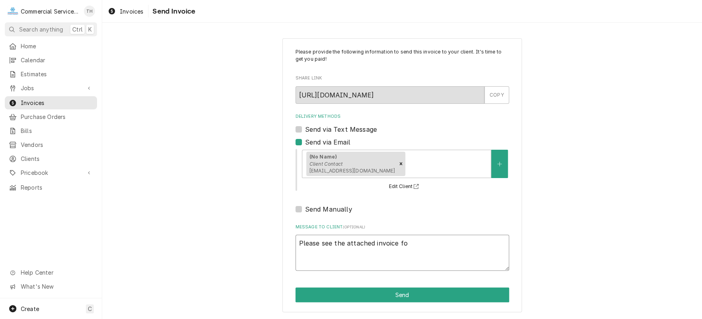
type textarea "x"
type textarea "Please see the attached invoice for"
type textarea "x"
type textarea "Please see the attached invoice for"
type textarea "x"
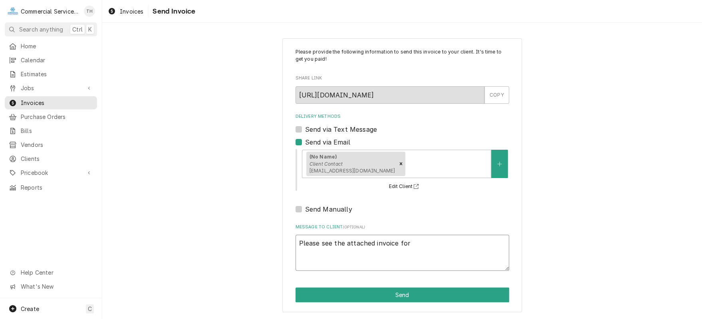
type textarea "Please see the attached invoice for p"
type textarea "x"
type textarea "Please see the attached invoice for pa"
type textarea "x"
type textarea "Please see the attached invoice for pay"
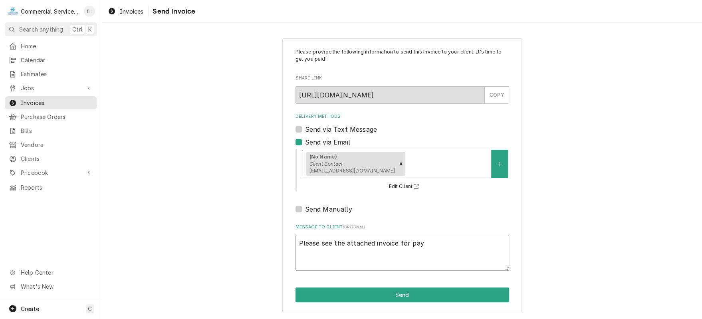
type textarea "x"
type textarea "Please see the attached invoice for paym"
type textarea "x"
type textarea "Please see the attached invoice for payme"
type textarea "x"
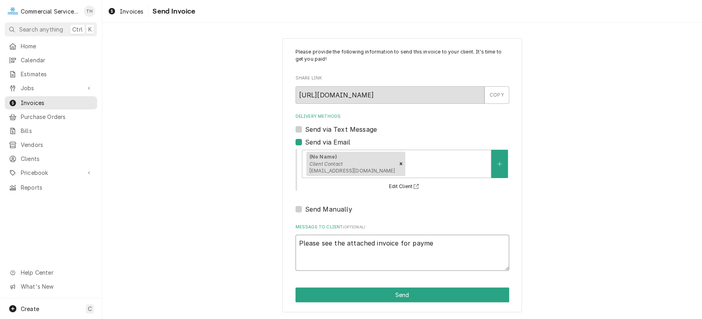
type textarea "Please see the attached invoice for paymen"
type textarea "x"
type textarea "Please see the attached invoice for payment"
type textarea "x"
type textarea "Please see the attached invoice for payment"
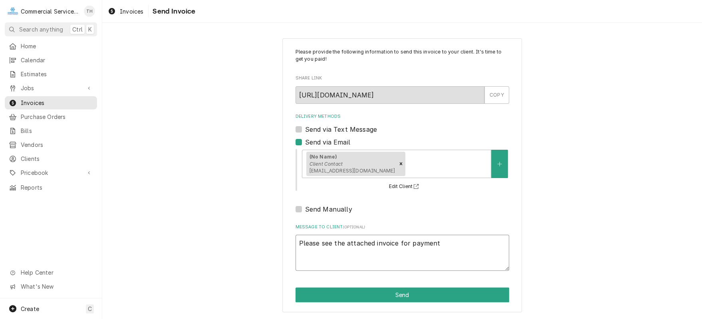
type textarea "x"
type textarea "Please see the attached invoice for payment p"
type textarea "x"
type textarea "Please see the attached invoice for payment pr"
type textarea "x"
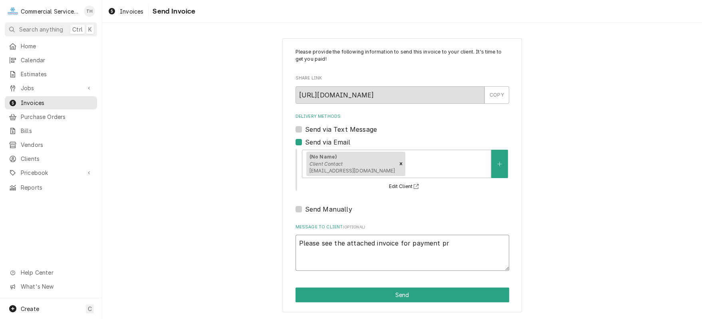
type textarea "Please see the attached invoice for payment pro"
type textarea "x"
type textarea "Please see the attached invoice for payment proc"
type textarea "x"
type textarea "Please see the attached invoice for payment proce"
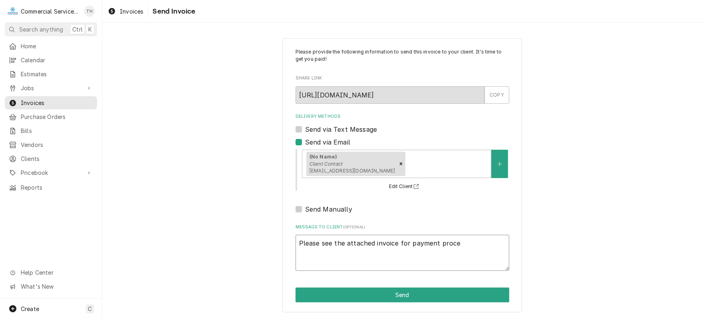
type textarea "x"
type textarea "Please see the attached invoice for payment proces"
type textarea "x"
type textarea "Please see the attached invoice for payment process"
type textarea "x"
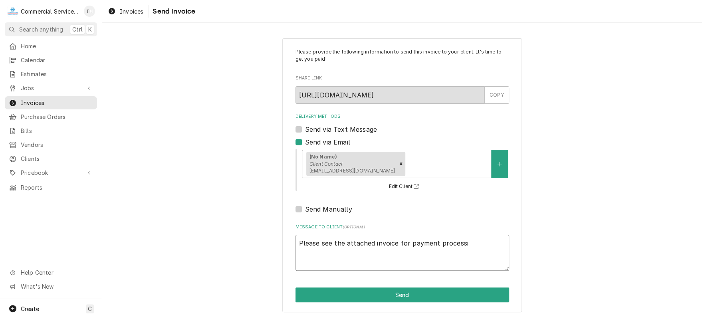
type textarea "Please see the attached invoice for payment processin"
type textarea "x"
type textarea "Please see the attached invoice for payment processing"
type textarea "x"
type textarea "Please see the attached invoice for payment processing"
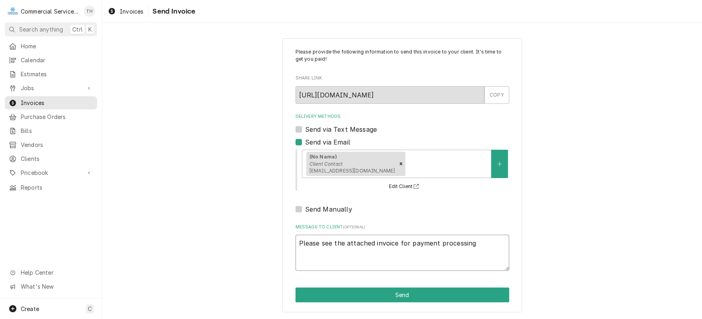
type textarea "x"
type textarea "Please see the attached invoice for payment processing T"
type textarea "x"
type textarea "Please see the attached invoice for payment processing Th"
type textarea "x"
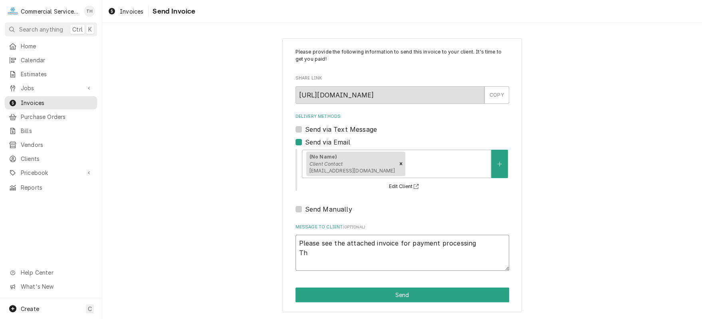
type textarea "Please see the attached invoice for payment processing Tha"
type textarea "x"
type textarea "Please see the attached invoice for payment processing Than"
type textarea "x"
type textarea "Please see the attached invoice for payment processing Thank"
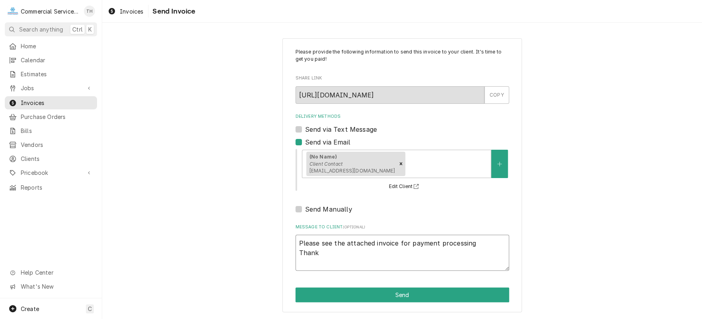
type textarea "x"
type textarea "Please see the attached invoice for payment processing Thank"
type textarea "x"
type textarea "Please see the attached invoice for payment processing Thank y"
type textarea "x"
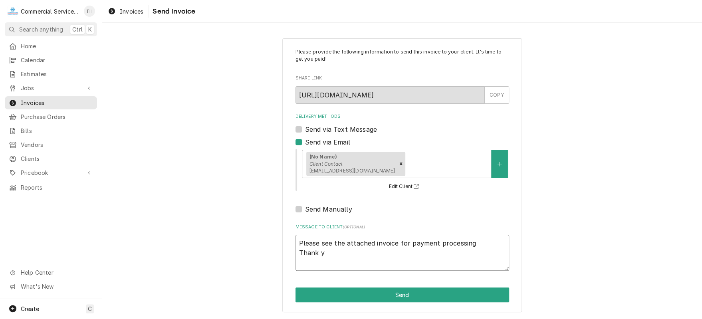
type textarea "Please see the attached invoice for payment processing Thank yo"
type textarea "x"
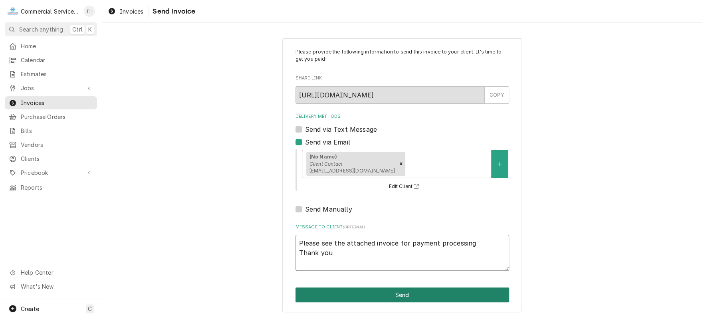
type textarea "Please see the attached invoice for payment processing Thank you"
click at [393, 290] on button "Send" at bounding box center [402, 294] width 214 height 15
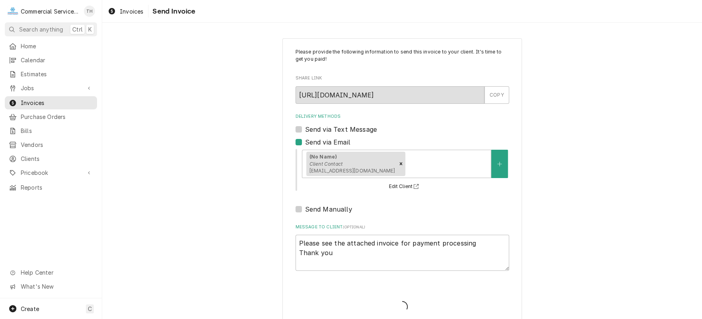
type textarea "x"
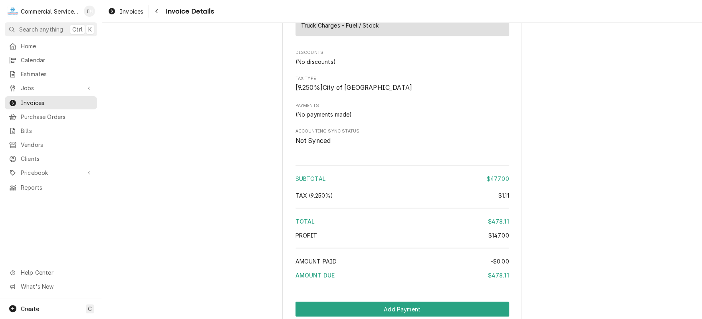
scroll to position [918, 0]
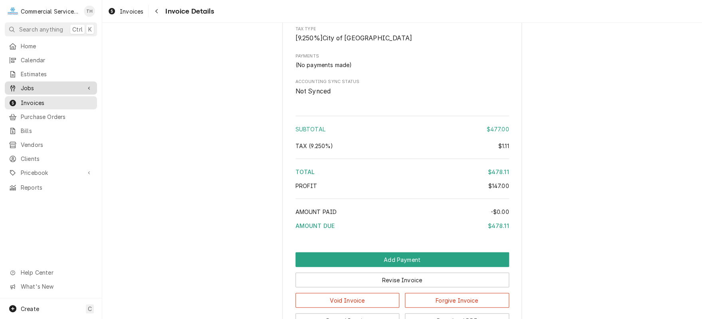
click at [64, 84] on span "Jobs" at bounding box center [51, 88] width 60 height 8
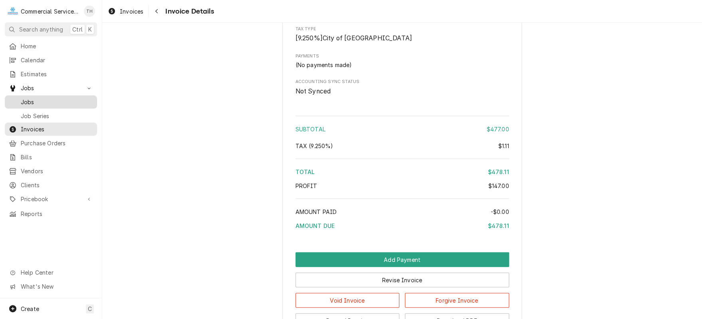
click at [61, 101] on span "Jobs" at bounding box center [57, 102] width 72 height 8
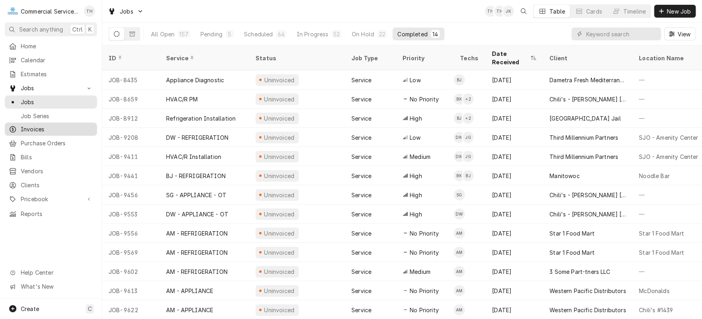
click at [47, 125] on span "Invoices" at bounding box center [57, 129] width 72 height 8
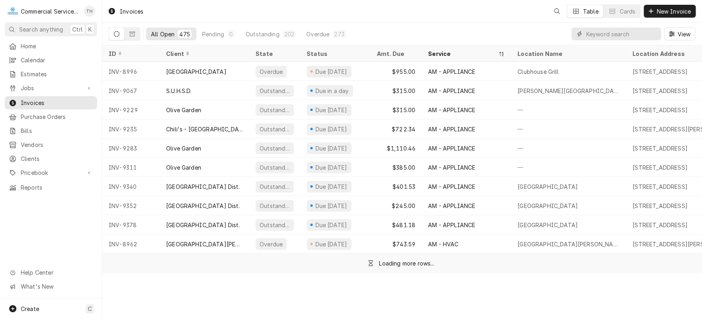
click at [615, 33] on input "Dynamic Content Wrapper" at bounding box center [620, 34] width 71 height 13
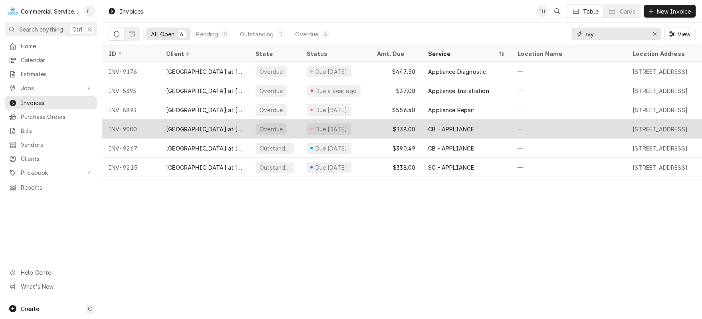
type input "ivy"
click at [460, 126] on div "CB - APPLIANCE" at bounding box center [451, 129] width 46 height 8
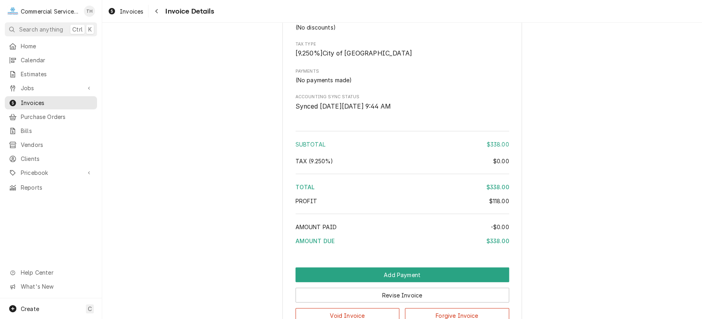
scroll to position [980, 0]
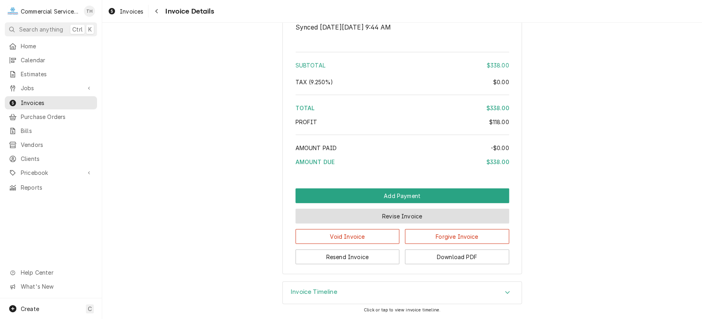
click at [387, 216] on button "Revise Invoice" at bounding box center [402, 216] width 214 height 15
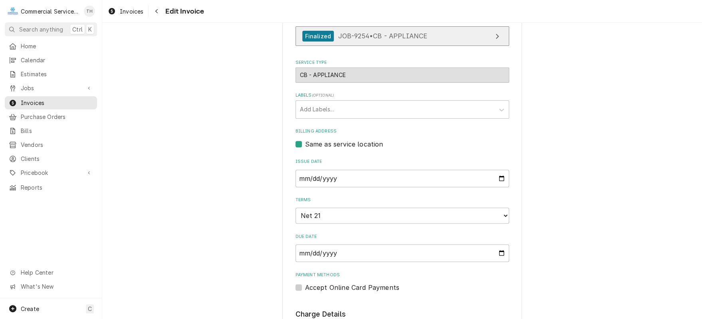
scroll to position [239, 0]
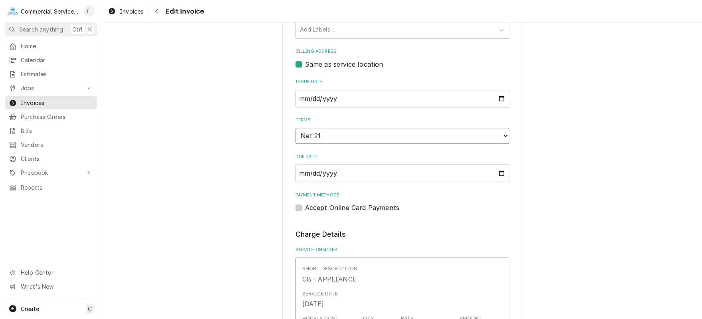
click at [400, 134] on select "Choose payment terms... Same Day Net 7 Net 14 Net 15 Net 21 Net 30 Net 45 Net 6…" at bounding box center [402, 136] width 214 height 16
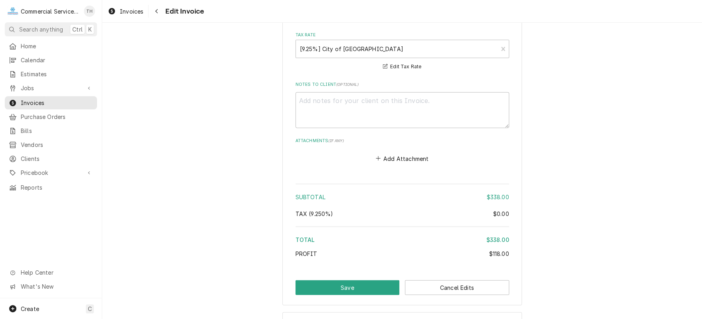
scroll to position [1057, 0]
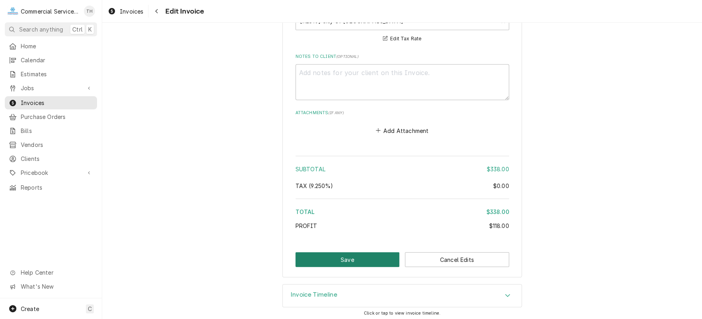
click at [385, 256] on button "Save" at bounding box center [347, 259] width 104 height 15
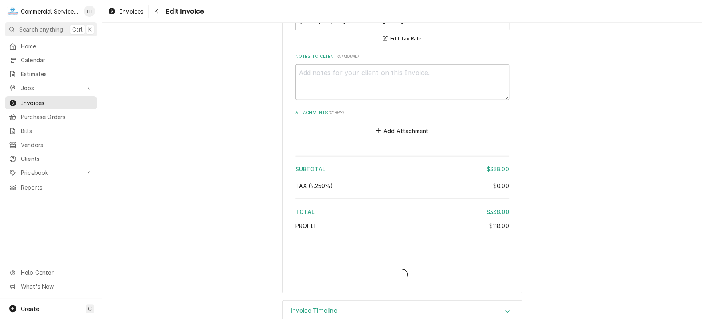
type textarea "x"
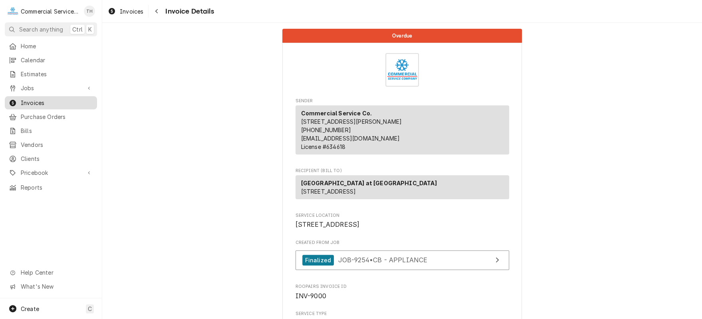
click at [85, 99] on span "Invoices" at bounding box center [57, 103] width 72 height 8
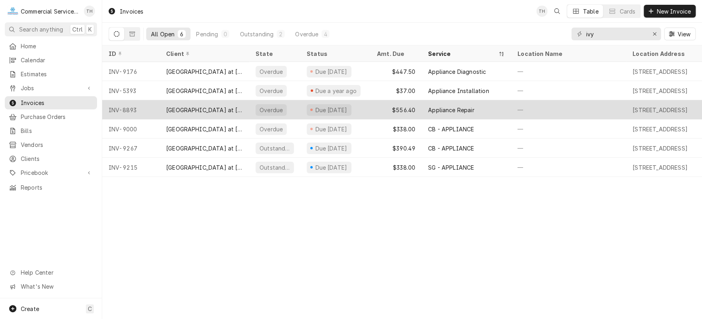
click at [243, 103] on div "[GEOGRAPHIC_DATA] at [GEOGRAPHIC_DATA]" at bounding box center [204, 109] width 89 height 19
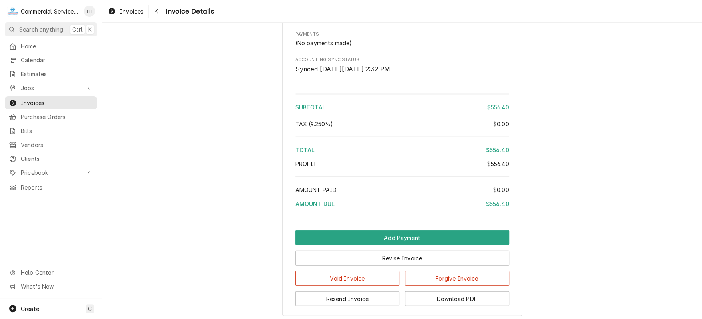
scroll to position [1005, 0]
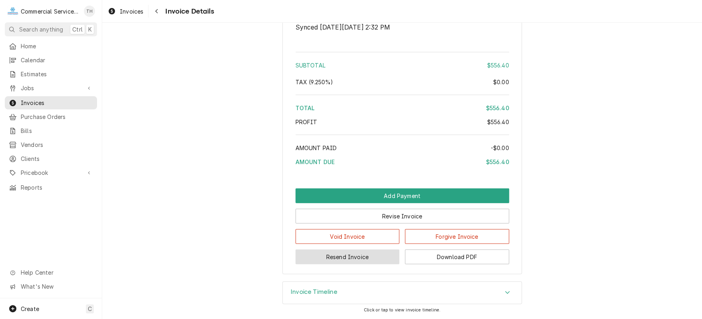
click at [372, 249] on button "Resend Invoice" at bounding box center [347, 256] width 104 height 15
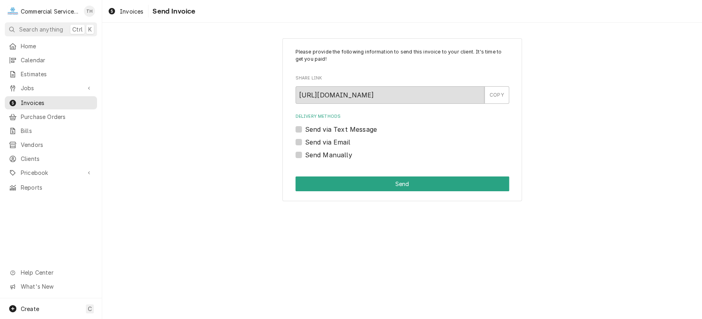
click at [305, 140] on label "Send via Email" at bounding box center [327, 142] width 45 height 10
click at [305, 140] on input "Send via Email" at bounding box center [412, 146] width 214 height 18
checkbox input "true"
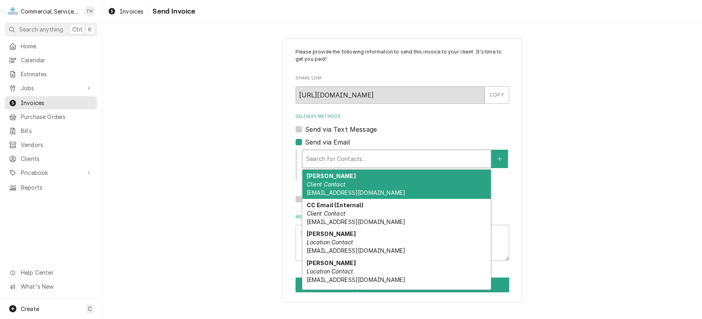
click at [358, 159] on div "Delivery Methods" at bounding box center [396, 159] width 180 height 14
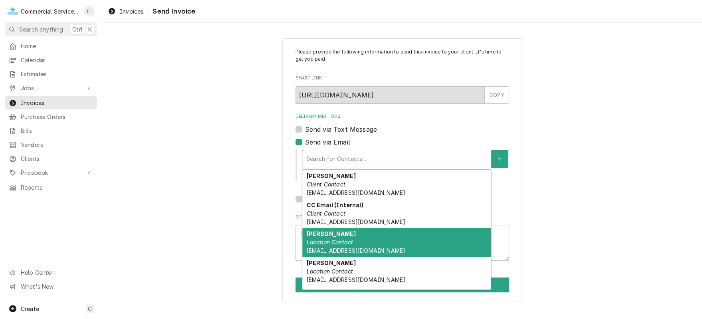
click at [342, 242] on em "Location Contact" at bounding box center [329, 242] width 47 height 7
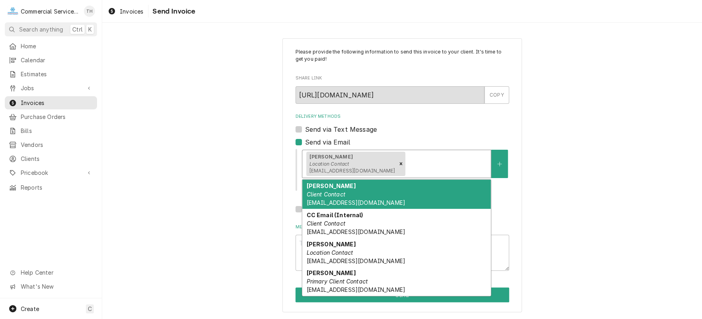
click at [407, 166] on div "Delivery Methods" at bounding box center [447, 163] width 80 height 14
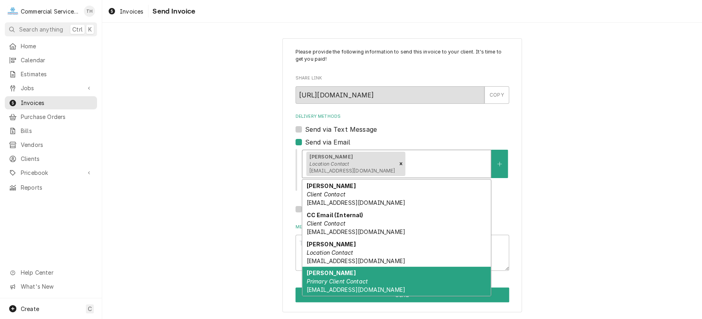
click at [353, 273] on div "Kellie Shearer Primary Client Contact kshearer@ivyliving.com" at bounding box center [396, 281] width 188 height 29
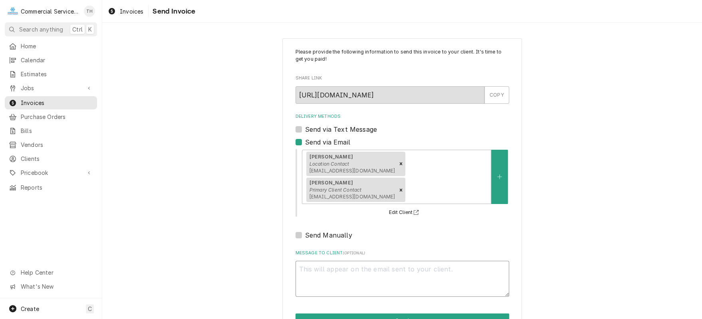
click at [333, 261] on textarea "Message to Client ( optional )" at bounding box center [402, 279] width 214 height 36
type textarea "x"
type textarea "P"
type textarea "x"
type textarea "Pl"
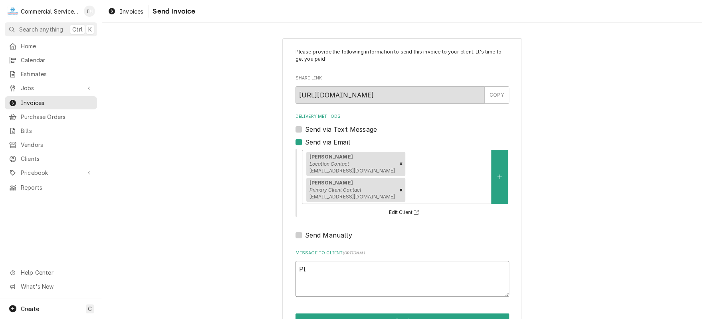
type textarea "x"
type textarea "Ple"
type textarea "x"
type textarea "Plea"
type textarea "x"
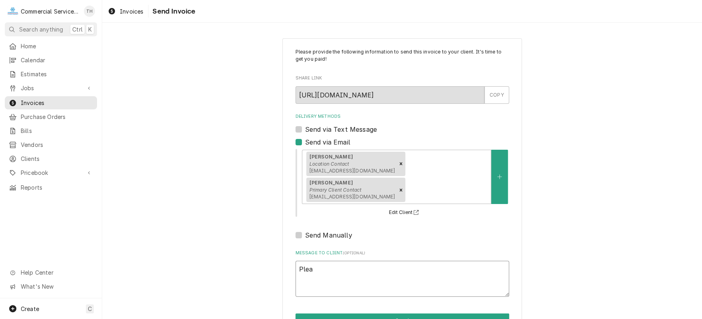
type textarea "Pleas"
type textarea "x"
type textarea "Please"
type textarea "x"
type textarea "Please"
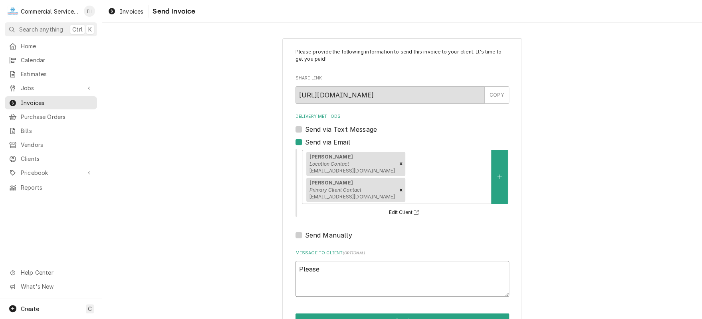
type textarea "x"
type textarea "Please s"
type textarea "x"
type textarea "Please se"
type textarea "x"
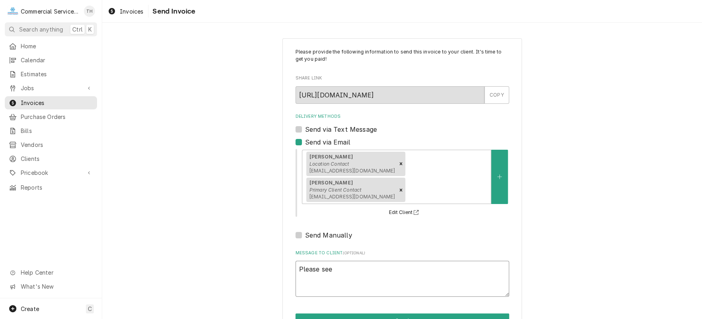
type textarea "Please see"
type textarea "x"
type textarea "Please see t"
type textarea "x"
type textarea "Please see th"
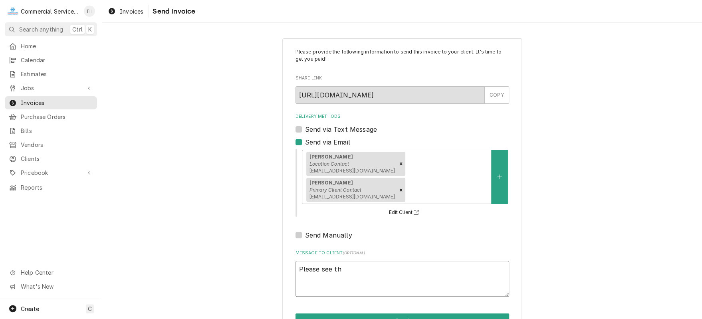
type textarea "x"
type textarea "Please see the"
type textarea "x"
type textarea "Please see the"
type textarea "x"
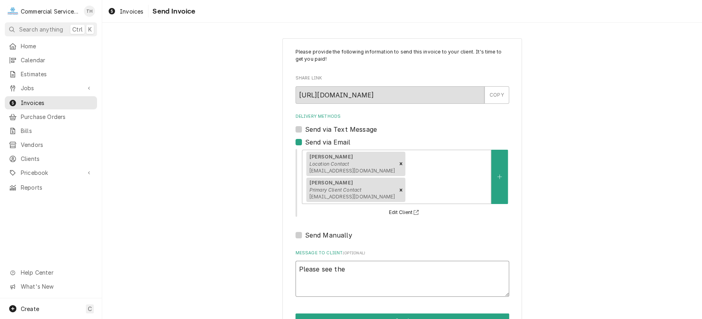
type textarea "Please see the a"
type textarea "x"
type textarea "Please see the at"
type textarea "x"
type textarea "Please see the att"
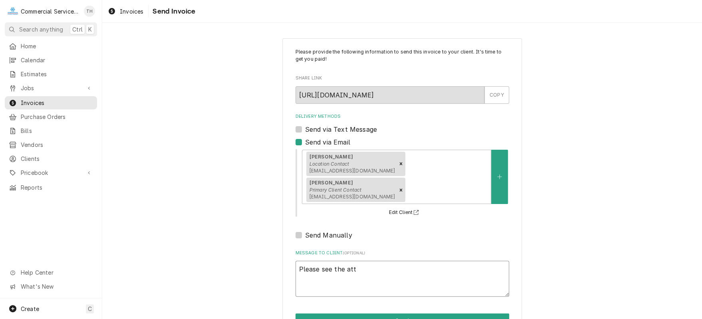
type textarea "x"
type textarea "Please see the atta"
type textarea "x"
type textarea "Please see the attac"
type textarea "x"
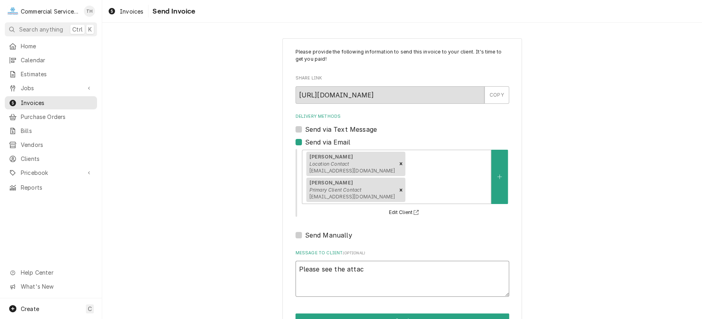
type textarea "Please see the attach"
type textarea "x"
type textarea "Please see the attache"
type textarea "x"
type textarea "Please see the attached"
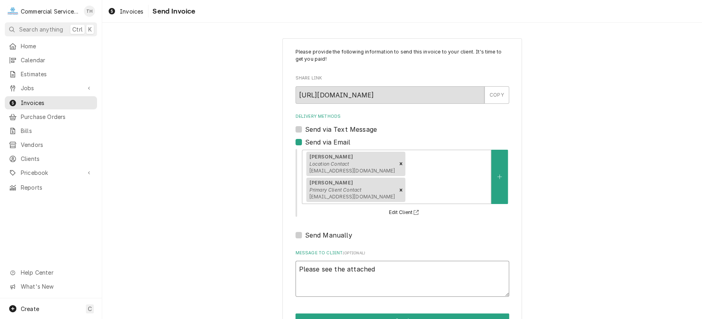
type textarea "x"
type textarea "Please see the attached"
type textarea "x"
type textarea "Please see the attached p"
type textarea "x"
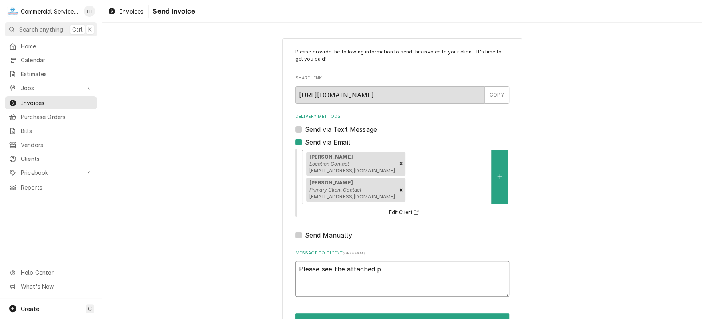
type textarea "Please see the attached pa"
type textarea "x"
type textarea "Please see the attached pas"
type textarea "x"
type textarea "Please see the attached past"
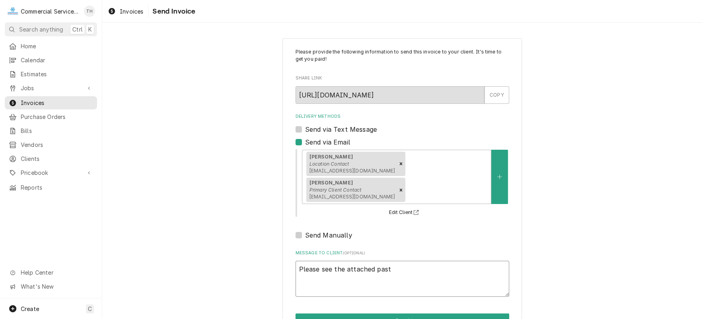
type textarea "x"
type textarea "Please see the attached past"
type textarea "x"
type textarea "Please see the attached past d"
type textarea "x"
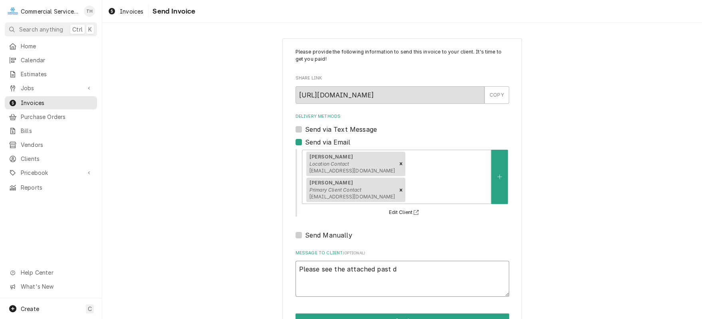
type textarea "Please see the attached past du"
type textarea "x"
type textarea "Please see the attached past due"
type textarea "x"
type textarea "Please see the attached past due"
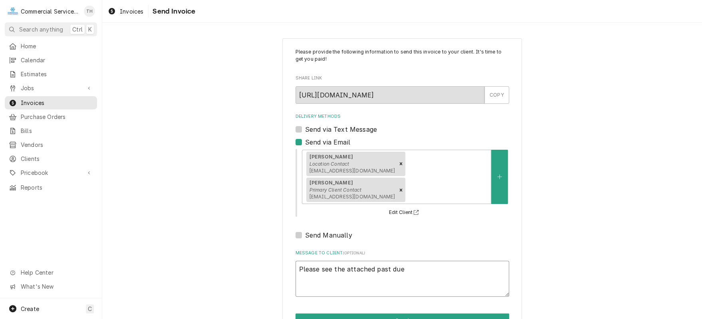
type textarea "x"
type textarea "Please see the attached past due i"
type textarea "x"
type textarea "Please see the attached past due in"
type textarea "x"
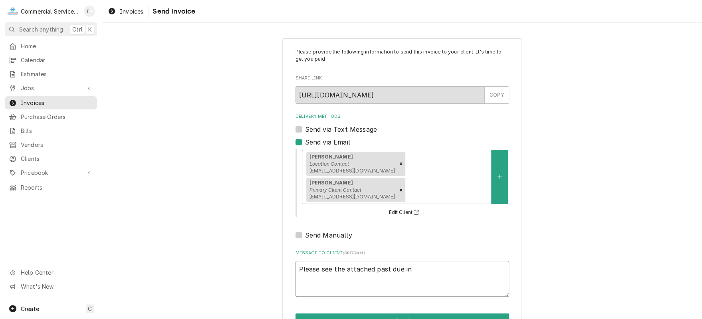
type textarea "Please see the attached past due inv"
type textarea "x"
type textarea "Please see the attached past due invo"
type textarea "x"
type textarea "Please see the attached past due invoi"
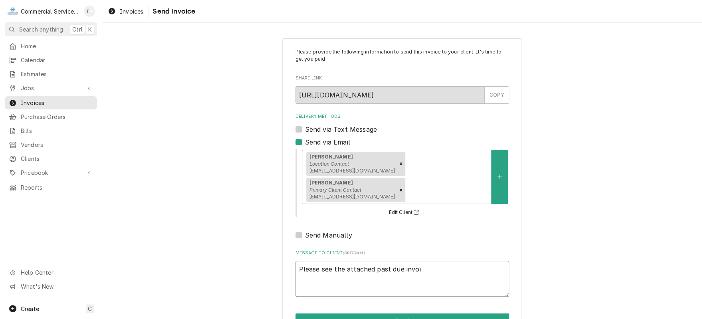
type textarea "x"
type textarea "Please see the attached past due invoic"
type textarea "x"
type textarea "Please see the attached past due invoice"
type textarea "x"
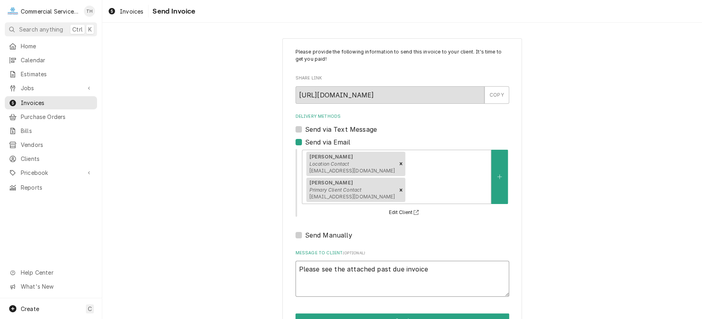
type textarea "Please see the attached past due invoice"
type textarea "x"
type textarea "Please see the attached past due invoice f"
type textarea "x"
type textarea "Please see the attached past due invoice fo"
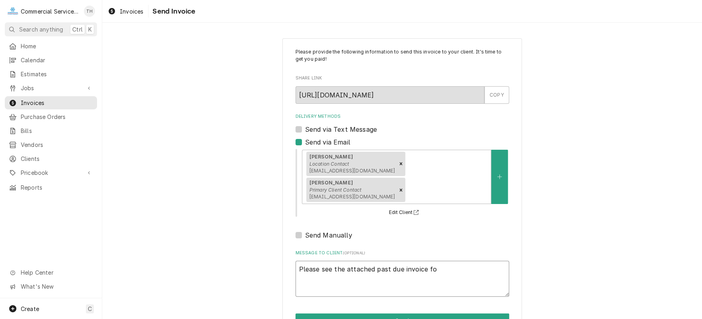
type textarea "x"
type textarea "Please see the attached past due invoice for"
type textarea "x"
type textarea "Please see the attached past due invoice for"
type textarea "x"
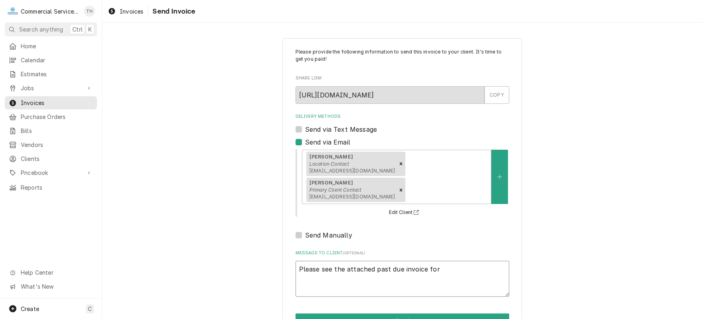
type textarea "Please see the attached past due invoice for p"
type textarea "x"
type textarea "Please see the attached past due invoice for pay"
type textarea "x"
type textarea "Please see the attached past due invoice for paym"
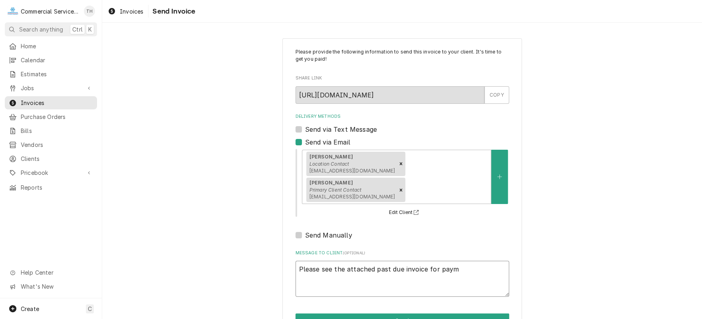
type textarea "x"
type textarea "Please see the attached past due invoice for payme"
type textarea "x"
type textarea "Please see the attached past due invoice for paymen"
type textarea "x"
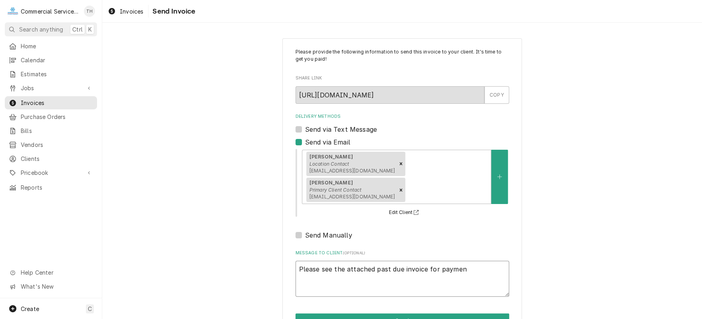
type textarea "Please see the attached past due invoice for payment"
type textarea "x"
type textarea "Please see the attached past due invoice for payment"
type textarea "x"
type textarea "Please see the attached past due invoice for payment p"
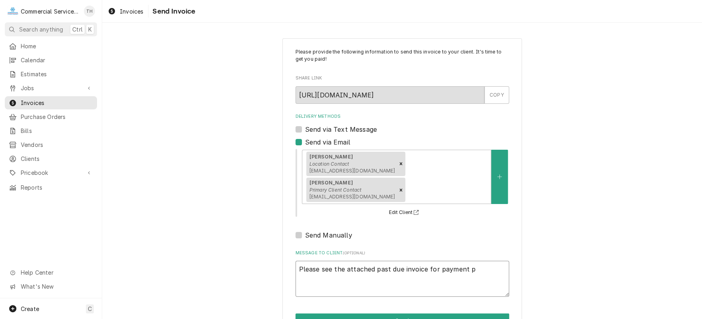
type textarea "x"
type textarea "Please see the attached past due invoice for payment pr"
type textarea "x"
type textarea "Please see the attached past due invoice for payment pro"
type textarea "x"
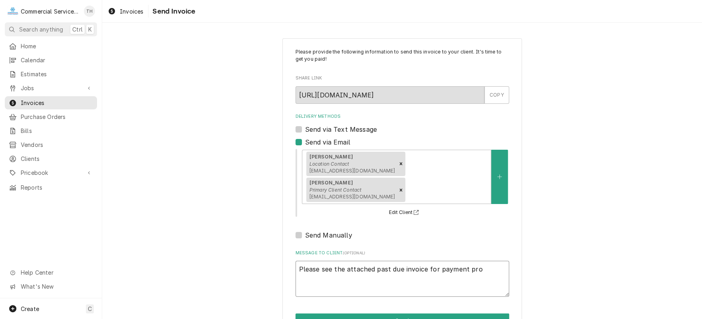
type textarea "Please see the attached past due invoice for payment proc"
type textarea "x"
type textarea "Please see the attached past due invoice for payment proce"
type textarea "x"
type textarea "Please see the attached past due invoice for payment proces"
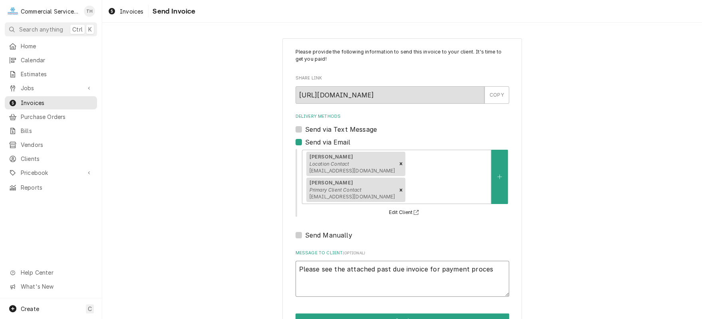
type textarea "x"
type textarea "Please see the attached past due invoice for payment process"
type textarea "x"
type textarea "Please see the attached past due invoice for payment processi"
type textarea "x"
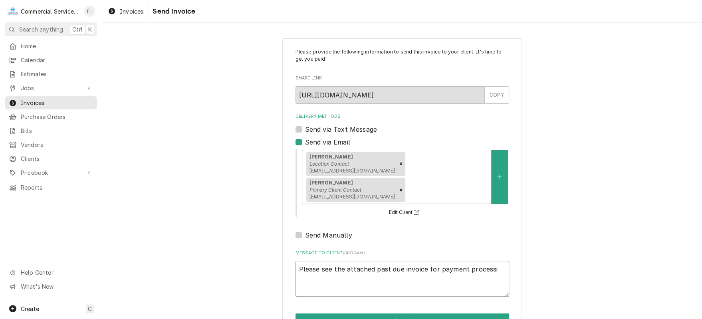
type textarea "Please see the attached past due invoice for payment processin"
type textarea "x"
type textarea "Please see the attached past due invoice for payment processing"
type textarea "x"
type textarea "Please see the attached past due invoice for payment processing"
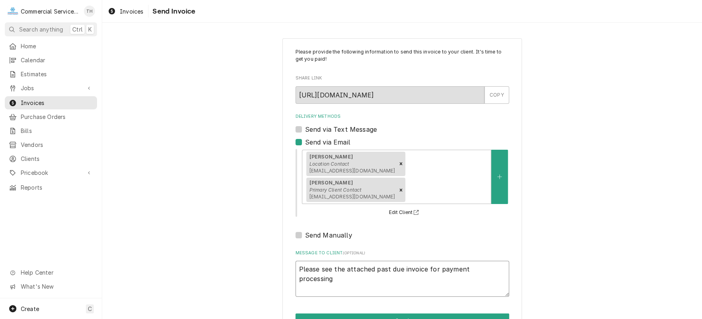
type textarea "x"
type textarea "Please see the attached past due invoice for payment processing T"
type textarea "x"
type textarea "Please see the attached past due invoice for payment processing Th"
type textarea "x"
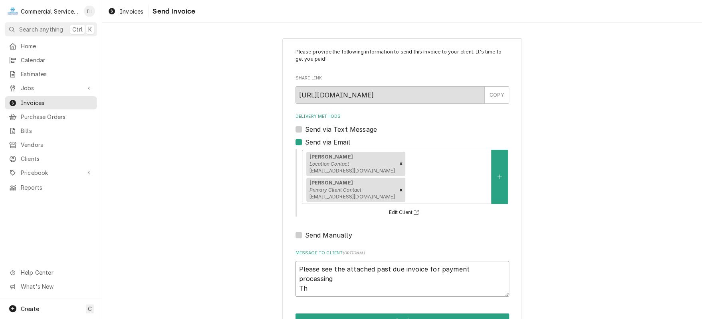
type textarea "Please see the attached past due invoice for payment processing Tha"
type textarea "x"
type textarea "Please see the attached past due invoice for payment processing Than"
type textarea "x"
type textarea "Please see the attached past due invoice for payment processing Thank"
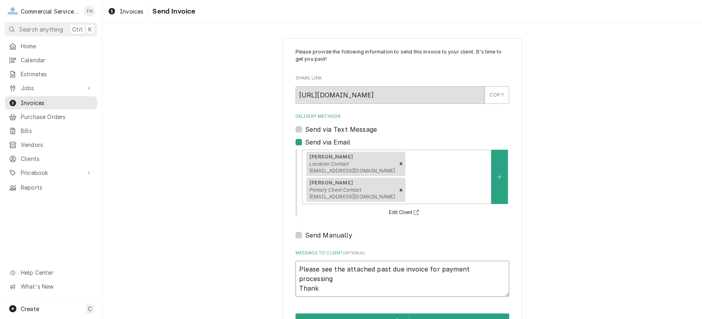
type textarea "x"
type textarea "Please see the attached past due invoice for payment processing Thank"
type textarea "x"
type textarea "Please see the attached past due invoice for payment processing Thank y"
type textarea "x"
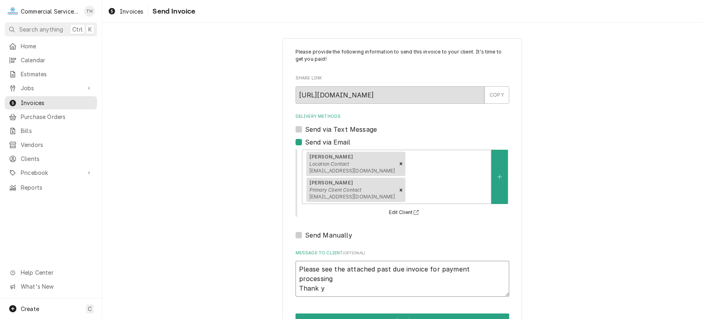
type textarea "Please see the attached past due invoice for payment processing Thank yo"
type textarea "x"
type textarea "Please see the attached past due invoice for payment processing Thank you"
click at [368, 313] on button "Send" at bounding box center [402, 320] width 214 height 15
type textarea "x"
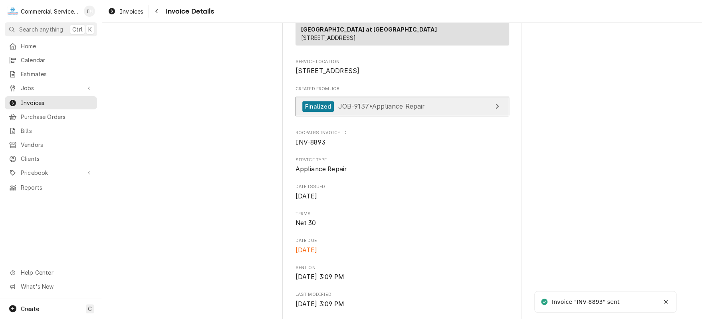
scroll to position [160, 0]
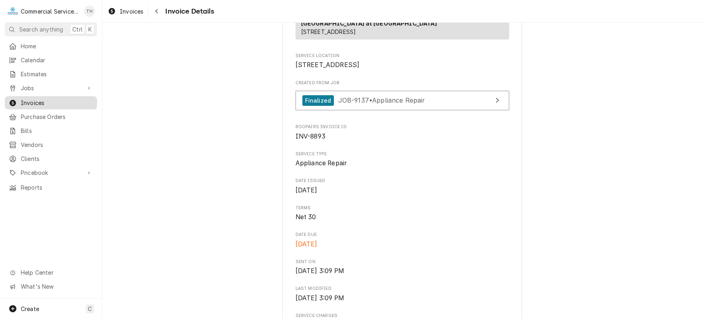
click at [44, 99] on span "Invoices" at bounding box center [57, 103] width 72 height 8
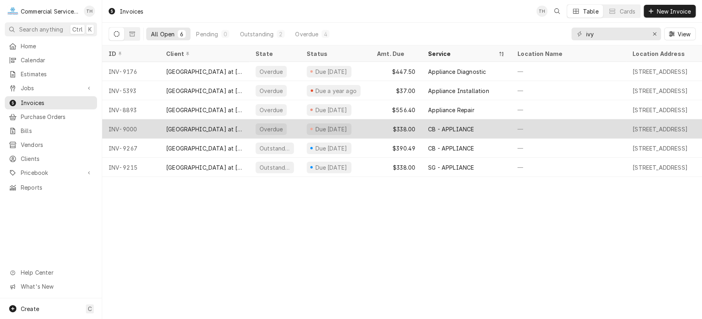
click at [197, 129] on div "[GEOGRAPHIC_DATA] at [GEOGRAPHIC_DATA]" at bounding box center [204, 129] width 77 height 8
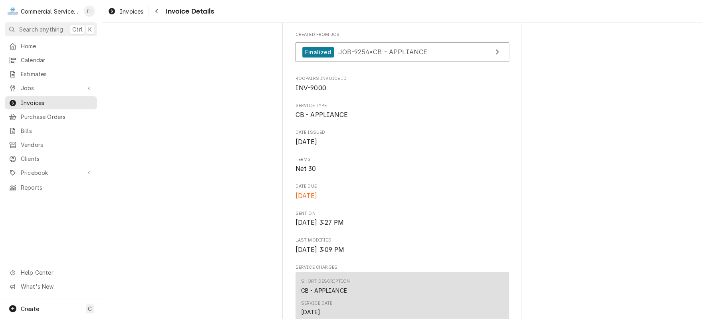
scroll to position [279, 0]
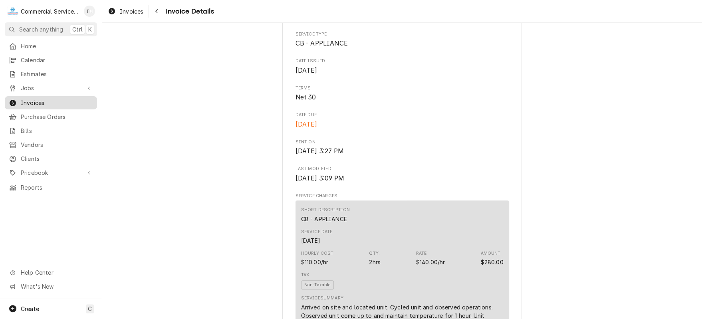
click at [45, 99] on span "Invoices" at bounding box center [57, 103] width 72 height 8
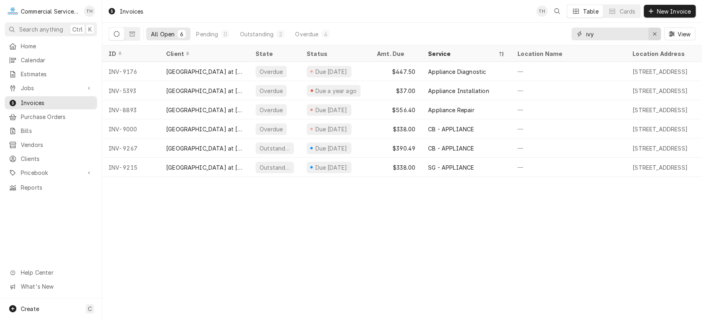
click at [654, 32] on icon "Erase input" at bounding box center [654, 34] width 4 height 6
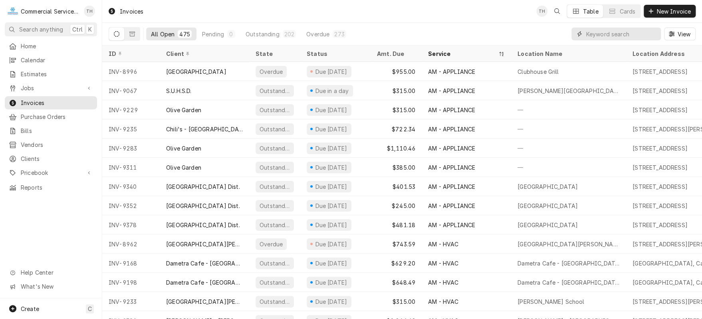
click at [600, 35] on input "Dynamic Content Wrapper" at bounding box center [620, 34] width 71 height 13
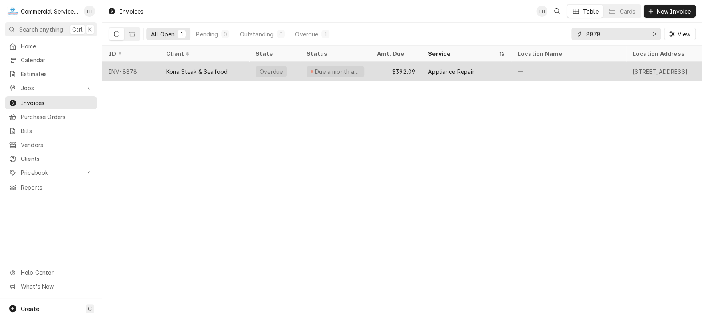
type input "8878"
click at [454, 65] on div "Appliance Repair" at bounding box center [465, 71] width 89 height 19
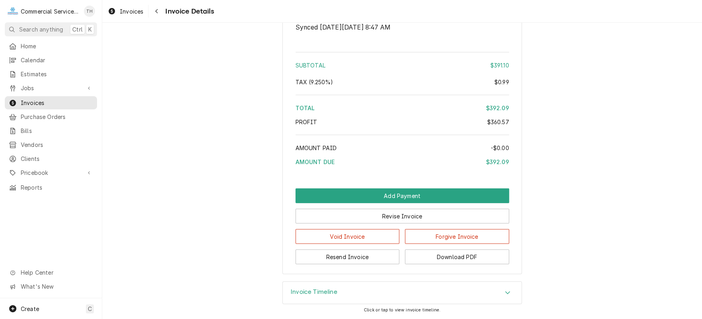
scroll to position [1131, 0]
click at [366, 255] on button "Resend Invoice" at bounding box center [347, 256] width 104 height 15
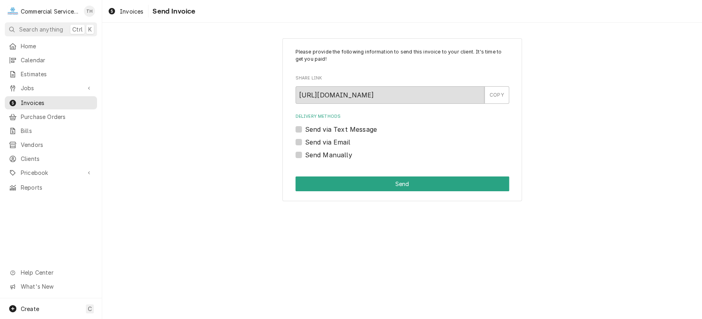
click at [305, 141] on label "Send via Email" at bounding box center [327, 142] width 45 height 10
click at [305, 141] on input "Send via Email" at bounding box center [412, 146] width 214 height 18
checkbox input "true"
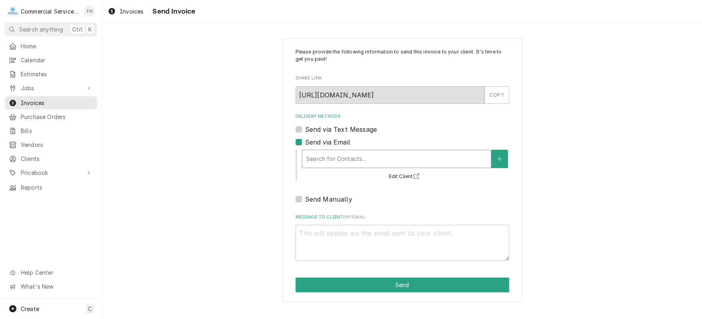
click at [321, 158] on div "Delivery Methods" at bounding box center [396, 159] width 180 height 14
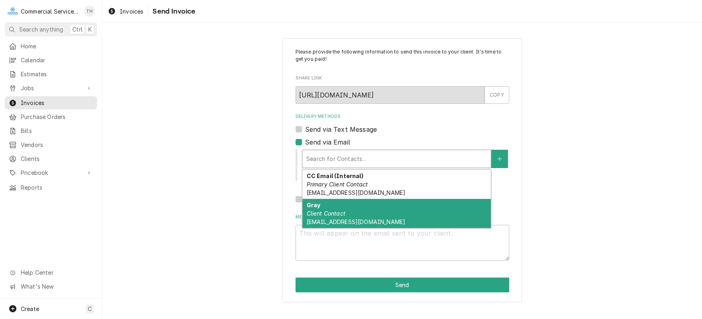
click at [329, 212] on em "Client Contact" at bounding box center [325, 213] width 39 height 7
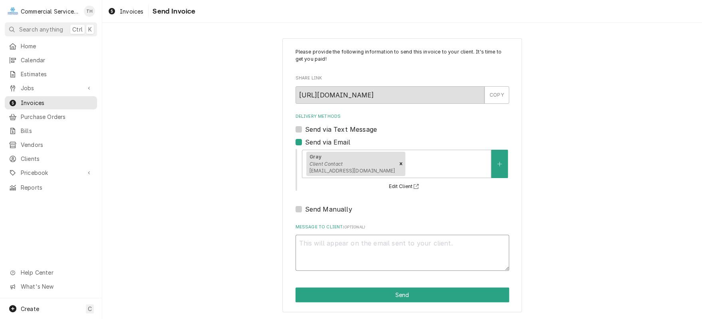
click at [331, 254] on textarea "Message to Client ( optional )" at bounding box center [402, 253] width 214 height 36
type textarea "x"
type textarea "P"
type textarea "x"
type textarea "Pl"
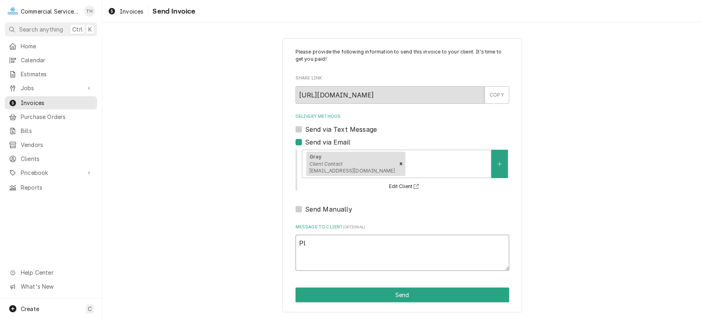
type textarea "x"
type textarea "Ple"
type textarea "x"
type textarea "Plea"
type textarea "x"
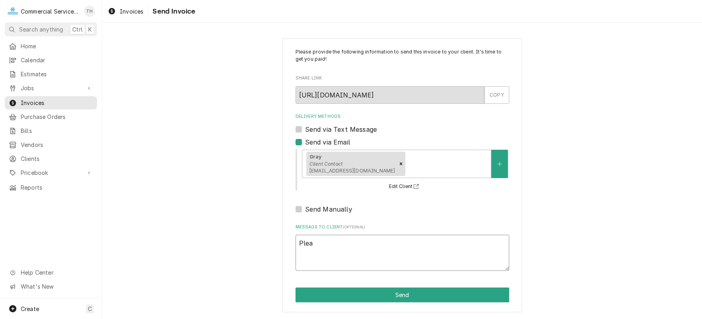
type textarea "Pleas"
type textarea "x"
type textarea "Please"
type textarea "x"
type textarea "Please"
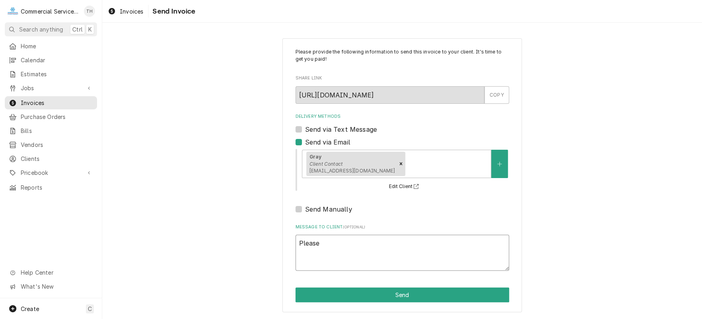
type textarea "x"
type textarea "Please s"
type textarea "x"
type textarea "Please se"
type textarea "x"
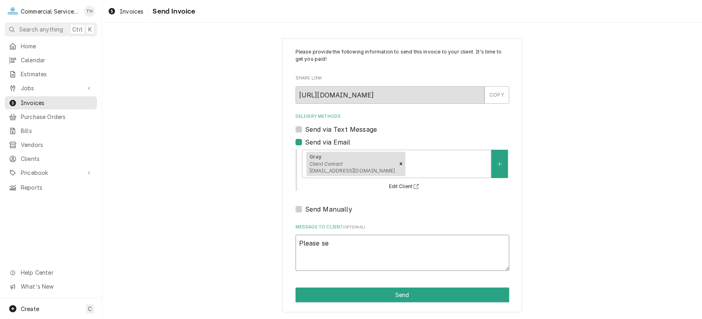
type textarea "Please see"
type textarea "x"
type textarea "Please see"
type textarea "x"
type textarea "Please see t"
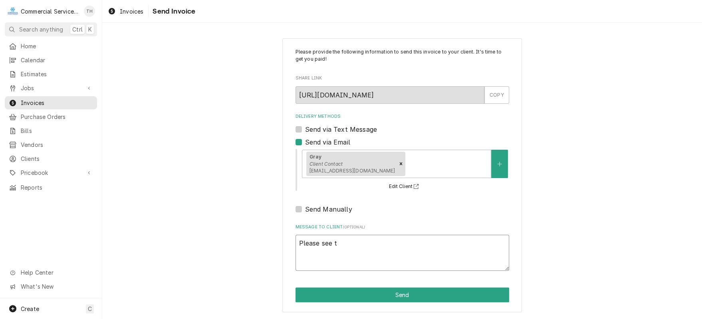
type textarea "x"
type textarea "Please see th"
type textarea "x"
type textarea "Please see the"
type textarea "x"
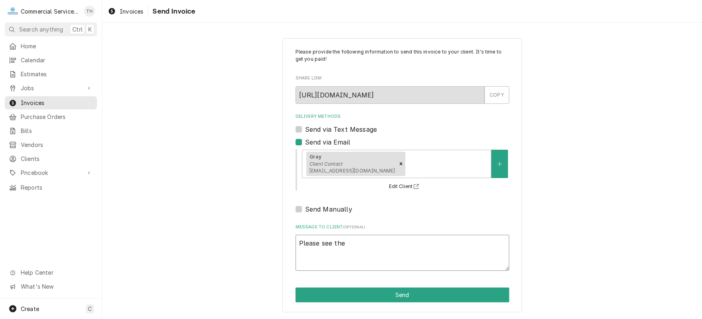
type textarea "Please see the"
type textarea "x"
type textarea "Please see the a"
type textarea "x"
type textarea "Please see the at"
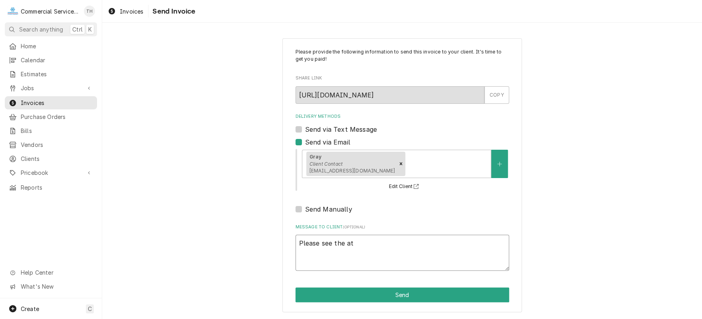
type textarea "x"
type textarea "Please see the att"
type textarea "x"
type textarea "Please see the atta"
type textarea "x"
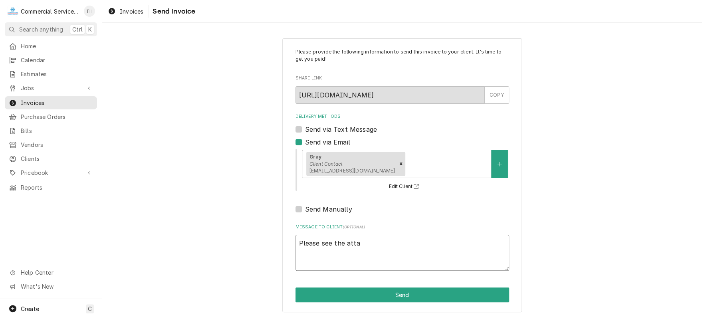
type textarea "Please see the attac"
type textarea "x"
type textarea "Please see the attach"
type textarea "x"
type textarea "Please see the attache"
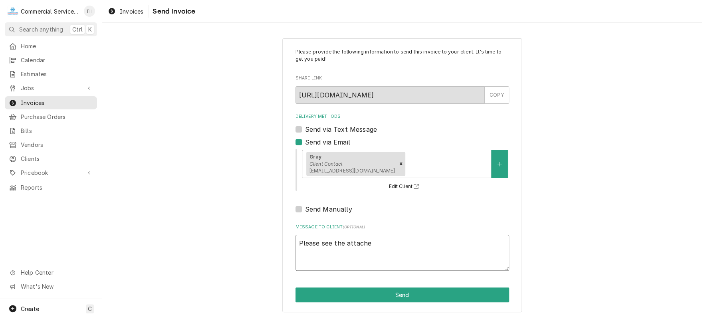
type textarea "x"
type textarea "Please see the attached"
type textarea "x"
type textarea "Please see the attached"
type textarea "x"
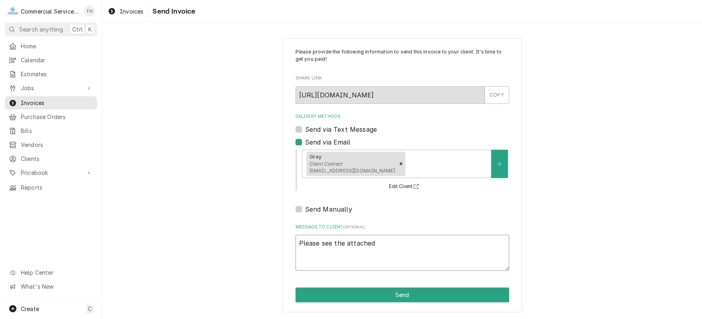
type textarea "Please see the attached p"
type textarea "x"
type textarea "Please see the attached pa"
type textarea "x"
type textarea "Please see the attached pas"
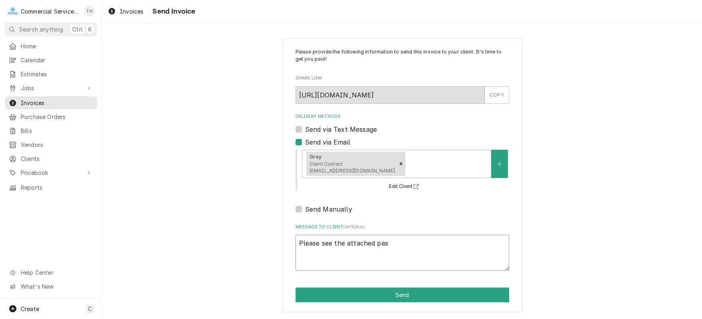
type textarea "x"
type textarea "Please see the attached past"
type textarea "x"
type textarea "Please see the attached past"
type textarea "x"
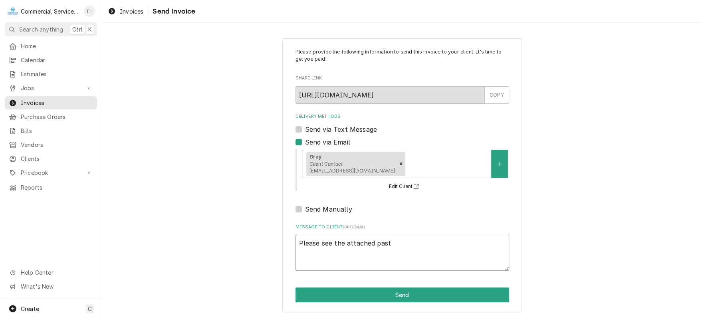
type textarea "Please see the attached past d"
type textarea "x"
type textarea "Please see the attached past du"
type textarea "x"
type textarea "Please see the attached past due"
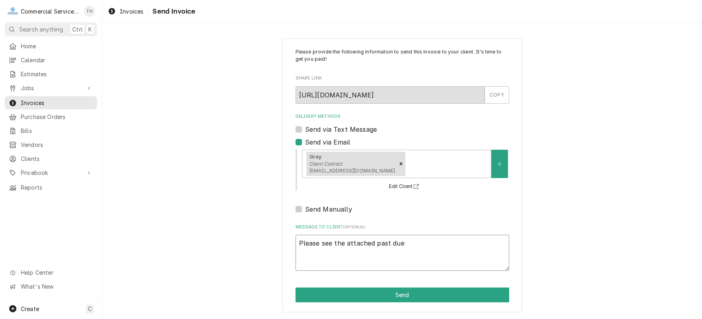
type textarea "x"
type textarea "Please see the attached past due"
type textarea "x"
type textarea "Please see the attached past due i"
type textarea "x"
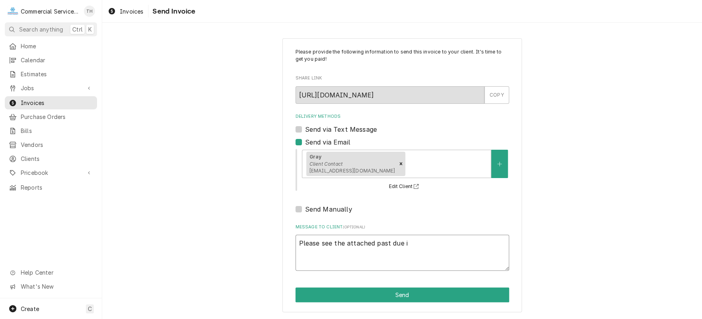
type textarea "Please see the attached past due in"
type textarea "x"
type textarea "Please see the attached past due inv"
type textarea "x"
type textarea "Please see the attached past due invo"
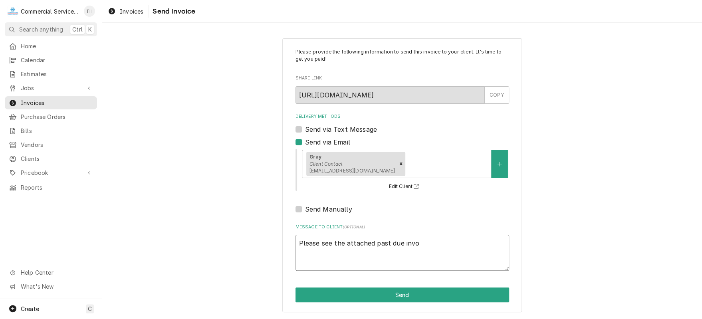
type textarea "x"
type textarea "Please see the attached past due invoi"
type textarea "x"
type textarea "Please see the attached past due invoic"
type textarea "x"
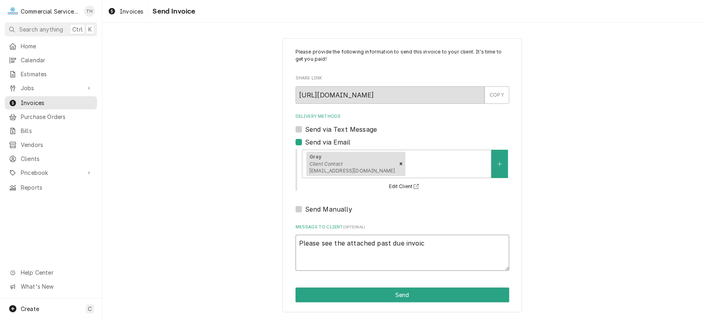
type textarea "Please see the attached past due invoice"
type textarea "x"
type textarea "Please see the attached past due invoice"
type textarea "x"
type textarea "Please see the attached past due invoice f"
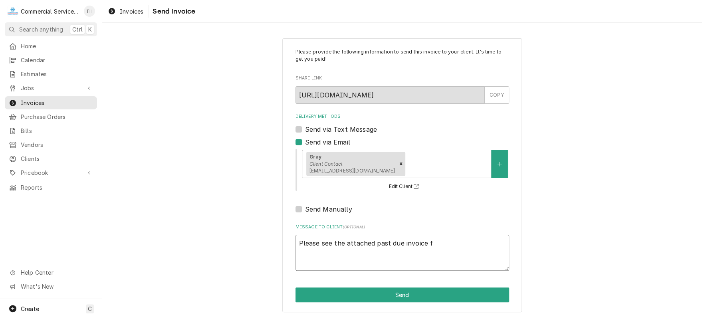
type textarea "x"
type textarea "Please see the attached past due invoice fo"
type textarea "x"
type textarea "Please see the attached past due invoice for"
type textarea "x"
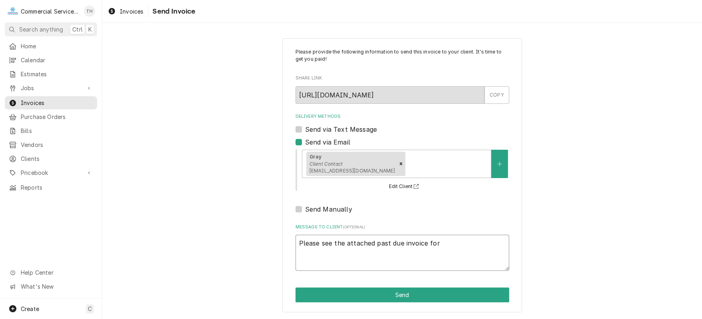
type textarea "Please see the attached past due invoice for"
type textarea "x"
type textarea "Please see the attached past due invoice for p"
type textarea "x"
type textarea "Please see the attached past due invoice for pa"
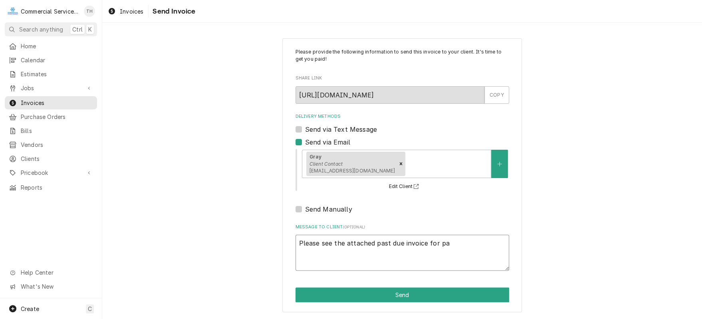
type textarea "x"
type textarea "Please see the attached past due invoice for pay"
type textarea "x"
type textarea "Please see the attached past due invoice for paym"
type textarea "x"
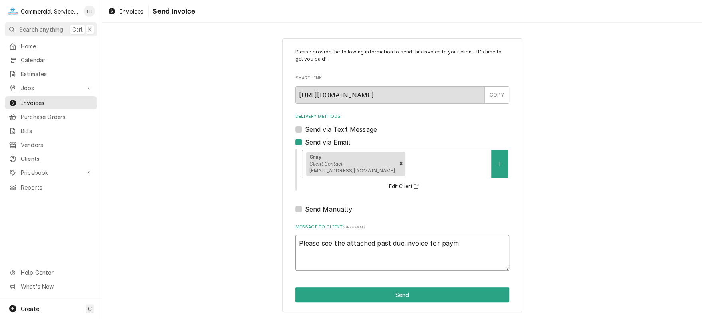
type textarea "Please see the attached past due invoice for payme"
type textarea "x"
type textarea "Please see the attached past due invoice for paymen"
type textarea "x"
type textarea "Please see the attached past due invoice for payment"
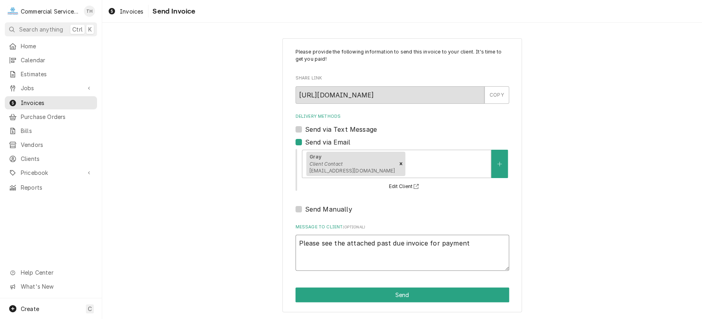
type textarea "x"
type textarea "Please see the attached past due invoice for payment"
type textarea "x"
type textarea "Please see the attached past due invoice for payment p"
type textarea "x"
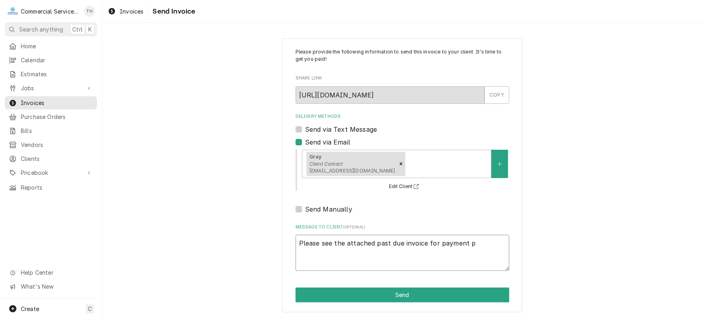
type textarea "Please see the attached past due invoice for payment pr"
type textarea "x"
type textarea "Please see the attached past due invoice for payment pro"
type textarea "x"
type textarea "Please see the attached past due invoice for payment proc"
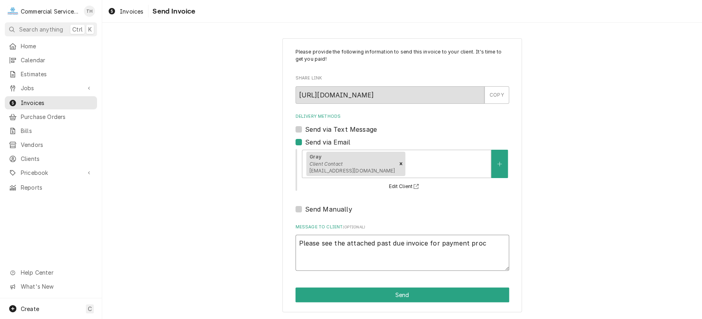
type textarea "x"
type textarea "Please see the attached past due invoice for payment proce"
type textarea "x"
type textarea "Please see the attached past due invoice for payment proces"
type textarea "x"
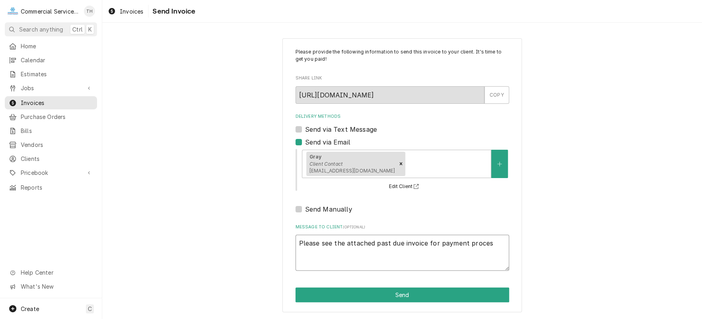
type textarea "Please see the attached past due invoice for payment process"
type textarea "x"
type textarea "Please see the attached past due invoice for payment processi"
type textarea "x"
type textarea "Please see the attached past due invoice for payment processin"
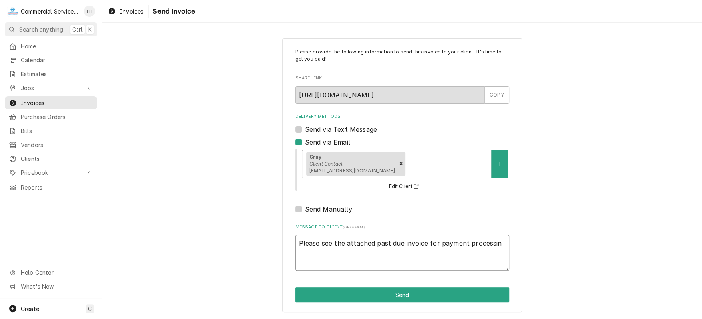
type textarea "x"
type textarea "Please see the attached past due invoice for payment processing"
type textarea "x"
type textarea "Please see the attached past due invoice for payment processing"
type textarea "x"
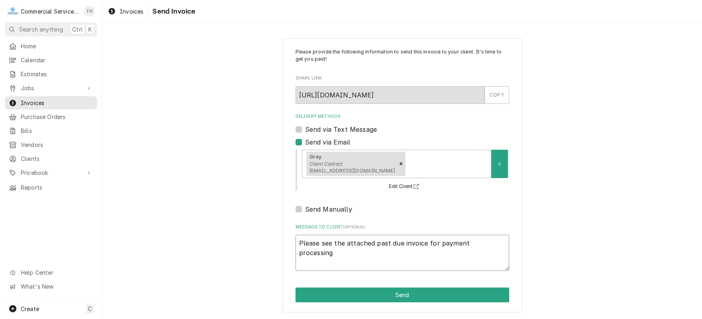
type textarea "Please see the attached past due invoice for payment processing T"
type textarea "x"
type textarea "Please see the attached past due invoice for payment processing Th"
type textarea "x"
type textarea "Please see the attached past due invoice for payment processing Tha"
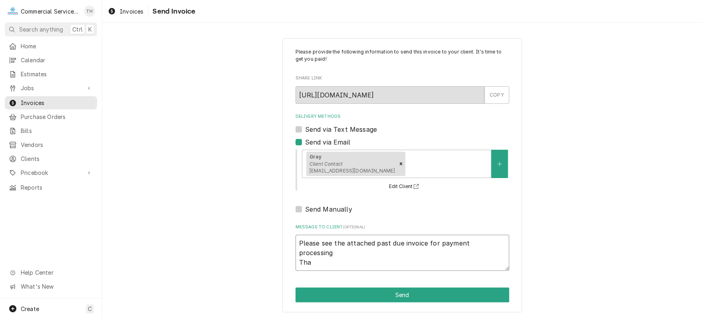
type textarea "x"
type textarea "Please see the attached past due invoice for payment processing Than"
type textarea "x"
type textarea "Please see the attached past due invoice for payment processing Thank"
type textarea "x"
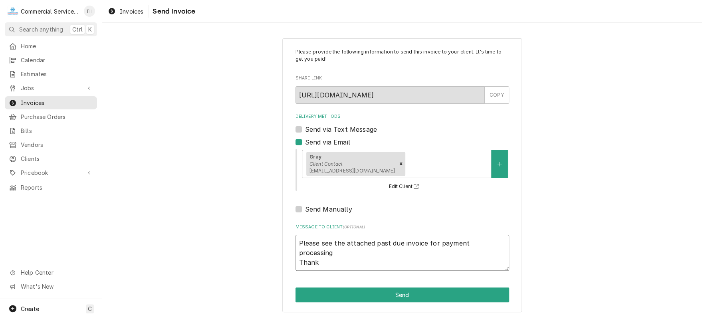
type textarea "Please see the attached past due invoice for payment processing Thank"
type textarea "x"
type textarea "Please see the attached past due invoice for payment processing Thank y"
type textarea "x"
type textarea "Please see the attached past due invoice for payment processing Thank yo"
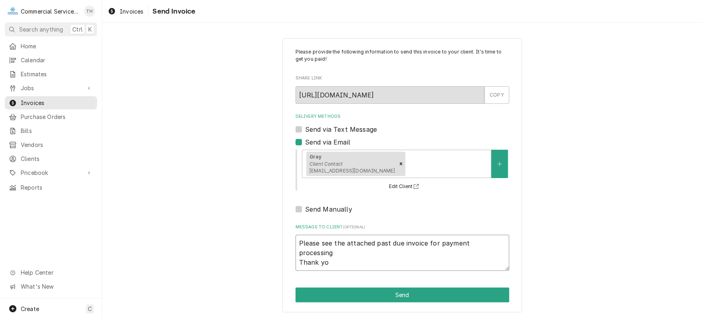
type textarea "x"
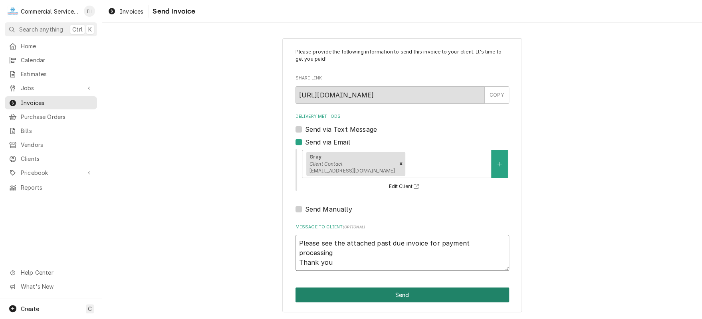
type textarea "Please see the attached past due invoice for payment processing Thank you"
click at [367, 291] on button "Send" at bounding box center [402, 294] width 214 height 15
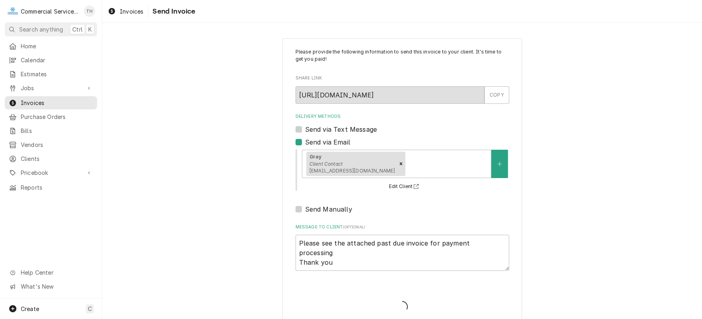
type textarea "x"
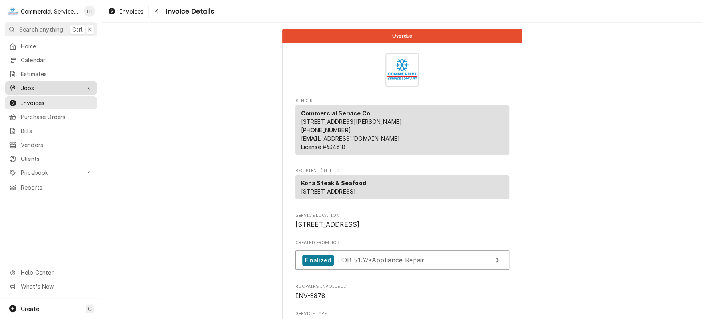
click at [39, 89] on div "Jobs" at bounding box center [50, 88] width 89 height 10
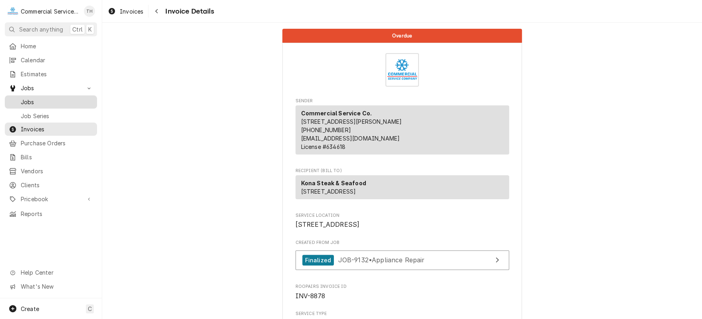
click at [35, 99] on span "Jobs" at bounding box center [57, 102] width 72 height 8
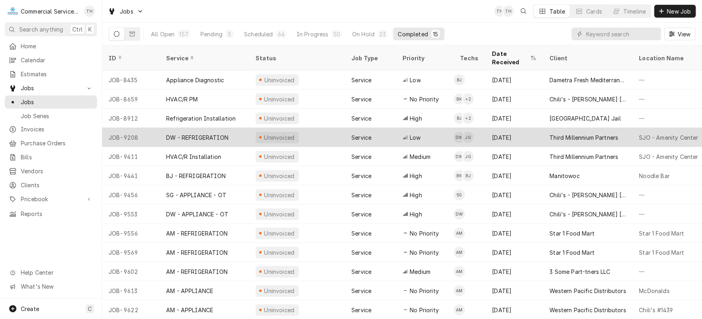
click at [581, 134] on div "Third Millennium Partners" at bounding box center [587, 137] width 89 height 19
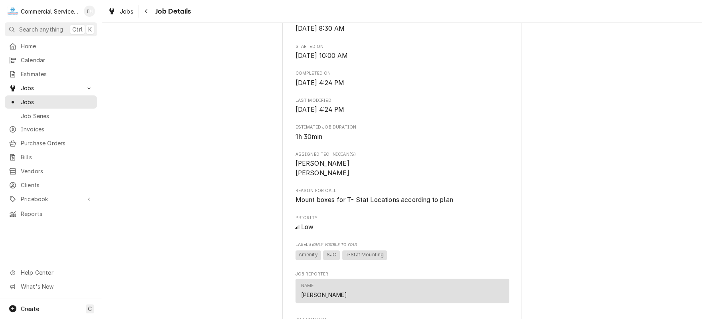
scroll to position [279, 0]
click at [47, 99] on span "Jobs" at bounding box center [57, 102] width 72 height 8
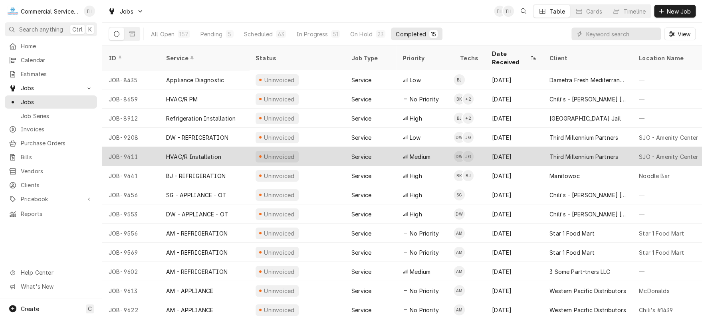
click at [577, 152] on div "Third Millennium Partners" at bounding box center [583, 156] width 69 height 8
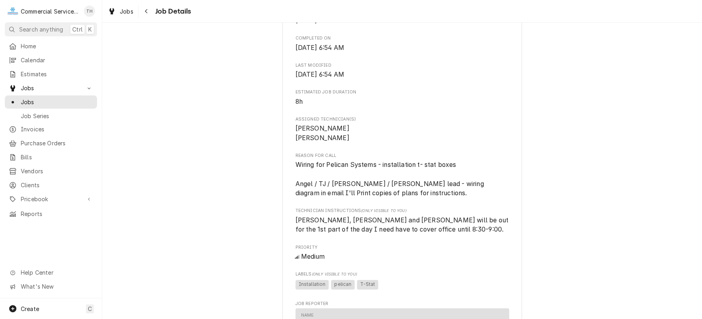
scroll to position [319, 0]
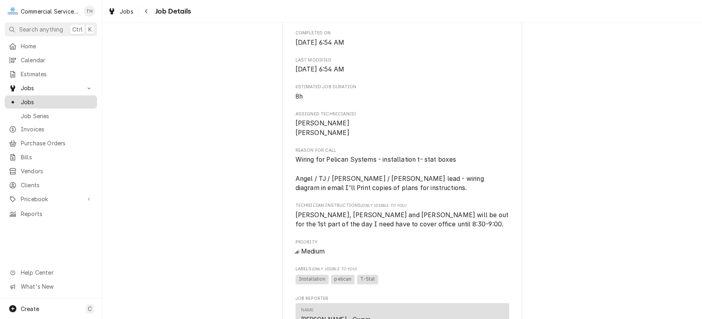
click at [50, 98] on span "Jobs" at bounding box center [57, 102] width 72 height 8
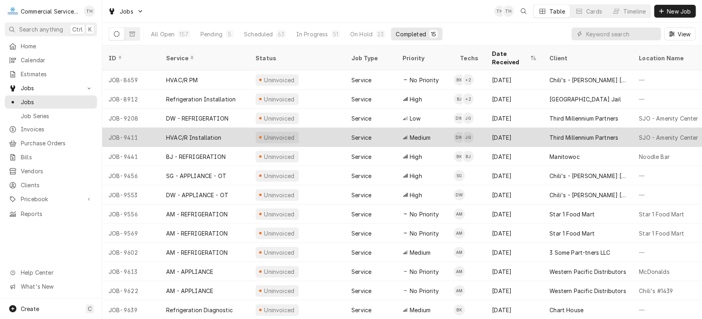
scroll to position [35, 0]
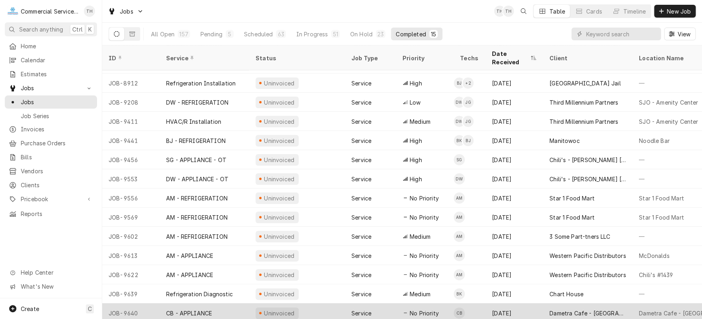
click at [593, 309] on div "Dametra Cafe - [GEOGRAPHIC_DATA]" at bounding box center [587, 313] width 77 height 8
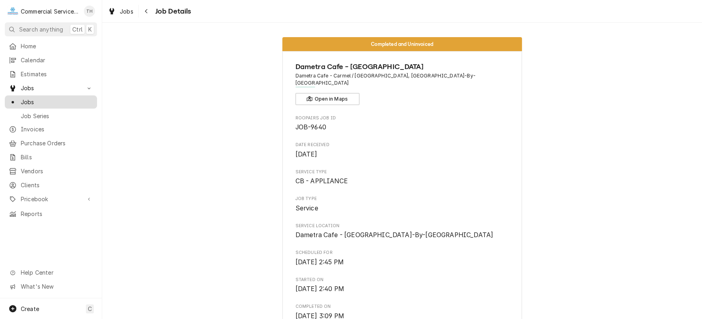
click at [55, 100] on span "Jobs" at bounding box center [57, 102] width 72 height 8
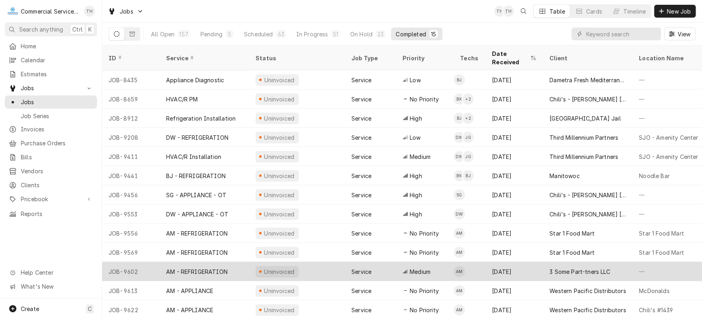
scroll to position [35, 0]
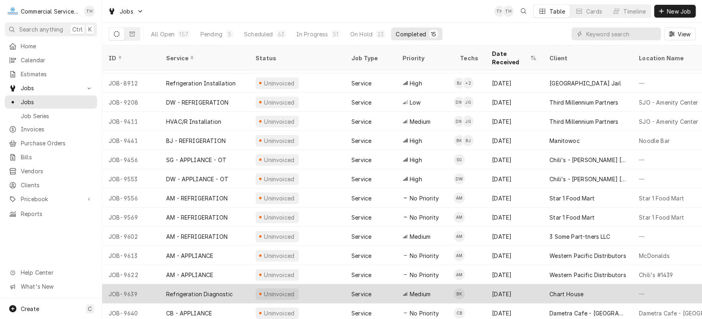
click at [568, 290] on div "Chart House" at bounding box center [566, 294] width 34 height 8
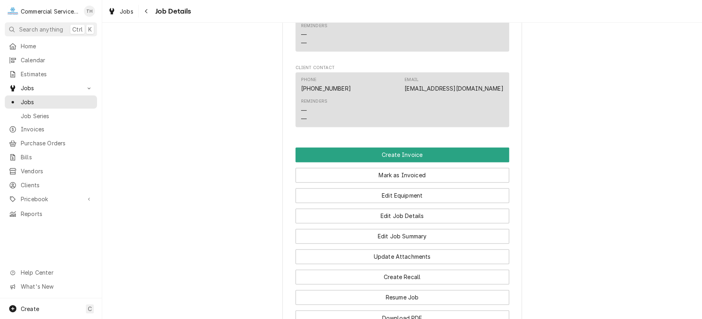
scroll to position [599, 0]
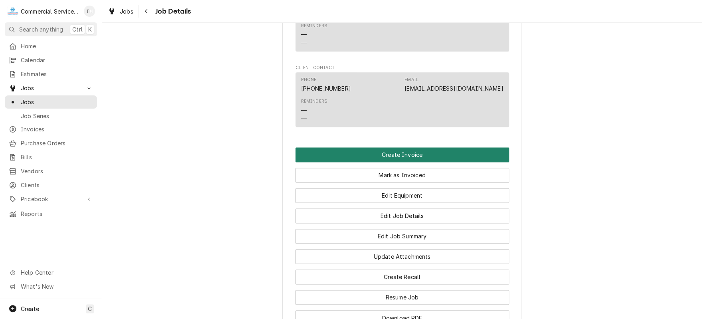
click at [401, 154] on button "Create Invoice" at bounding box center [402, 154] width 214 height 15
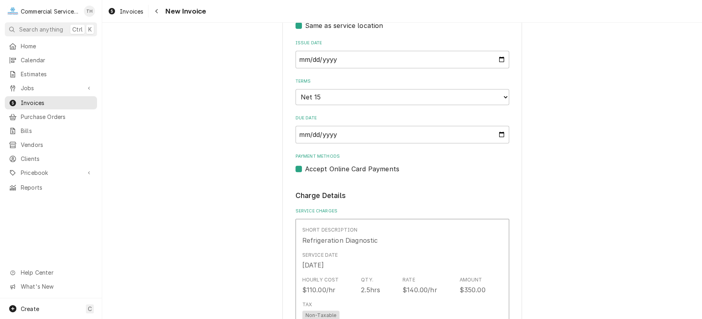
scroll to position [319, 0]
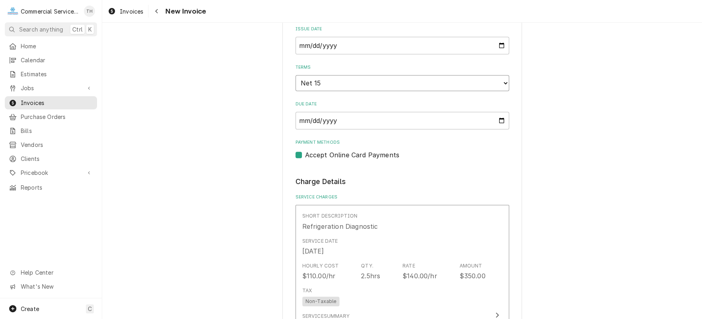
click at [374, 85] on select "Choose payment terms... Same Day Net 7 Net 14 Net 15 Net 21 Net 30 Net 45 Net 6…" at bounding box center [402, 83] width 214 height 16
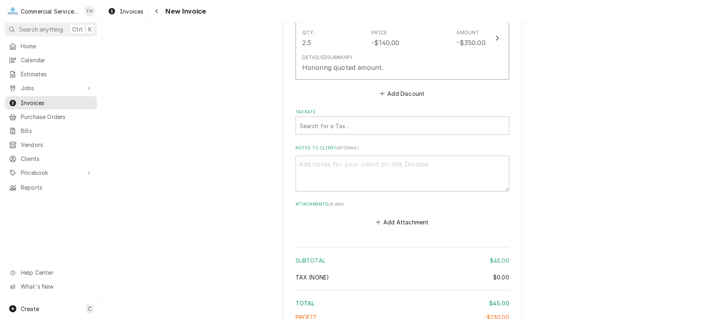
scroll to position [1038, 0]
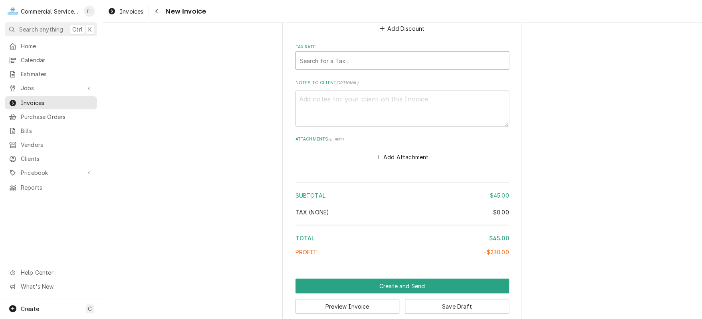
click at [380, 62] on div "Tax Rate" at bounding box center [402, 60] width 205 height 14
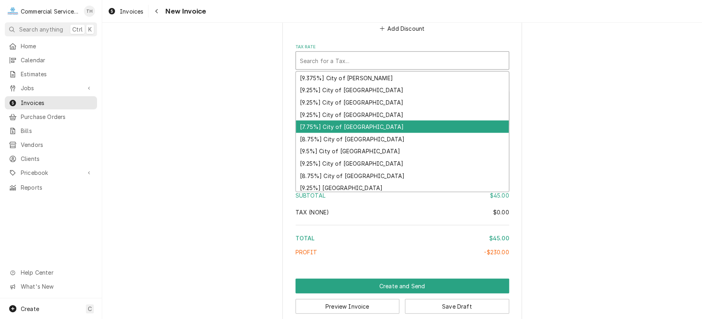
scroll to position [40, 0]
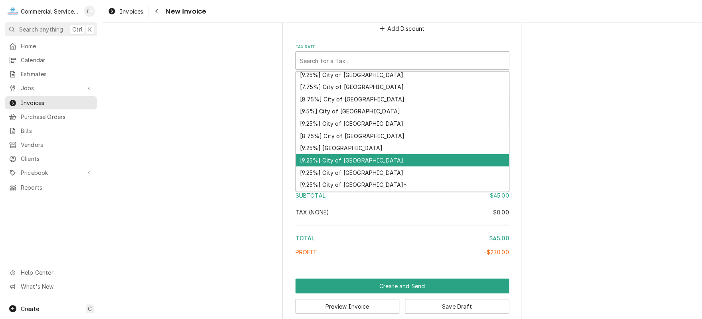
click at [390, 156] on div "[9.25%] City of [GEOGRAPHIC_DATA]" at bounding box center [402, 160] width 213 height 12
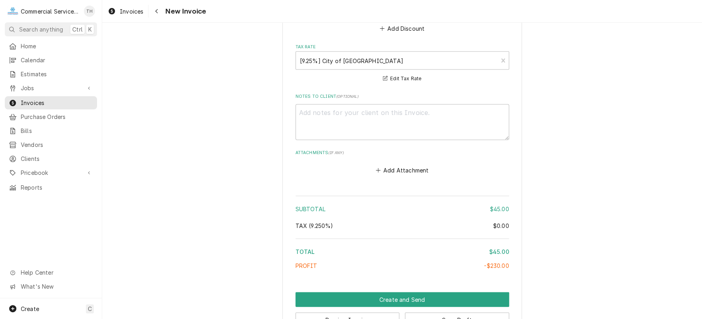
scroll to position [1060, 0]
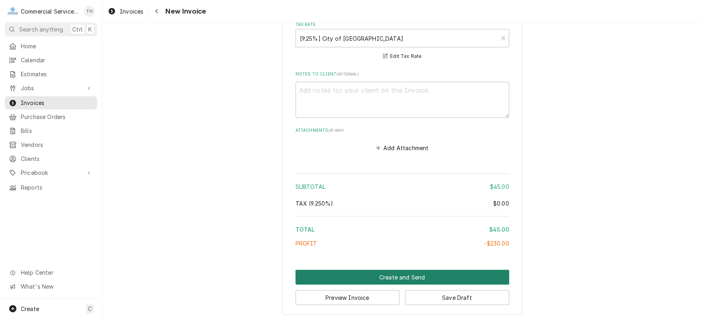
click at [411, 274] on button "Create and Send" at bounding box center [402, 277] width 214 height 15
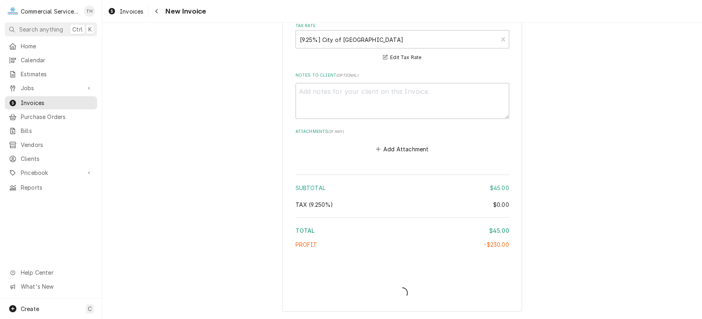
scroll to position [1056, 0]
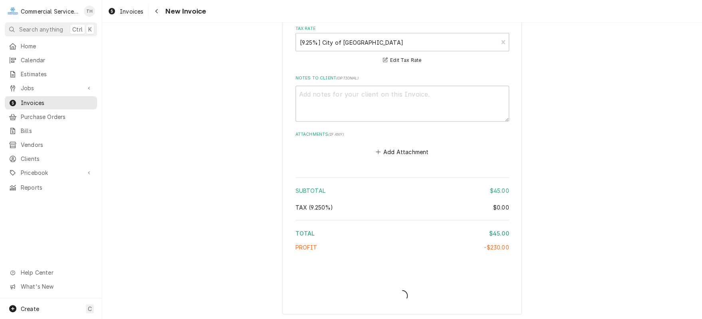
type textarea "x"
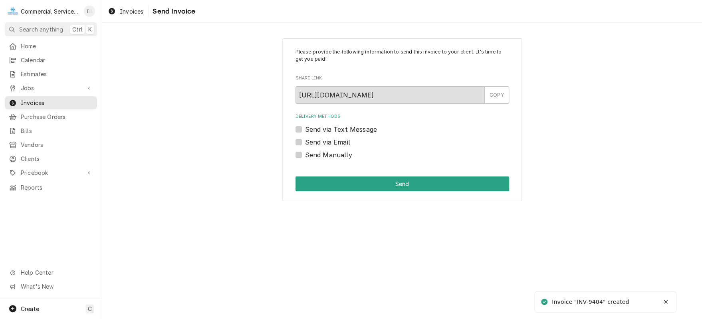
drag, startPoint x: 297, startPoint y: 143, endPoint x: 308, endPoint y: 146, distance: 11.2
click at [305, 144] on label "Send via Email" at bounding box center [327, 142] width 45 height 10
click at [305, 144] on input "Send via Email" at bounding box center [412, 146] width 214 height 18
checkbox input "true"
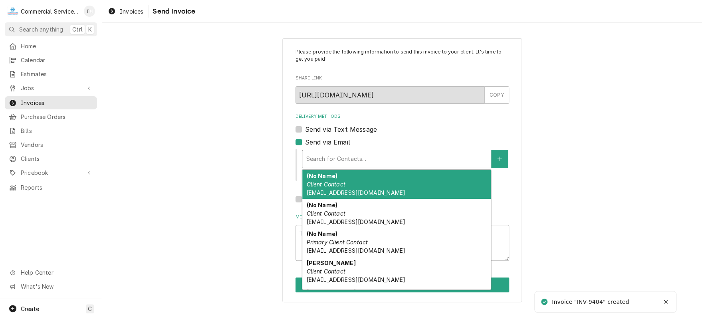
click at [335, 153] on div "Delivery Methods" at bounding box center [396, 159] width 180 height 14
click at [340, 184] on em "Client Contact" at bounding box center [325, 184] width 39 height 7
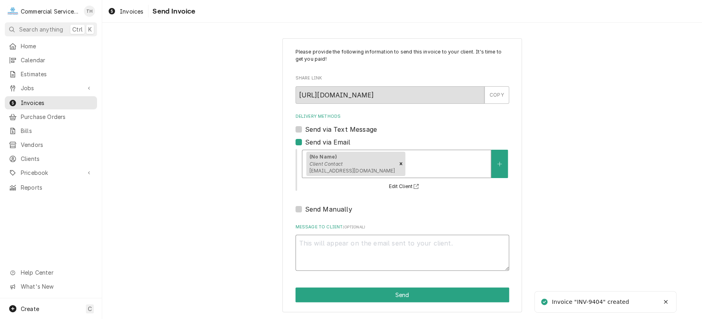
click at [350, 250] on textarea "Message to Client ( optional )" at bounding box center [402, 253] width 214 height 36
type textarea "x"
type textarea "P"
type textarea "x"
type textarea "Pl"
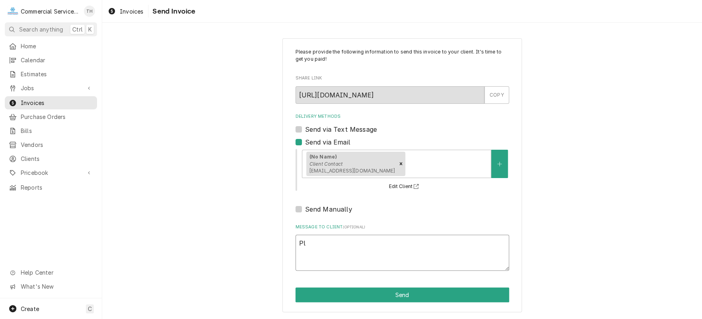
type textarea "x"
type textarea "Ple"
type textarea "x"
type textarea "Plea"
type textarea "x"
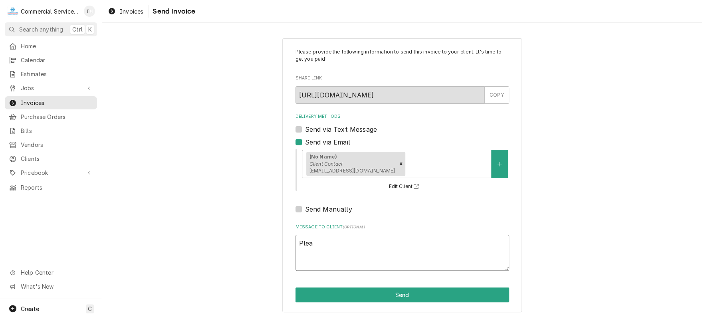
type textarea "Pleas"
type textarea "x"
type textarea "Please"
type textarea "x"
type textarea "Please"
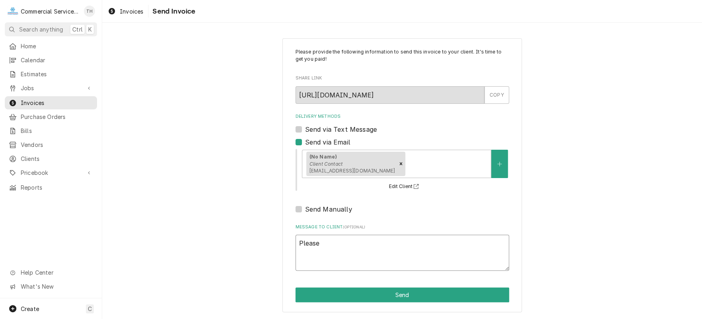
type textarea "x"
type textarea "Please s"
type textarea "x"
type textarea "Please se"
type textarea "x"
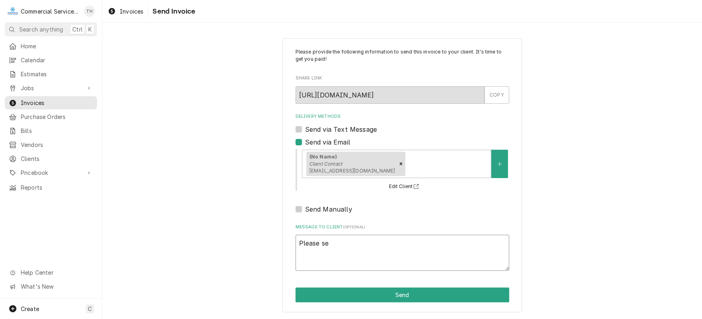
type textarea "Please see"
type textarea "x"
type textarea "Please see"
type textarea "x"
type textarea "Please see t"
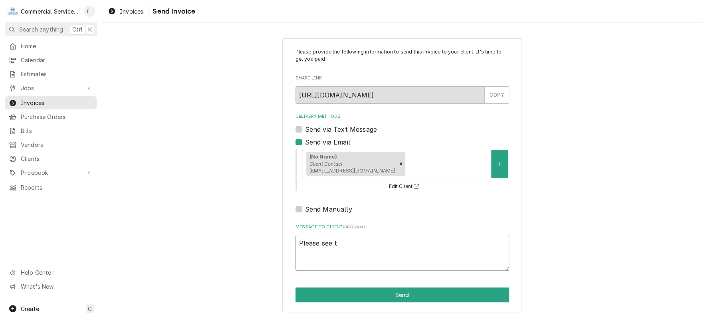
type textarea "x"
type textarea "Please see th"
type textarea "x"
type textarea "Please see the"
type textarea "x"
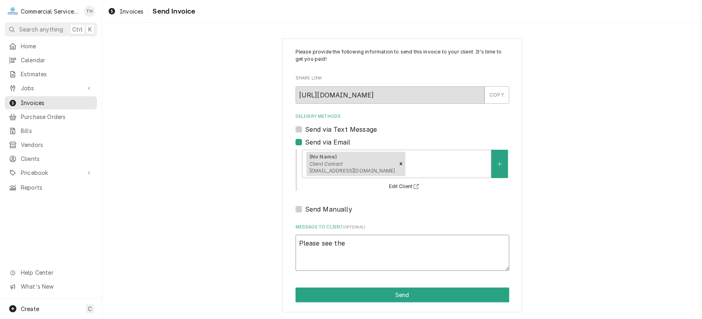
type textarea "Please see the"
type textarea "x"
type textarea "Please see the a"
type textarea "x"
type textarea "Please see the at"
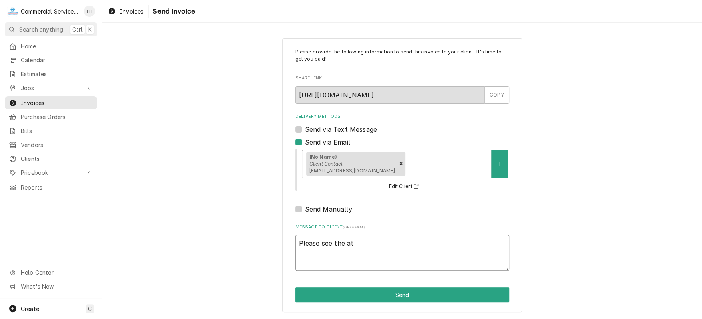
type textarea "x"
type textarea "Please see the att"
type textarea "x"
type textarea "Please see the atta"
type textarea "x"
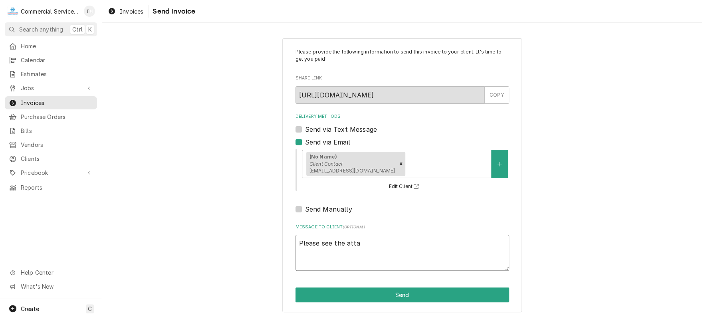
type textarea "Please see the attac"
type textarea "x"
type textarea "Please see the attach"
type textarea "x"
type textarea "Please see the attache"
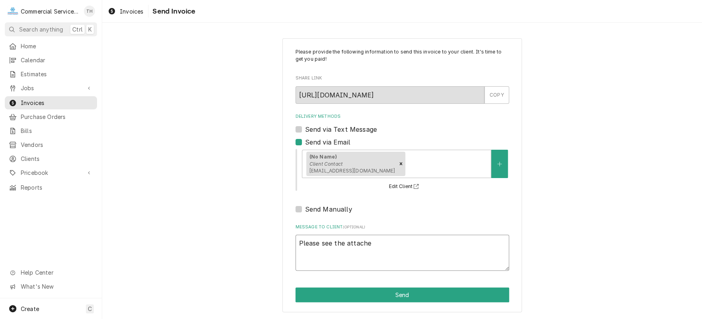
type textarea "x"
type textarea "Please see the attached"
type textarea "x"
type textarea "Please see the attached"
type textarea "x"
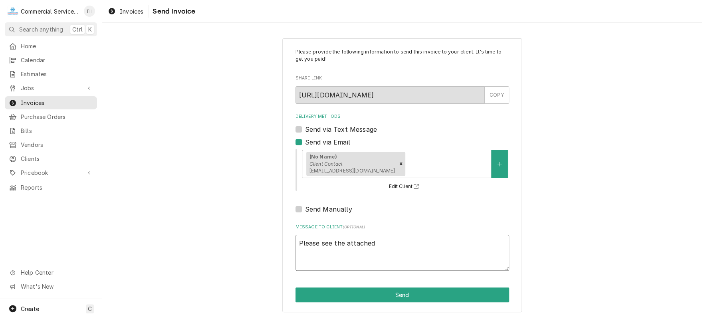
type textarea "Please see the attached i"
type textarea "x"
type textarea "Please see the attached in"
type textarea "x"
type textarea "Please see the attached inv"
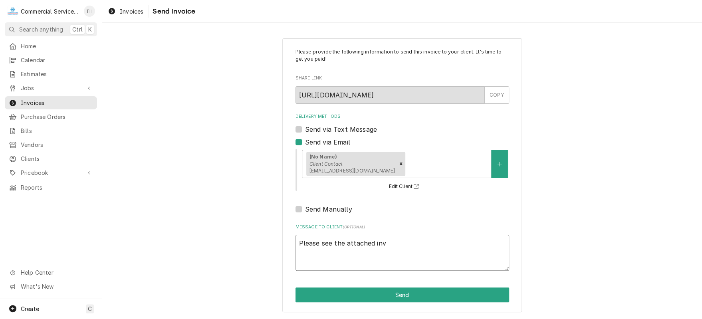
type textarea "x"
type textarea "Please see the attached invo"
type textarea "x"
type textarea "Please see the attached invoi"
type textarea "x"
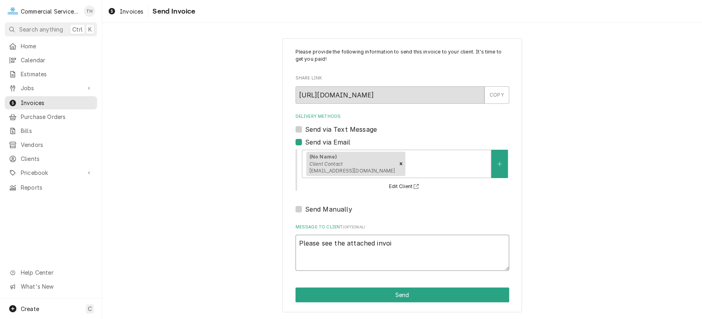
type textarea "Please see the attached invoic"
type textarea "x"
type textarea "Please see the attached invoice"
type textarea "x"
type textarea "Please see the attached invoice"
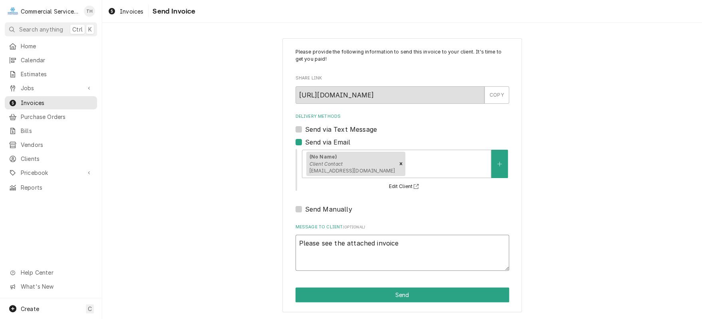
type textarea "x"
type textarea "Please see the attached invoice f"
type textarea "x"
type textarea "Please see the attached invoice fo"
type textarea "x"
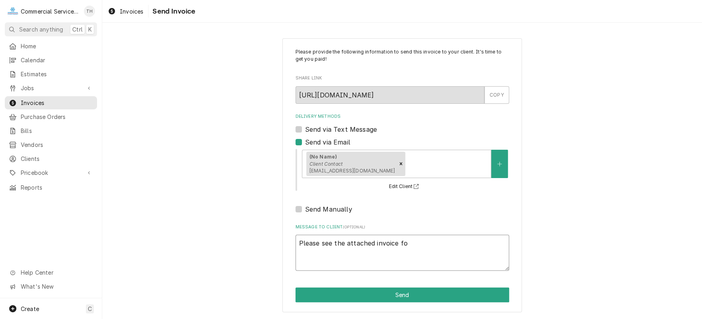
type textarea "Please see the attached invoice for"
type textarea "x"
type textarea "Please see the attached invoice for"
type textarea "x"
type textarea "Please see the attached invoice for p"
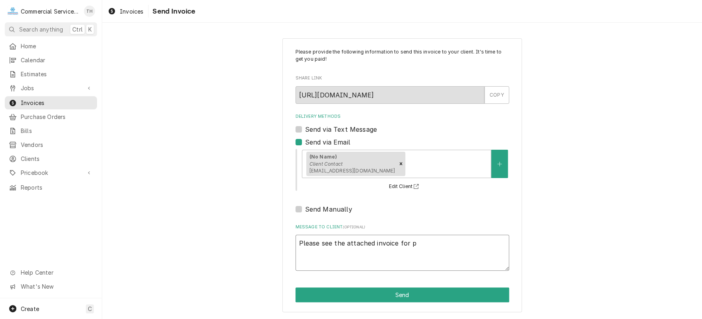
type textarea "x"
type textarea "Please see the attached invoice for pa"
type textarea "x"
type textarea "Please see the attached invoice for pay"
type textarea "x"
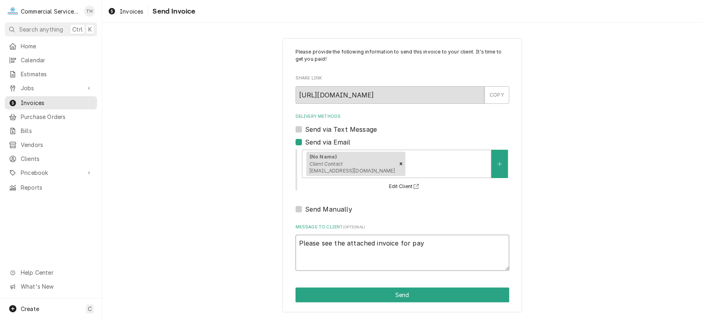
type textarea "Please see the attached invoice for paym"
type textarea "x"
type textarea "Please see the attached invoice for paymen"
type textarea "x"
type textarea "Please see the attached invoice for payment"
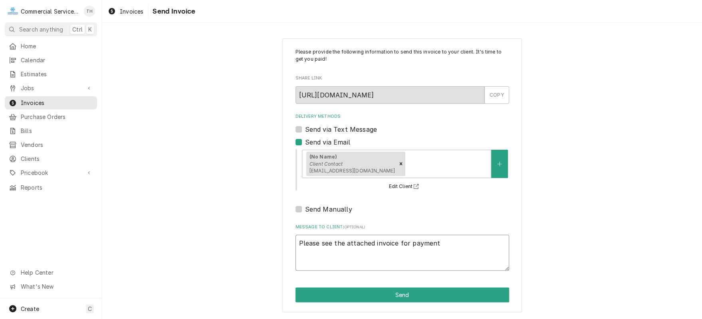
type textarea "x"
type textarea "Please see the attached invoice for payment"
type textarea "x"
type textarea "Please see the attached invoice for payment p"
type textarea "x"
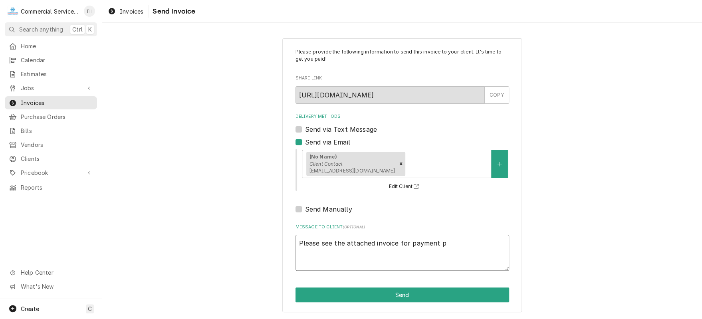
type textarea "Please see the attached invoice for payment pr"
type textarea "x"
type textarea "Please see the attached invoice for payment pro"
type textarea "x"
type textarea "Please see the attached invoice for payment proc"
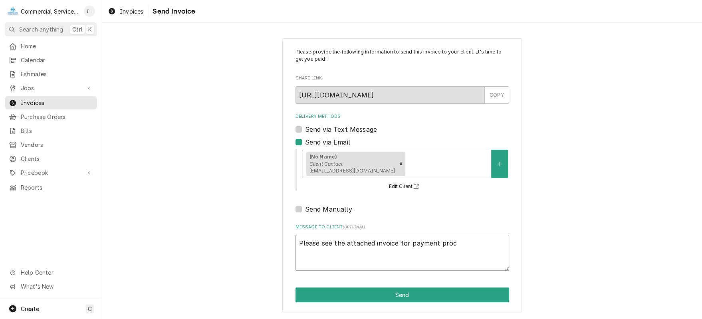
type textarea "x"
type textarea "Please see the attached invoice for payment proce"
type textarea "x"
type textarea "Please see the attached invoice for payment proces"
type textarea "x"
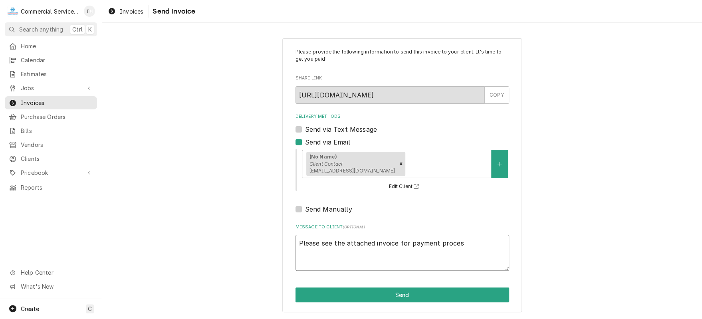
type textarea "Please see the attached invoice for payment process"
type textarea "x"
type textarea "Please see the attached invoice for payment processi"
type textarea "x"
type textarea "Please see the attached invoice for payment processin"
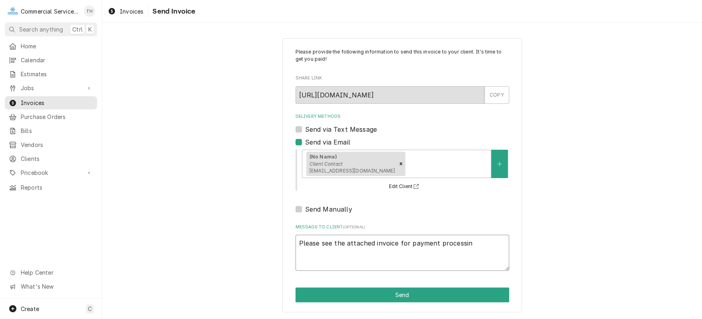
type textarea "x"
type textarea "Please see the attached invoice for payment processing"
type textarea "x"
type textarea "Please see the attached invoice for payment processing"
type textarea "x"
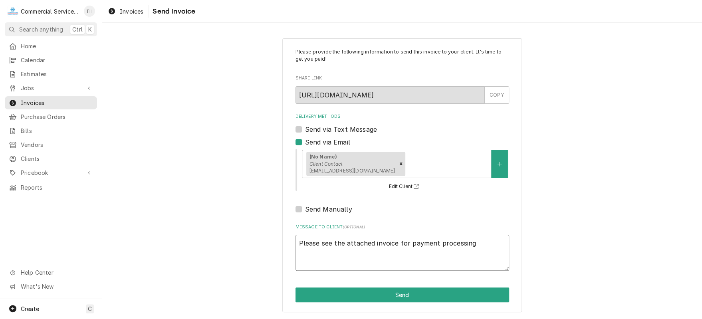
type textarea "Please see the attached invoice for payment processing T"
type textarea "x"
type textarea "Please see the attached invoice for payment processing Th"
type textarea "x"
type textarea "Please see the attached invoice for payment processing Tha"
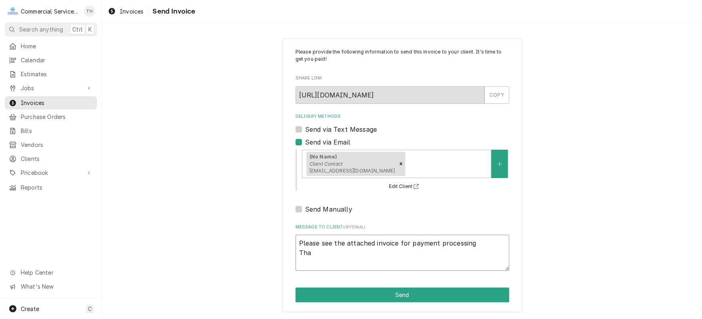
type textarea "x"
type textarea "Please see the attached invoice for payment processing Than"
type textarea "x"
type textarea "Please see the attached invoice for payment processing Thank"
type textarea "x"
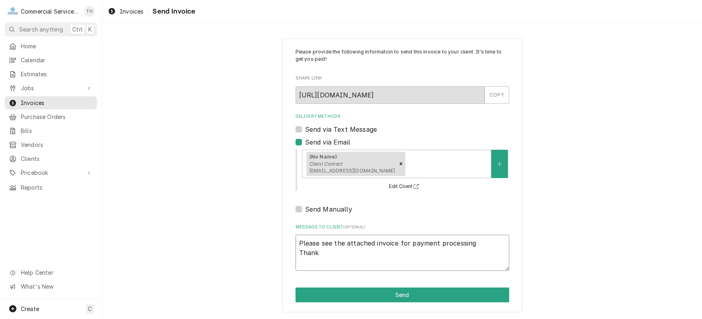
type textarea "Please see the attached invoice for payment processing Thank"
type textarea "x"
type textarea "Please see the attached invoice for payment processing Thank y"
type textarea "x"
type textarea "Please see the attached invoice for payment processing Thank yo"
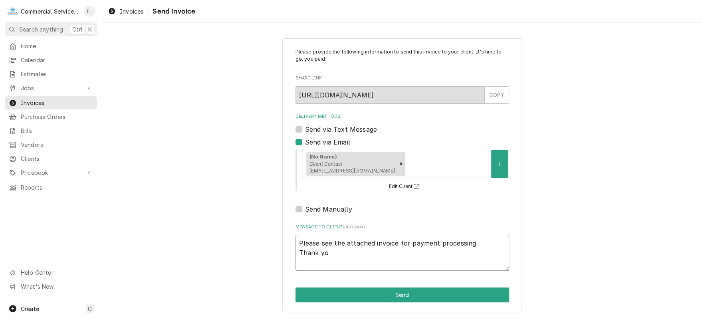
type textarea "x"
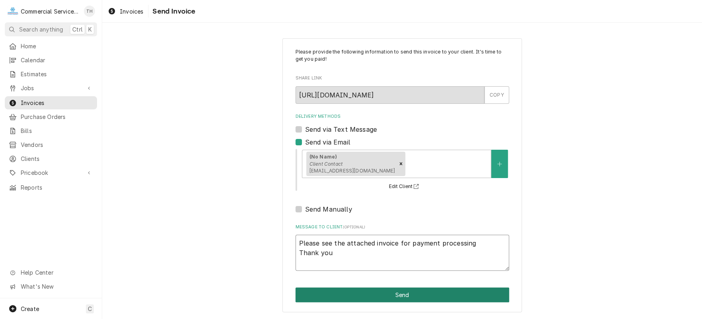
type textarea "Please see the attached invoice for payment processing Thank you"
click at [449, 295] on button "Send" at bounding box center [402, 294] width 214 height 15
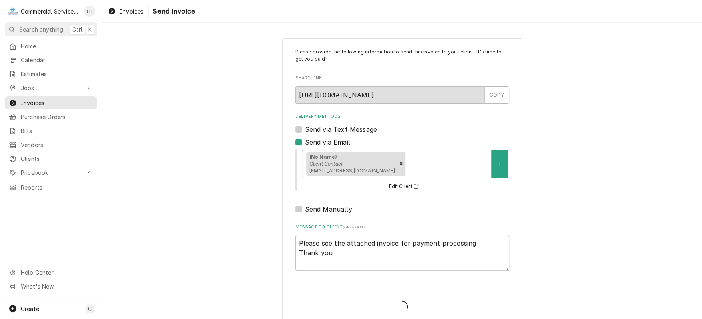
type textarea "x"
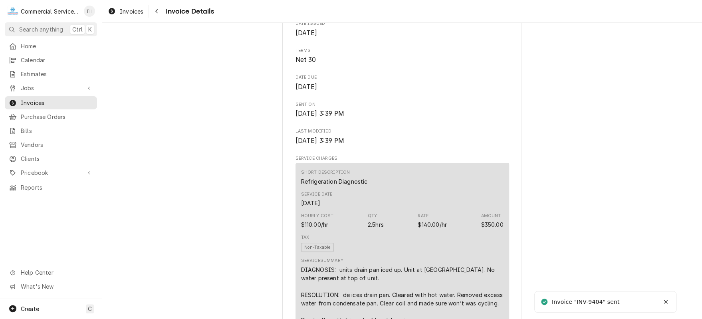
scroll to position [359, 0]
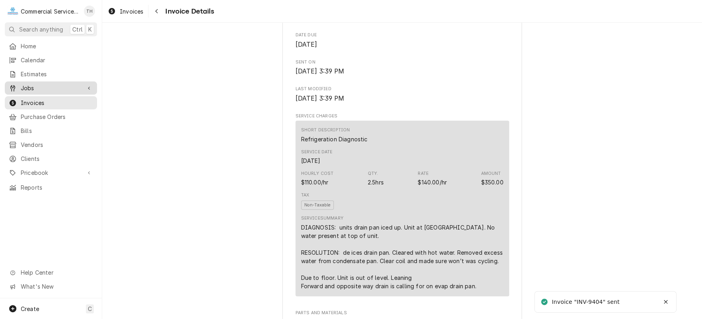
click at [36, 86] on span "Jobs" at bounding box center [51, 88] width 60 height 8
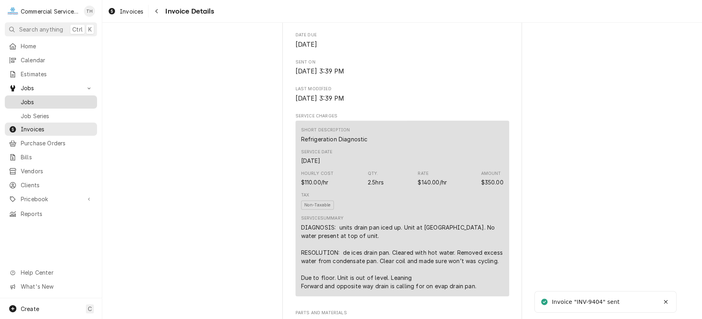
click at [42, 101] on span "Jobs" at bounding box center [57, 102] width 72 height 8
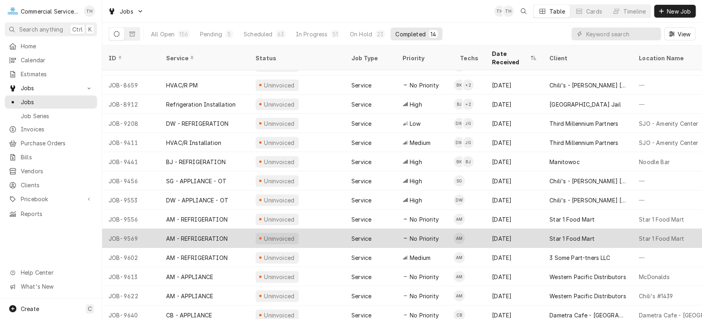
scroll to position [16, 0]
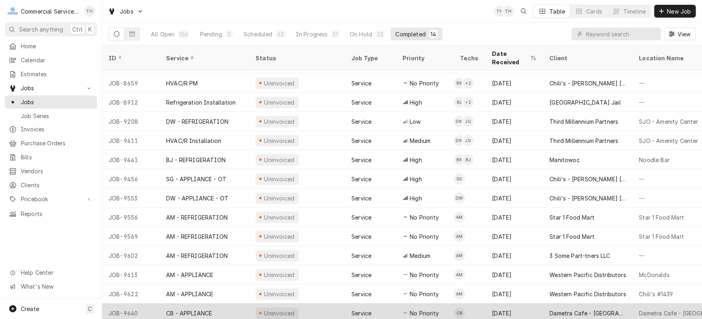
click at [562, 309] on div "Dametra Cafe - [GEOGRAPHIC_DATA]" at bounding box center [587, 313] width 77 height 8
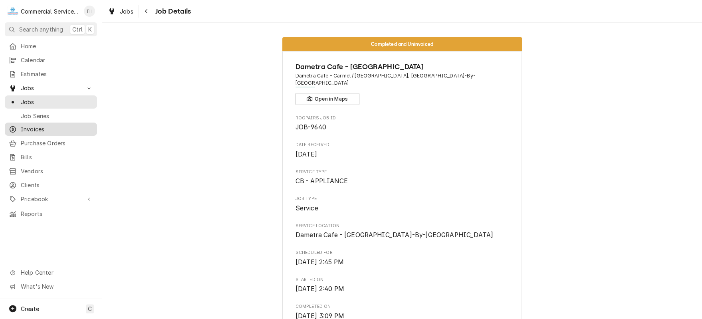
click at [43, 127] on span "Invoices" at bounding box center [57, 129] width 72 height 8
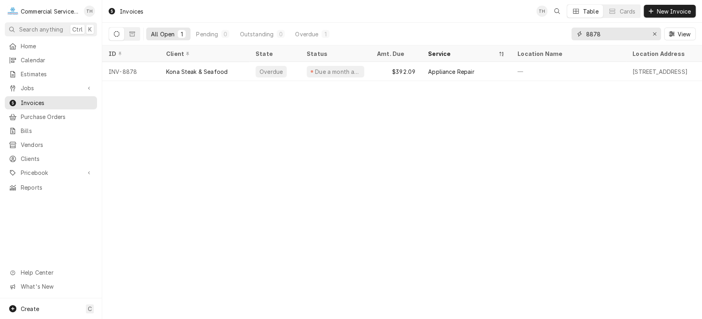
drag, startPoint x: 614, startPoint y: 34, endPoint x: 586, endPoint y: 35, distance: 27.9
click at [586, 35] on input "8878" at bounding box center [615, 34] width 60 height 13
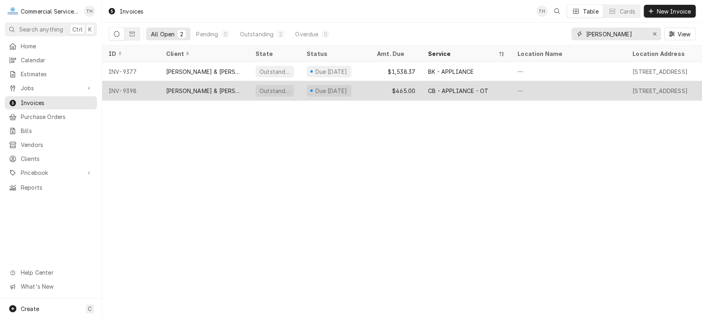
type input "[PERSON_NAME]"
click at [411, 85] on div "$465.00" at bounding box center [395, 90] width 51 height 19
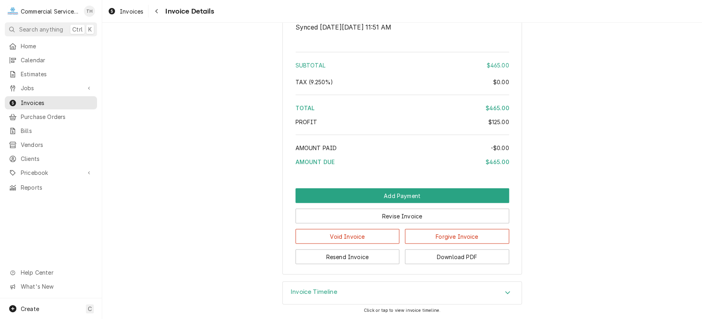
scroll to position [873, 0]
click at [361, 235] on button "Void Invoice" at bounding box center [347, 236] width 104 height 15
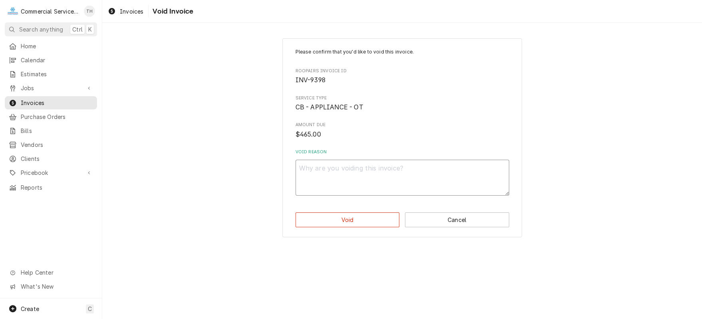
click at [334, 175] on textarea "Void Reason" at bounding box center [402, 178] width 214 height 36
type textarea "x"
type textarea "N"
type textarea "x"
type textarea "N/"
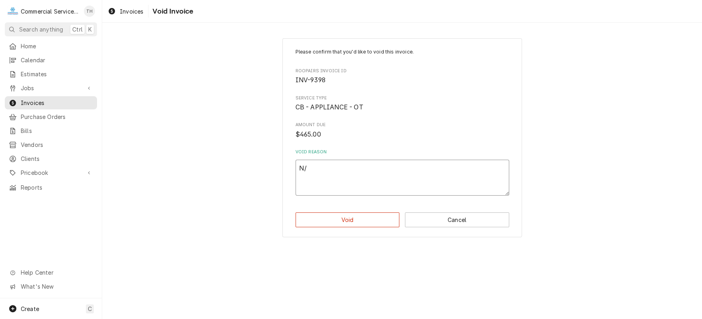
type textarea "x"
type textarea "N/C"
click at [369, 222] on button "Void" at bounding box center [347, 219] width 104 height 15
type textarea "x"
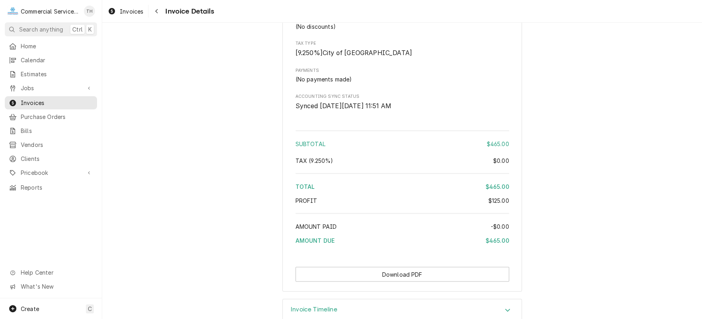
scroll to position [840, 0]
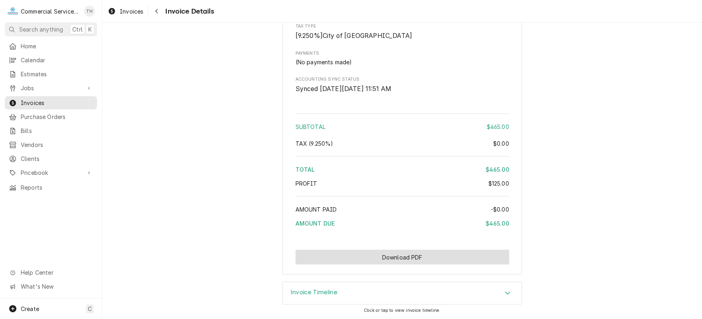
click at [406, 260] on button "Download PDF" at bounding box center [402, 256] width 214 height 15
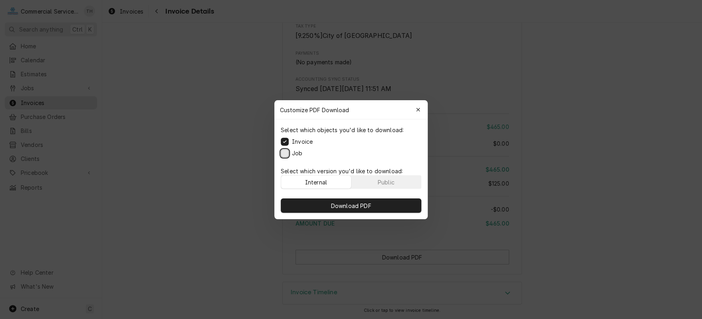
click at [285, 150] on button "Job" at bounding box center [285, 153] width 8 height 8
click at [334, 202] on span "Download PDF" at bounding box center [350, 205] width 43 height 8
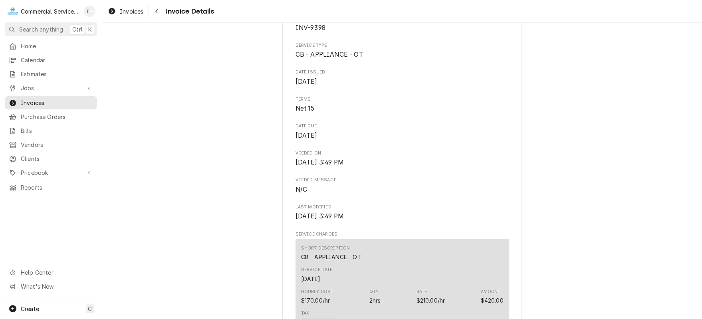
scroll to position [241, 0]
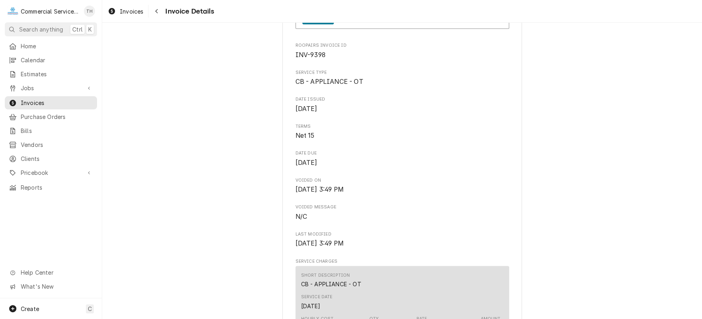
click at [477, 10] on div "Invoices Invoice Details" at bounding box center [401, 11] width 599 height 22
